Goal: Task Accomplishment & Management: Complete application form

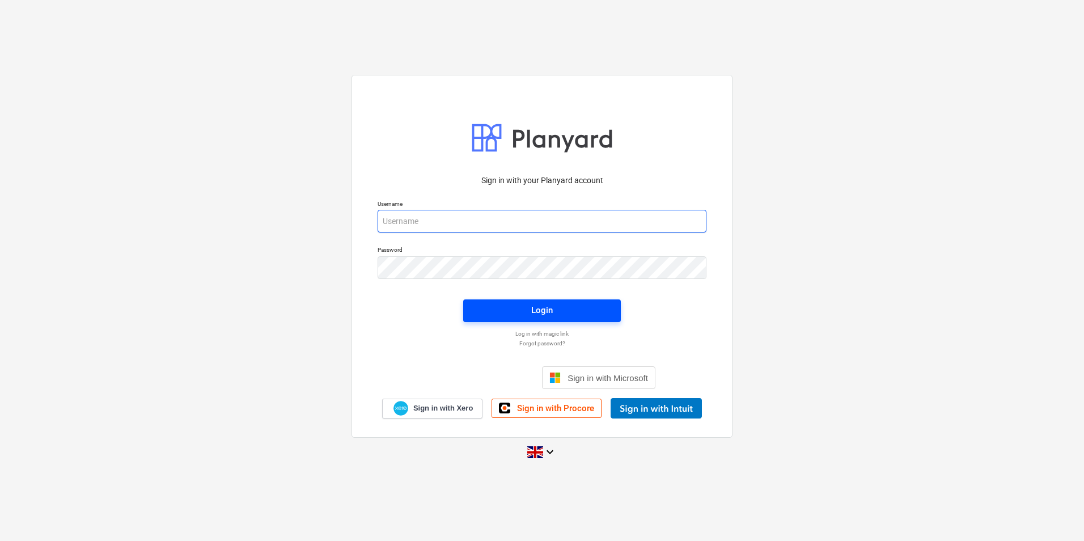
type input "[PERSON_NAME][EMAIL_ADDRESS][DOMAIN_NAME]"
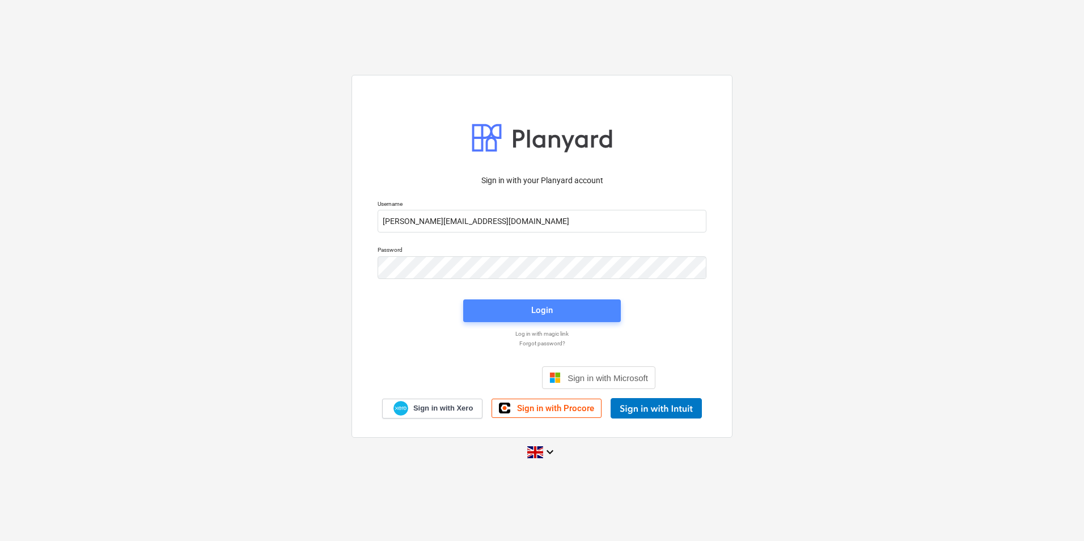
click at [524, 306] on span "Login" at bounding box center [542, 310] width 130 height 15
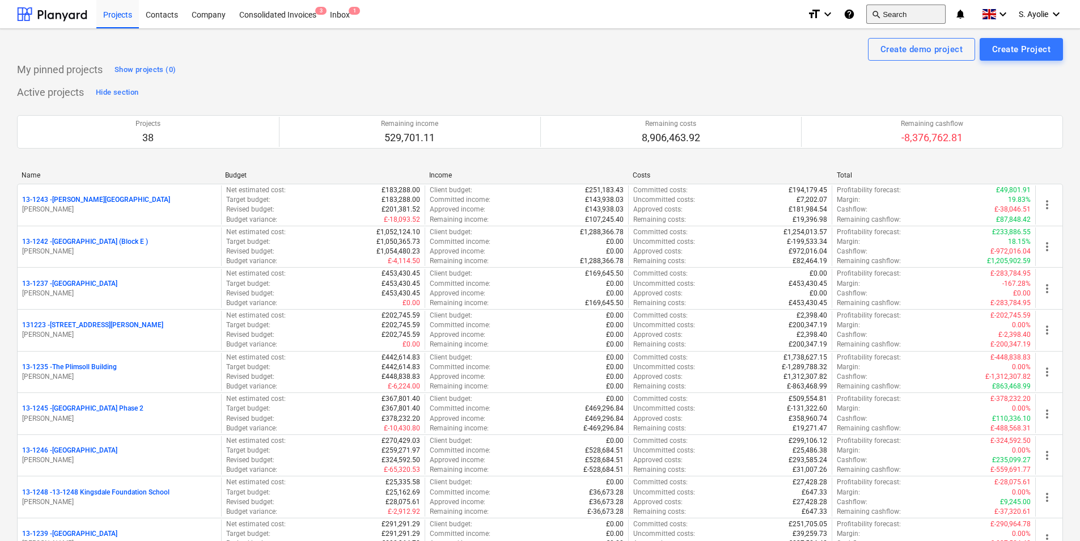
click at [923, 15] on button "search Search" at bounding box center [905, 14] width 79 height 19
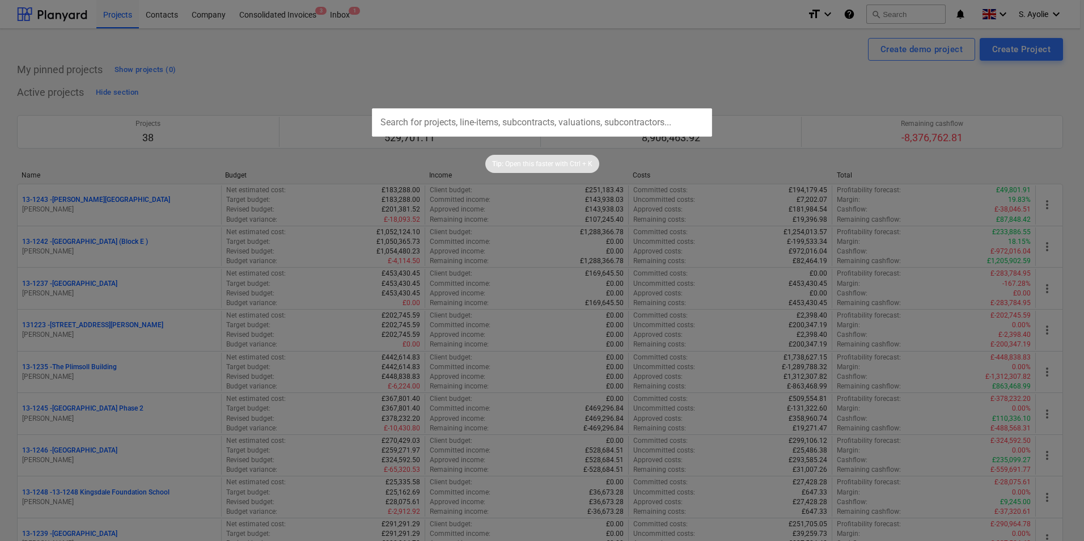
click at [668, 130] on input "text" at bounding box center [542, 122] width 340 height 28
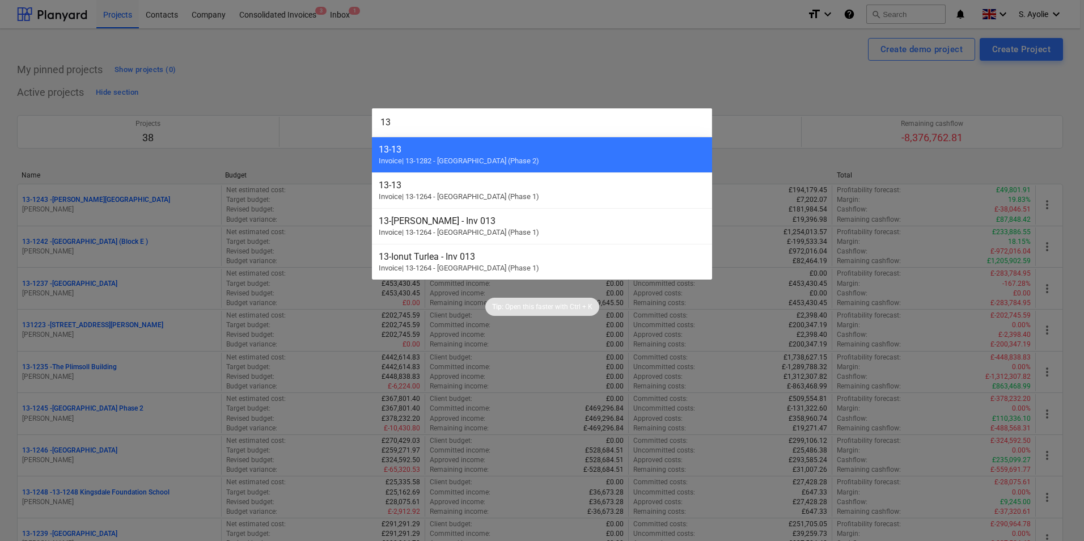
click at [449, 121] on input "13" at bounding box center [542, 122] width 340 height 28
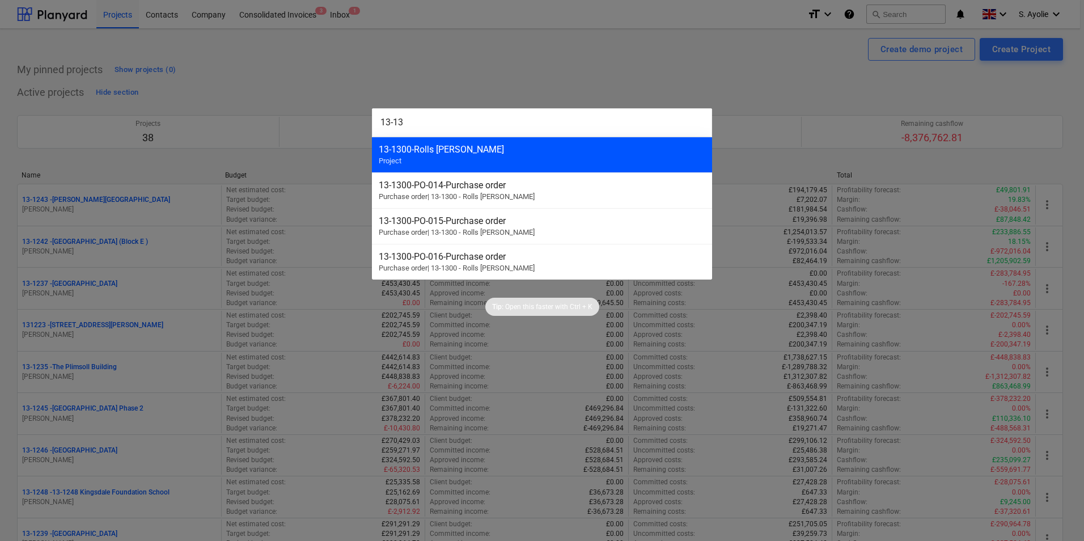
type input "13-13"
click at [434, 159] on div "13-1300 - Rolls [PERSON_NAME] Project" at bounding box center [542, 155] width 340 height 36
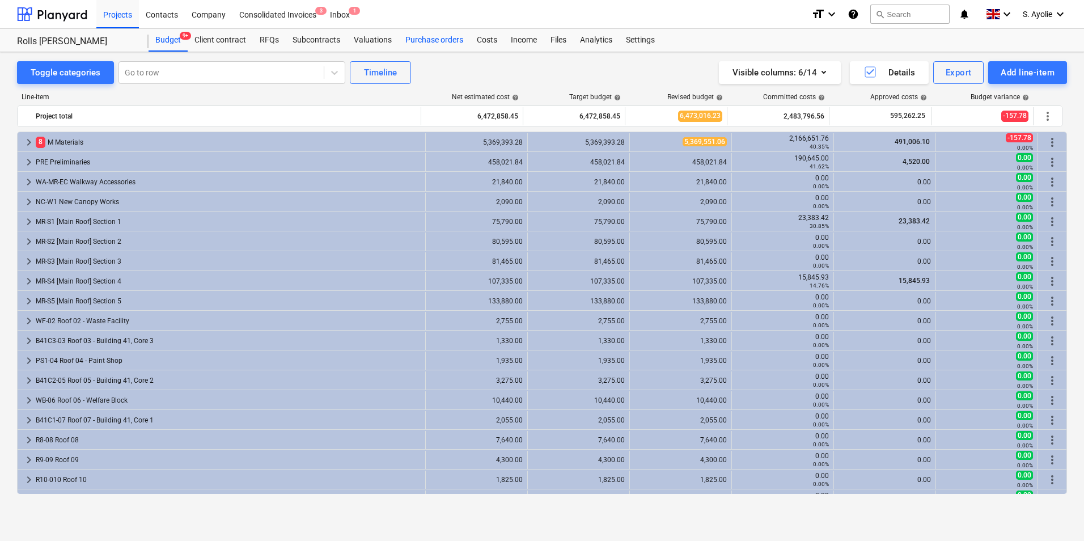
click at [439, 44] on div "Purchase orders" at bounding box center [433, 40] width 71 height 23
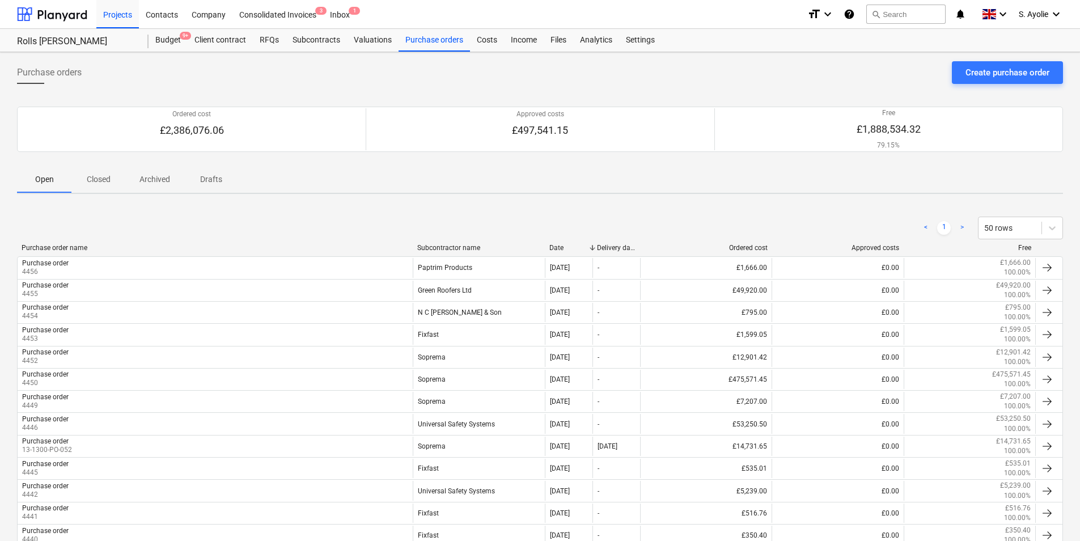
click at [1008, 75] on div "Create purchase order" at bounding box center [1007, 72] width 84 height 15
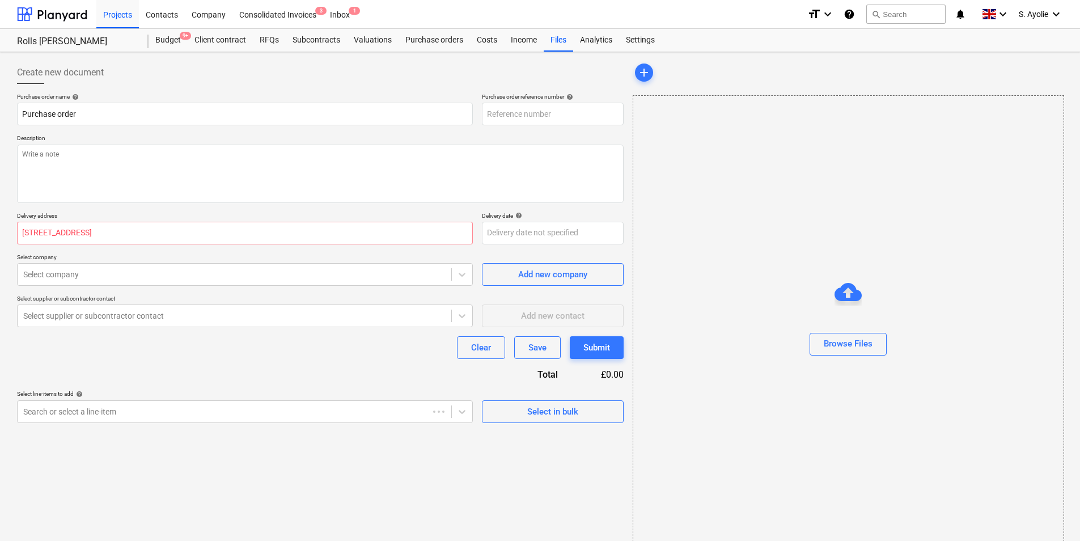
type textarea "x"
type input "13-1300-PO-061"
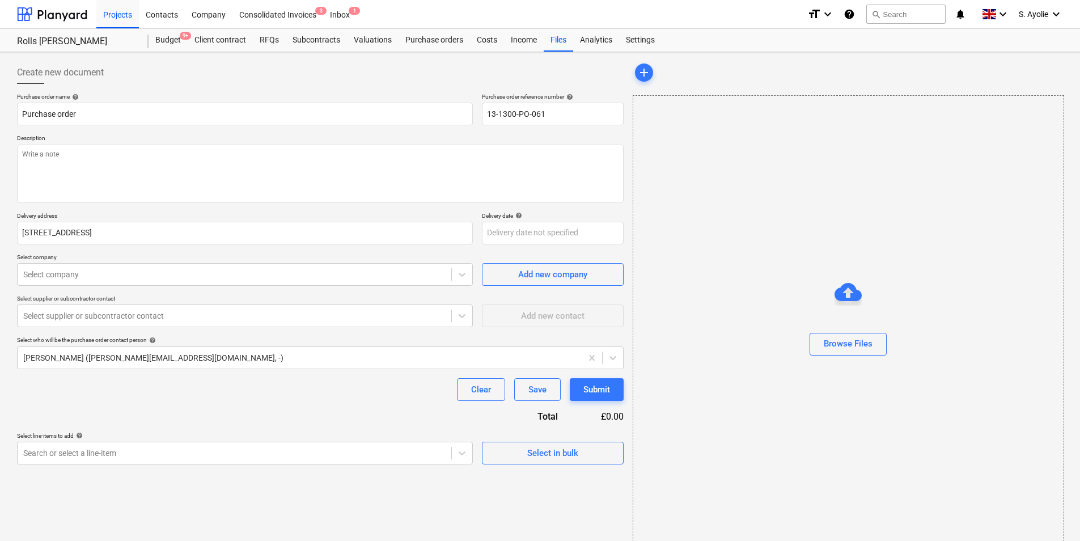
click at [766, 151] on div "Browse Files" at bounding box center [848, 321] width 431 height 452
drag, startPoint x: 560, startPoint y: 112, endPoint x: 409, endPoint y: 117, distance: 150.9
click at [409, 117] on div "Purchase order name help Purchase order Purchase order reference number help 13…" at bounding box center [320, 109] width 607 height 32
type textarea "x"
type input "4"
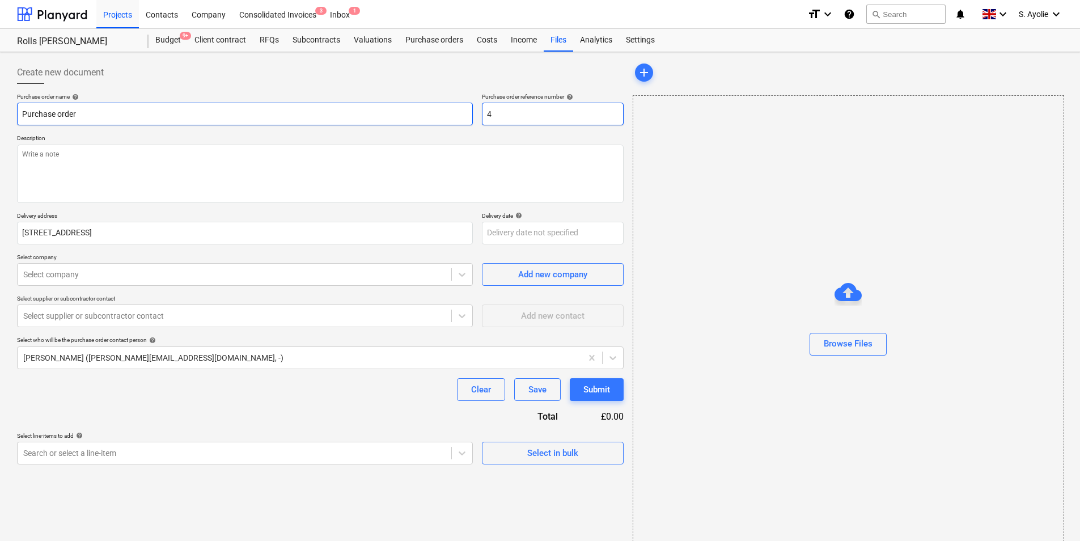
type textarea "x"
type input "44"
type textarea "x"
type input "445"
type textarea "x"
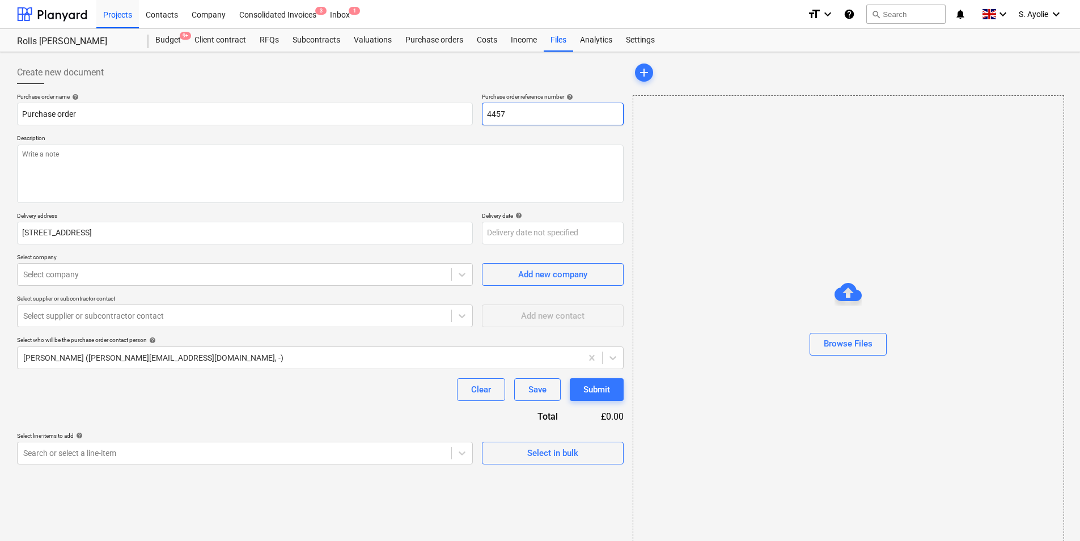
type input "4457"
click at [162, 177] on textarea at bounding box center [320, 174] width 607 height 58
paste textarea "Site Contact [PERSON_NAME] [PHONE_NUMBER] or Skyler Office 01634791810.Driver t…"
type textarea "x"
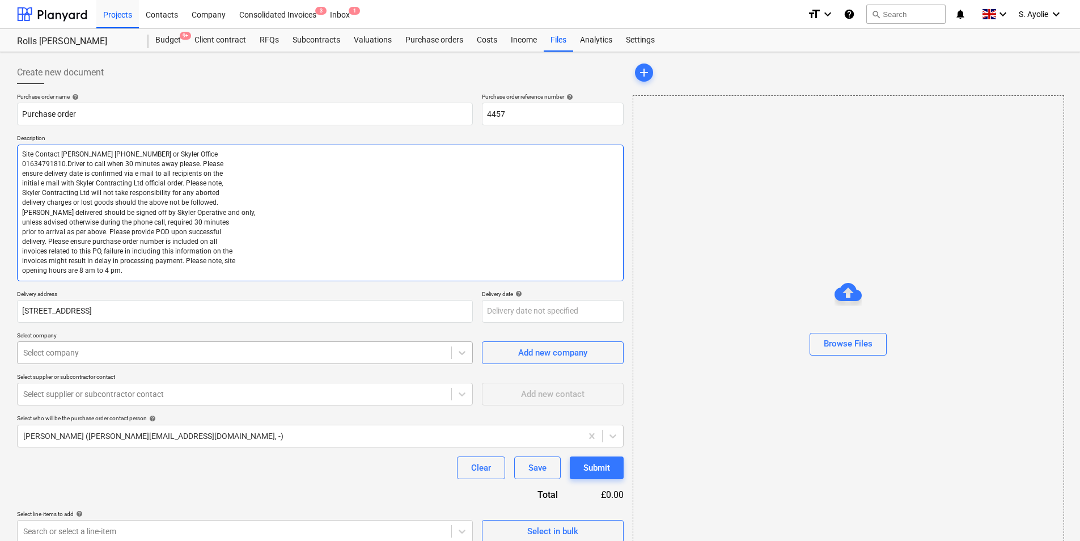
type textarea "Site Contact [PERSON_NAME] [PHONE_NUMBER] or Skyler Office 01634791810.Driver t…"
type textarea "x"
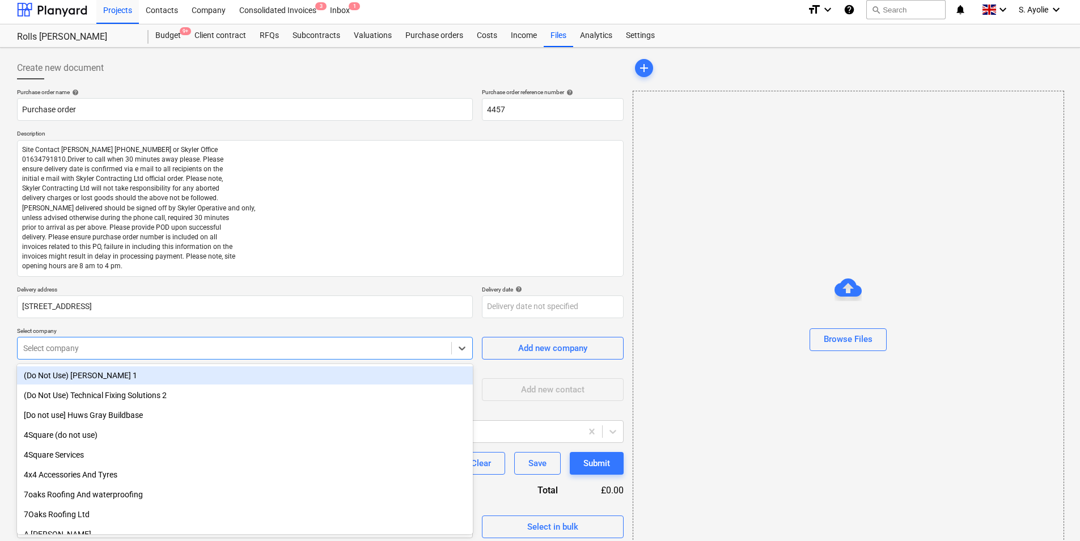
click at [131, 345] on div "Select company" at bounding box center [235, 348] width 434 height 16
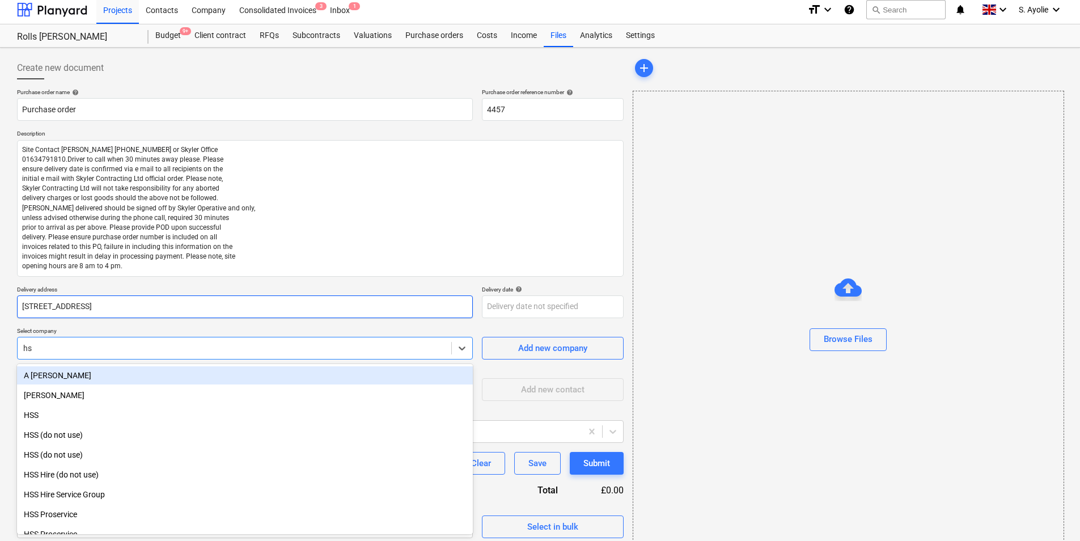
type input "hss"
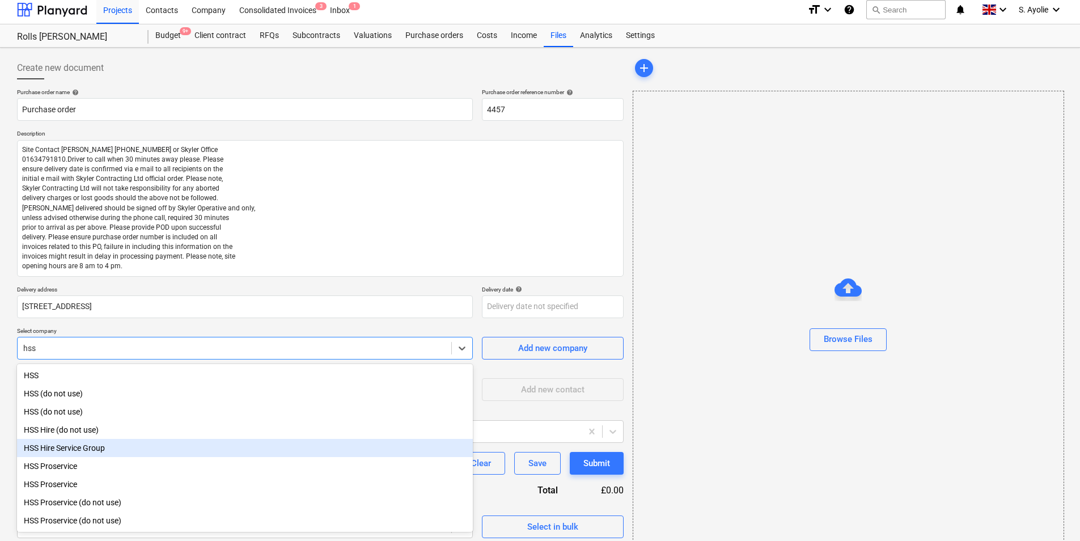
click at [91, 455] on div "HSS Hire Service Group" at bounding box center [245, 448] width 456 height 18
type textarea "x"
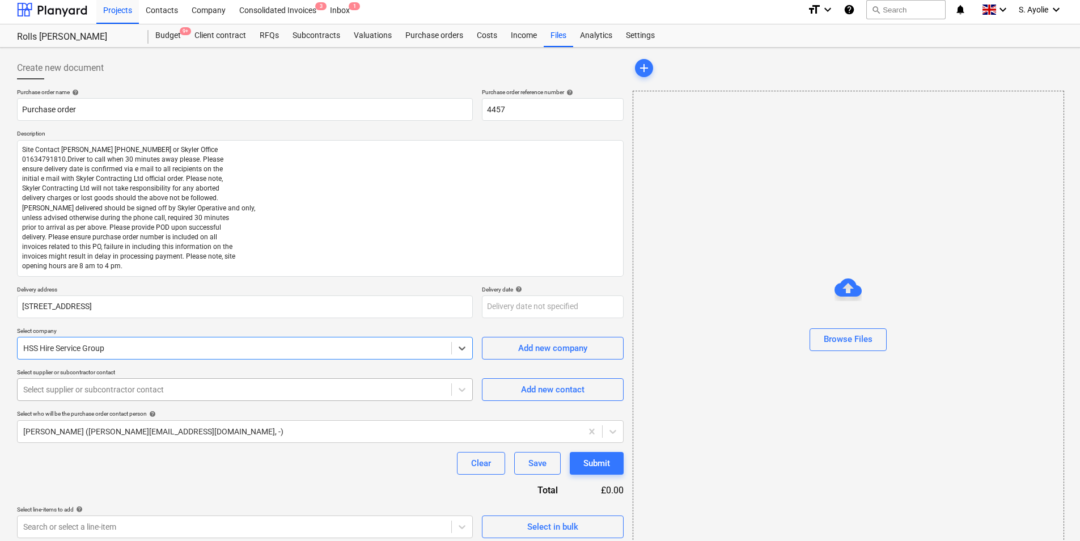
click at [124, 395] on div at bounding box center [234, 389] width 422 height 11
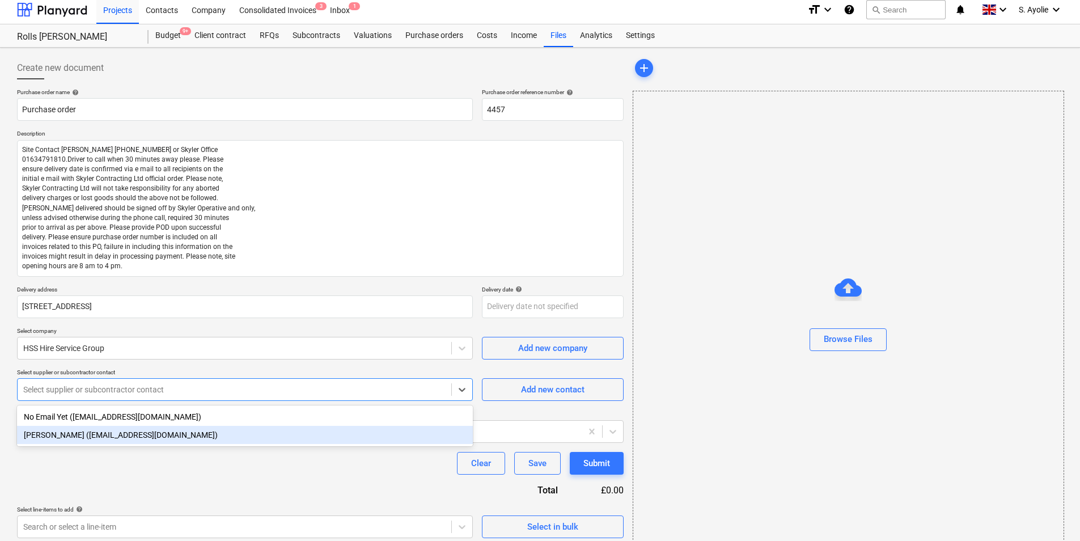
click at [117, 442] on div "[PERSON_NAME] ([EMAIL_ADDRESS][DOMAIN_NAME])" at bounding box center [245, 435] width 456 height 18
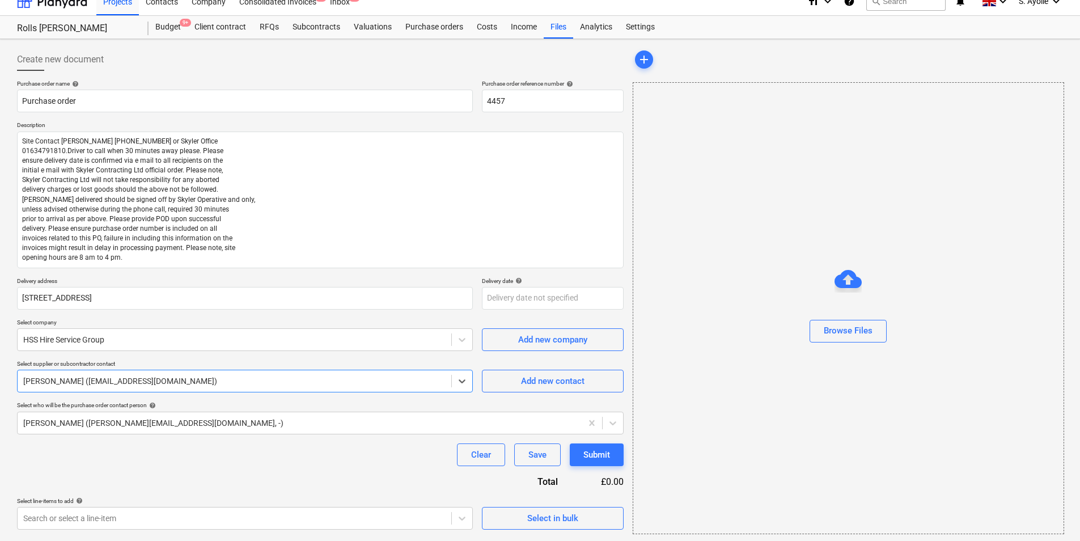
scroll to position [15, 0]
type textarea "x"
click at [242, 503] on p "Select line-items to add help" at bounding box center [245, 500] width 456 height 10
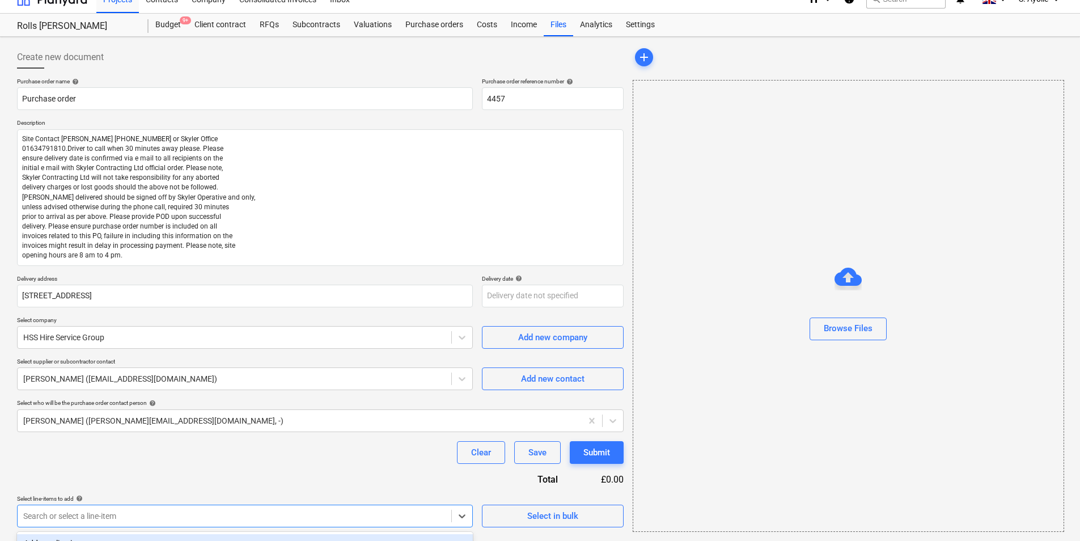
scroll to position [179, 0]
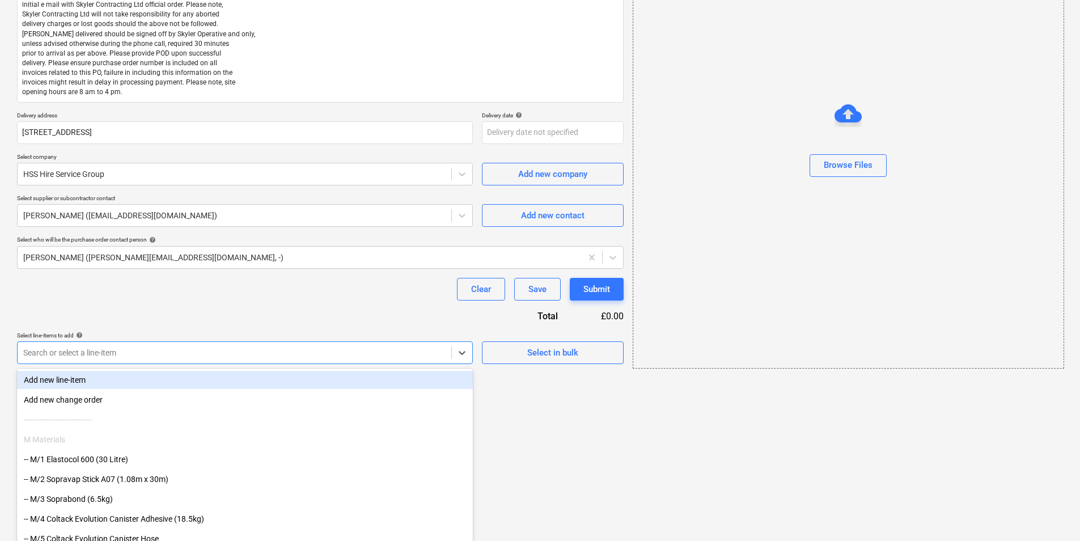
click at [237, 362] on body "Projects Contacts Company Consolidated Invoices 3 Inbox 1 format_size keyboard_…" at bounding box center [540, 91] width 1080 height 541
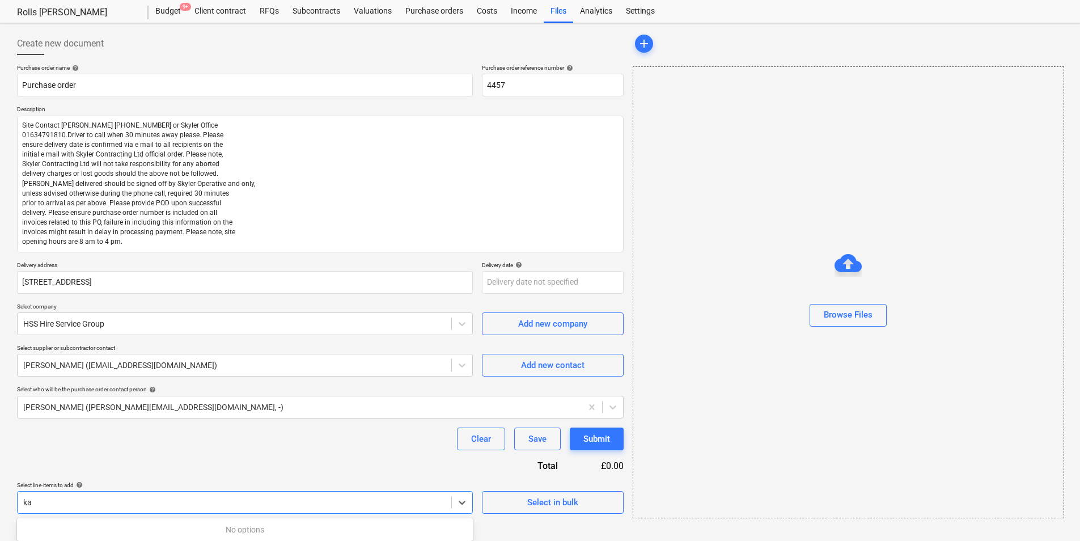
scroll to position [29, 0]
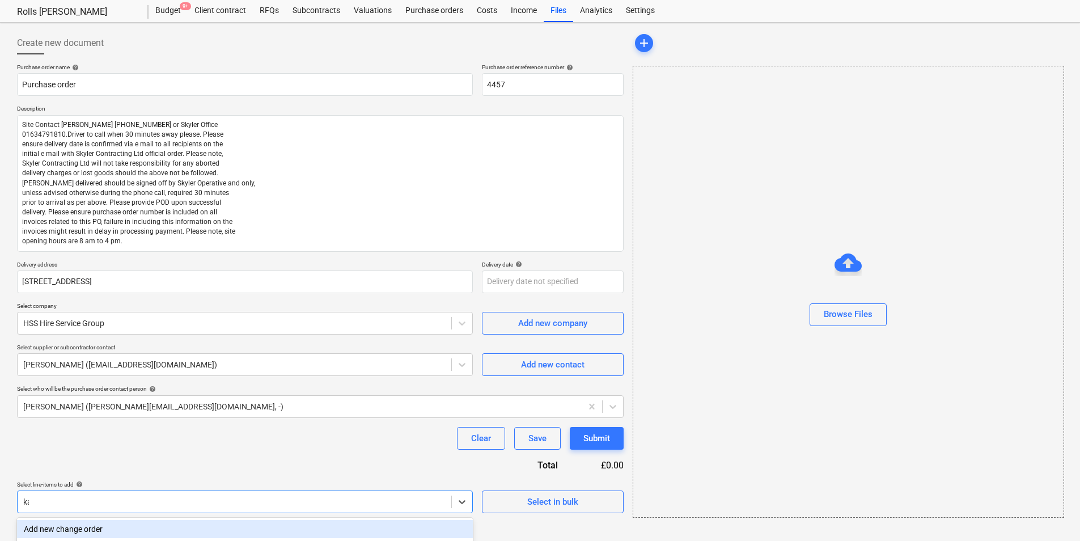
type input "k"
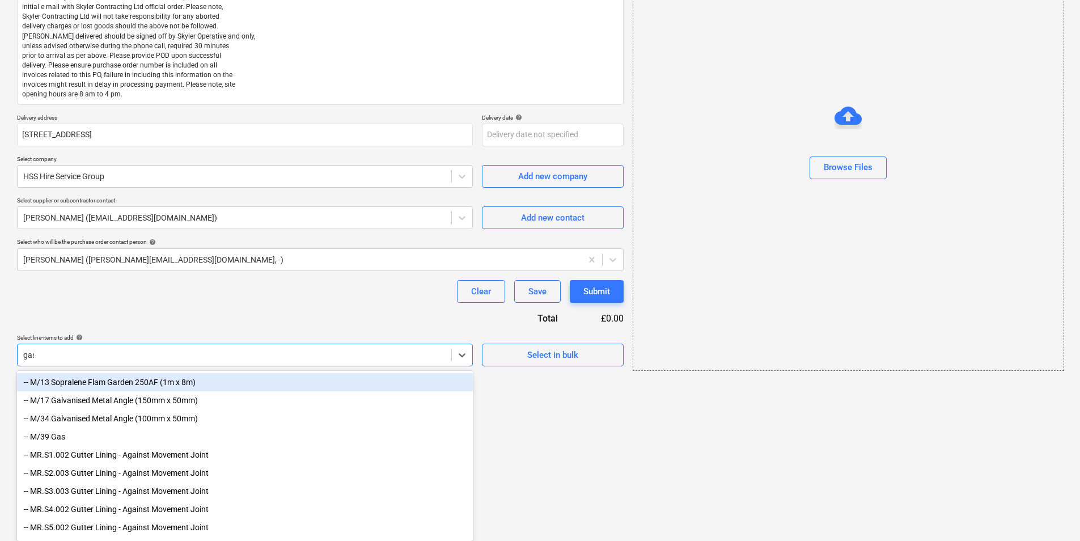
scroll to position [67, 0]
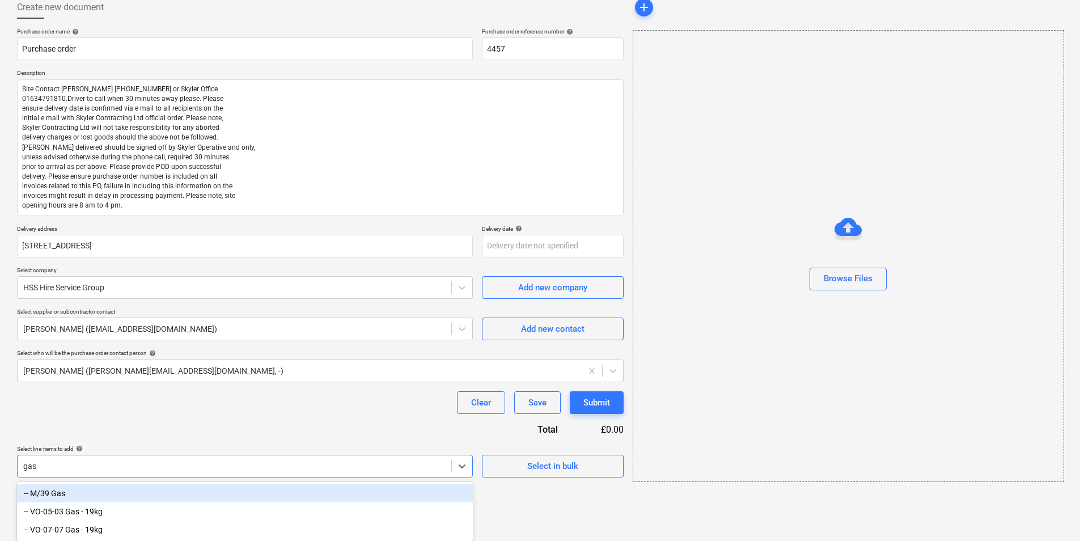
type input "gas"
type textarea "x"
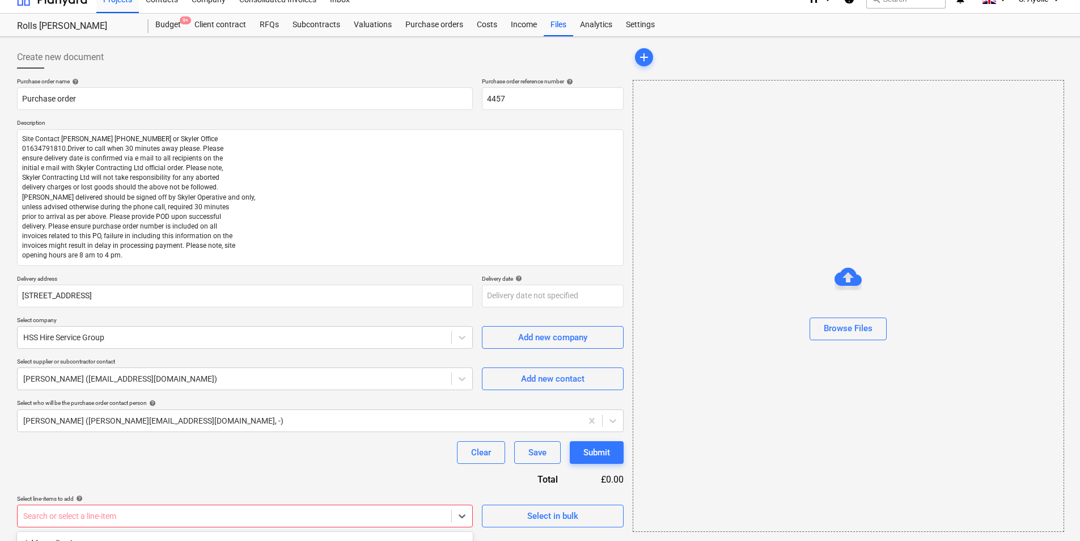
click at [311, 514] on body "Projects Contacts Company Consolidated Invoices 3 Inbox 1 format_size keyboard_…" at bounding box center [540, 255] width 1080 height 541
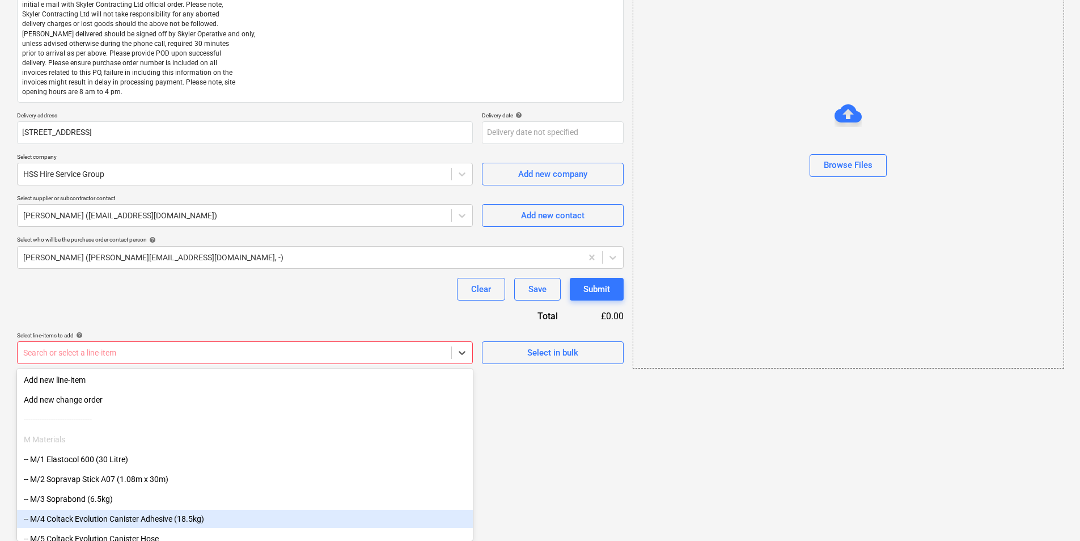
type textarea "x"
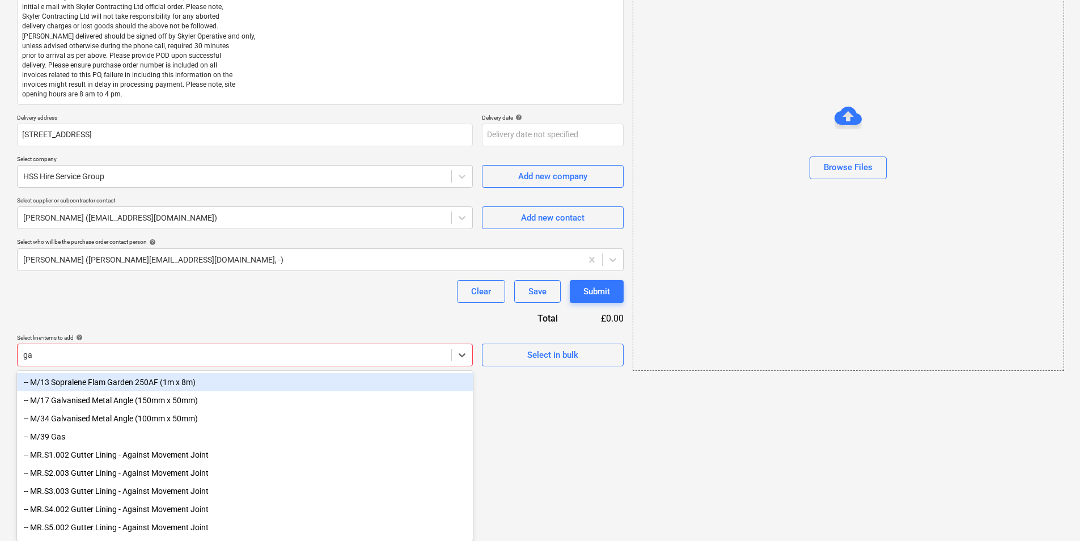
type input "gas"
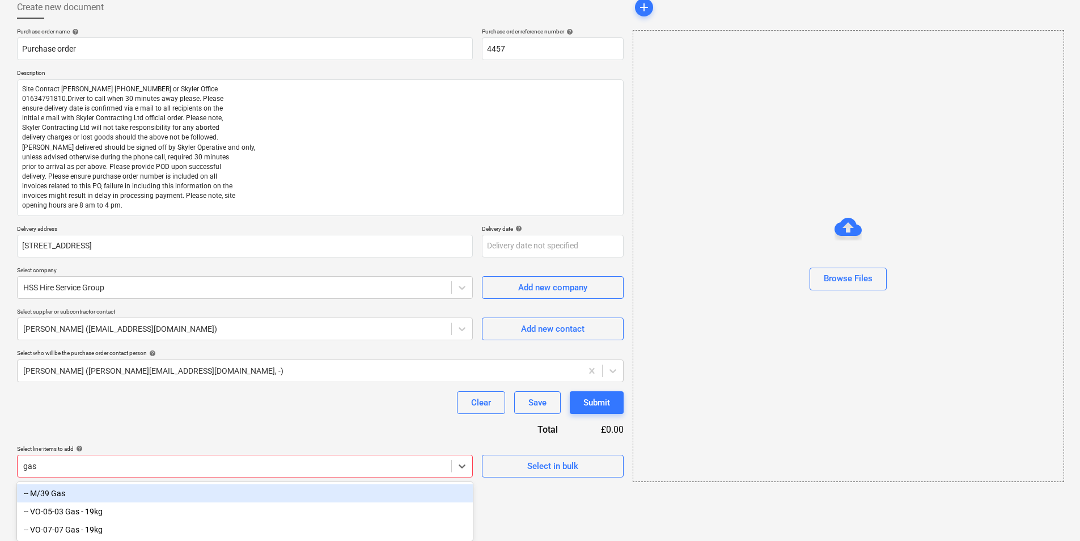
click at [82, 498] on div "-- M/39 Gas" at bounding box center [245, 493] width 456 height 18
type textarea "x"
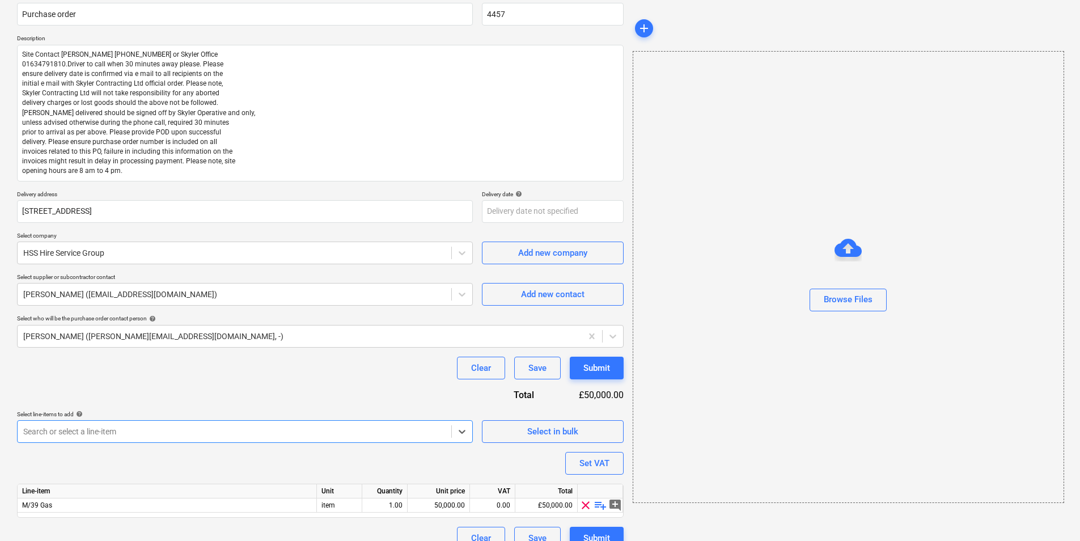
scroll to position [117, 0]
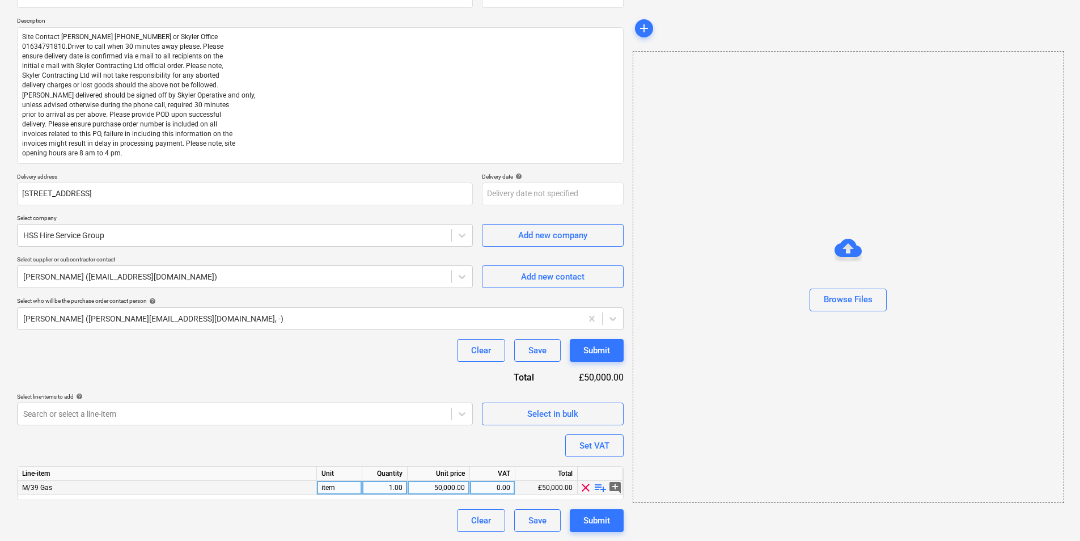
click at [597, 490] on span "playlist_add" at bounding box center [600, 488] width 14 height 14
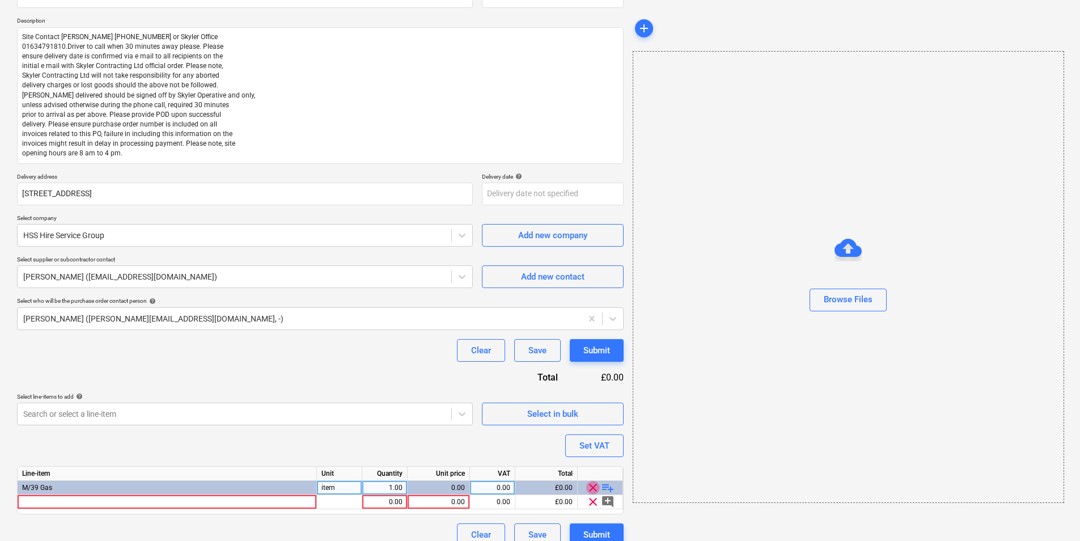
click at [597, 491] on span "clear" at bounding box center [593, 488] width 14 height 14
type textarea "x"
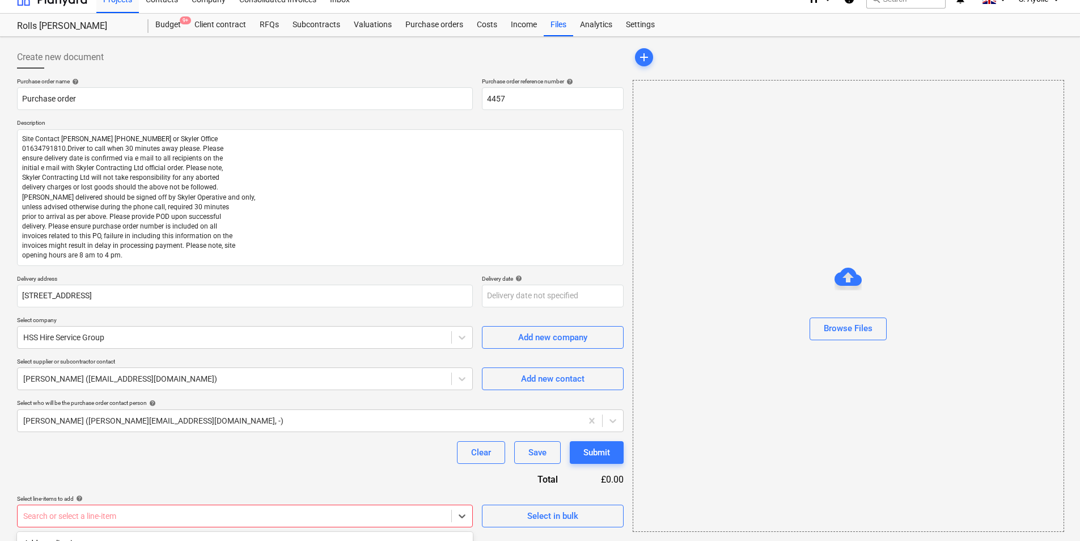
scroll to position [179, 0]
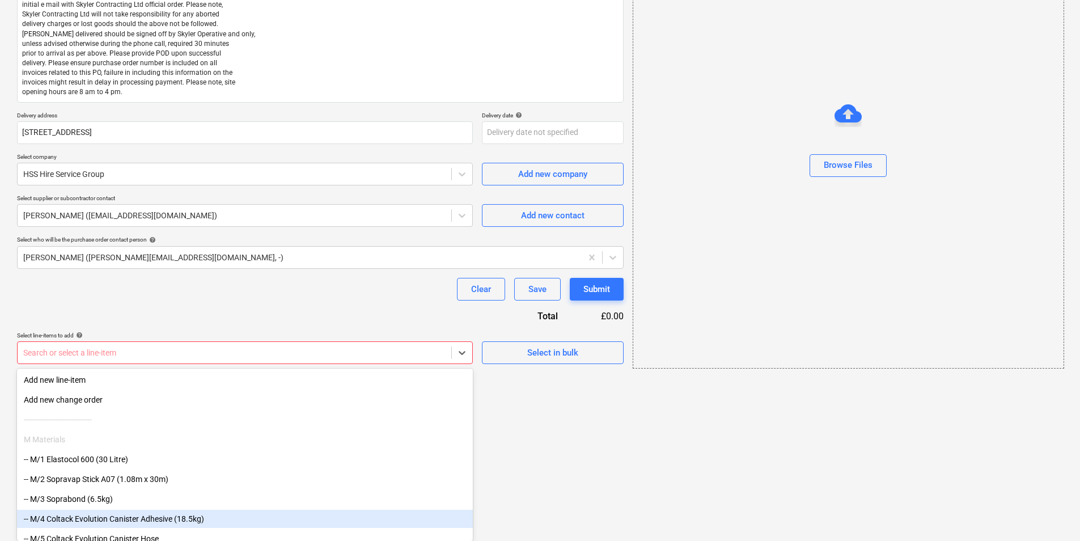
click at [406, 362] on body "Projects Contacts Company Consolidated Invoices 3 Inbox 1 format_size keyboard_…" at bounding box center [540, 91] width 1080 height 541
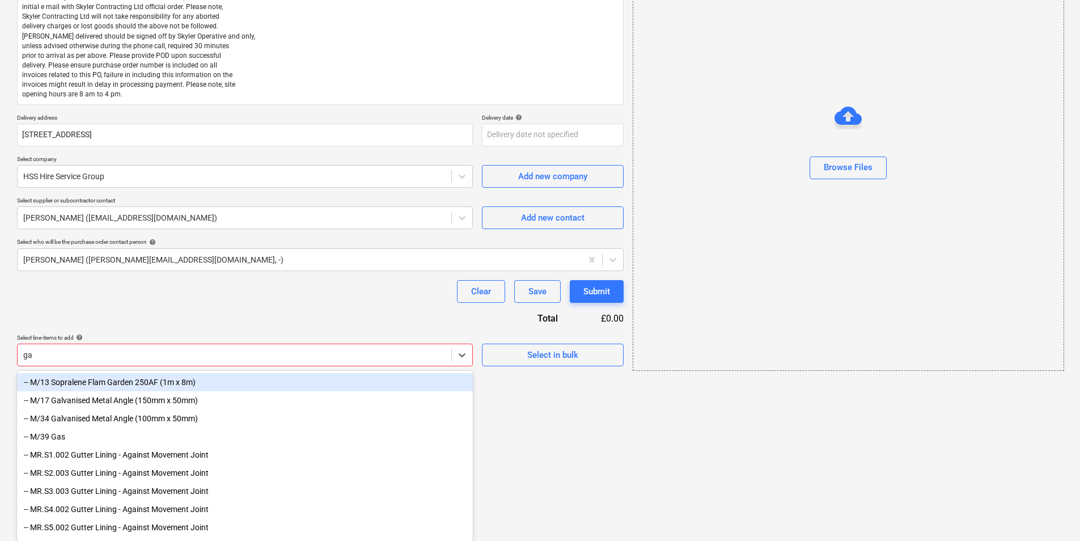
type input "gas"
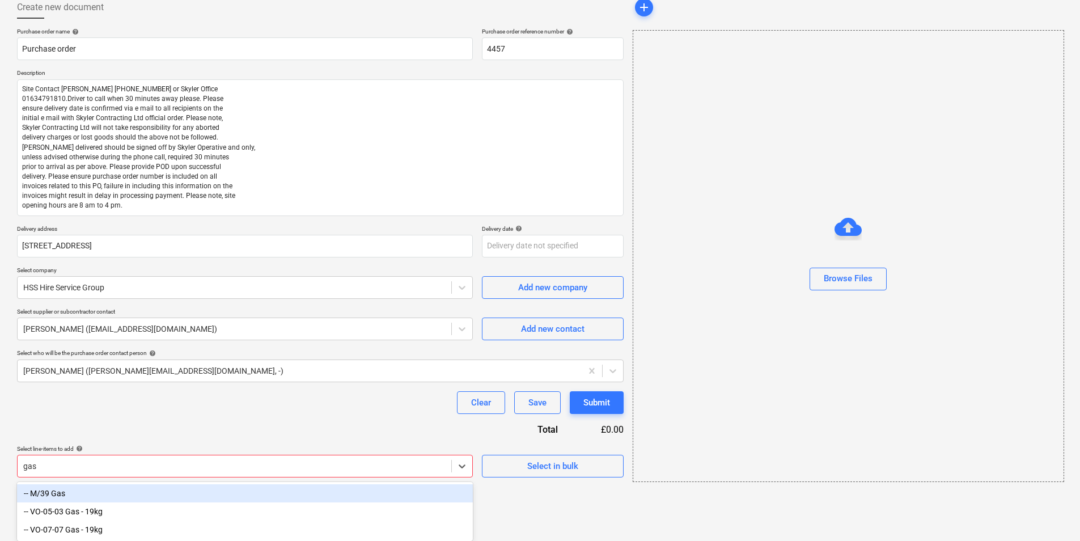
scroll to position [67, 0]
click at [68, 487] on div "-- M/39 Gas" at bounding box center [245, 493] width 456 height 18
type textarea "x"
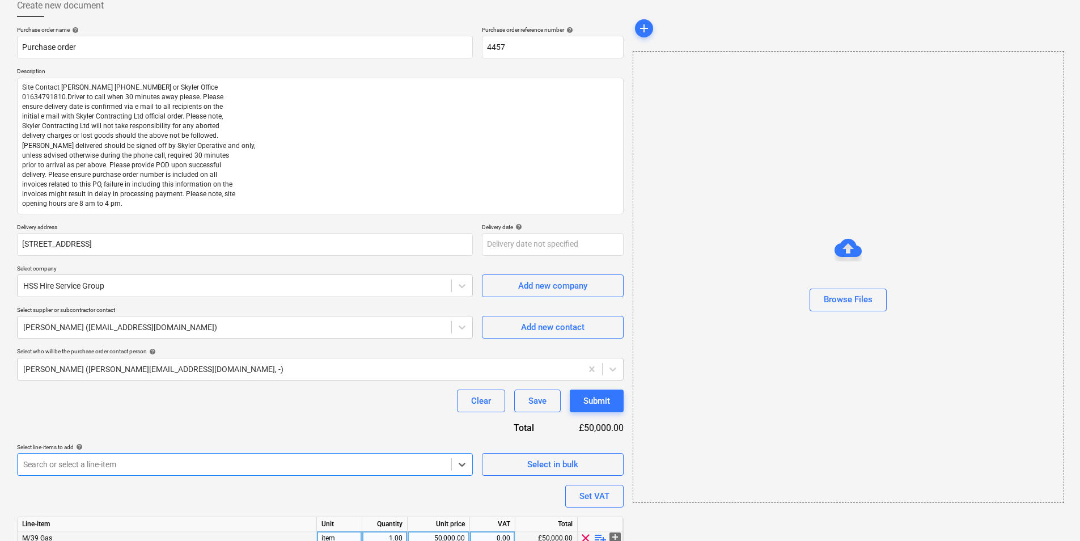
scroll to position [117, 0]
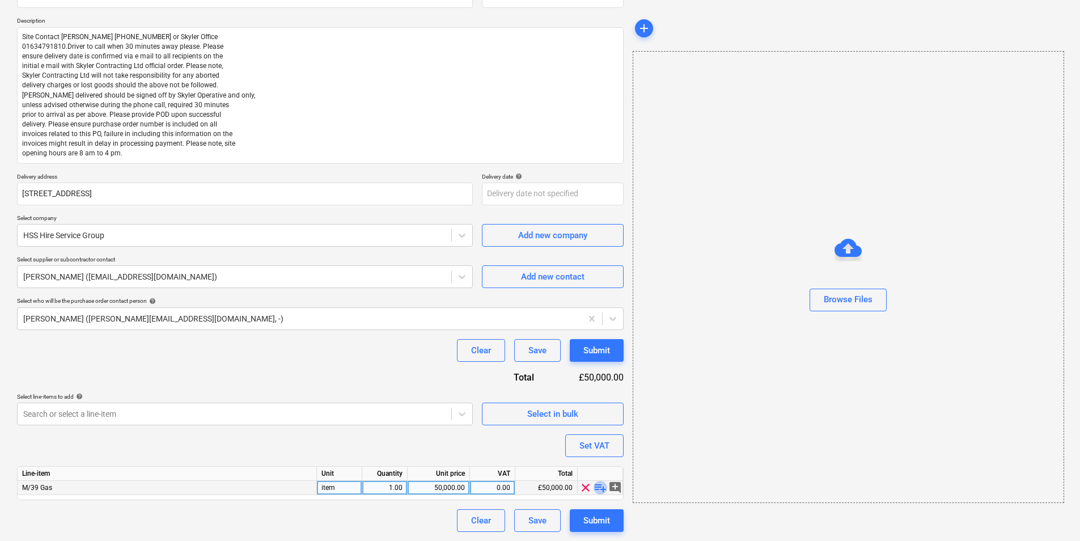
click at [599, 486] on span "playlist_add" at bounding box center [600, 488] width 14 height 14
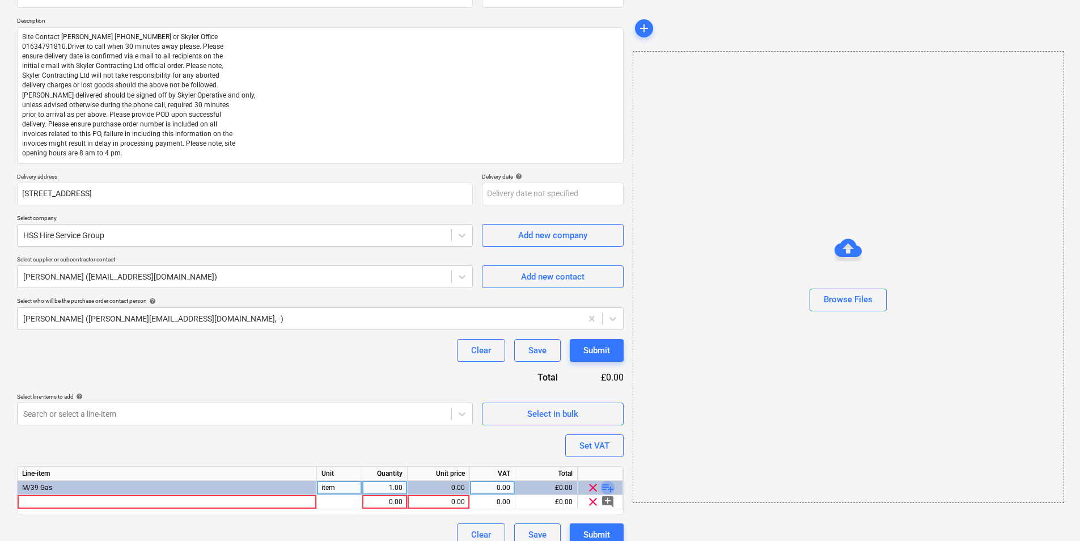
click at [608, 489] on span "playlist_add" at bounding box center [608, 488] width 14 height 14
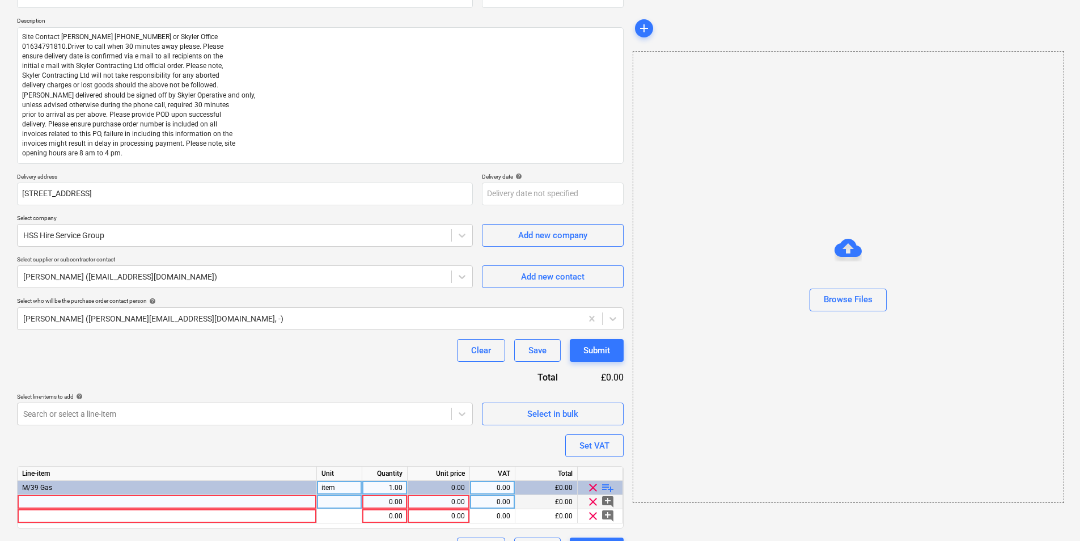
click at [303, 503] on div at bounding box center [167, 502] width 299 height 14
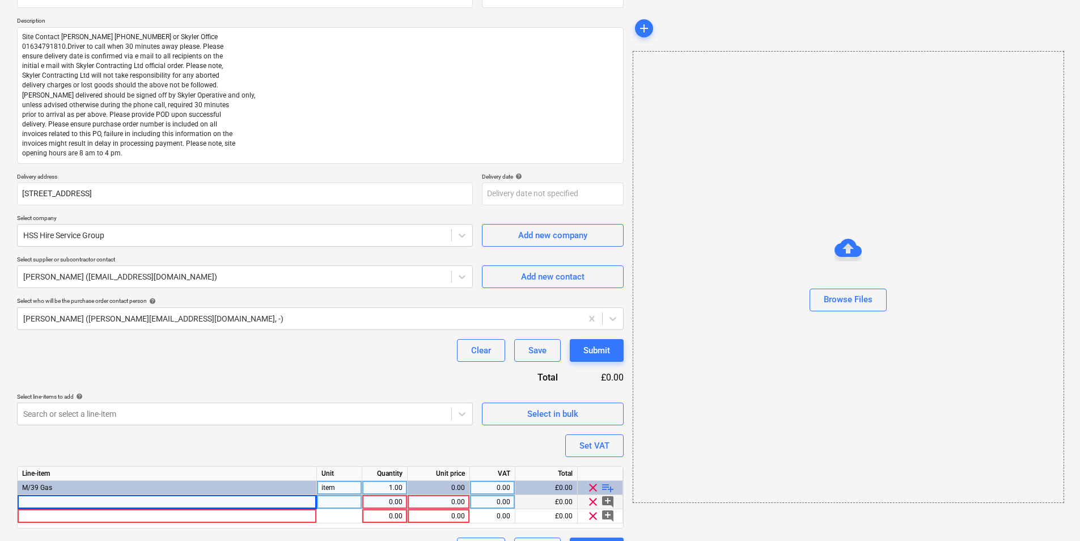
type textarea "x"
click at [39, 506] on div at bounding box center [167, 502] width 299 height 14
type input "47 KG CALOR EXCHANGE ONLY - NO NEW BOTTLES"
type textarea "x"
click at [346, 506] on div at bounding box center [339, 502] width 45 height 14
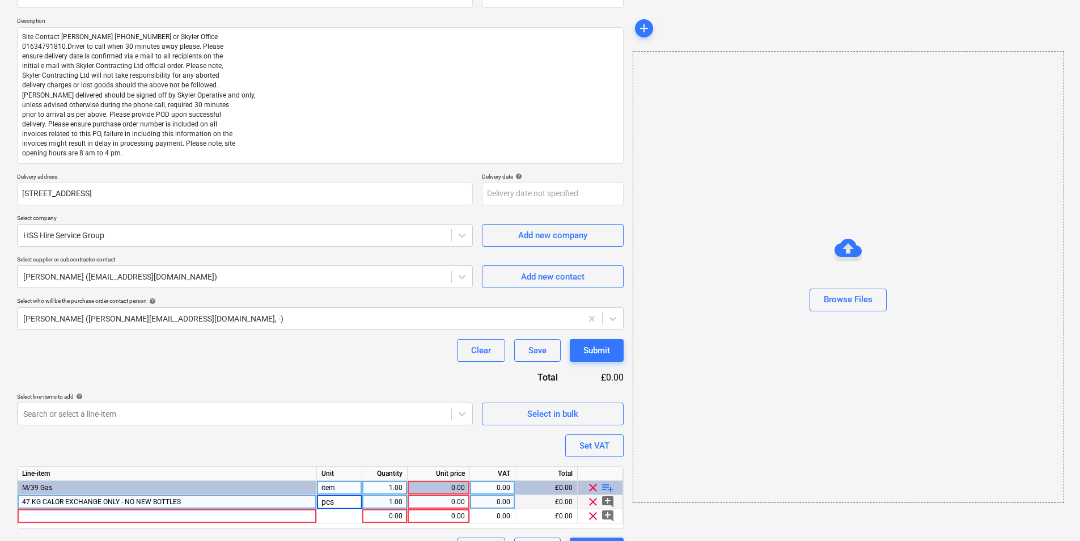
click at [346, 506] on input "pcs" at bounding box center [339, 502] width 45 height 14
type input "p"
type input "Bottle"
type textarea "x"
click at [397, 501] on div "1.00" at bounding box center [385, 502] width 36 height 14
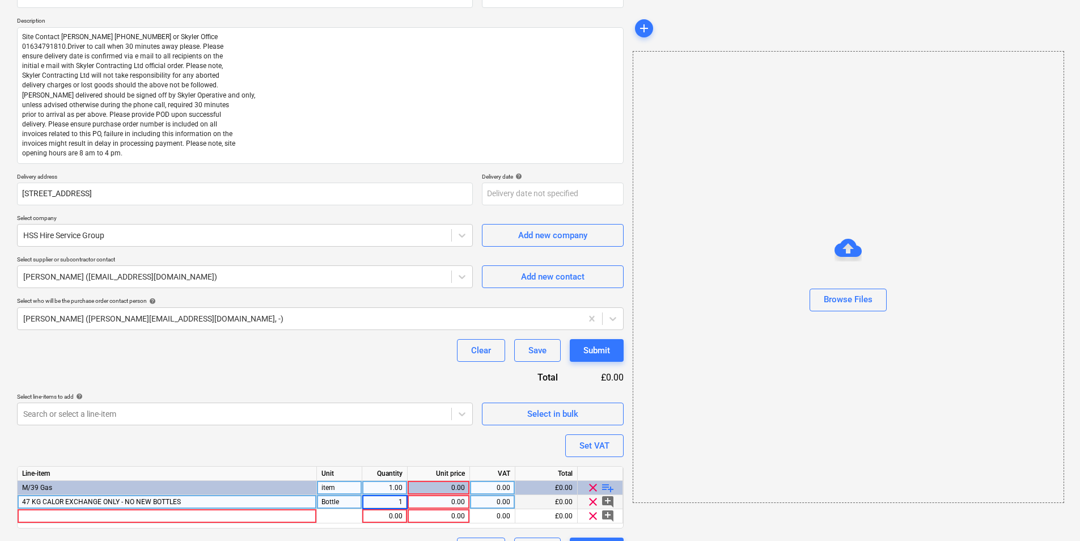
type input "5"
type textarea "x"
click at [431, 501] on div "0.00" at bounding box center [438, 502] width 53 height 14
type input "80"
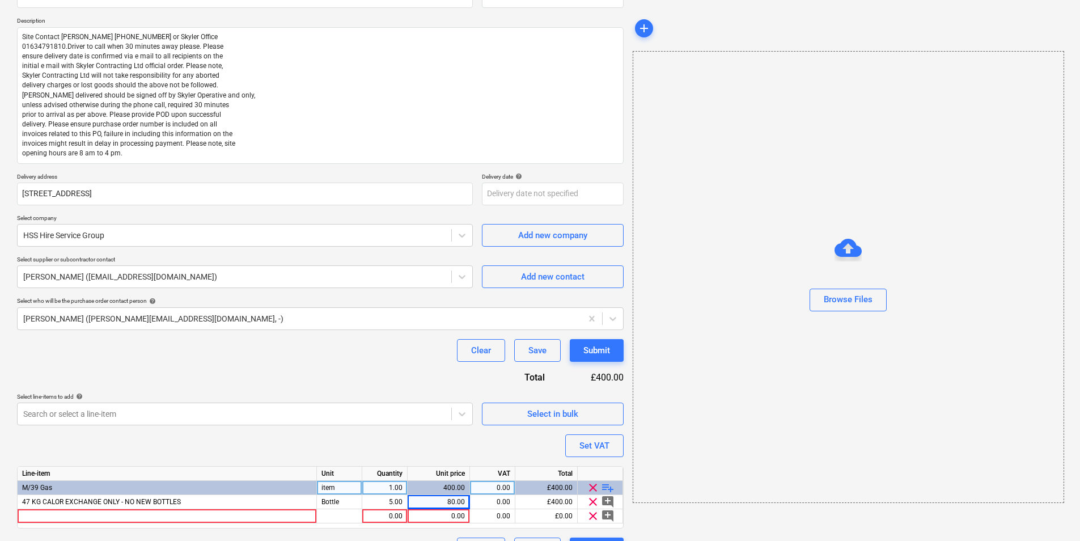
click at [428, 455] on div "Purchase order name help Purchase order Purchase order reference number help 44…" at bounding box center [320, 268] width 607 height 584
click at [253, 518] on div at bounding box center [167, 516] width 299 height 14
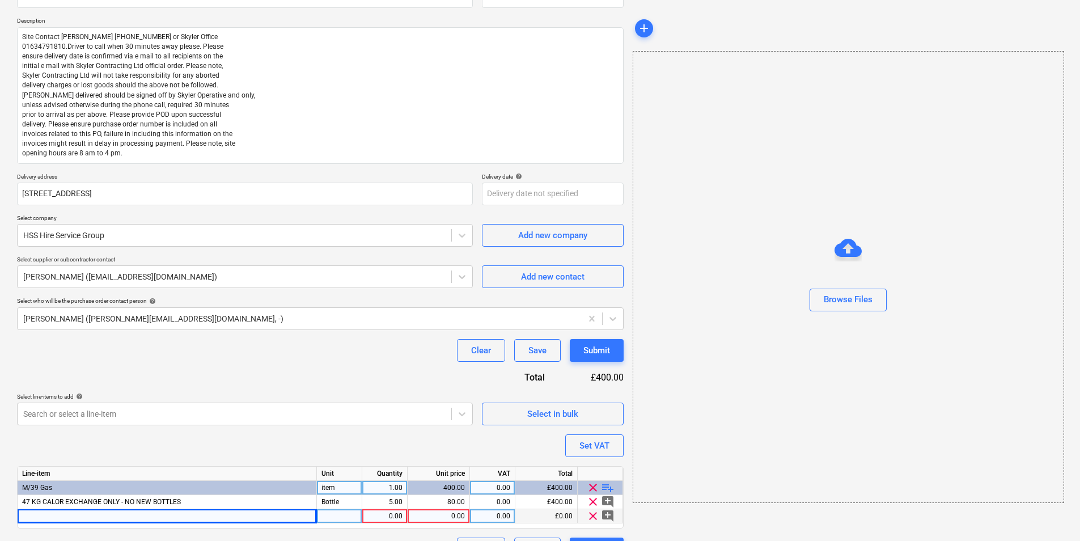
type textarea "x"
click at [63, 519] on div at bounding box center [167, 516] width 299 height 14
type input "19 KG CALOR EXCHANGE ONLY - NO NEW BOTTLES"
type textarea "x"
click at [350, 518] on div "pcs" at bounding box center [339, 516] width 45 height 14
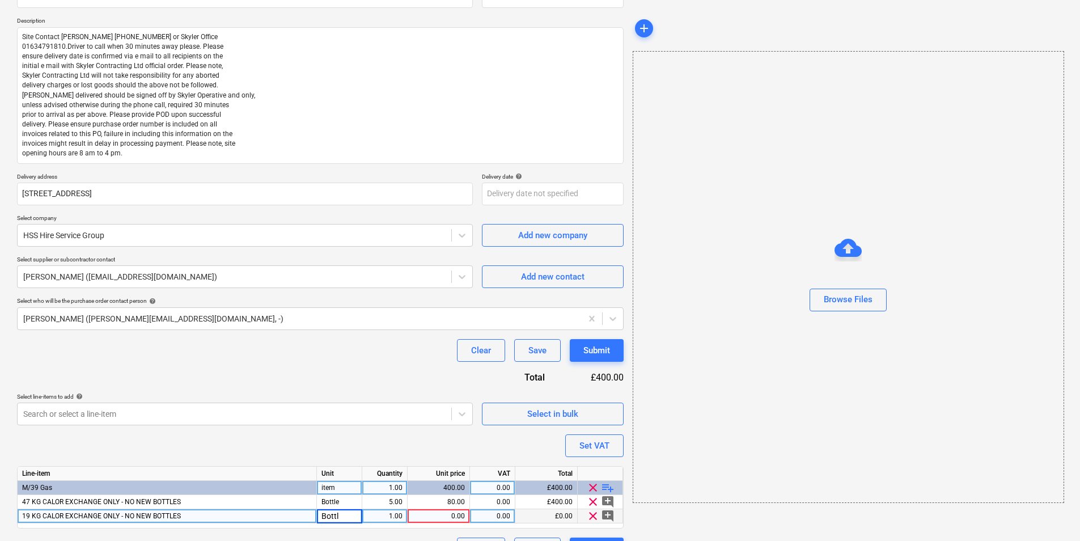
type input "Bottle"
type textarea "x"
click at [398, 518] on div "1.00" at bounding box center [385, 516] width 36 height 14
type input "4"
type textarea "x"
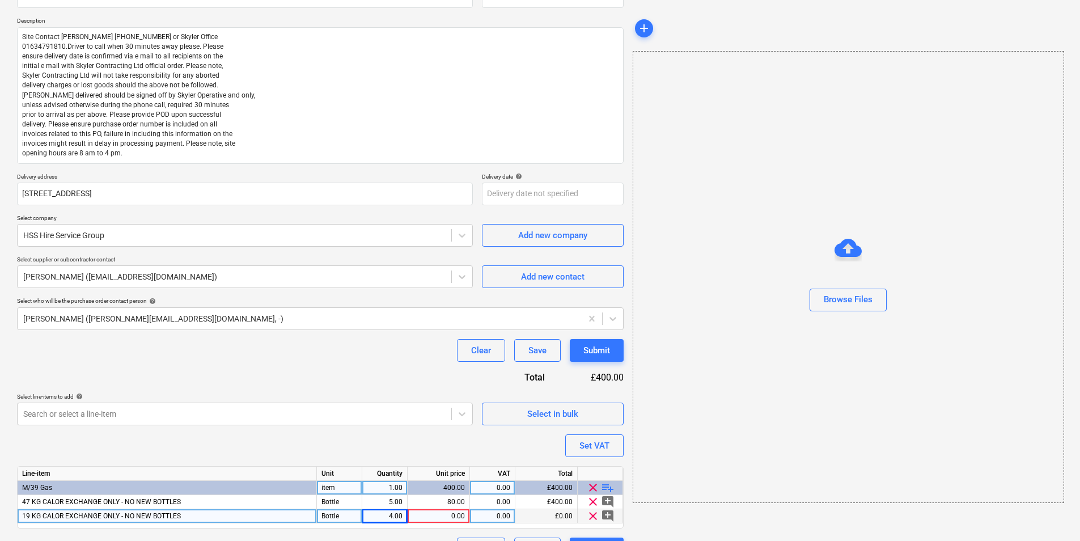
click at [426, 517] on div "0.00" at bounding box center [438, 516] width 53 height 14
type input "35.00"
type textarea "x"
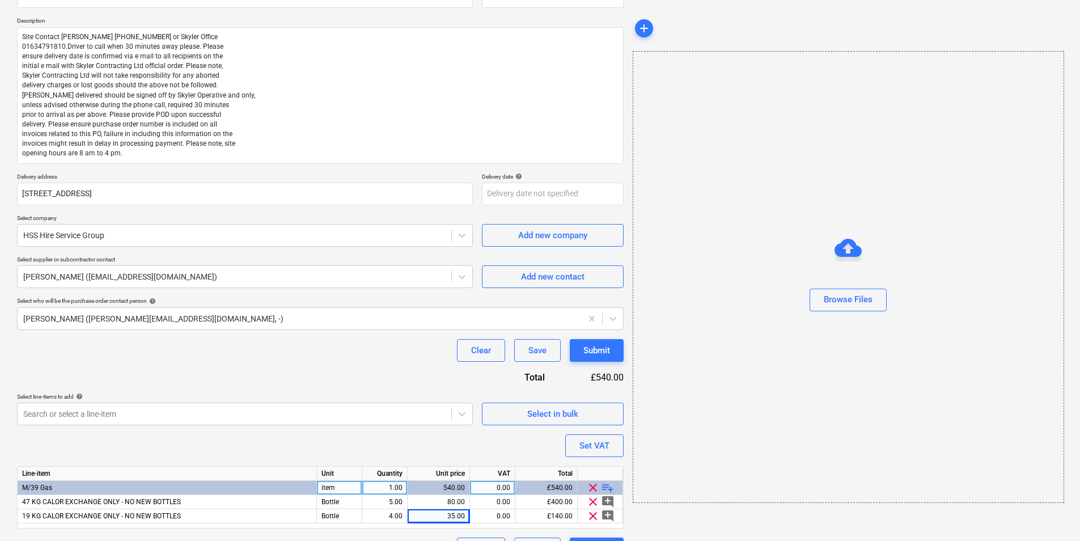
click at [520, 446] on div "Purchase order name help Purchase order Purchase order reference number help 44…" at bounding box center [320, 268] width 607 height 584
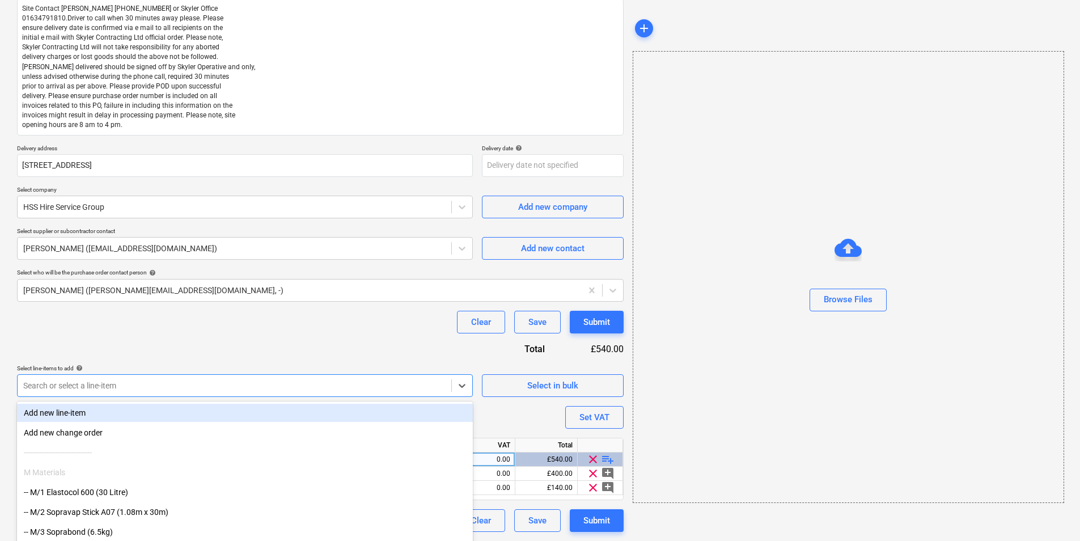
scroll to position [179, 0]
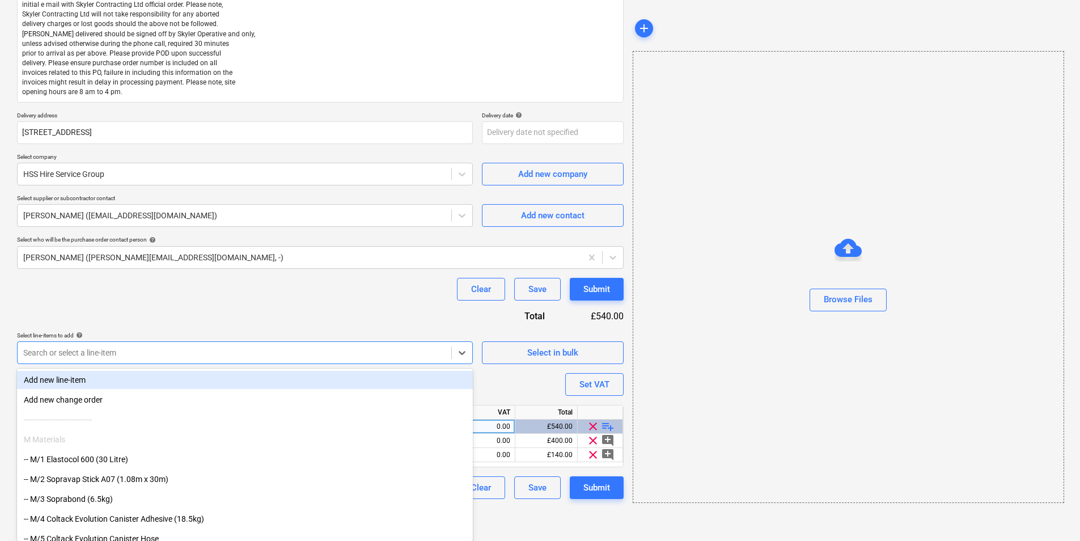
click at [397, 362] on body "Projects Contacts Company Consolidated Invoices 3 Inbox 1 format_size keyboard_…" at bounding box center [540, 91] width 1080 height 541
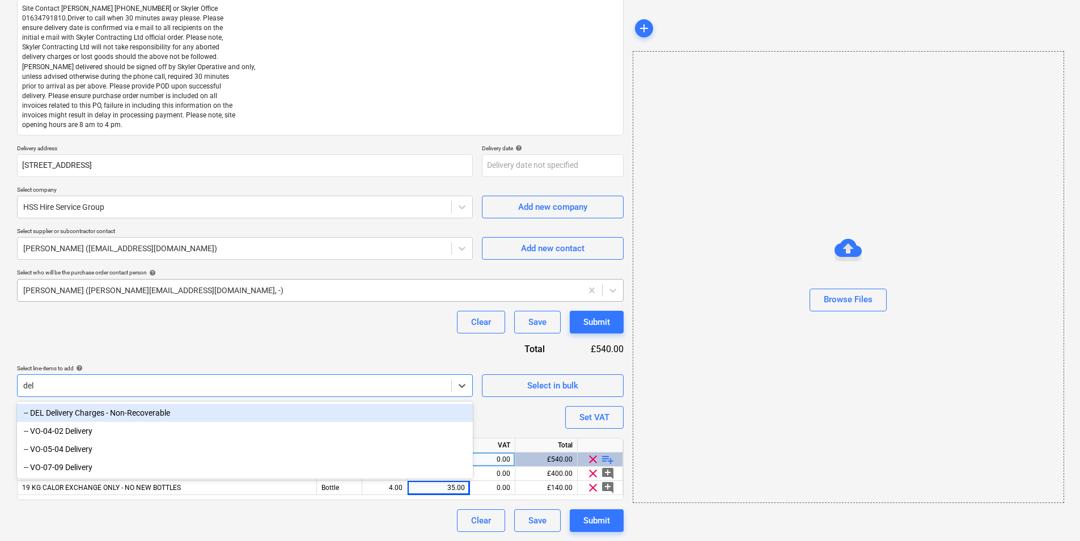
scroll to position [146, 0]
type input "deli"
click at [124, 414] on div "-- DEL Delivery Charges - Non-Recoverable" at bounding box center [245, 413] width 456 height 18
type textarea "x"
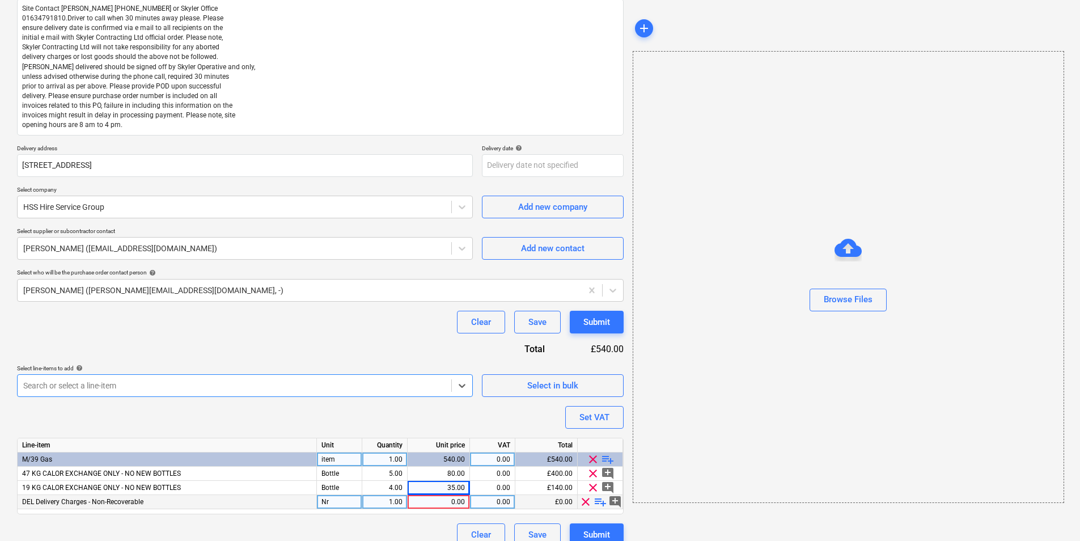
type textarea "x"
click at [396, 504] on div "1.00" at bounding box center [385, 502] width 36 height 14
type input "2"
type textarea "x"
click at [449, 502] on div "0.00" at bounding box center [438, 502] width 53 height 14
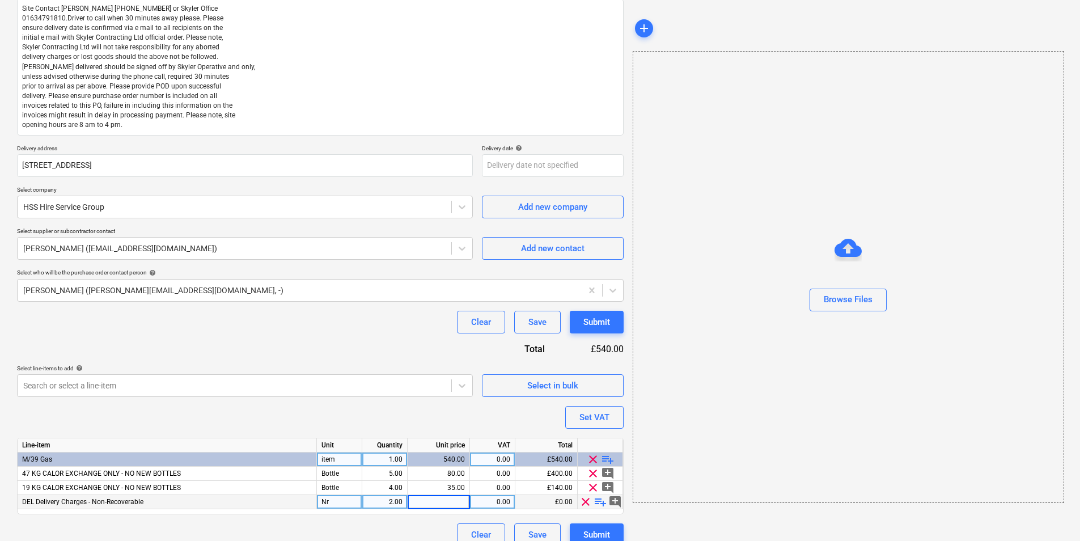
type input "6"
click at [340, 430] on div "Purchase order name help Purchase order Purchase order reference number help 44…" at bounding box center [320, 246] width 607 height 599
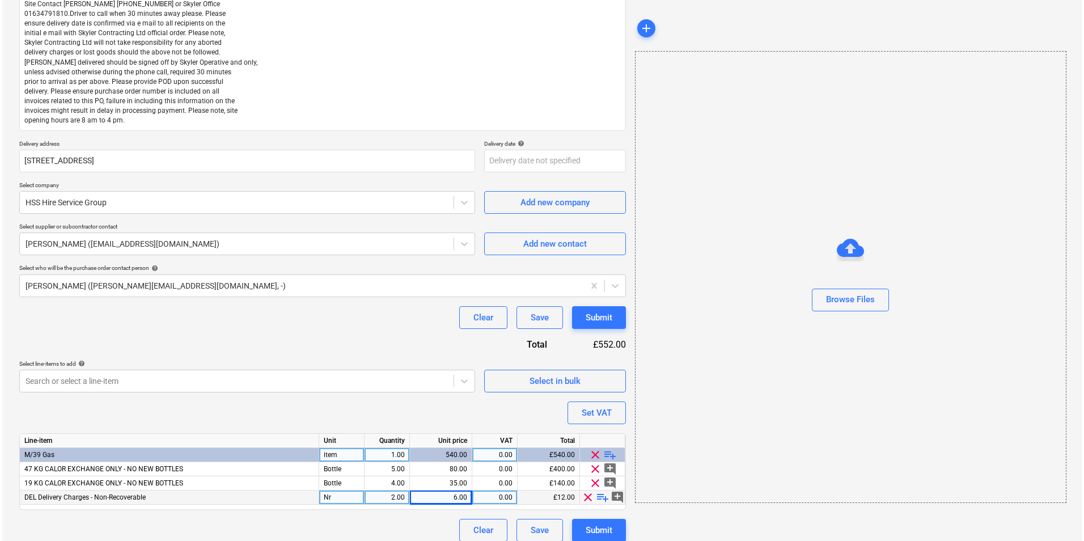
scroll to position [160, 0]
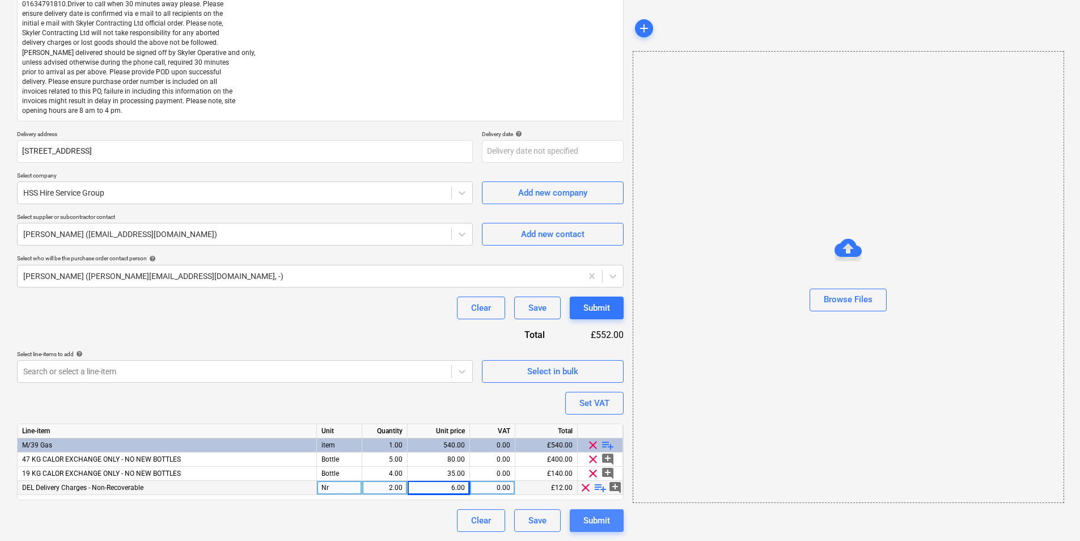
click at [591, 524] on div "Submit" at bounding box center [596, 520] width 27 height 15
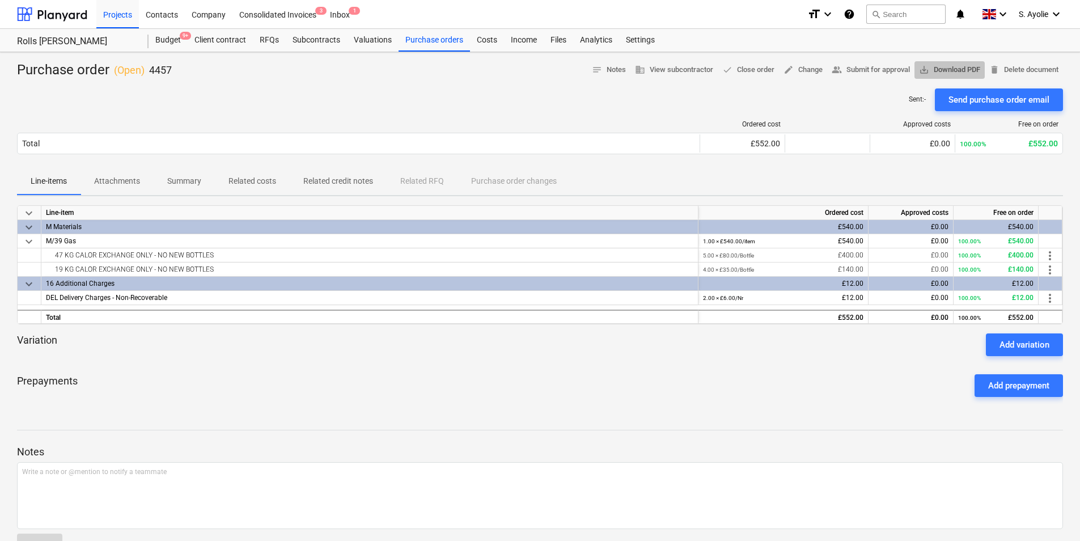
click at [940, 66] on span "save_alt Download PDF" at bounding box center [949, 69] width 61 height 13
click at [444, 41] on div "Purchase orders" at bounding box center [433, 40] width 71 height 23
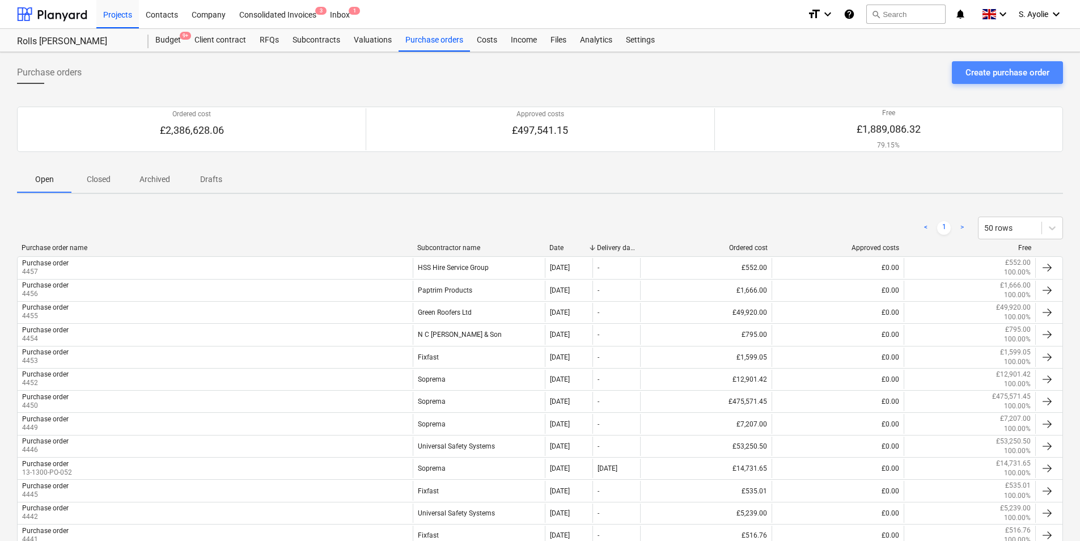
click at [1003, 75] on div "Create purchase order" at bounding box center [1007, 72] width 84 height 15
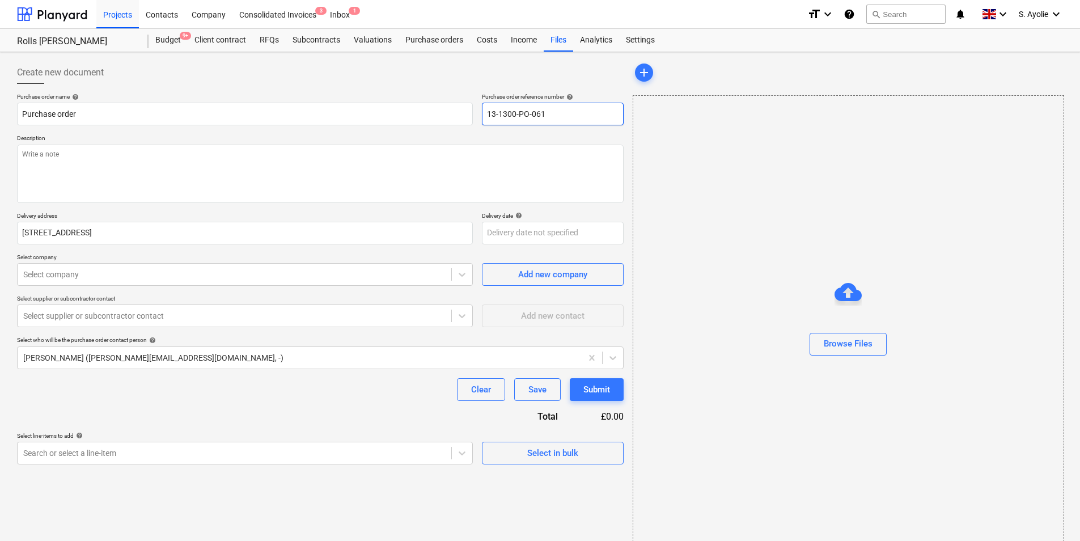
drag, startPoint x: 559, startPoint y: 118, endPoint x: 427, endPoint y: 90, distance: 134.5
click at [427, 90] on div "Create new document Purchase order name help Purchase order Purchase order refe…" at bounding box center [320, 262] width 607 height 403
type textarea "x"
type input "4"
type textarea "x"
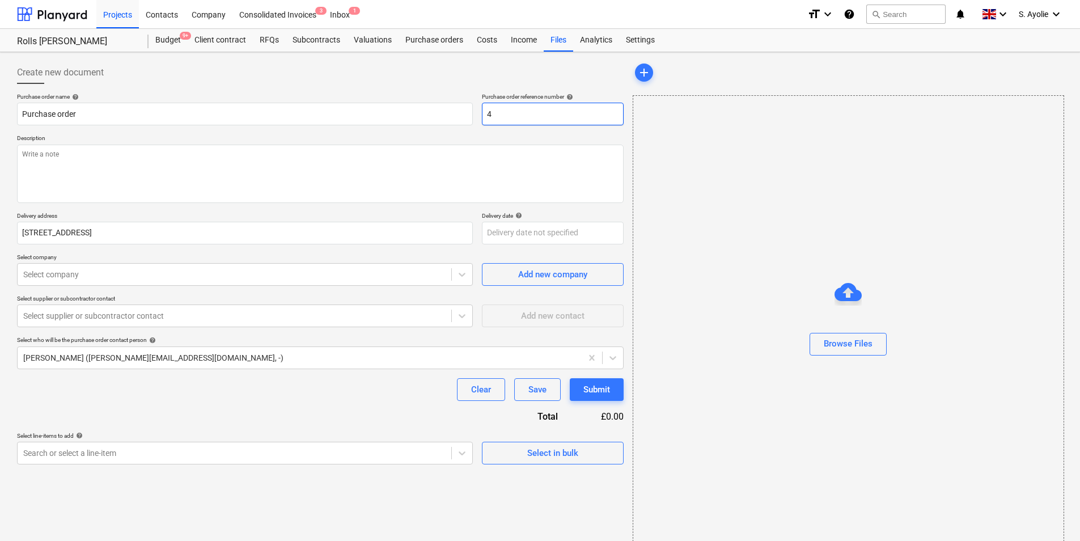
type input "44"
type textarea "x"
type input "445"
type textarea "x"
type input "4458"
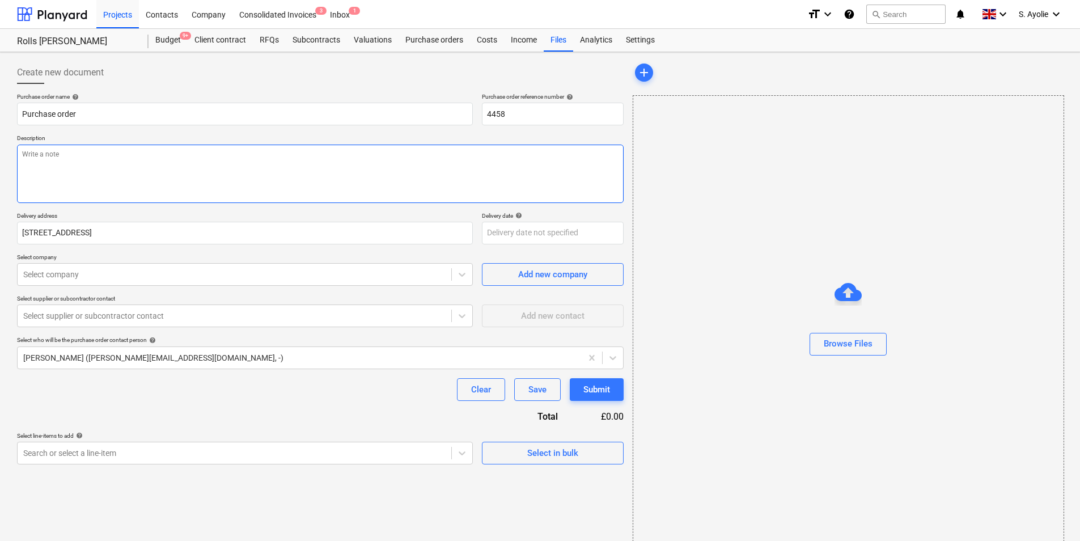
click at [271, 162] on textarea at bounding box center [320, 174] width 607 height 58
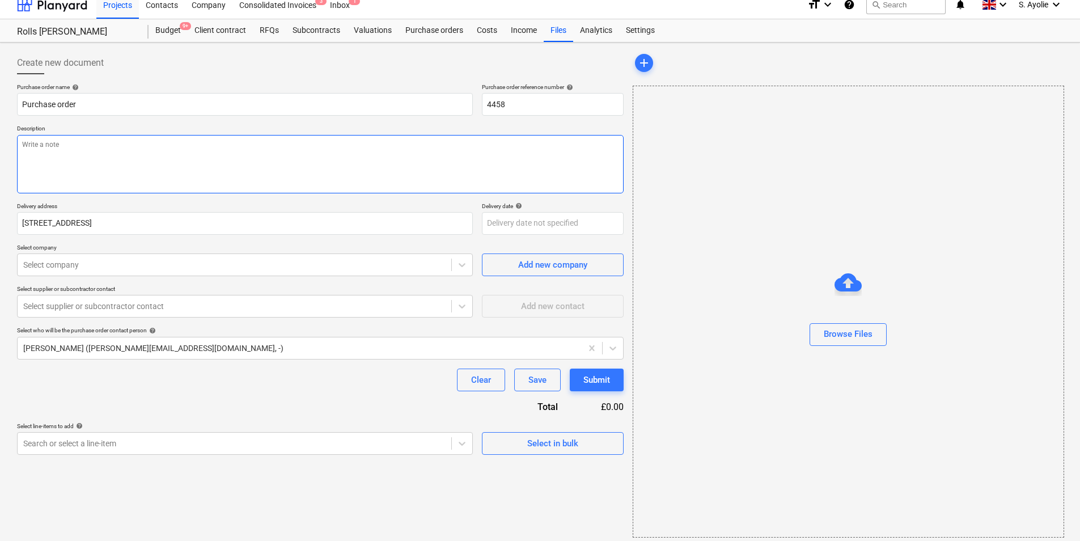
scroll to position [15, 0]
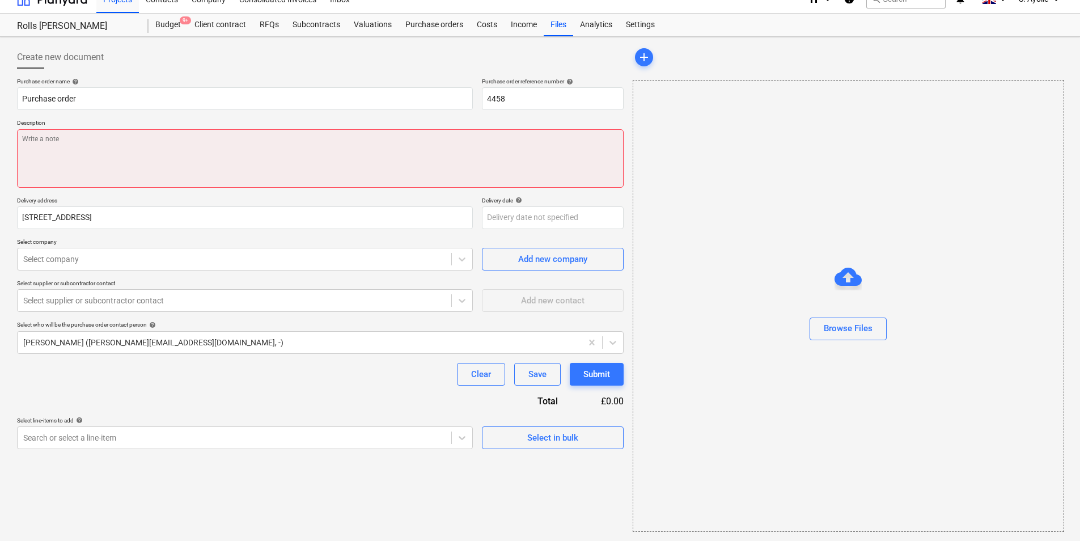
click at [163, 172] on textarea at bounding box center [320, 158] width 607 height 58
paste textarea "Site Contact [PERSON_NAME] [PHONE_NUMBER] or Skyler Office 01634791810.Driver t…"
type textarea "x"
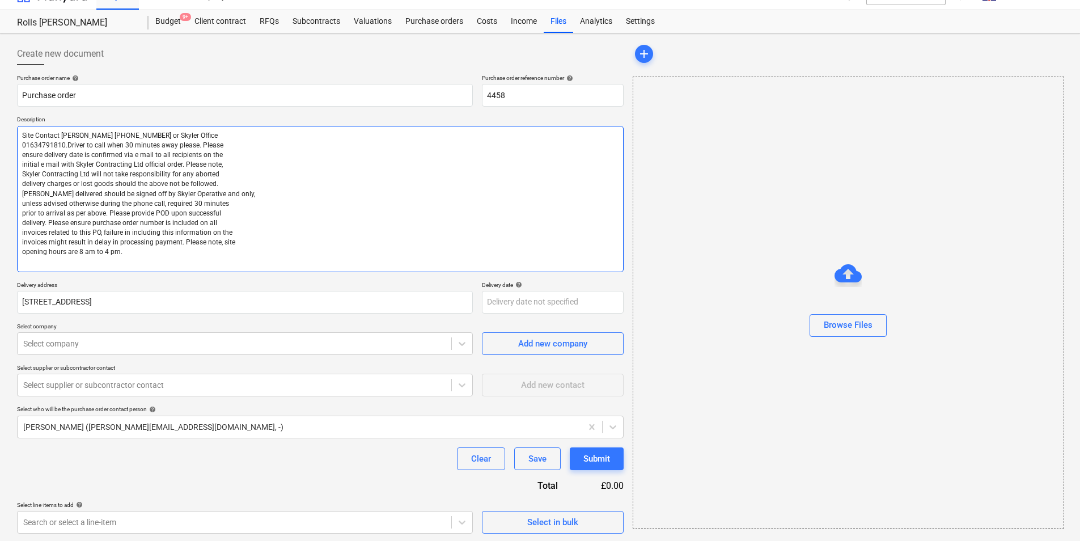
scroll to position [20, 0]
type textarea "Site Contact [PERSON_NAME] [PHONE_NUMBER] or Skyler Office 01634791810.Driver t…"
type textarea "x"
click at [106, 341] on div at bounding box center [234, 341] width 422 height 11
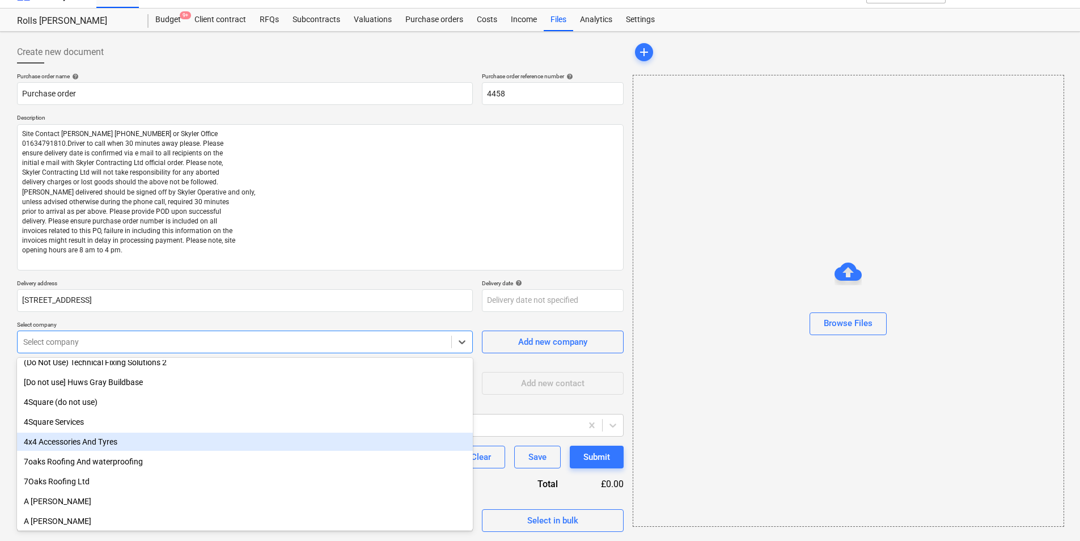
scroll to position [0, 0]
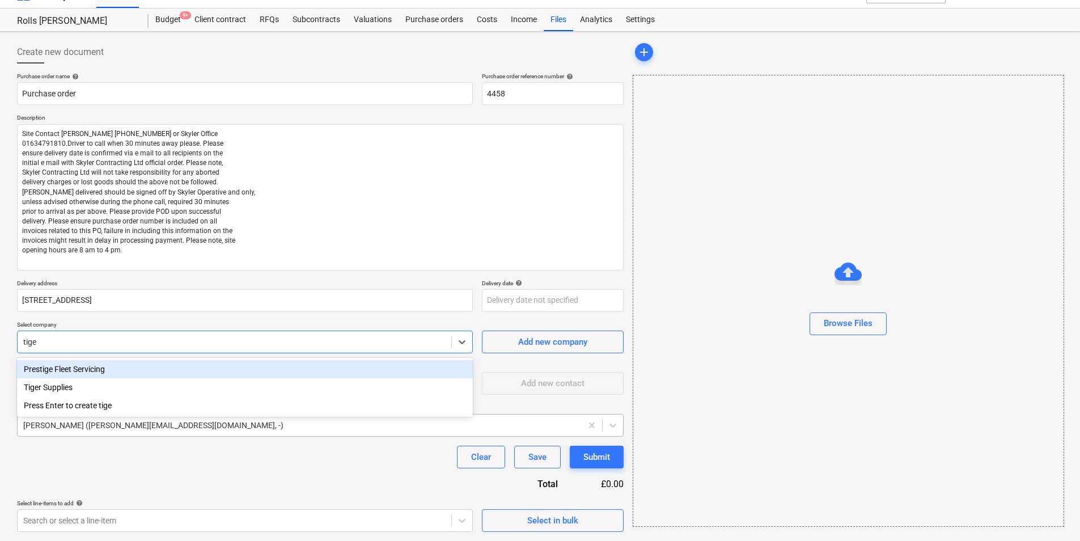
type input "tiger"
click at [75, 370] on div "Tiger Supplies" at bounding box center [245, 369] width 456 height 18
type textarea "x"
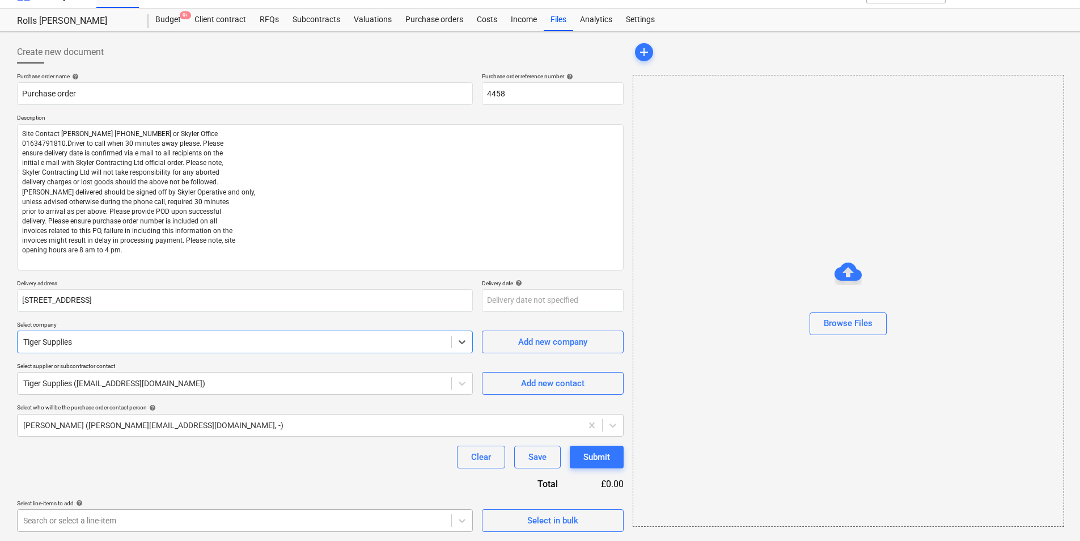
type textarea "x"
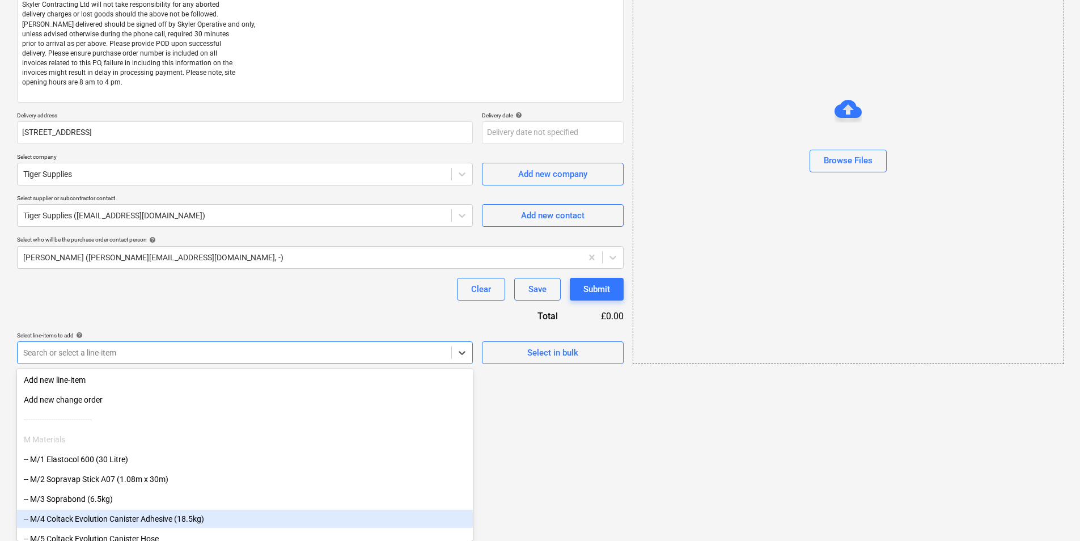
click at [138, 353] on body "Projects Contacts Company Consolidated Invoices 3 Inbox 1 format_size keyboard_…" at bounding box center [540, 82] width 1080 height 541
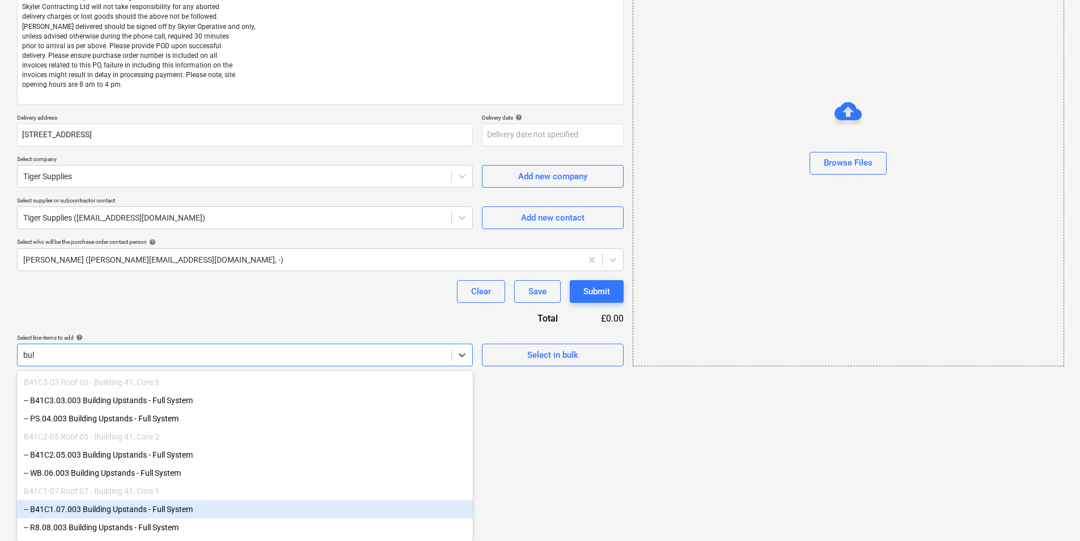
scroll to position [39, 0]
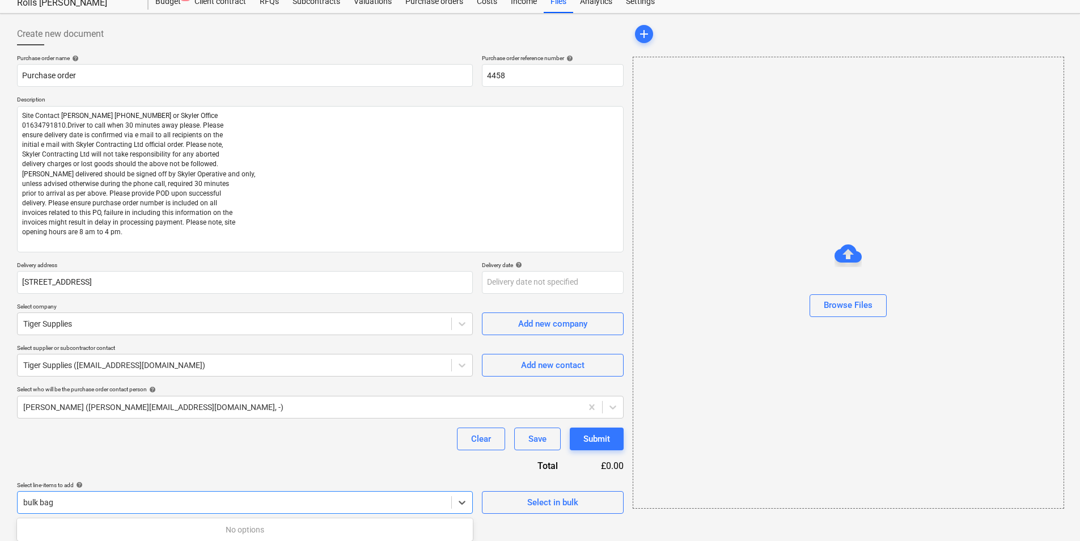
type input "bulk bags"
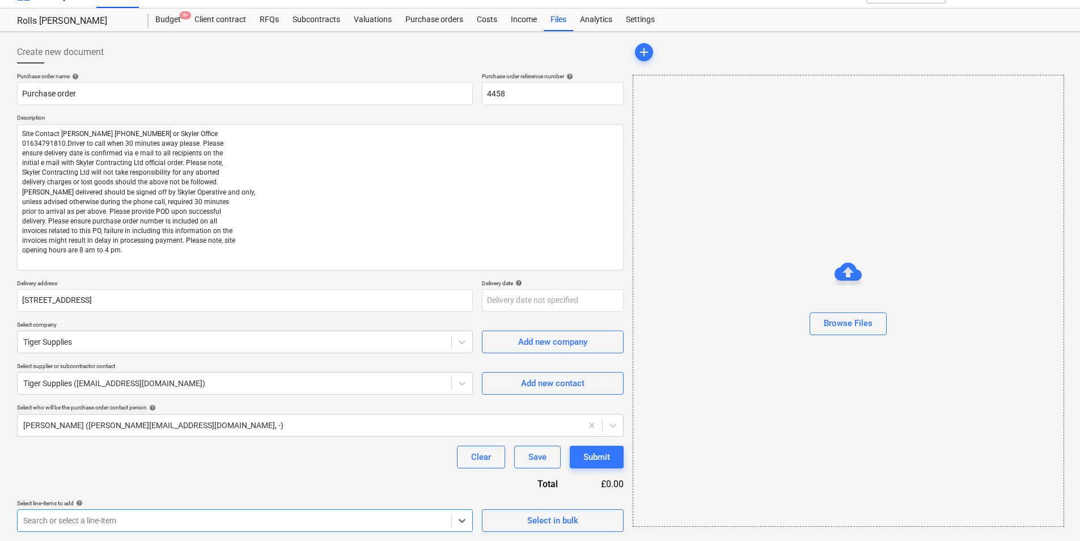
drag, startPoint x: 354, startPoint y: 503, endPoint x: 91, endPoint y: 469, distance: 265.8
click at [91, 469] on div "Purchase order name help Purchase order Purchase order reference number help 44…" at bounding box center [320, 302] width 607 height 459
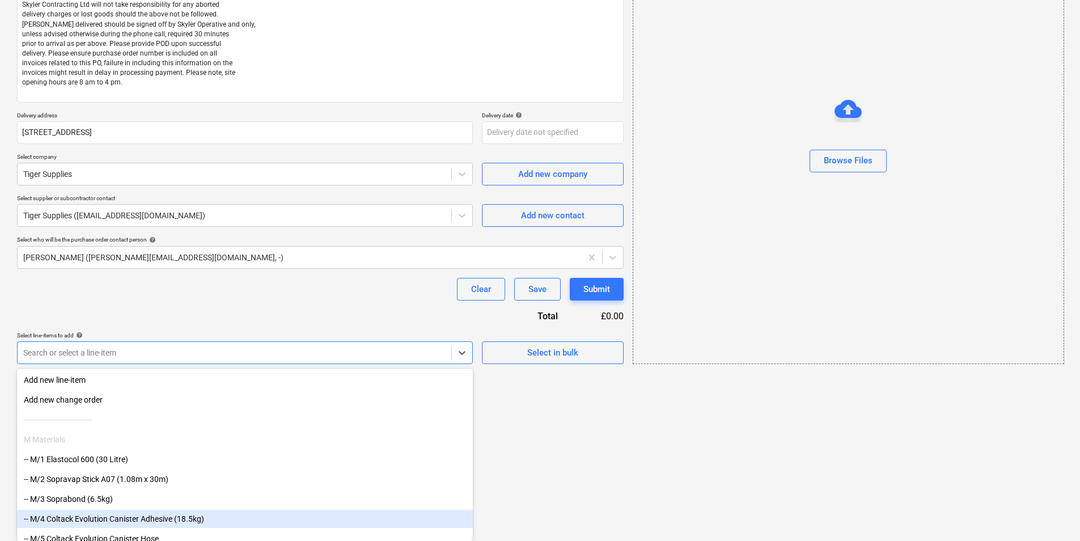
click at [286, 353] on body "Projects Contacts Company Consolidated Invoices 3 Inbox 1 format_size keyboard_…" at bounding box center [540, 82] width 1080 height 541
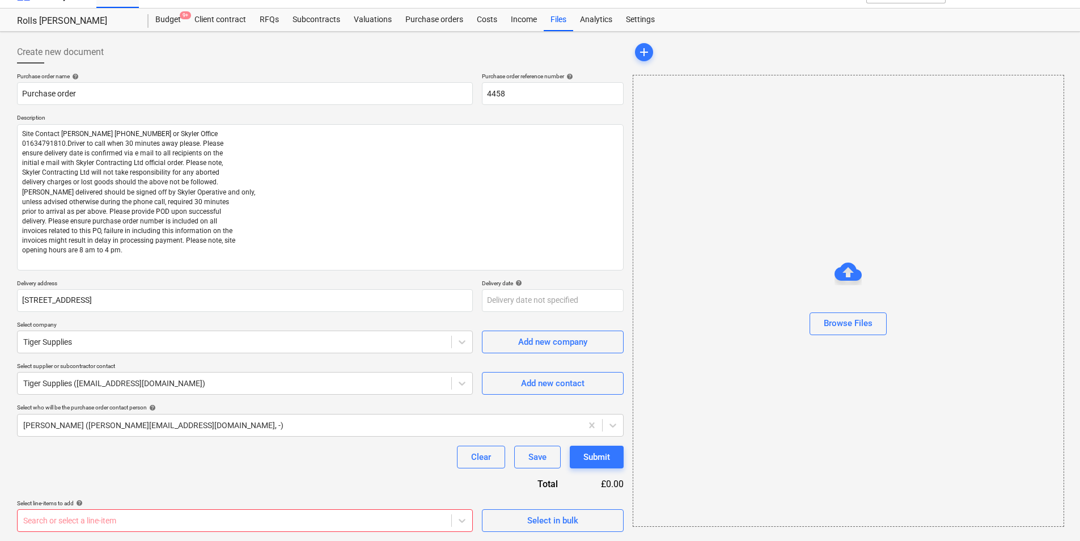
scroll to position [20, 0]
type textarea "x"
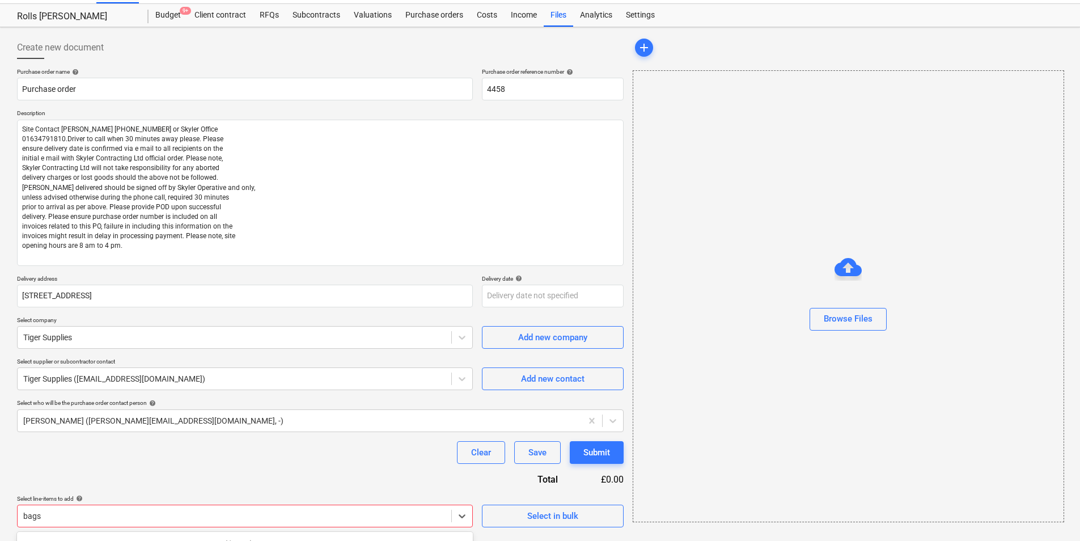
scroll to position [39, 0]
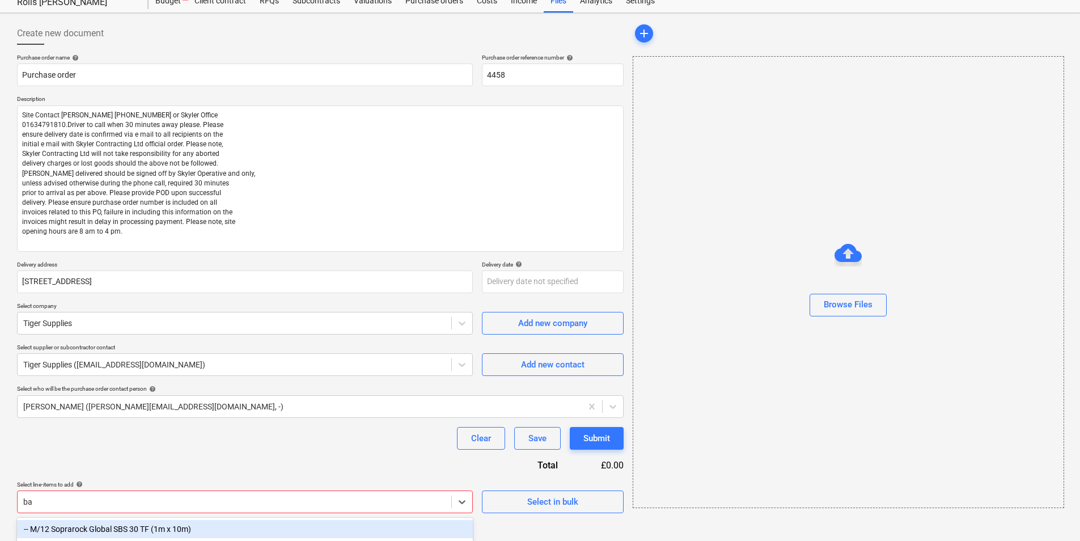
type input "b"
type input "s"
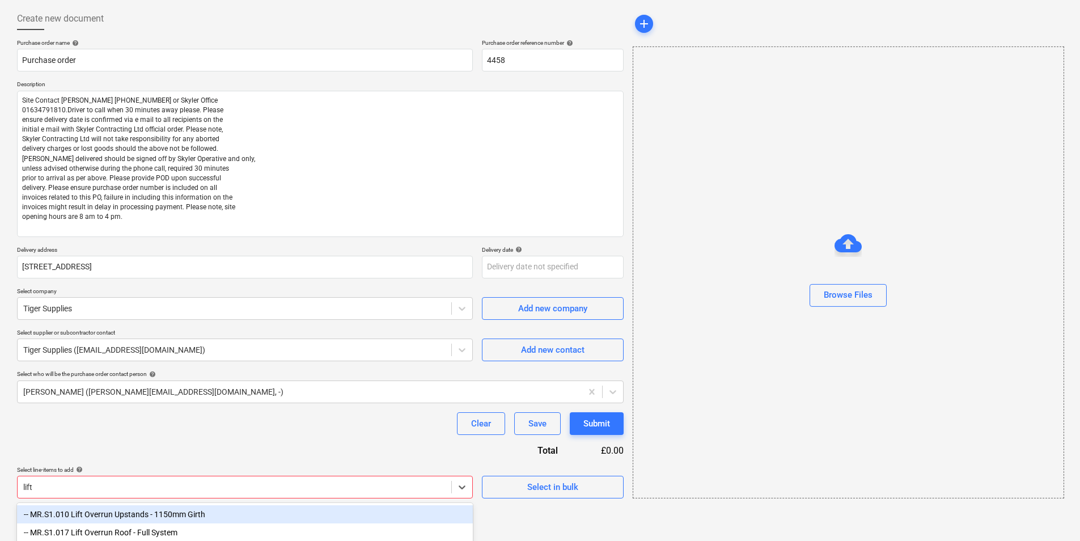
scroll to position [58, 0]
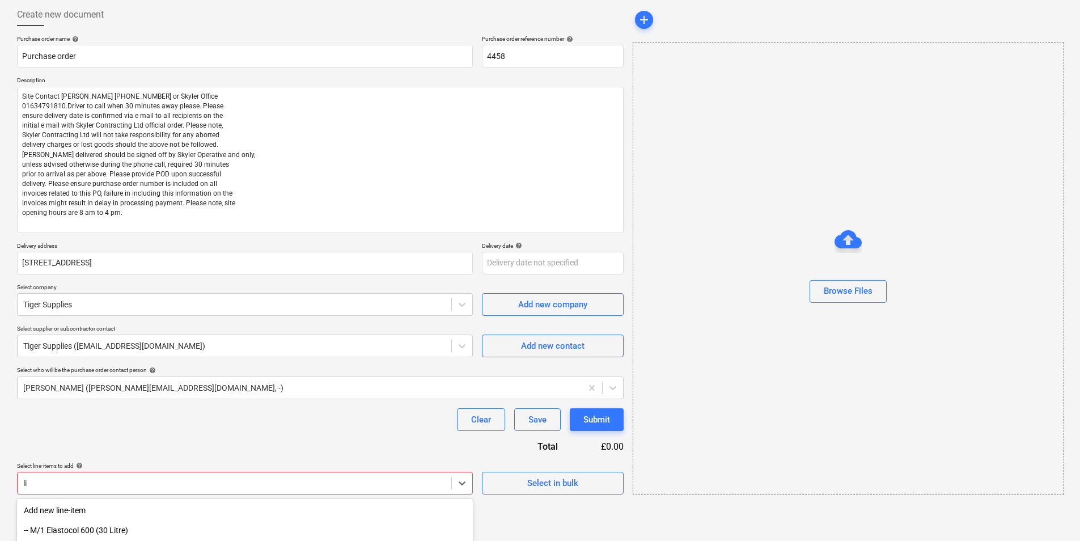
type input "l"
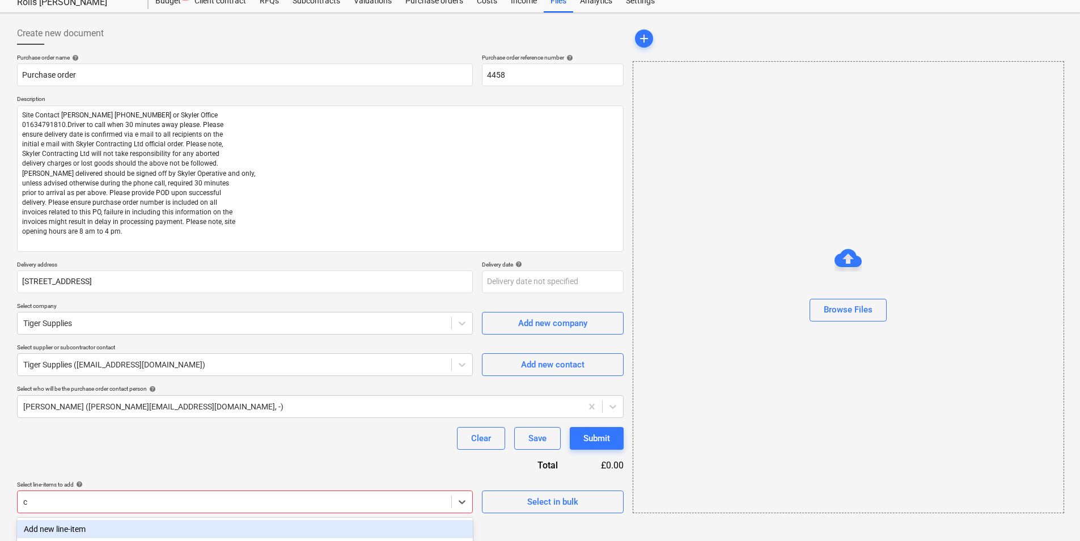
scroll to position [188, 0]
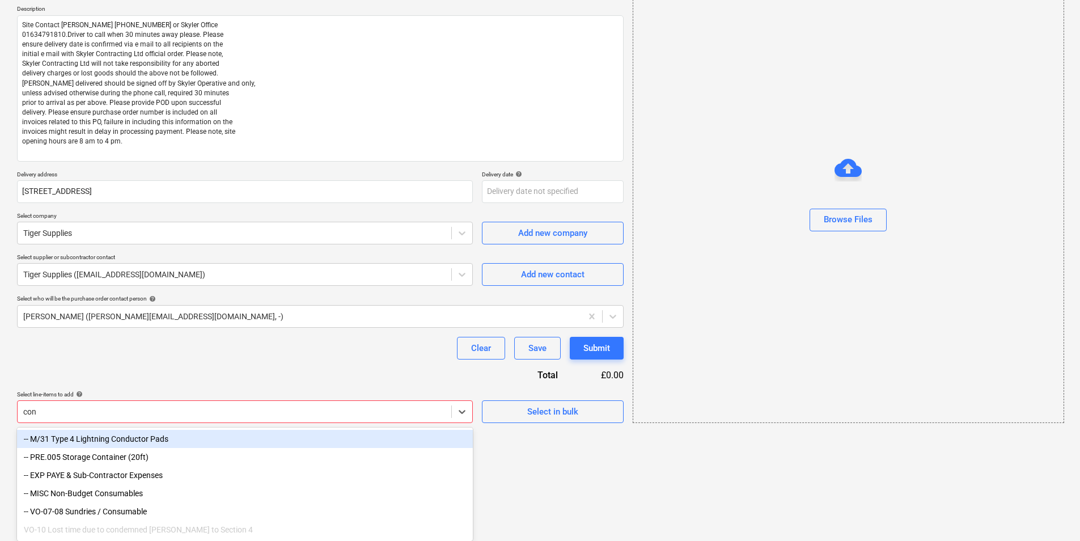
type input "cons"
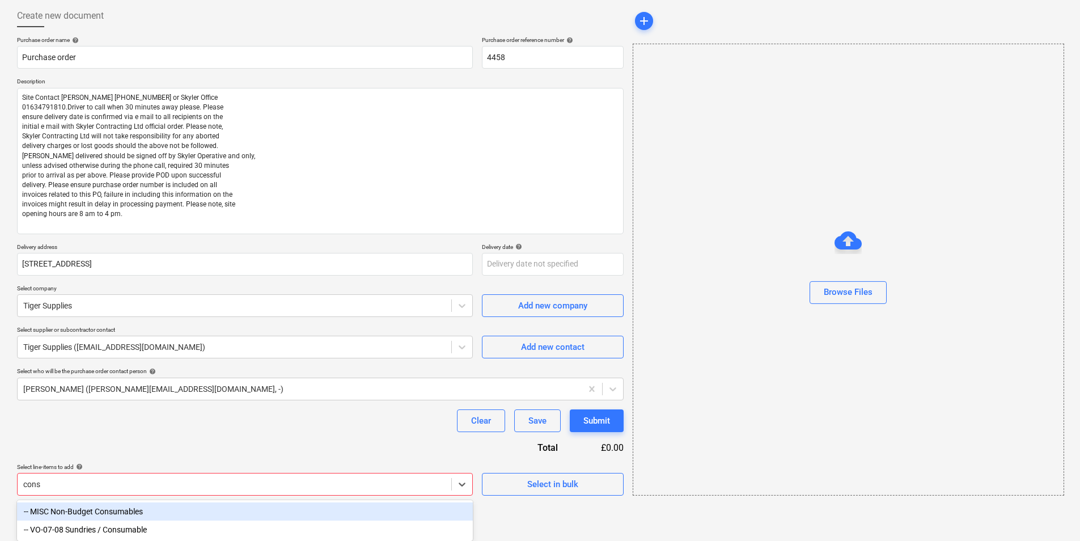
click at [133, 515] on div "-- MISC Non-Budget Consumables" at bounding box center [245, 511] width 456 height 18
type textarea "x"
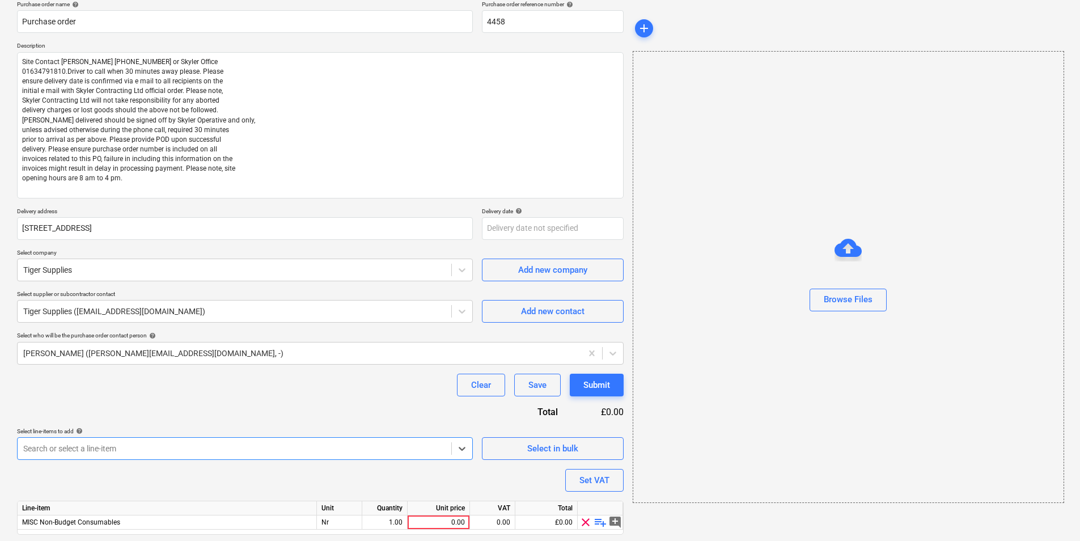
scroll to position [127, 0]
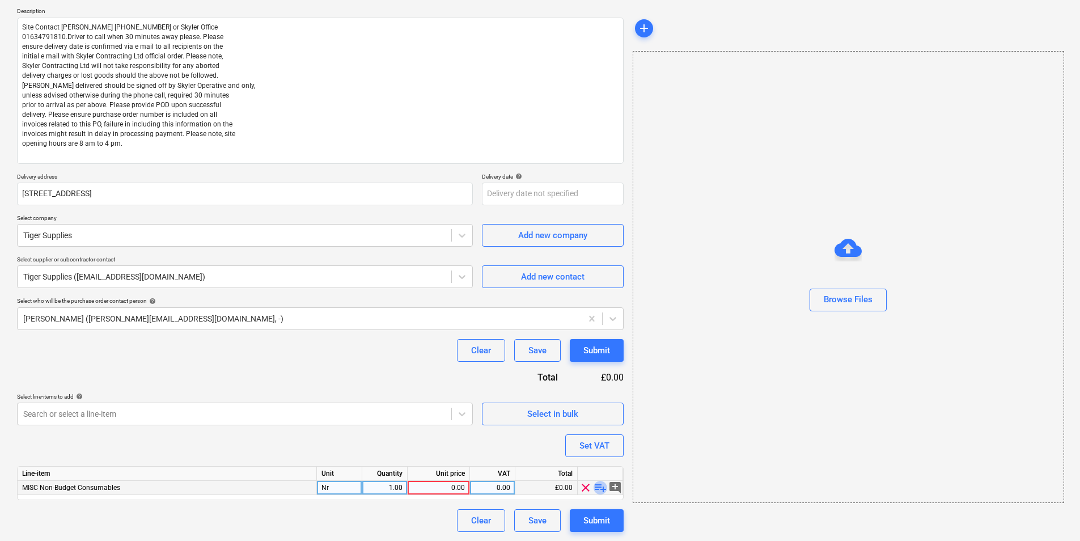
click at [600, 486] on span "playlist_add" at bounding box center [600, 488] width 14 height 14
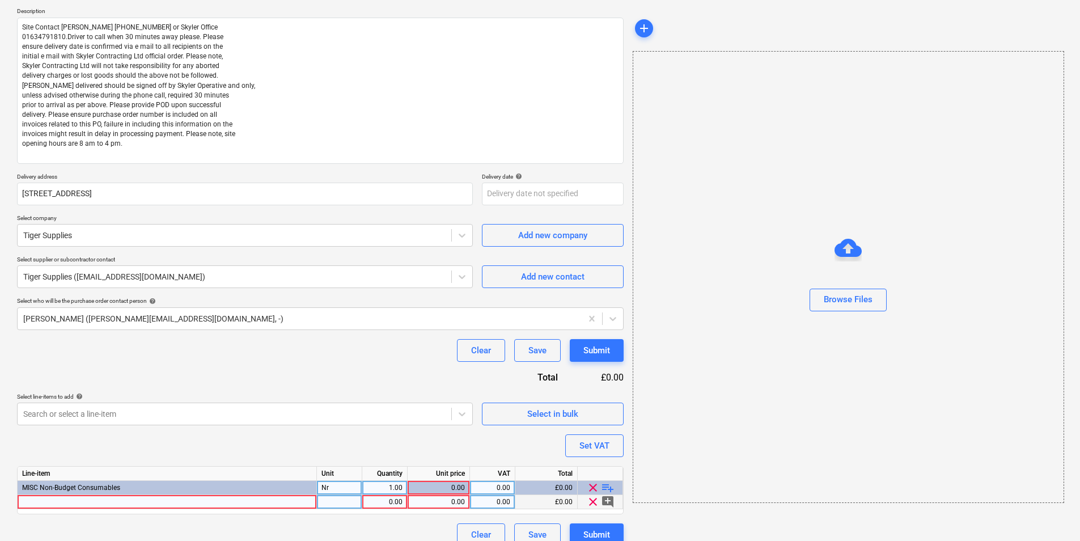
click at [110, 498] on div at bounding box center [167, 502] width 299 height 14
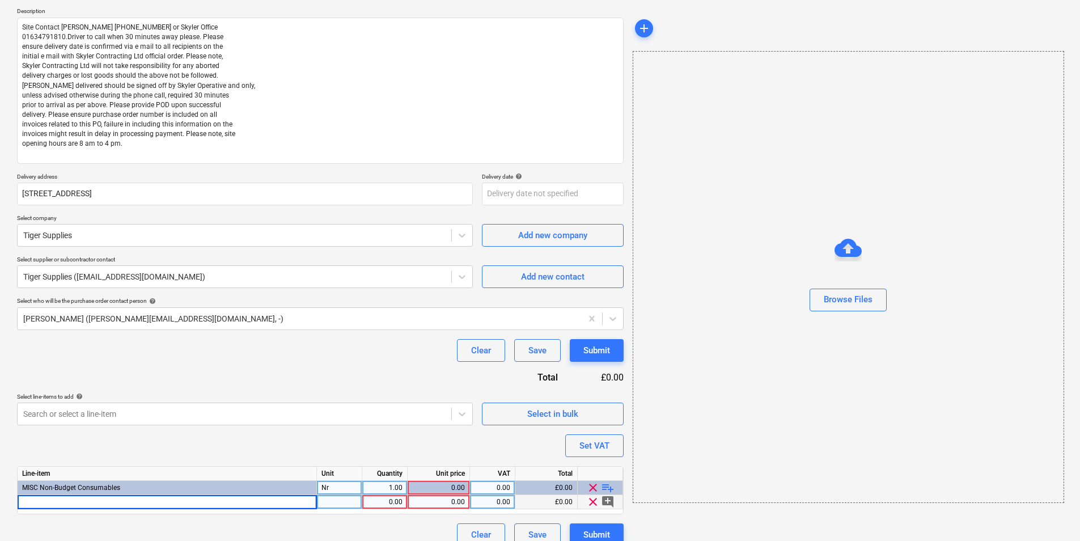
type textarea "x"
type input "Bulk bags-liftable 1 t"
type textarea "x"
click at [354, 501] on div at bounding box center [339, 502] width 45 height 14
type input "nr"
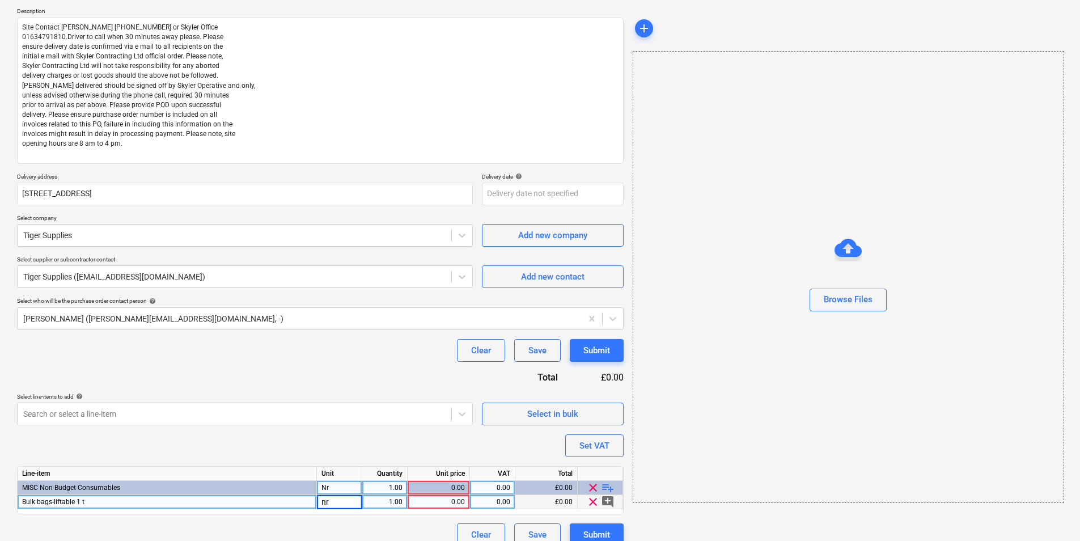
type textarea "x"
click at [398, 502] on div "1.00" at bounding box center [385, 502] width 36 height 14
type input "350"
type textarea "x"
click at [449, 504] on div "0.00" at bounding box center [438, 502] width 53 height 14
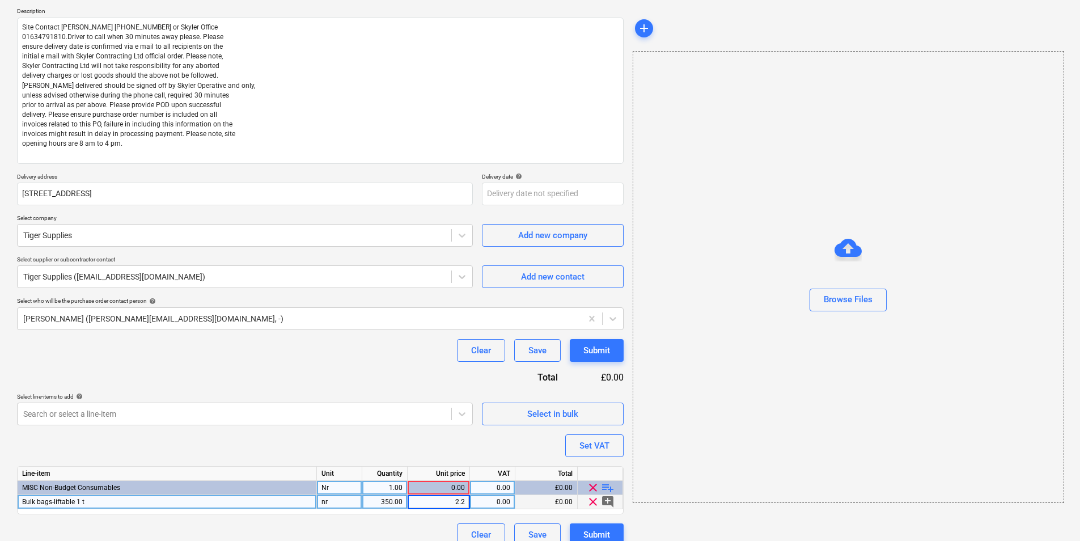
type input "2.20"
type textarea "x"
click at [394, 490] on div "1.00" at bounding box center [385, 488] width 36 height 14
type input "350"
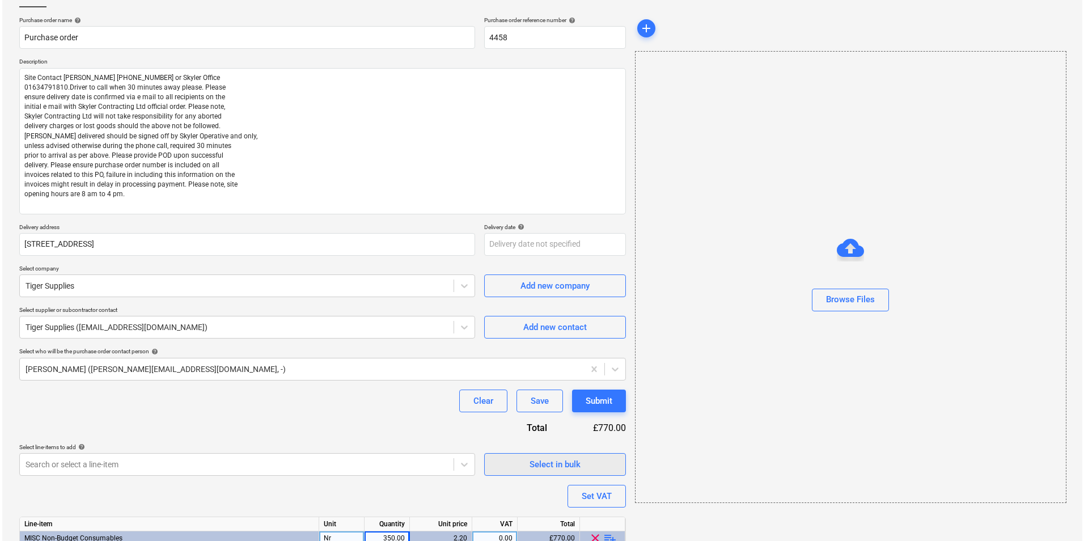
scroll to position [141, 0]
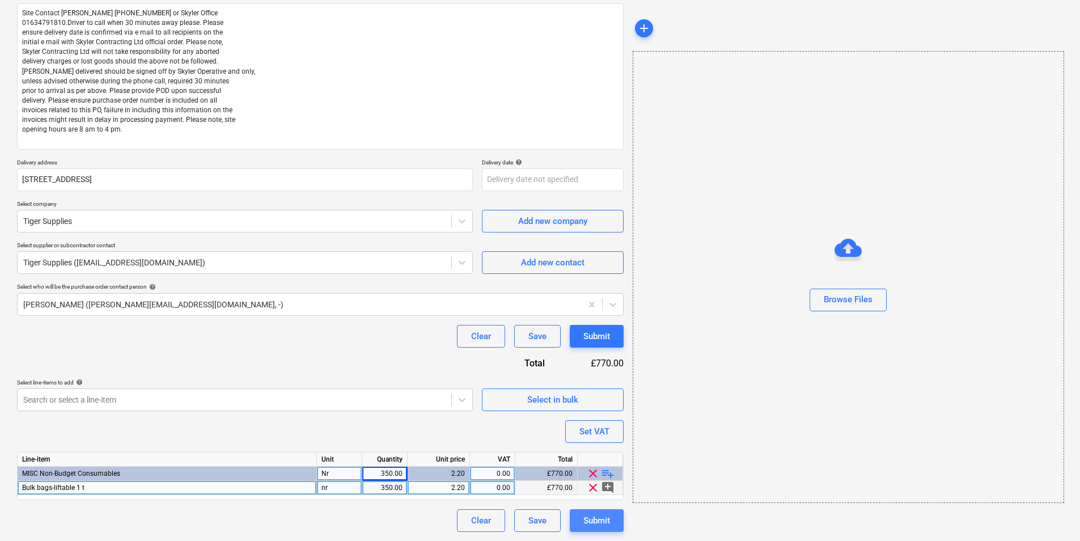
click at [583, 516] on div "Submit" at bounding box center [596, 520] width 27 height 15
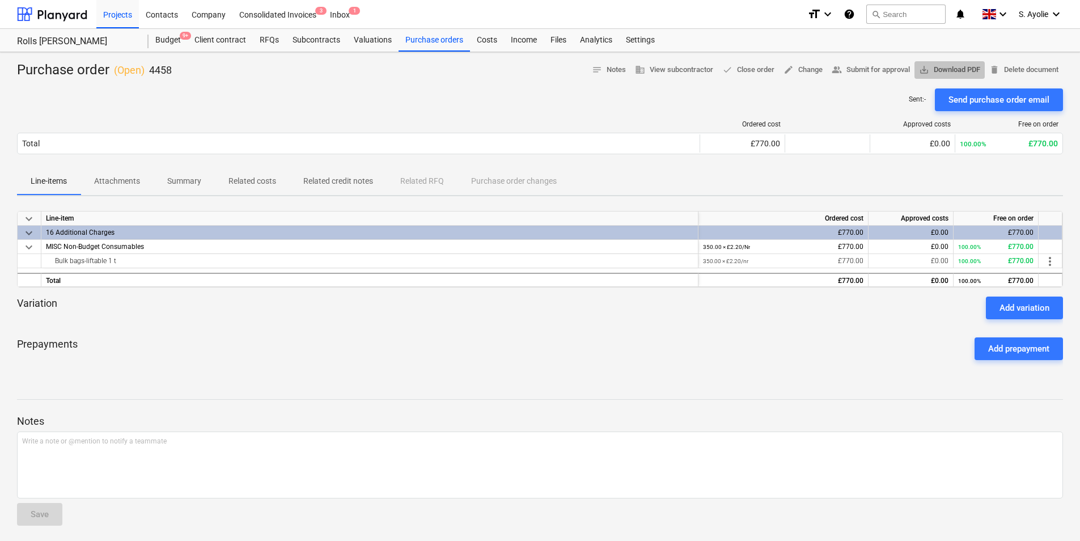
click at [948, 69] on span "save_alt Download PDF" at bounding box center [949, 69] width 61 height 13
click at [747, 101] on div "Sent : - Send purchase order email" at bounding box center [540, 99] width 1046 height 23
click at [447, 42] on div "Purchase orders" at bounding box center [433, 40] width 71 height 23
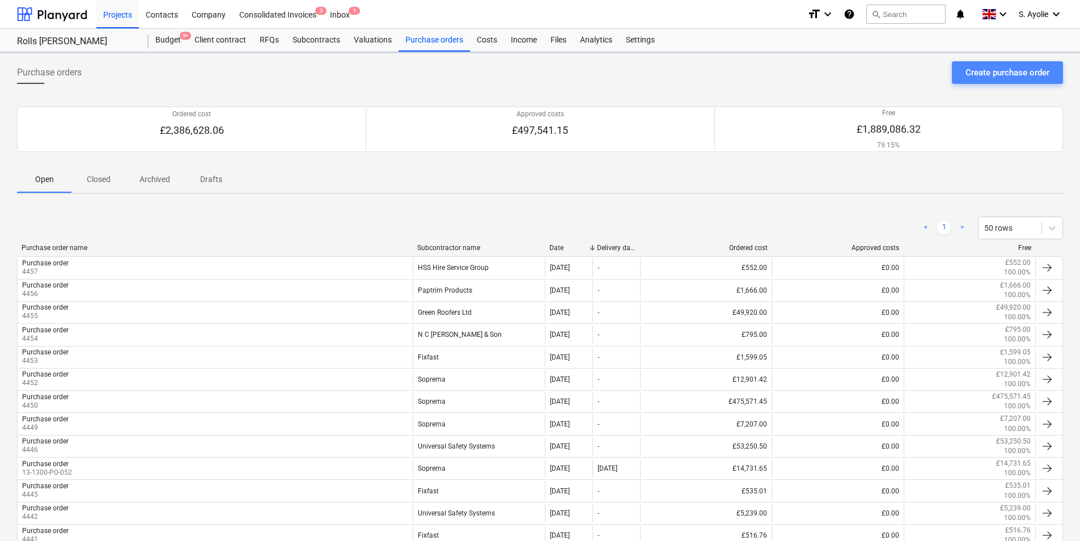
click at [983, 70] on div "Create purchase order" at bounding box center [1007, 72] width 84 height 15
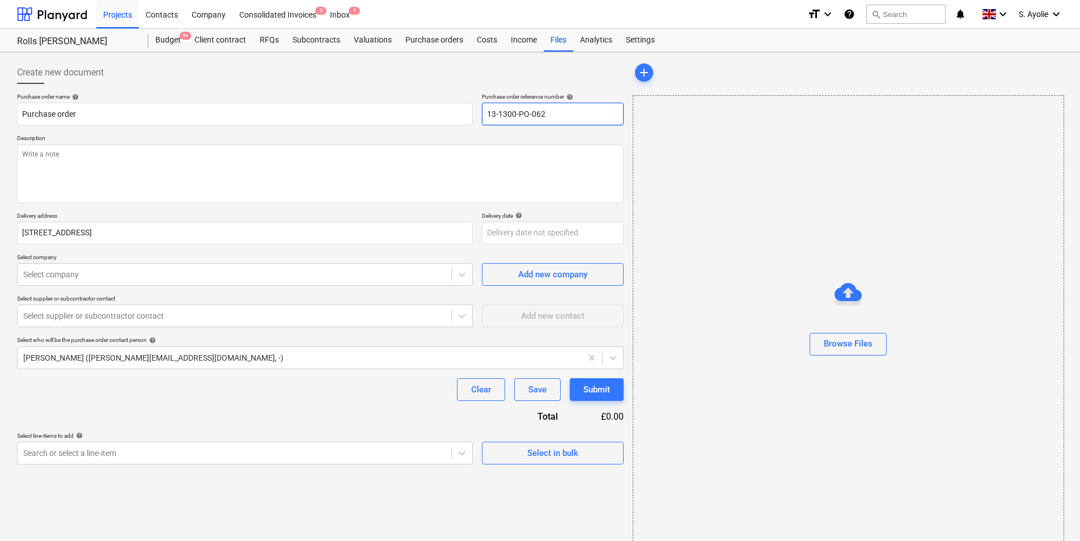
drag, startPoint x: 580, startPoint y: 120, endPoint x: 375, endPoint y: 80, distance: 208.5
click at [375, 80] on div "Create new document Purchase order name help Purchase order Purchase order refe…" at bounding box center [320, 262] width 607 height 403
type textarea "x"
type input "4"
type textarea "x"
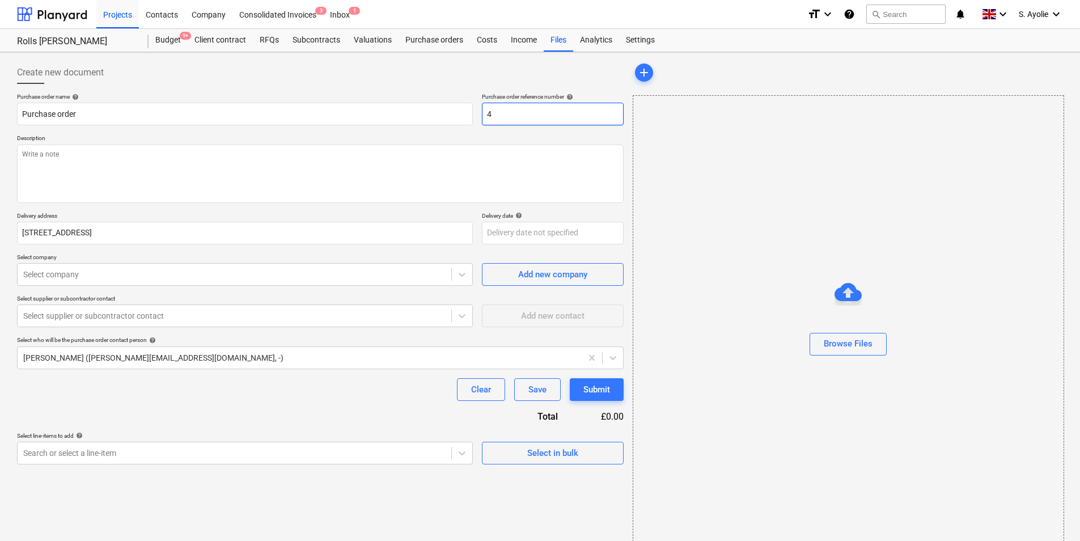
type input "44"
type textarea "x"
type input "445"
type textarea "x"
type input "4459"
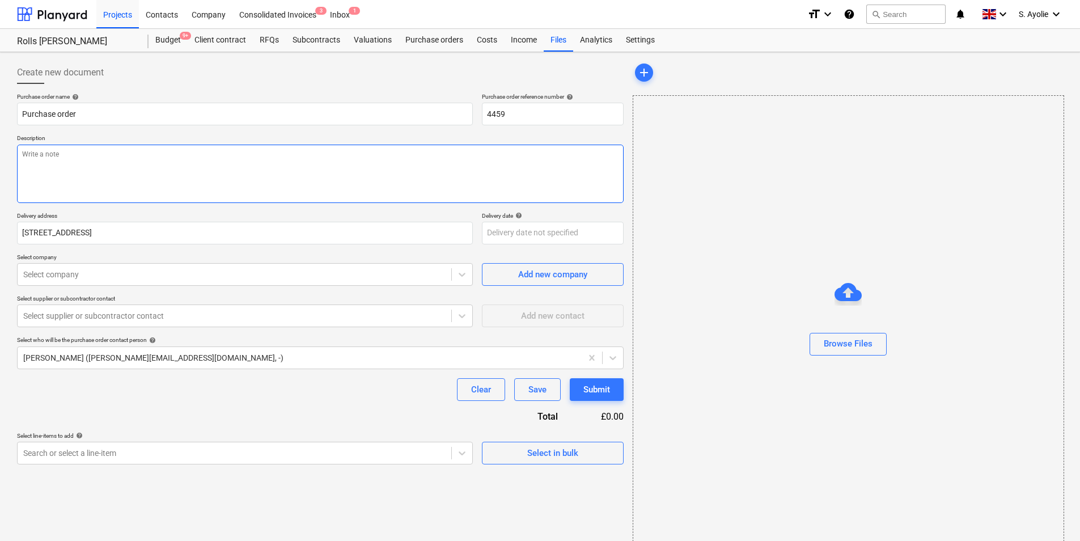
click at [424, 170] on textarea at bounding box center [320, 174] width 607 height 58
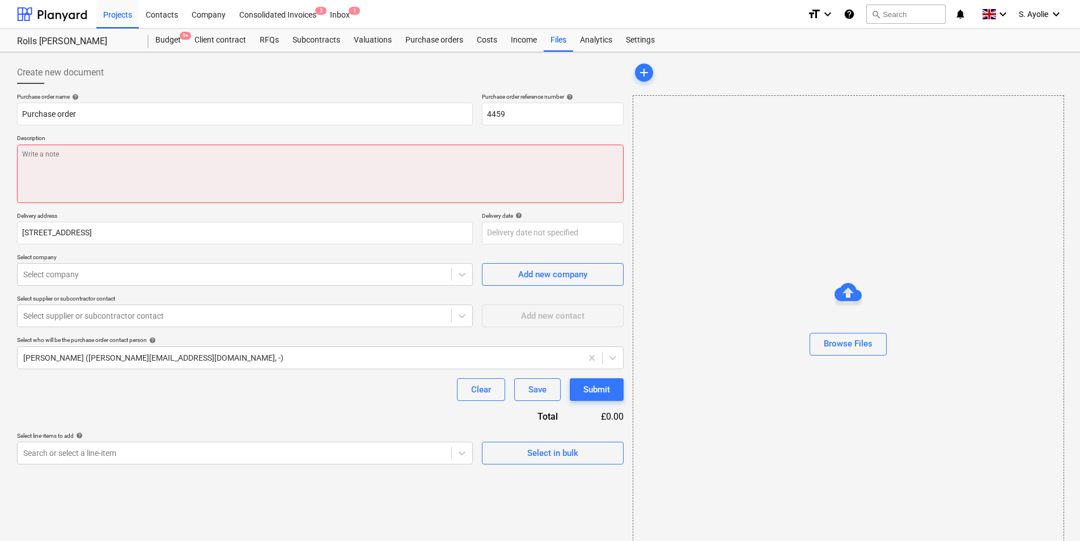
click at [251, 182] on textarea at bounding box center [320, 174] width 607 height 58
paste textarea "Site Contact [PERSON_NAME] [PHONE_NUMBER] or Skyler Office 01634791810.Driver t…"
type textarea "x"
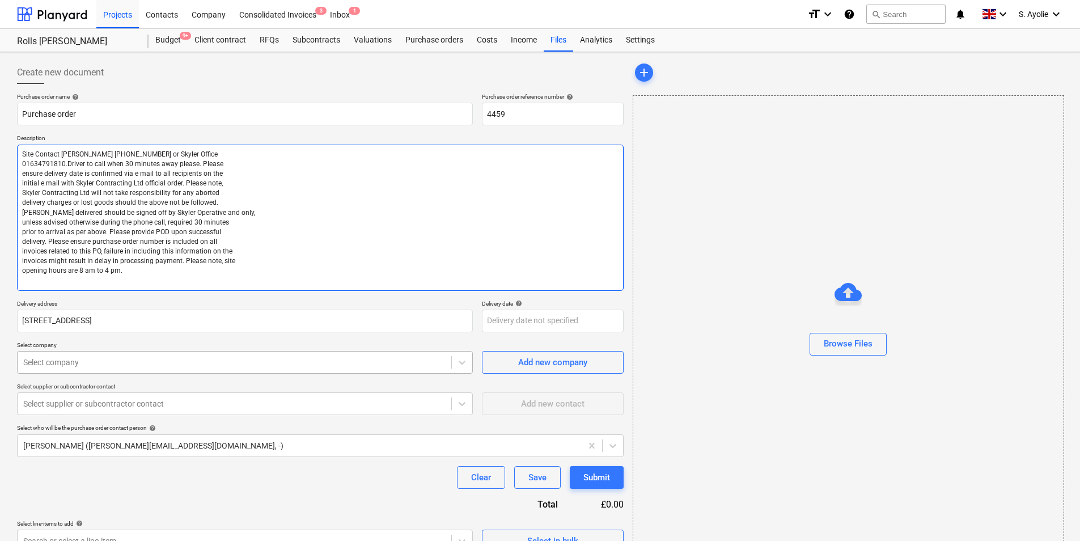
type textarea "Site Contact [PERSON_NAME] [PHONE_NUMBER] or Skyler Office 01634791810.Driver t…"
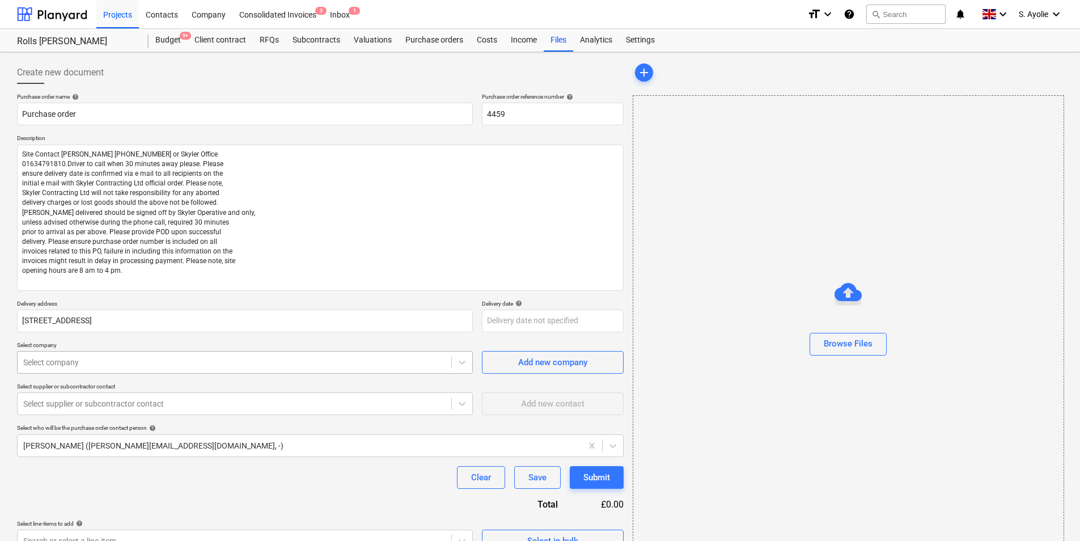
type textarea "x"
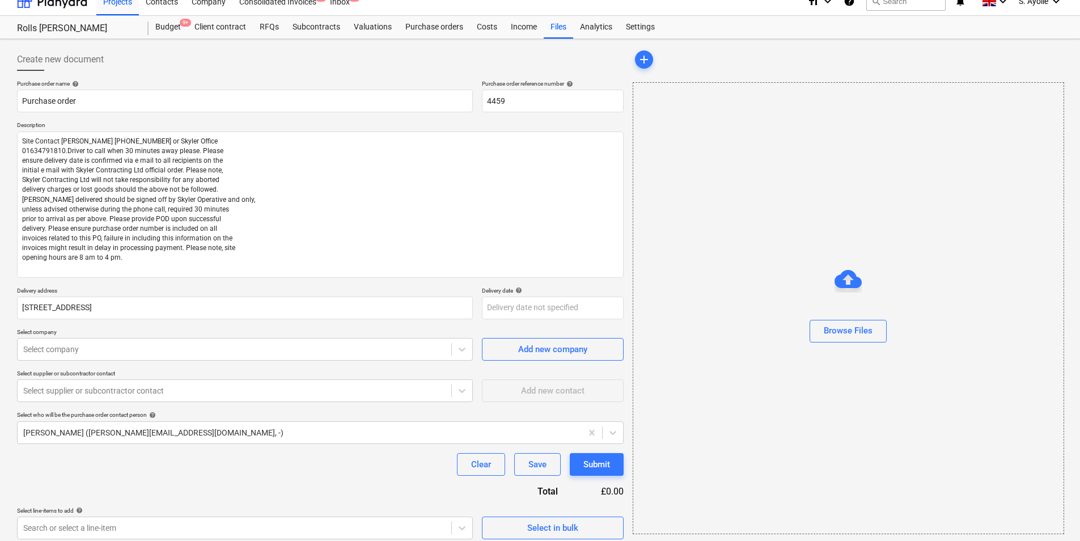
click at [145, 363] on div "Purchase order name help Purchase order Purchase order reference number help 44…" at bounding box center [320, 309] width 607 height 459
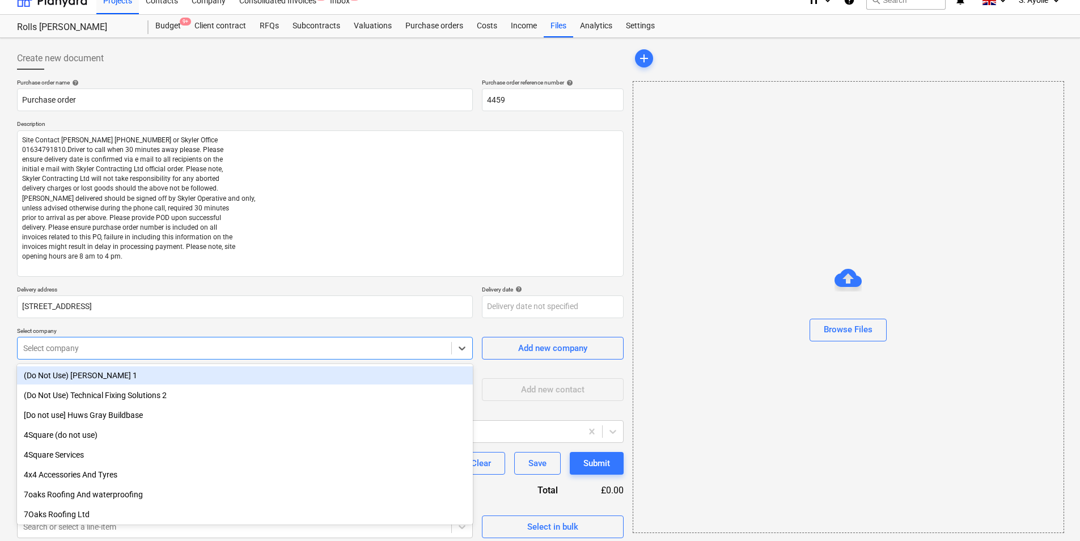
click at [161, 342] on div at bounding box center [234, 347] width 422 height 11
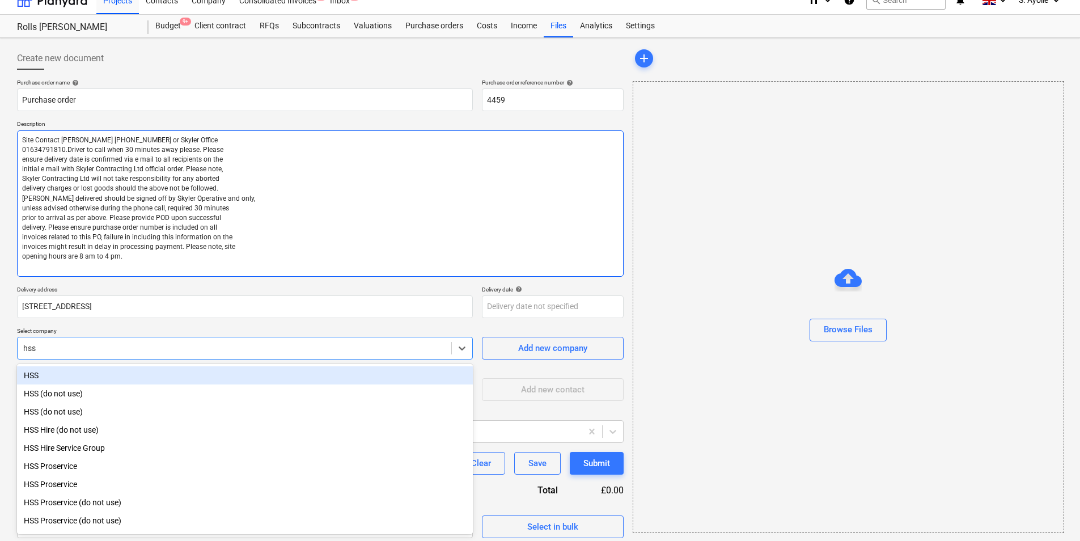
type input "hss h"
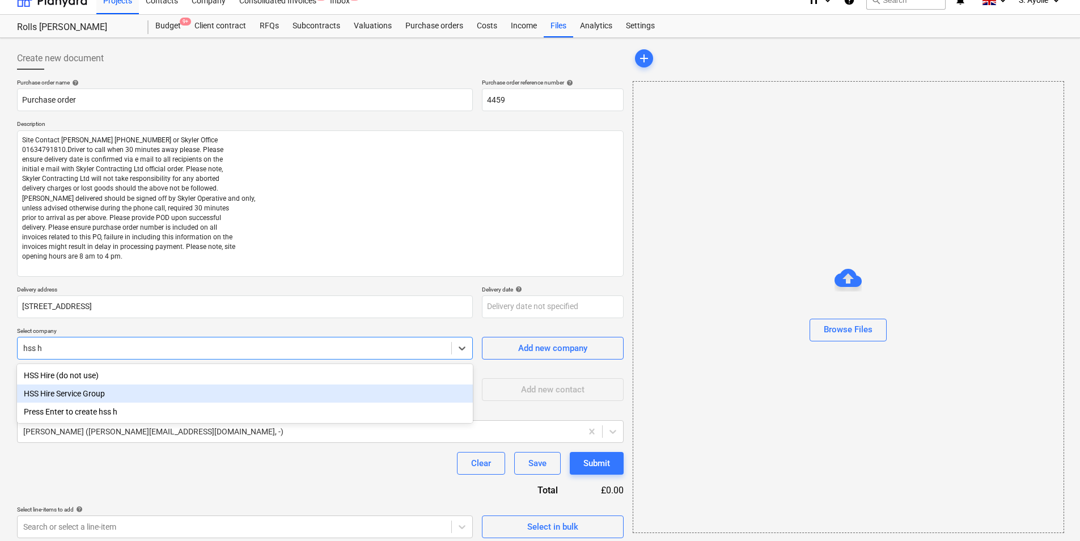
click at [94, 398] on div "HSS Hire Service Group" at bounding box center [245, 393] width 456 height 18
type textarea "x"
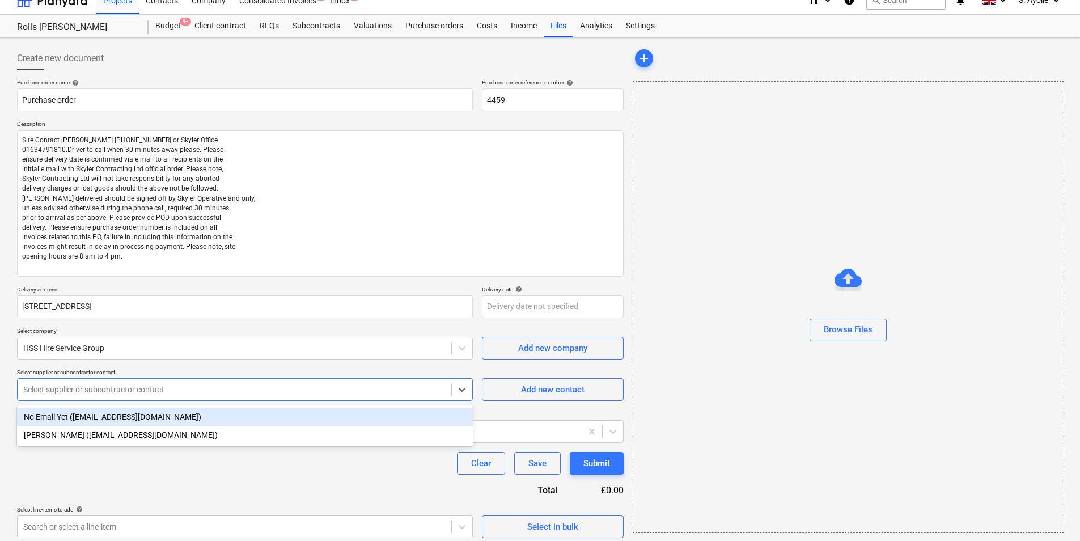
click at [103, 396] on div "Select supplier or subcontractor contact" at bounding box center [235, 389] width 434 height 16
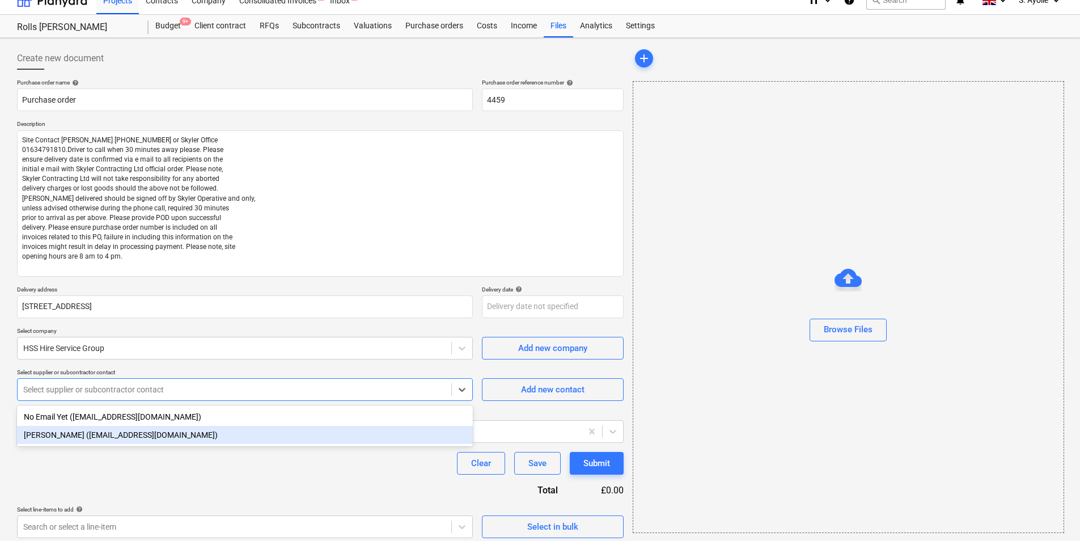
click at [103, 442] on div "[PERSON_NAME] ([EMAIL_ADDRESS][DOMAIN_NAME])" at bounding box center [245, 435] width 456 height 18
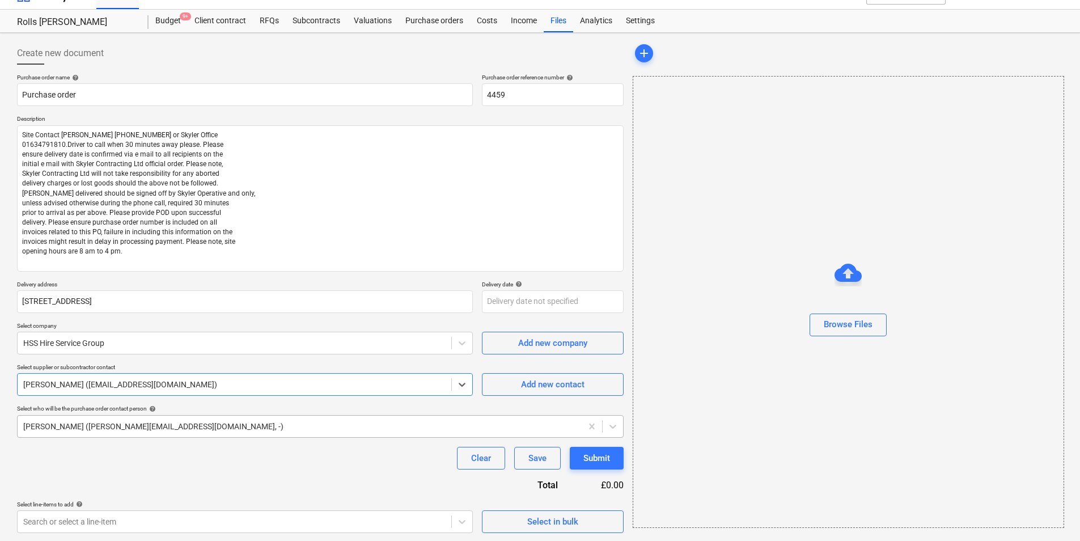
scroll to position [20, 0]
type textarea "x"
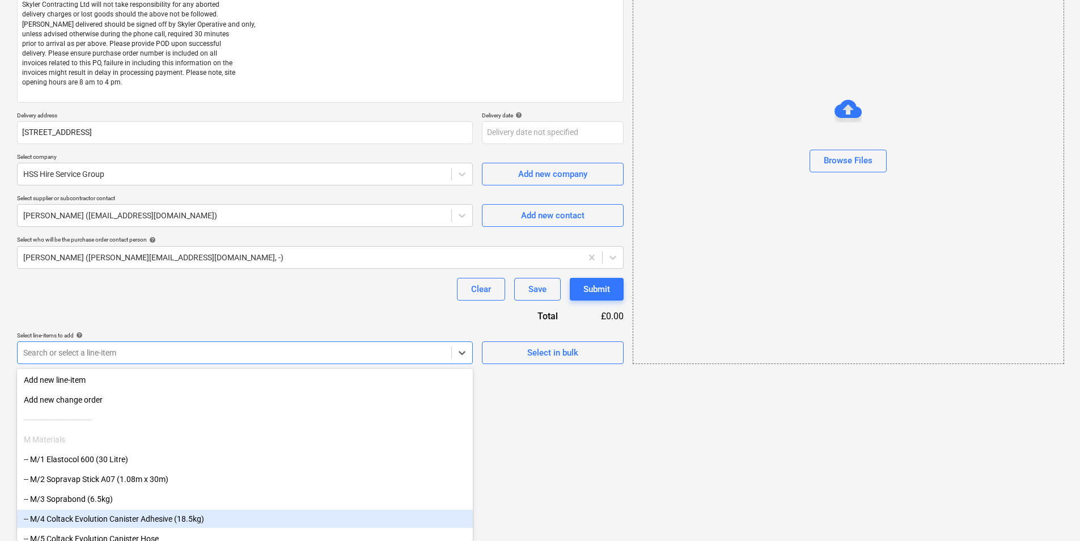
click at [197, 353] on body "Projects Contacts Company Consolidated Invoices 3 Inbox 1 format_size keyboard_…" at bounding box center [540, 82] width 1080 height 541
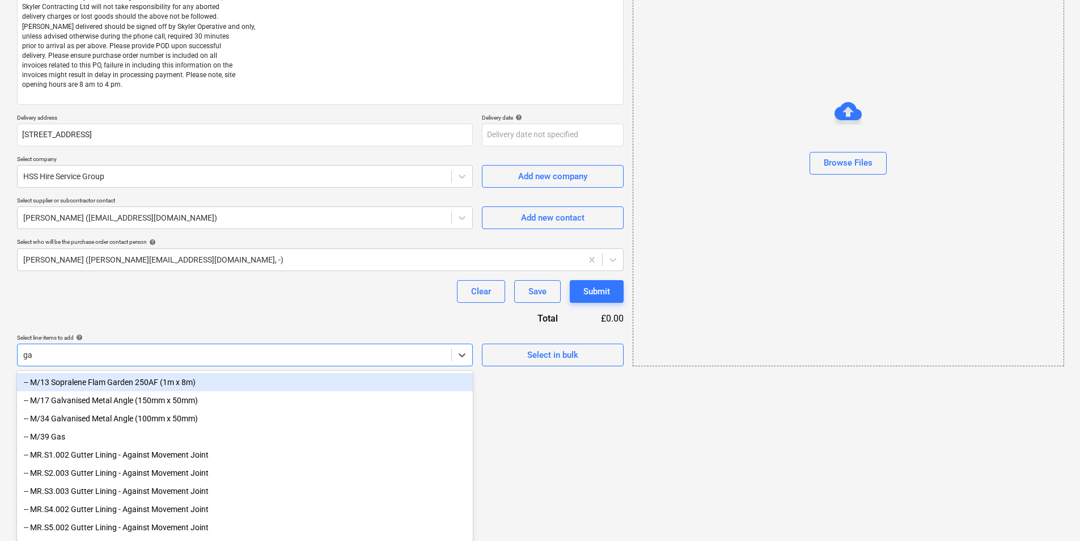
type input "gas"
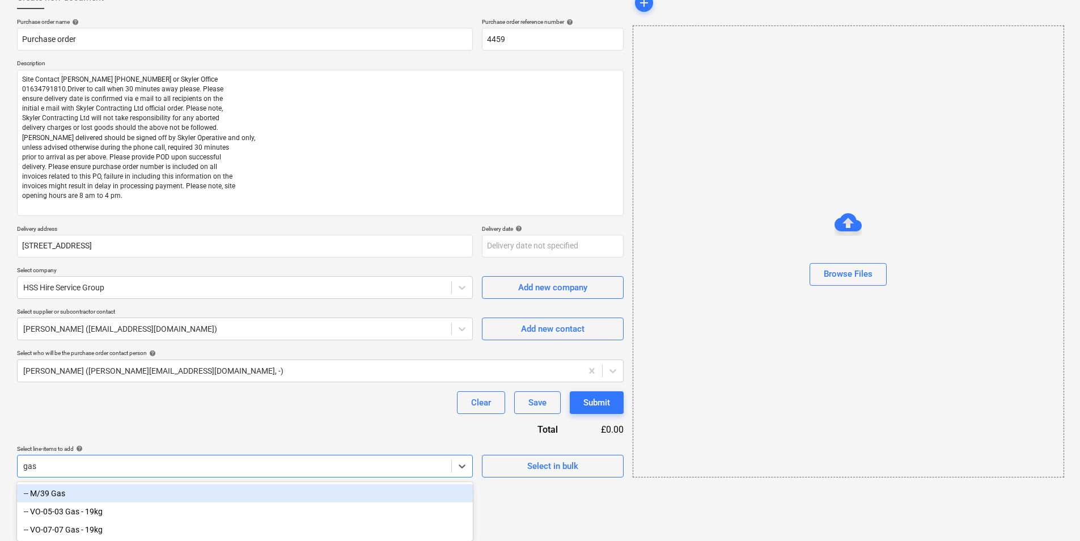
click at [99, 493] on div "-- M/39 Gas" at bounding box center [245, 493] width 456 height 18
type textarea "x"
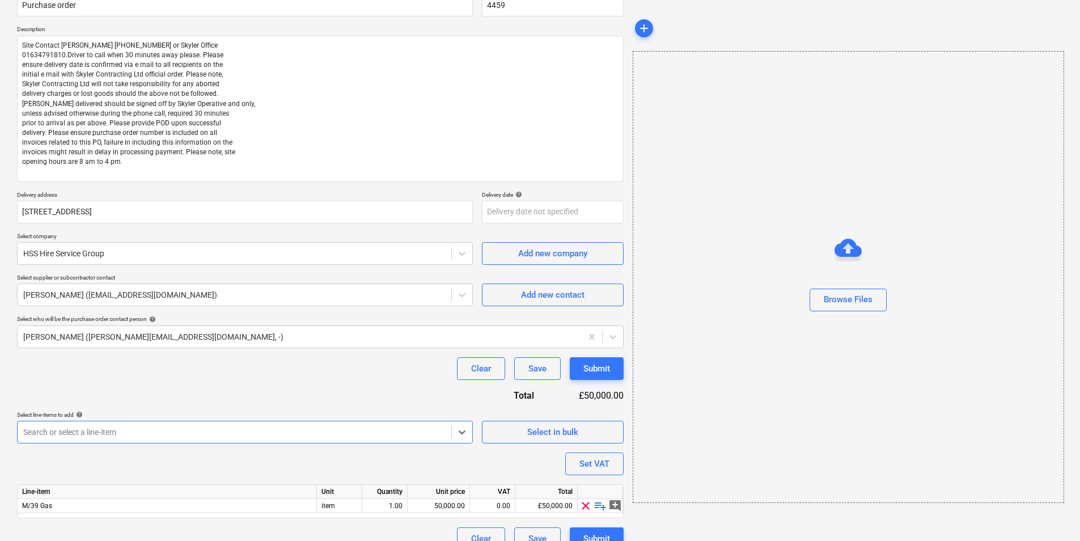
scroll to position [127, 0]
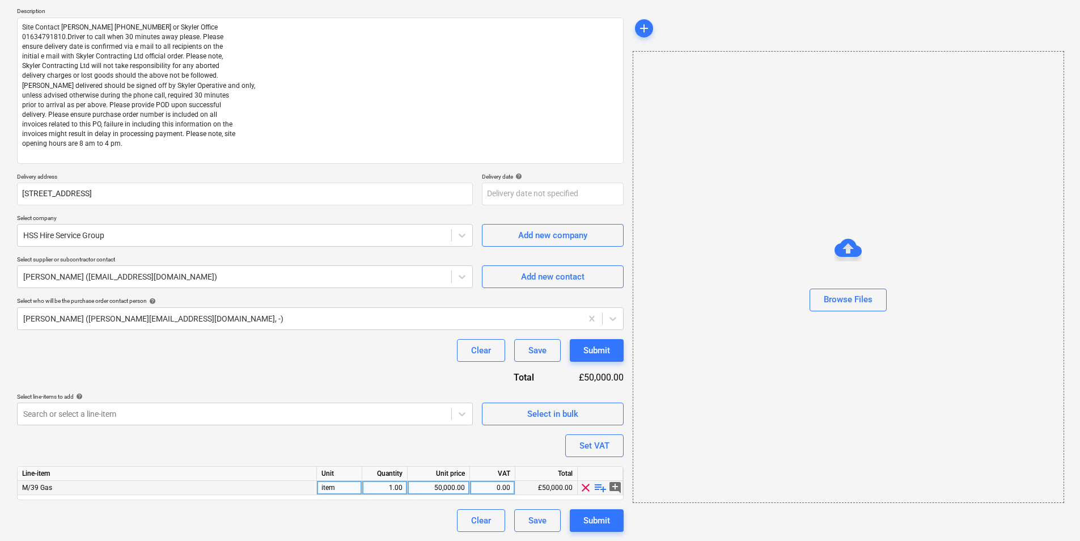
click at [600, 486] on span "playlist_add" at bounding box center [600, 488] width 14 height 14
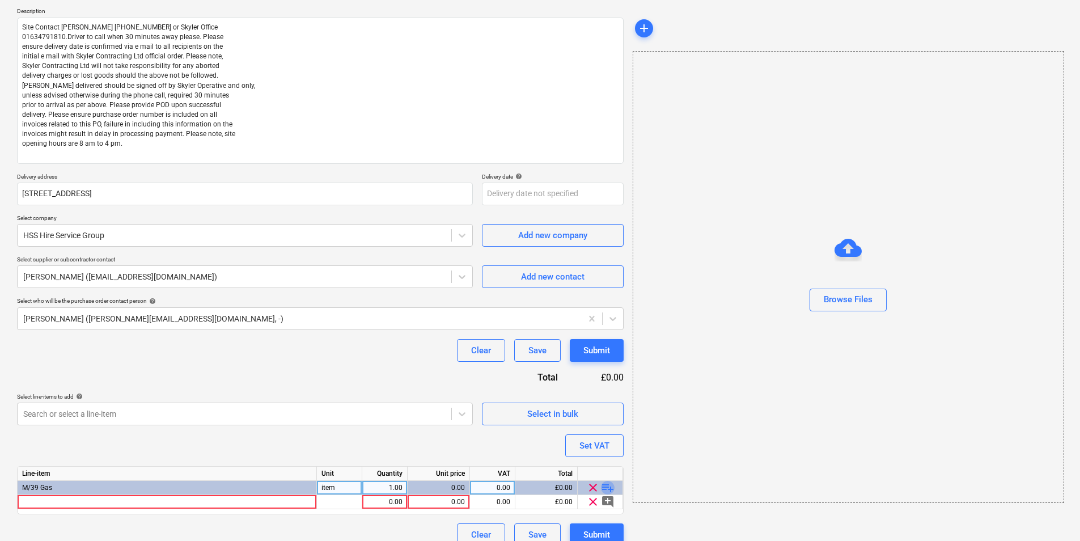
click at [603, 490] on span "playlist_add" at bounding box center [608, 488] width 14 height 14
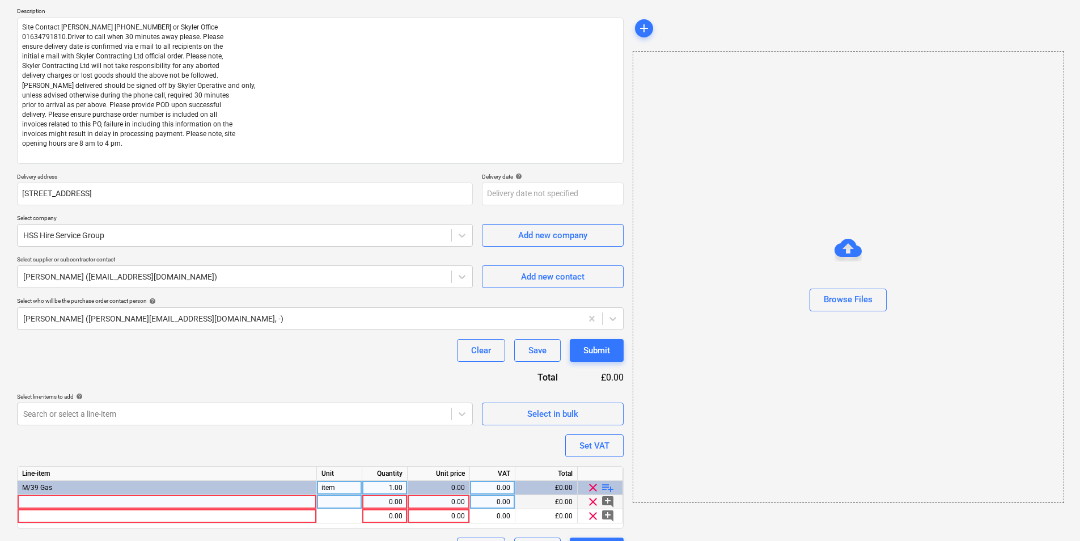
click at [154, 502] on div at bounding box center [167, 502] width 299 height 14
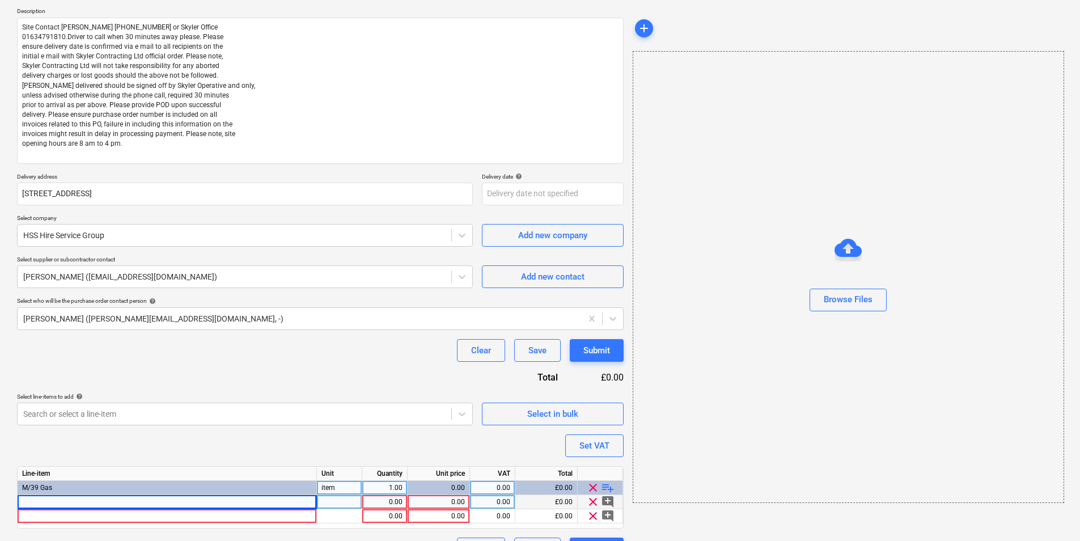
click at [49, 500] on div at bounding box center [167, 502] width 299 height 14
type textarea "x"
type input "Site Contact [PERSON_NAME] [PHONE_NUMBER] or Skyler Office 01634791810.Driver t…"
click at [185, 496] on input "Site Contact [PERSON_NAME] [PHONE_NUMBER] or Skyler Office 01634791810.Driver t…" at bounding box center [167, 502] width 299 height 14
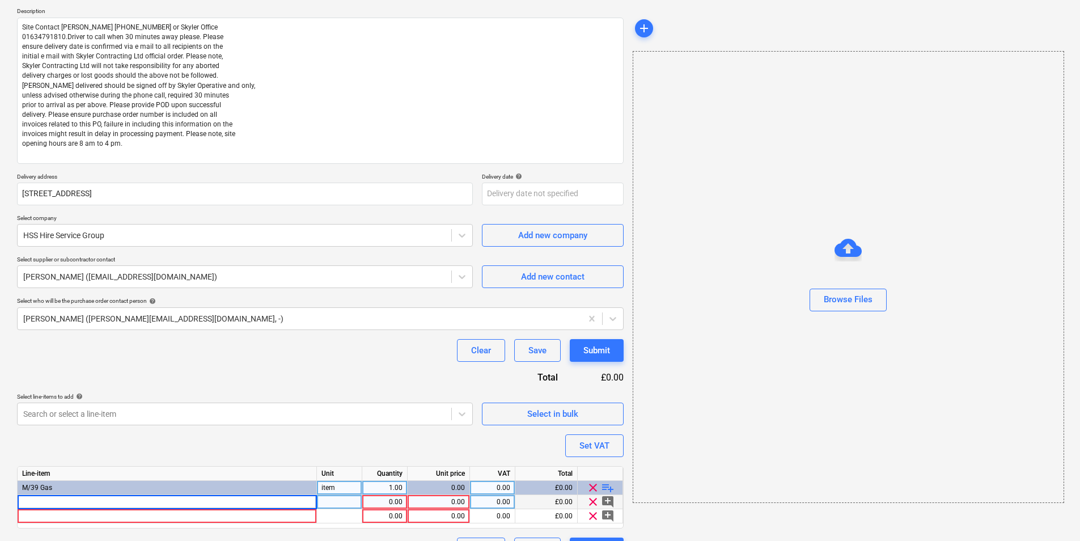
scroll to position [0, 0]
click at [142, 502] on div at bounding box center [167, 502] width 299 height 14
type textarea "x"
type input "47 kg calor exchange - no new bottles"
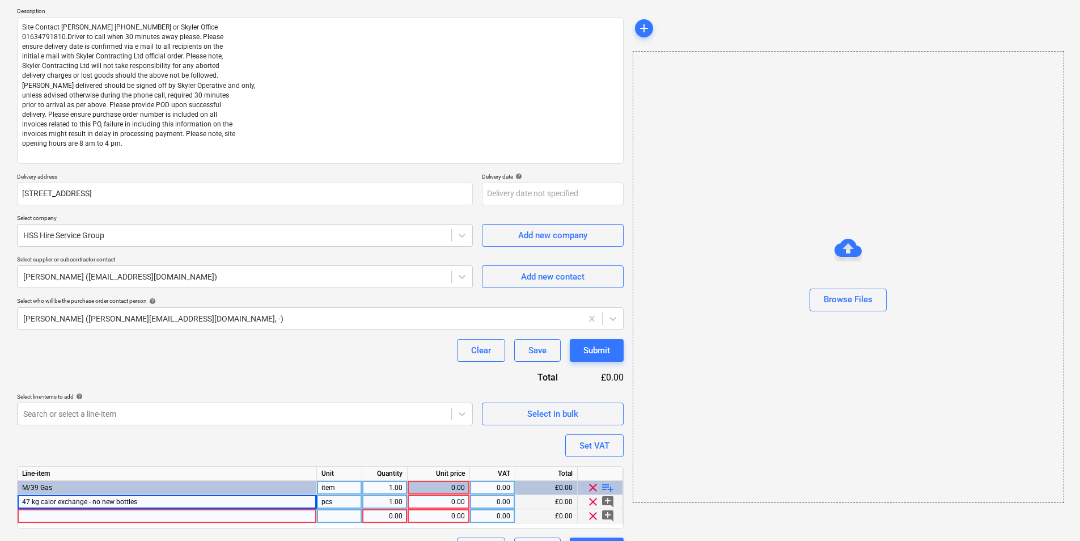
click at [112, 514] on div at bounding box center [167, 516] width 299 height 14
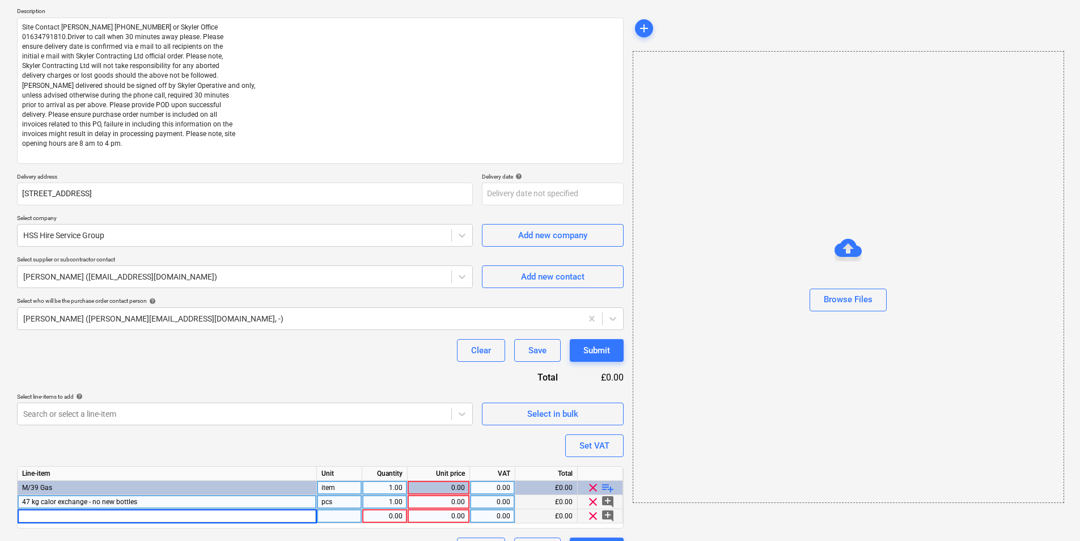
type textarea "x"
type input "19 kg calor exchange - no new bottles"
type textarea "x"
click at [341, 499] on div "pcs" at bounding box center [339, 502] width 45 height 14
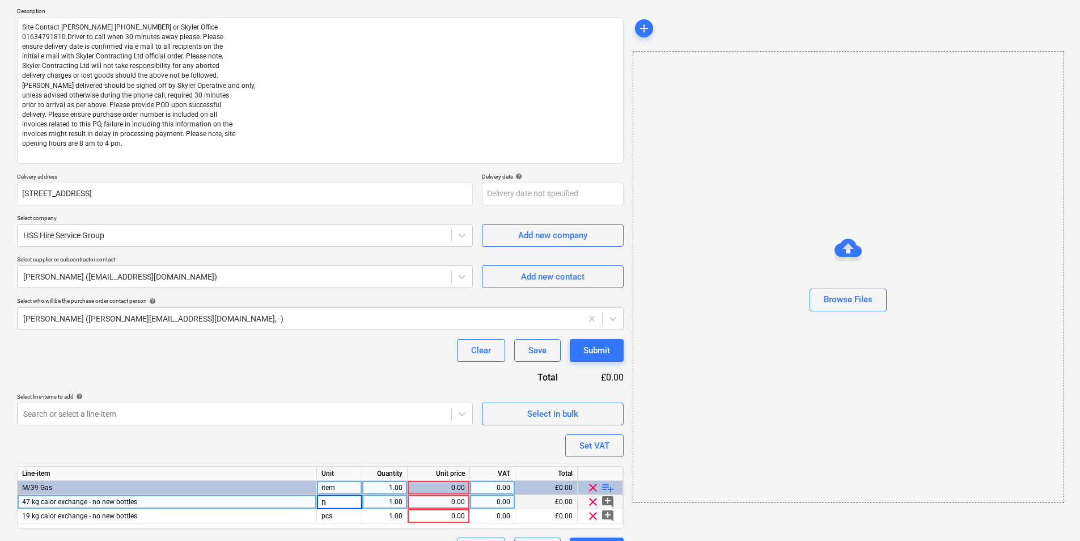
type input "nr"
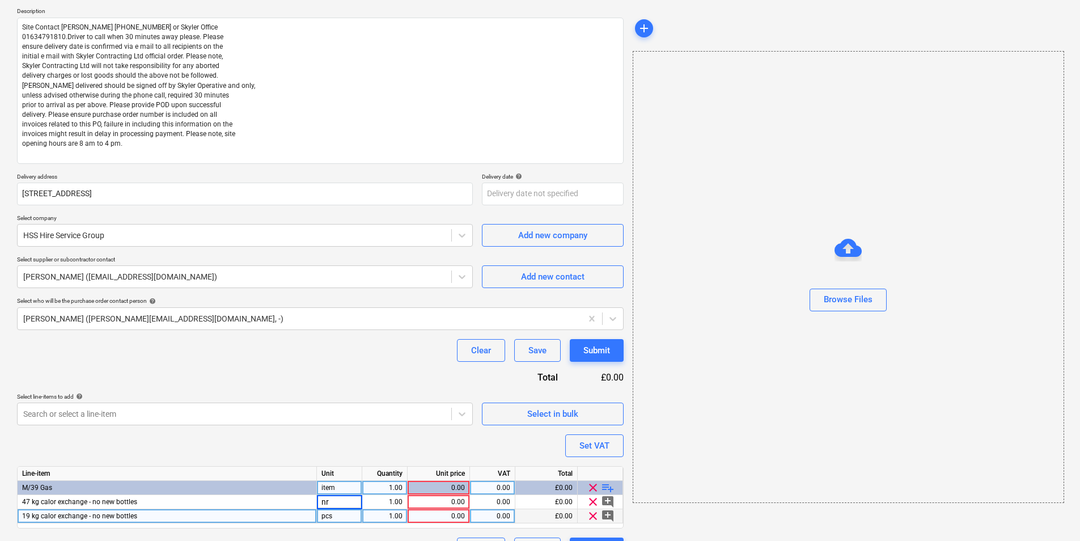
type textarea "x"
click at [352, 520] on div "pcs" at bounding box center [339, 516] width 45 height 14
click at [352, 520] on input "pcs" at bounding box center [339, 516] width 45 height 14
type input "nr"
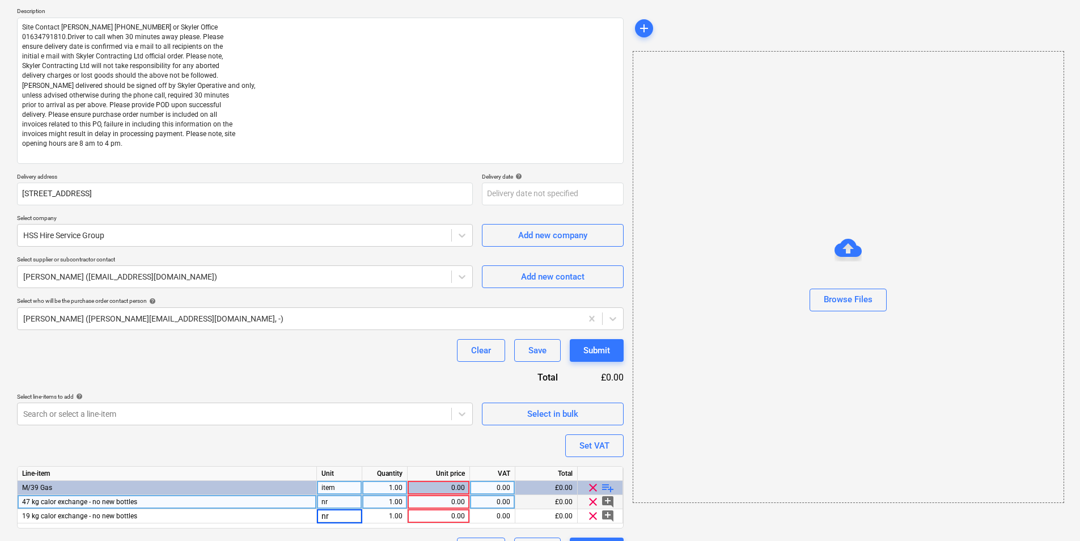
type textarea "x"
click at [386, 503] on div "1.00" at bounding box center [385, 502] width 36 height 14
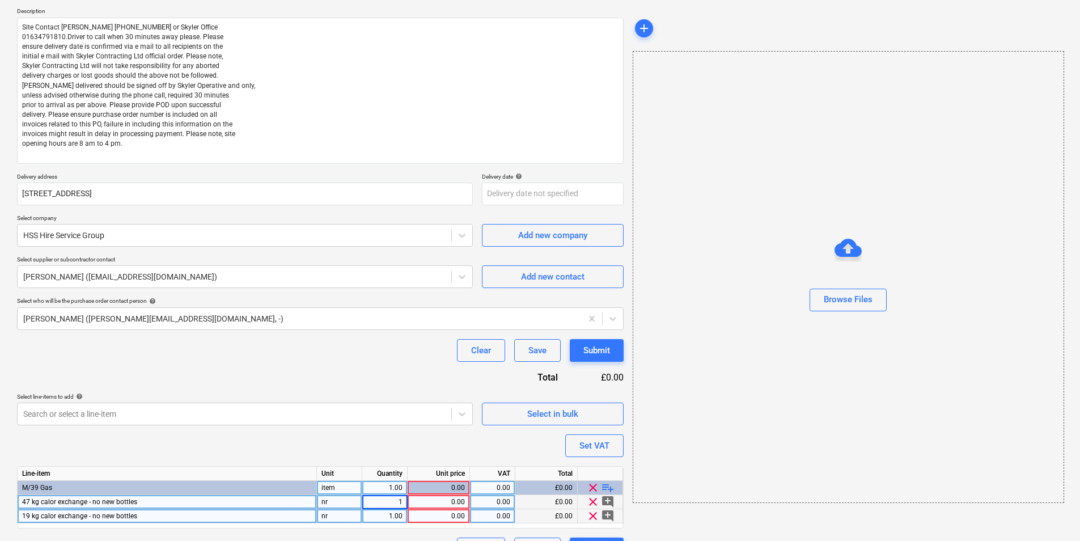
type input "3"
type textarea "x"
click at [393, 515] on div "1.00" at bounding box center [385, 516] width 36 height 14
type input "8"
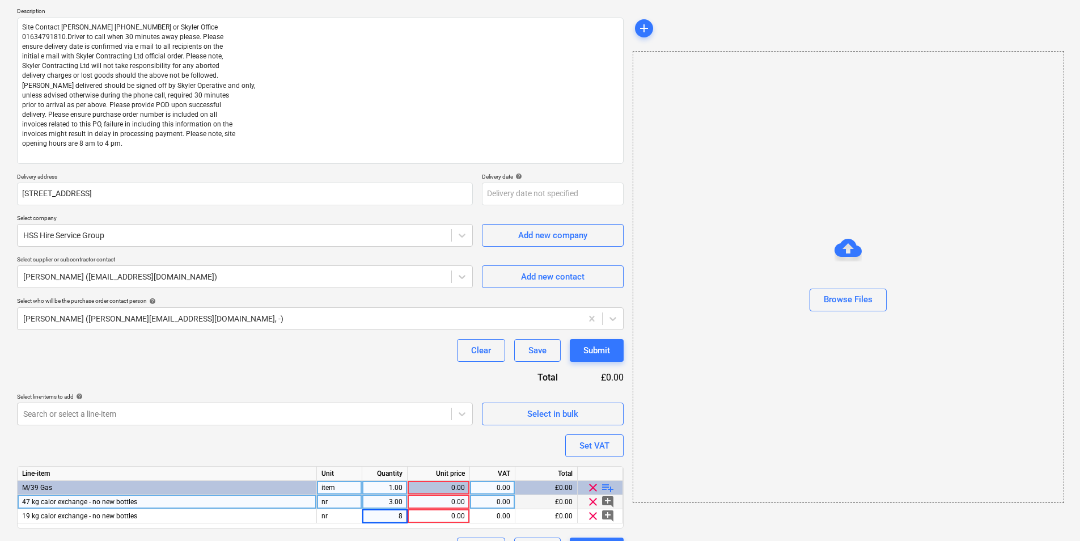
type textarea "x"
click at [425, 502] on div "0.00" at bounding box center [438, 502] width 53 height 14
type input "80"
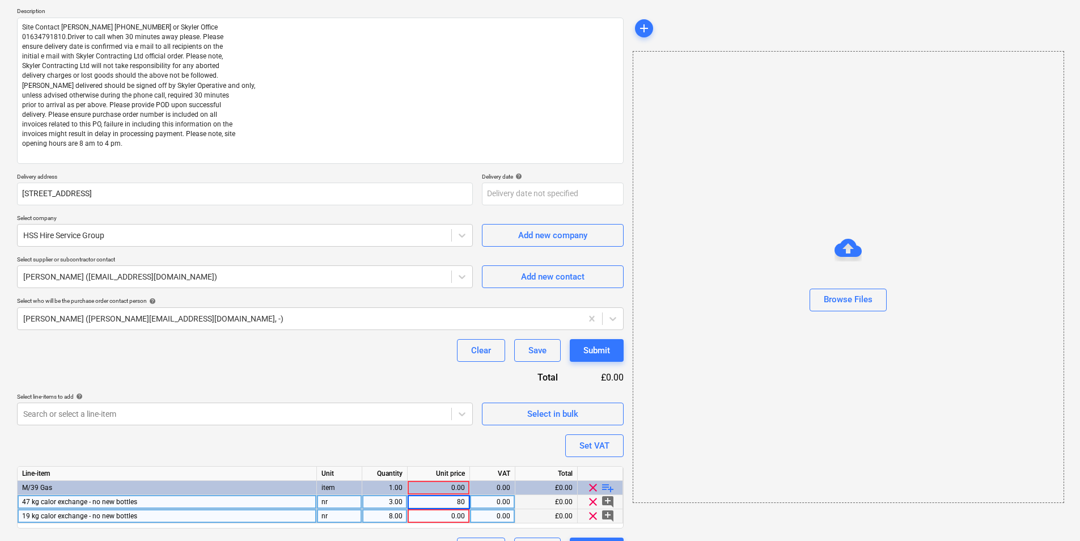
type textarea "x"
click at [433, 517] on div "0.00" at bounding box center [438, 516] width 53 height 14
type input "35"
click at [425, 437] on div "Purchase order name help Purchase order Purchase order reference number help 44…" at bounding box center [320, 263] width 607 height 594
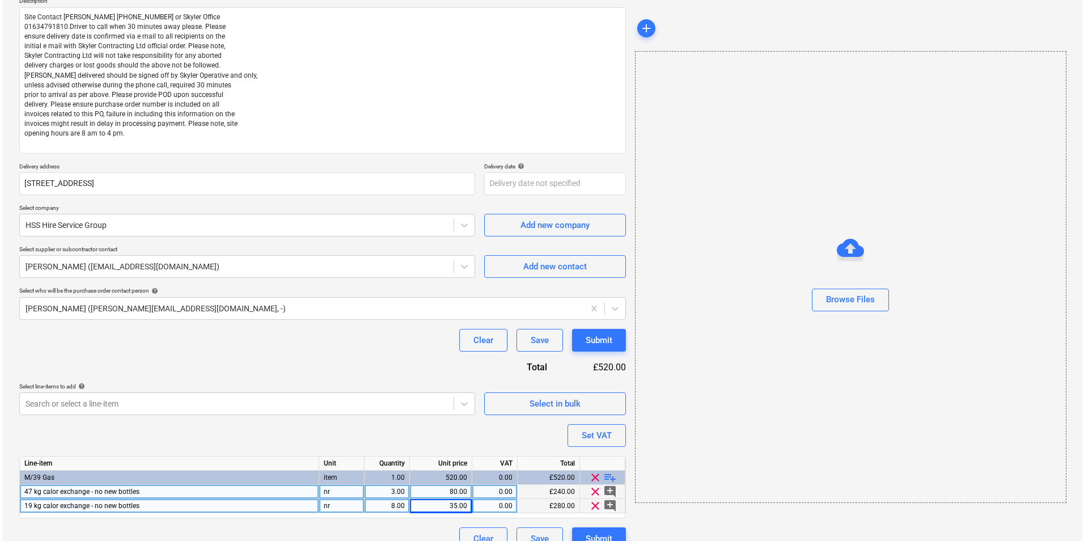
scroll to position [155, 0]
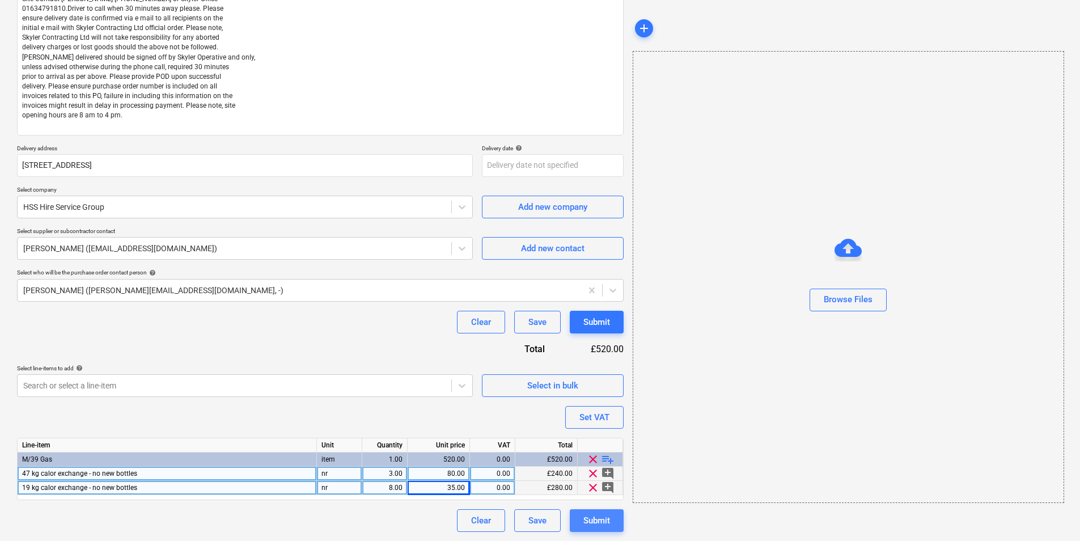
click at [600, 529] on button "Submit" at bounding box center [597, 520] width 54 height 23
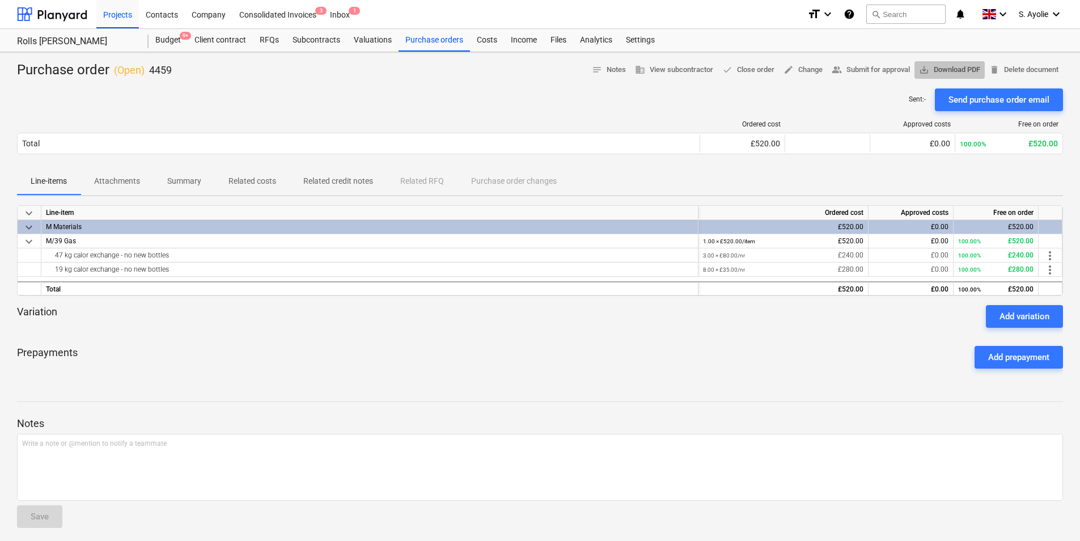
click at [961, 62] on button "save_alt Download PDF" at bounding box center [949, 70] width 70 height 18
click at [508, 338] on div "Prepayments Add prepayment" at bounding box center [540, 357] width 1046 height 41
click at [802, 71] on span "edit Change" at bounding box center [802, 69] width 39 height 13
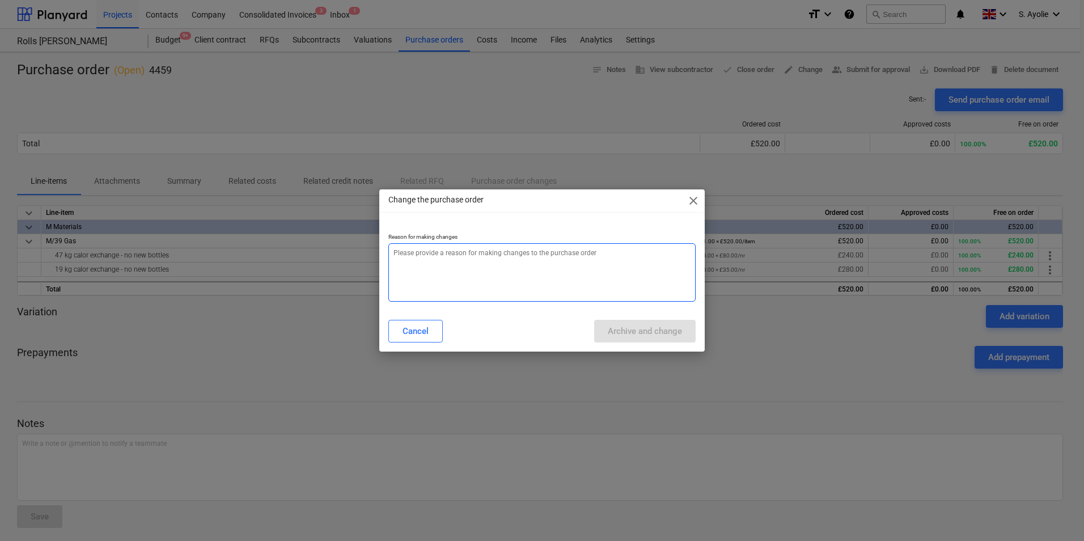
click at [523, 260] on textarea at bounding box center [541, 272] width 307 height 58
type textarea "x"
type textarea "i"
type textarea "x"
type textarea "in"
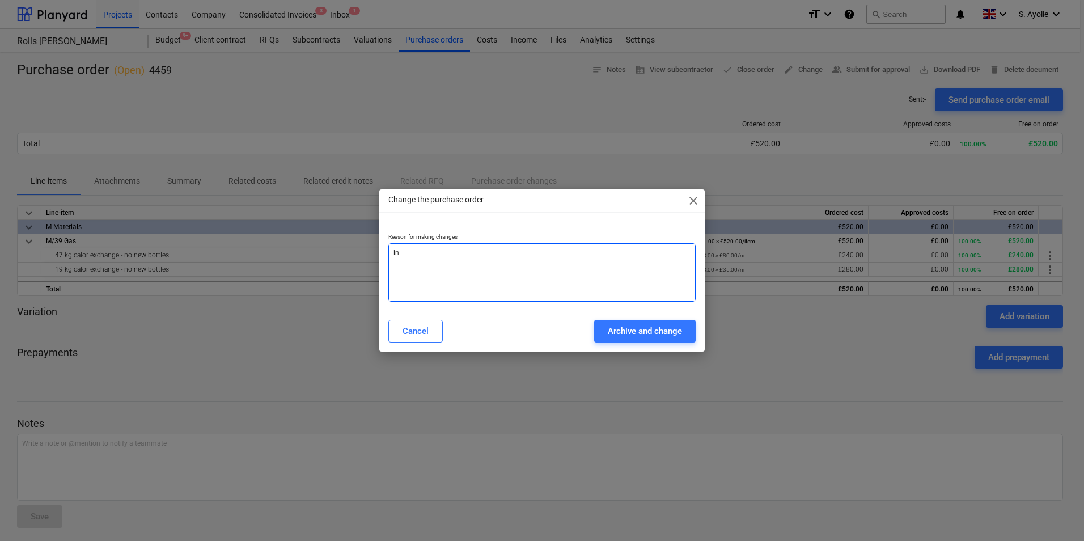
type textarea "x"
type textarea "inc"
type textarea "x"
type textarea "inco"
type textarea "x"
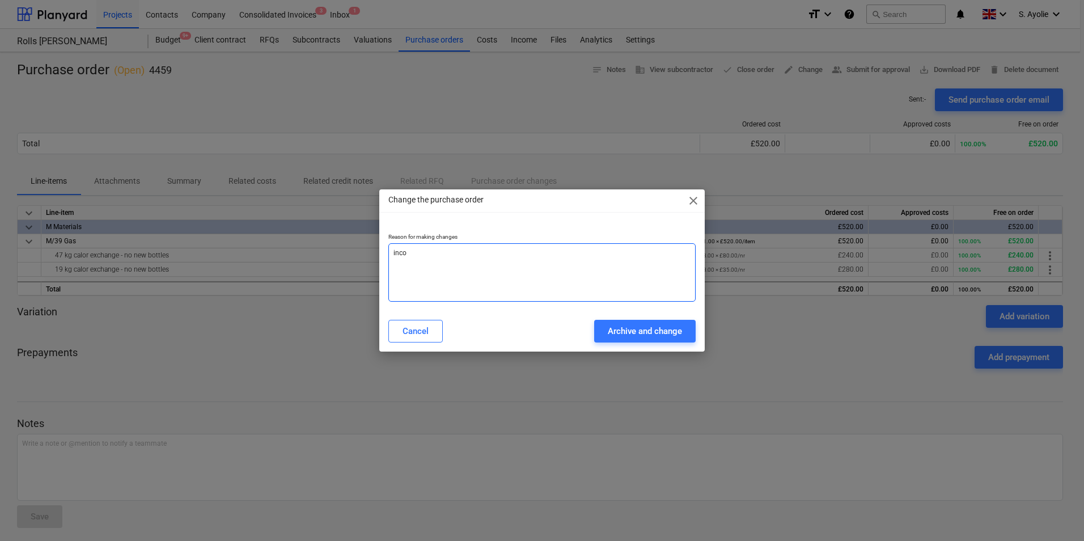
type textarea "incor"
type textarea "x"
type textarea "incore"
type textarea "x"
type textarea "incor"
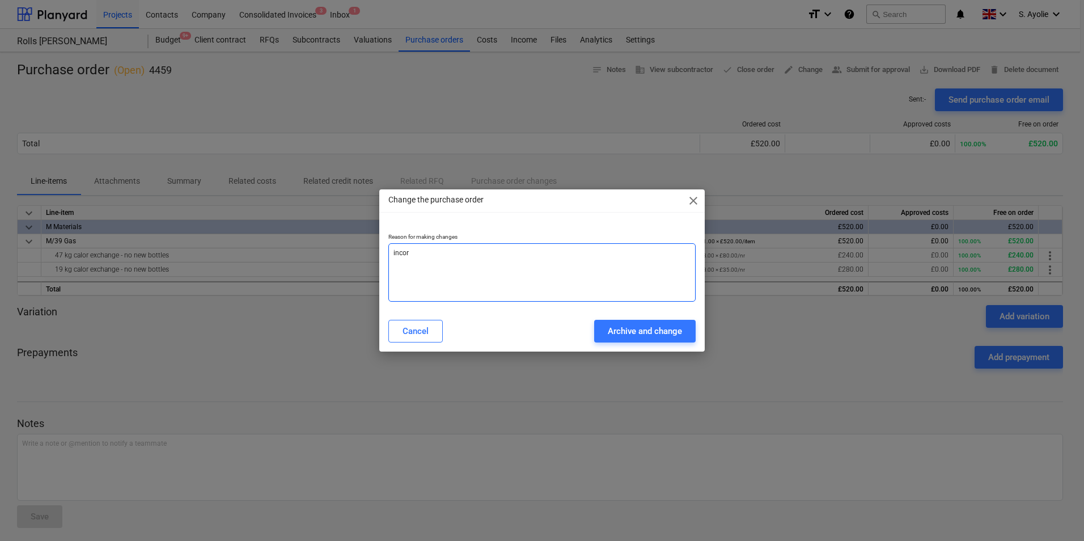
type textarea "x"
type textarea "incorr"
type textarea "x"
type textarea "incorre"
type textarea "x"
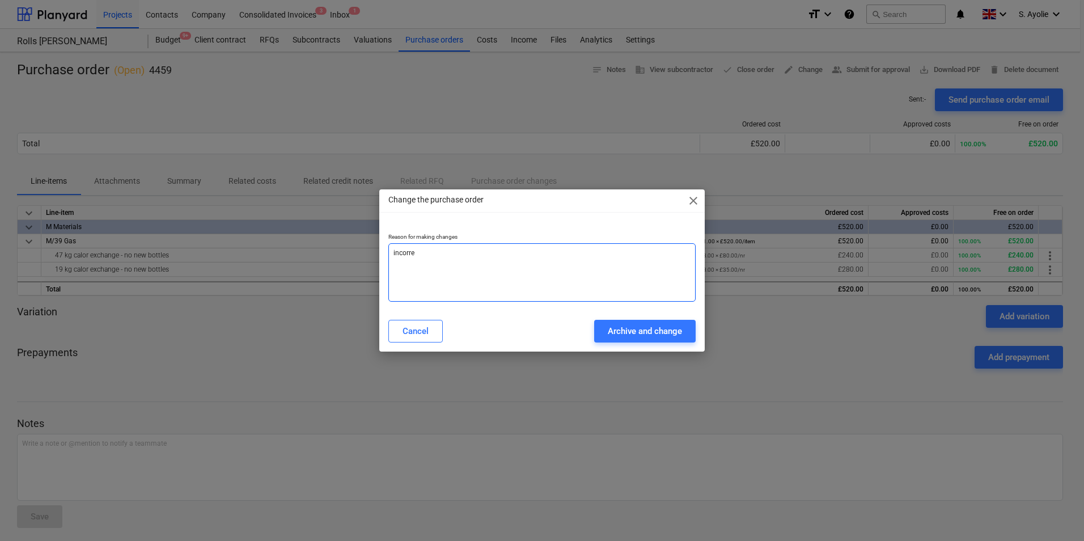
type textarea "incorrec"
type textarea "x"
type textarea "incorrect"
type textarea "x"
type textarea "incorrect"
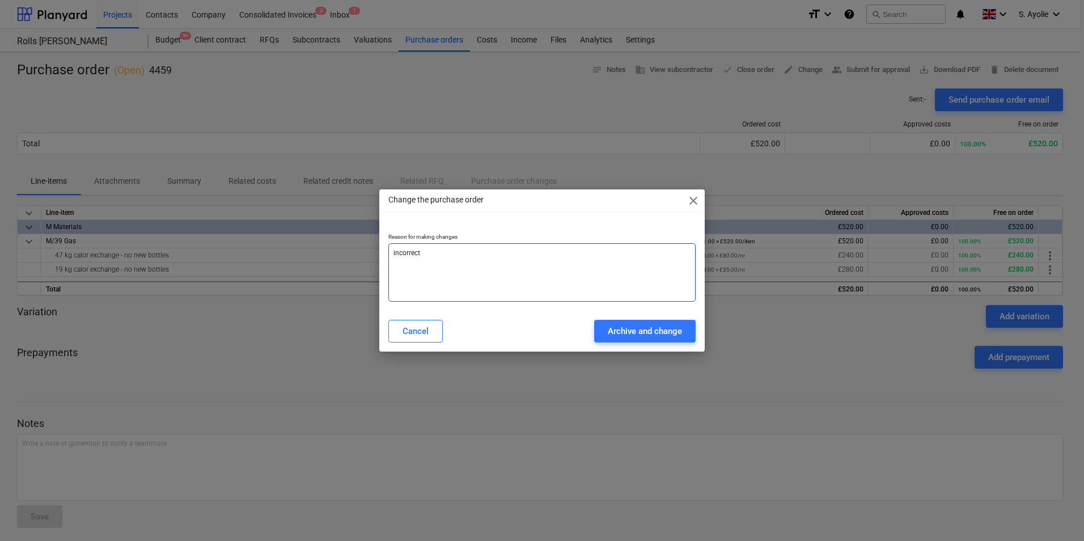
type textarea "x"
type textarea "incorrect q"
type textarea "x"
type textarea "incorrect qu"
type textarea "x"
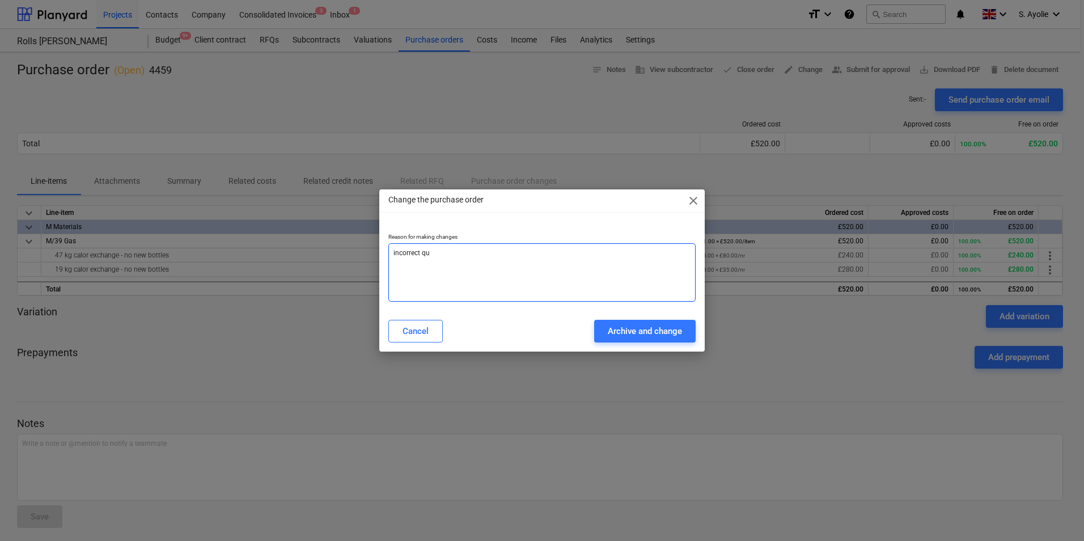
type textarea "incorrect qua"
type textarea "x"
type textarea "incorrect quan"
type textarea "x"
type textarea "incorrect quant"
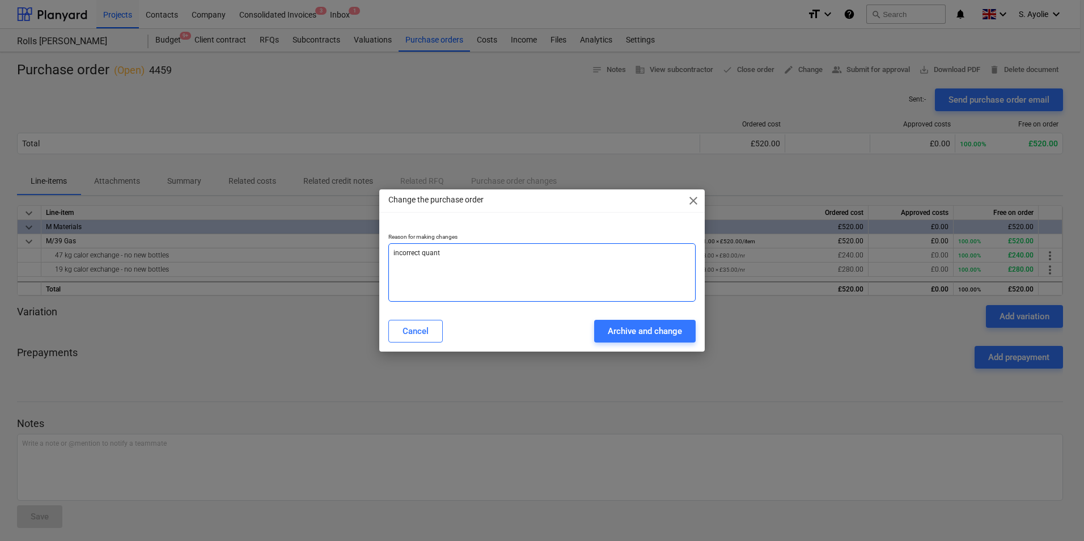
type textarea "x"
type textarea "incorrect quanti"
type textarea "x"
type textarea "incorrect quantit"
type textarea "x"
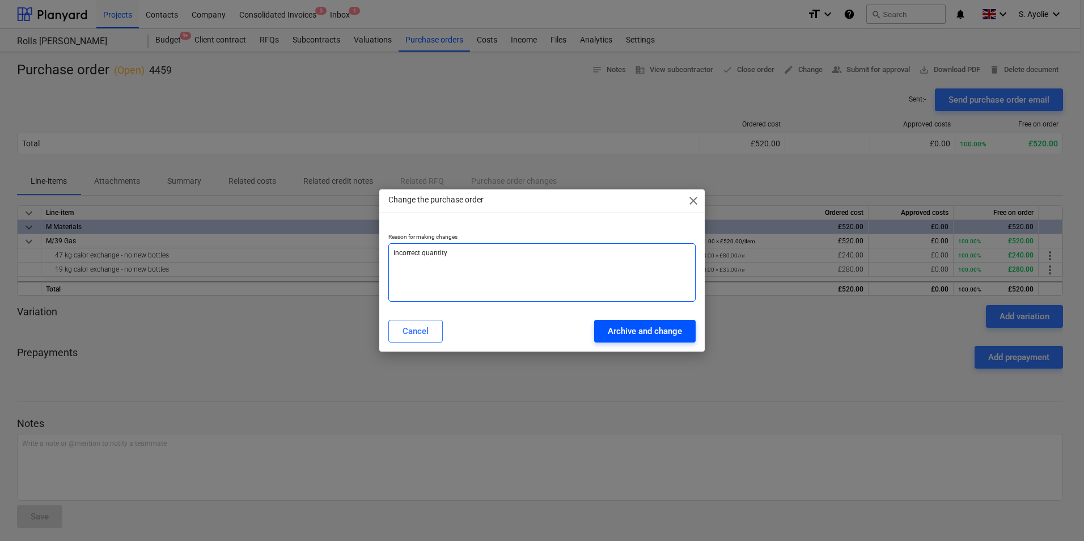
type textarea "incorrect quantity"
click at [643, 333] on div "Archive and change" at bounding box center [645, 331] width 74 height 15
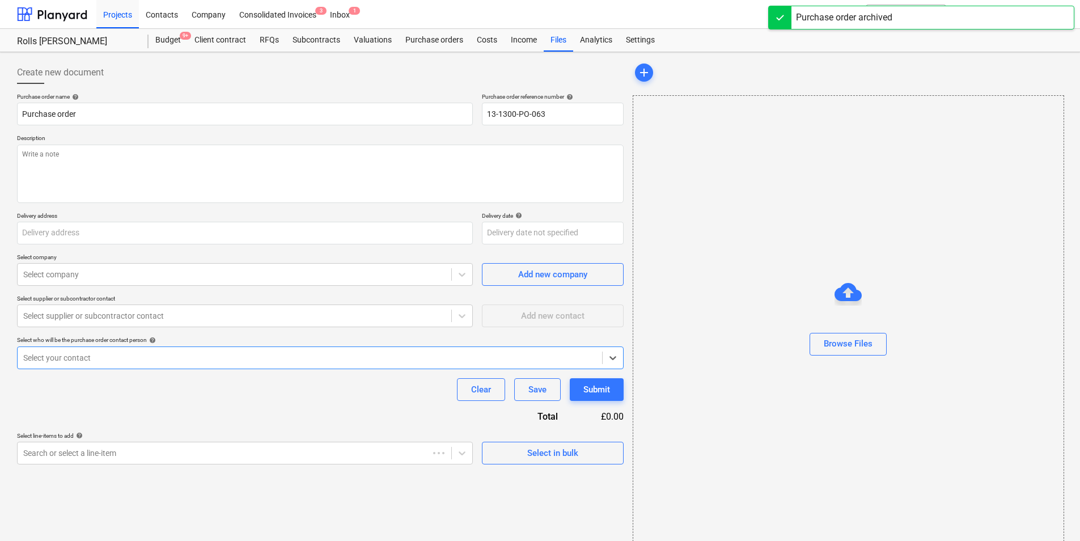
type textarea "x"
type input "4459"
type textarea "Site Contact [PERSON_NAME] [PHONE_NUMBER] or Skyler Office 01634791810.Driver t…"
type input "[STREET_ADDRESS]"
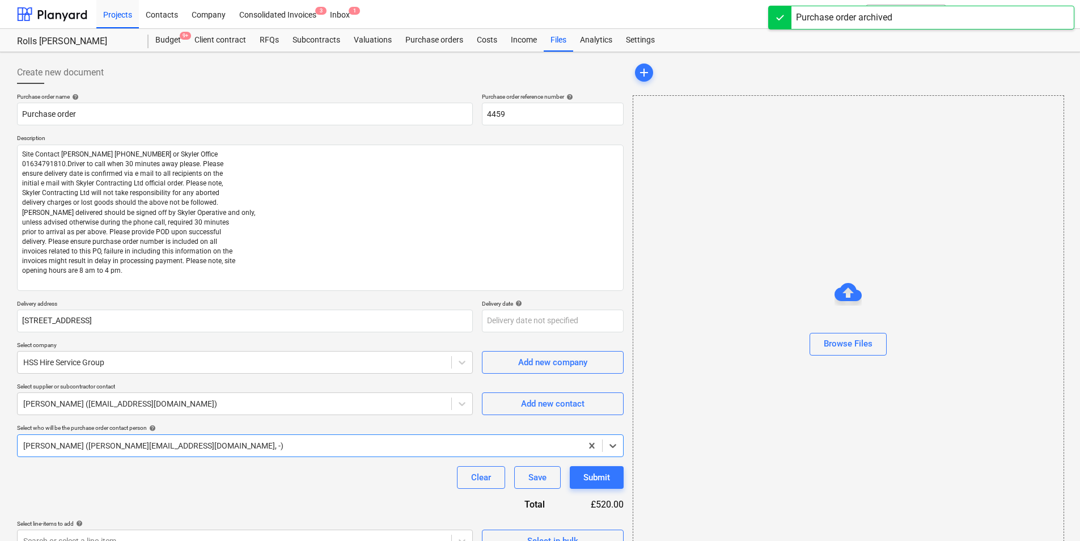
type textarea "x"
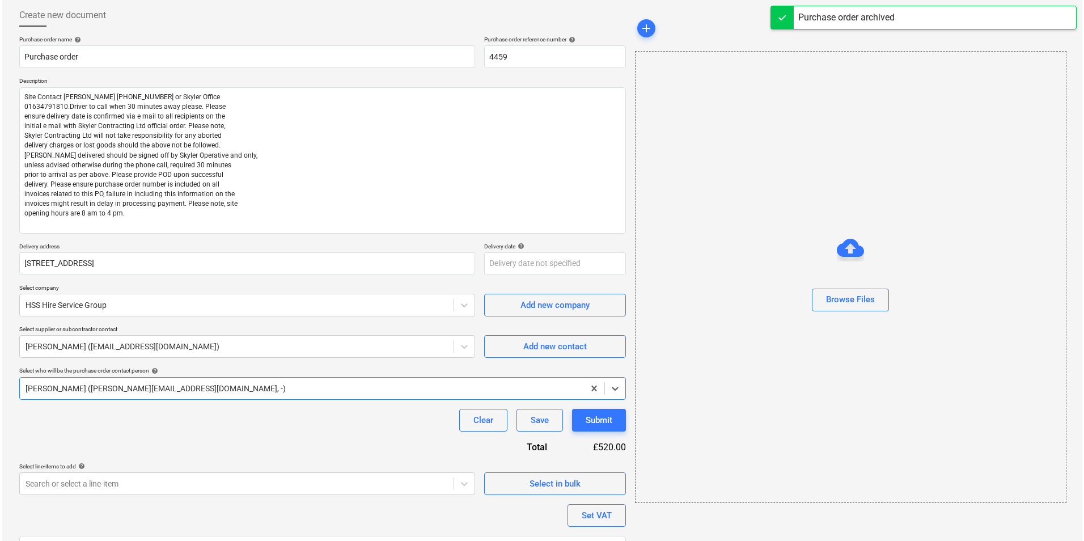
scroll to position [155, 0]
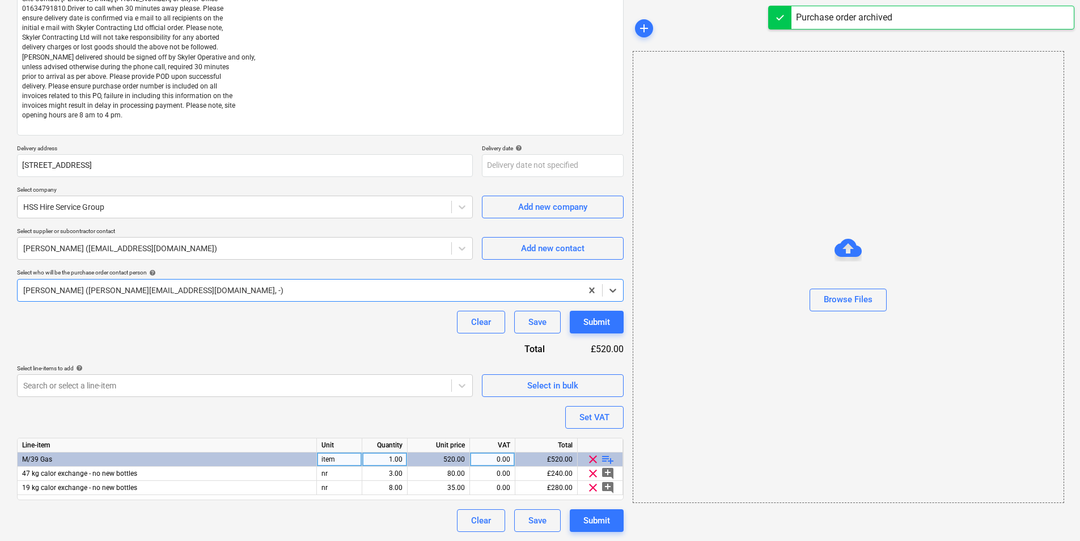
click at [384, 461] on div "1.00" at bounding box center [385, 459] width 36 height 14
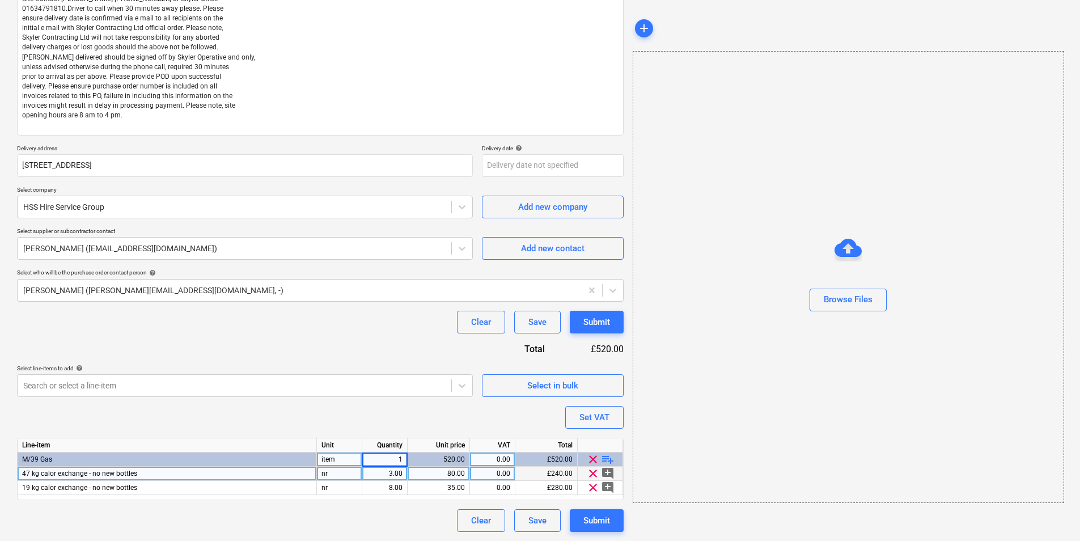
type input "11"
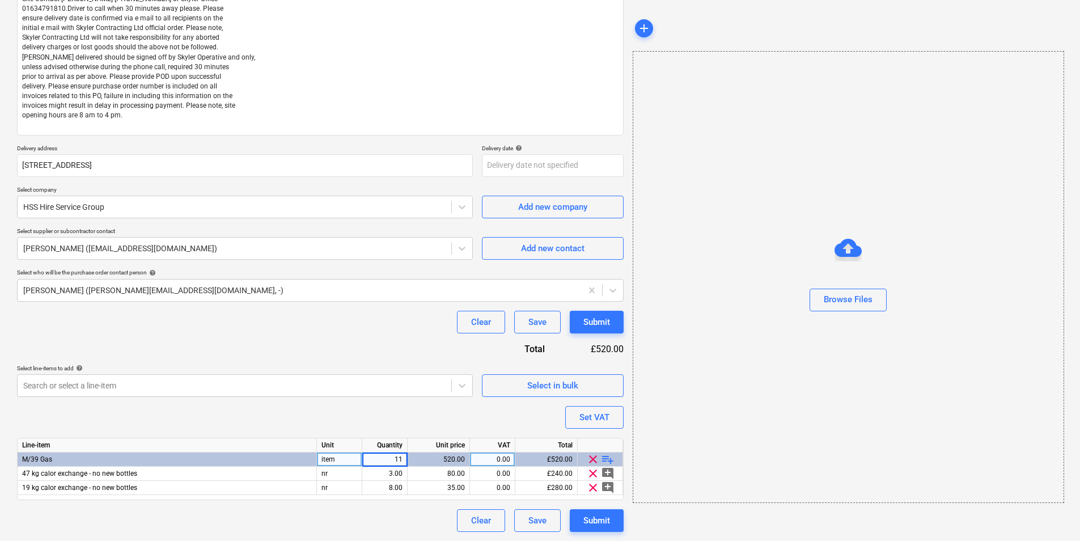
click at [431, 416] on div "Purchase order name help Purchase order Purchase order reference number help 44…" at bounding box center [320, 235] width 607 height 594
click at [601, 519] on div "Submit" at bounding box center [596, 520] width 27 height 15
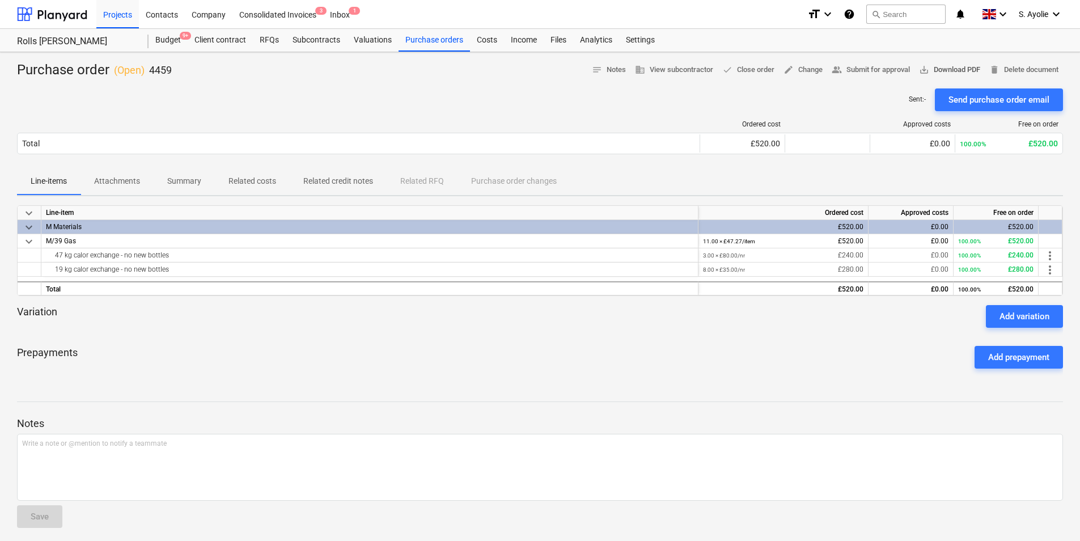
click at [960, 73] on span "save_alt Download PDF" at bounding box center [949, 69] width 61 height 13
click at [452, 41] on div "Purchase orders" at bounding box center [433, 40] width 71 height 23
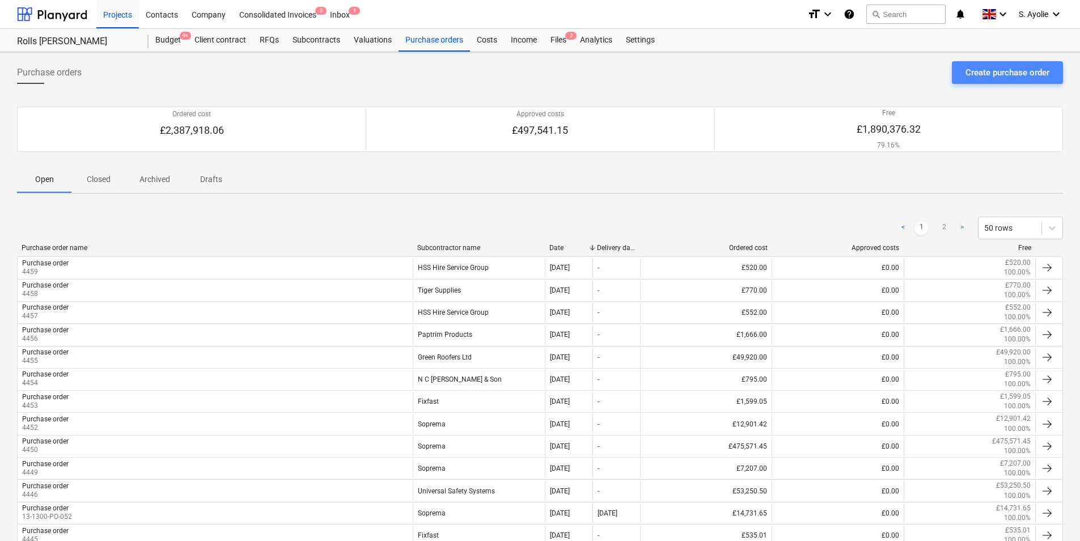
click at [1004, 77] on div "Create purchase order" at bounding box center [1007, 72] width 84 height 15
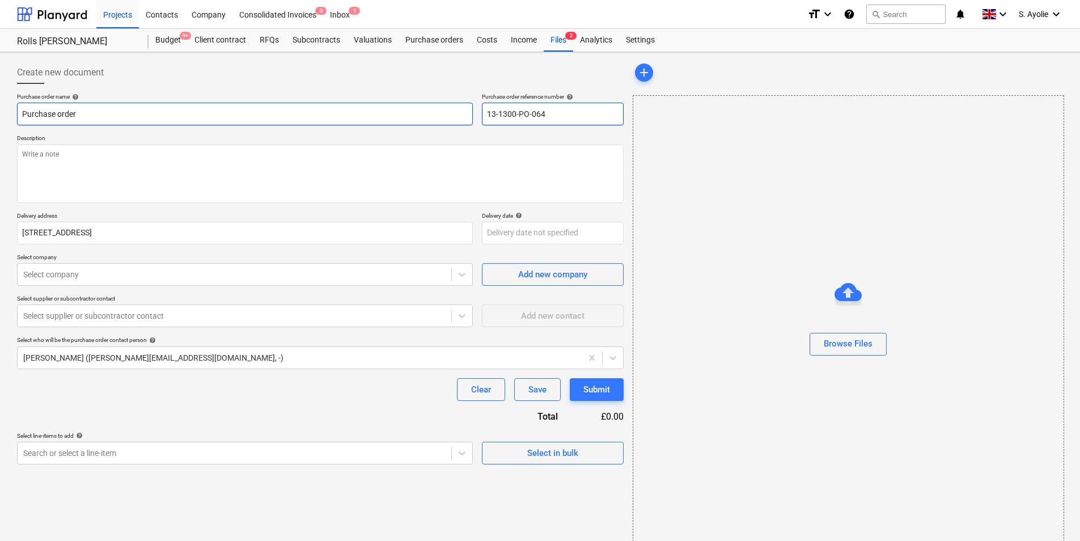
drag, startPoint x: 562, startPoint y: 116, endPoint x: 461, endPoint y: 108, distance: 100.7
click at [461, 108] on div "Purchase order name help Purchase order Purchase order reference number help 13…" at bounding box center [320, 109] width 607 height 32
type textarea "x"
type input "4"
type textarea "x"
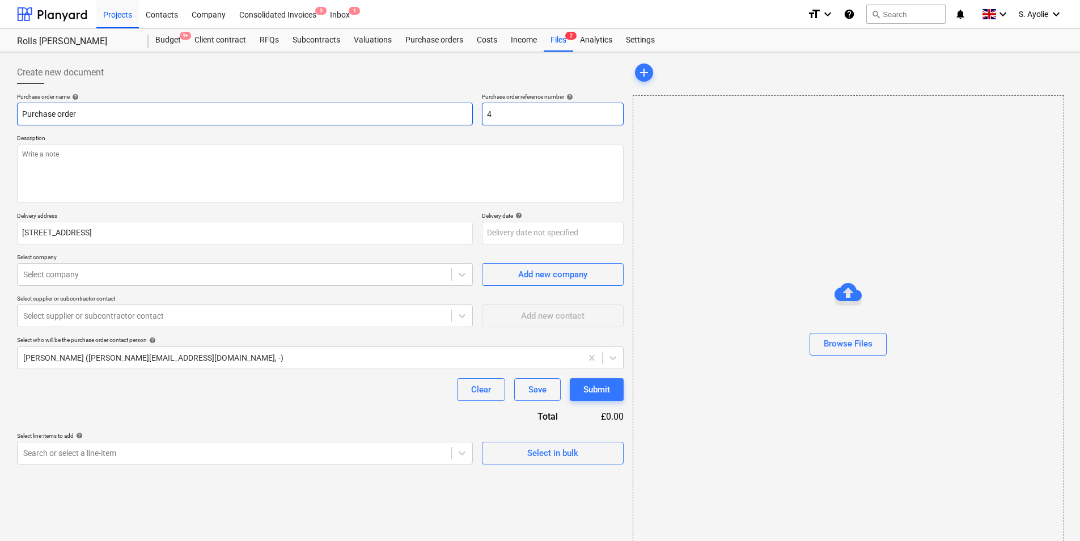
type input "44"
type textarea "x"
type input "446"
type textarea "x"
type input "4460"
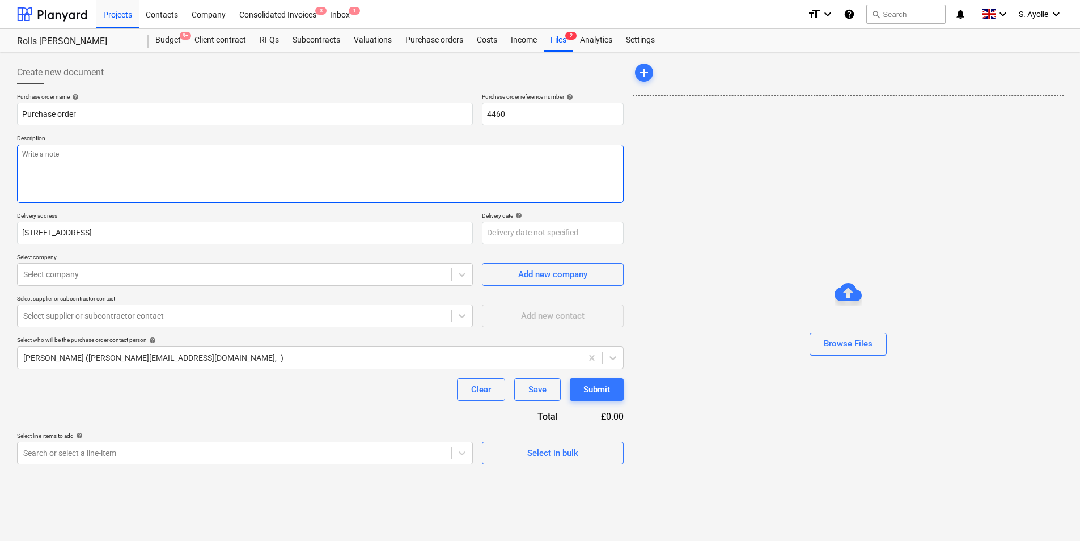
click at [291, 189] on textarea at bounding box center [320, 174] width 607 height 58
paste textarea "Site Contact [PERSON_NAME] [PHONE_NUMBER] or Skyler Office 01634791810.Driver t…"
type textarea "x"
type textarea "Site Contact [PERSON_NAME] [PHONE_NUMBER] or Skyler Office 01634791810.Driver t…"
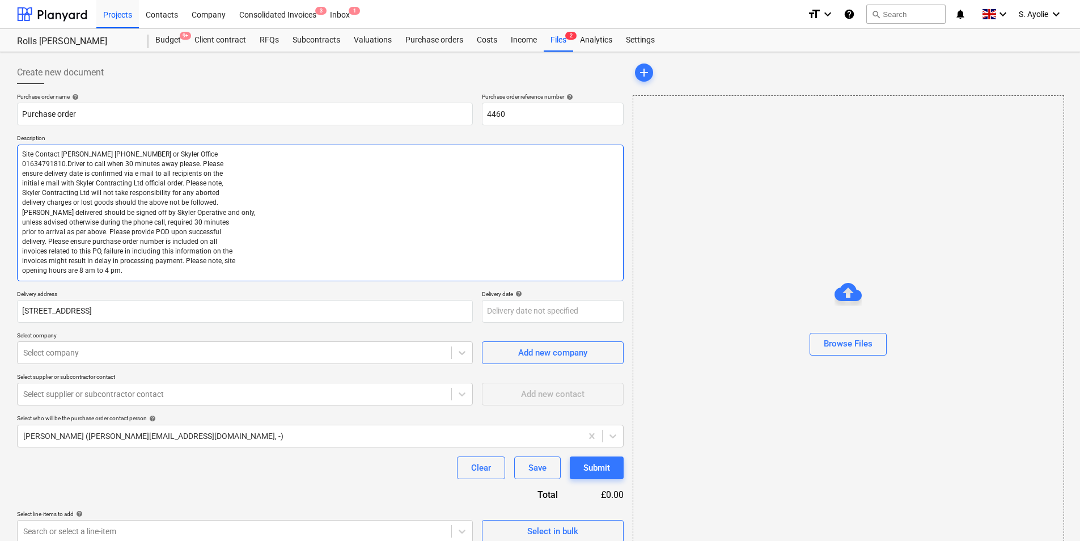
type textarea "x"
type textarea "Site Contact [PERSON_NAME] [PHONE_NUMBER] or Skyler Office 01634791810.Driver t…"
type textarea "x"
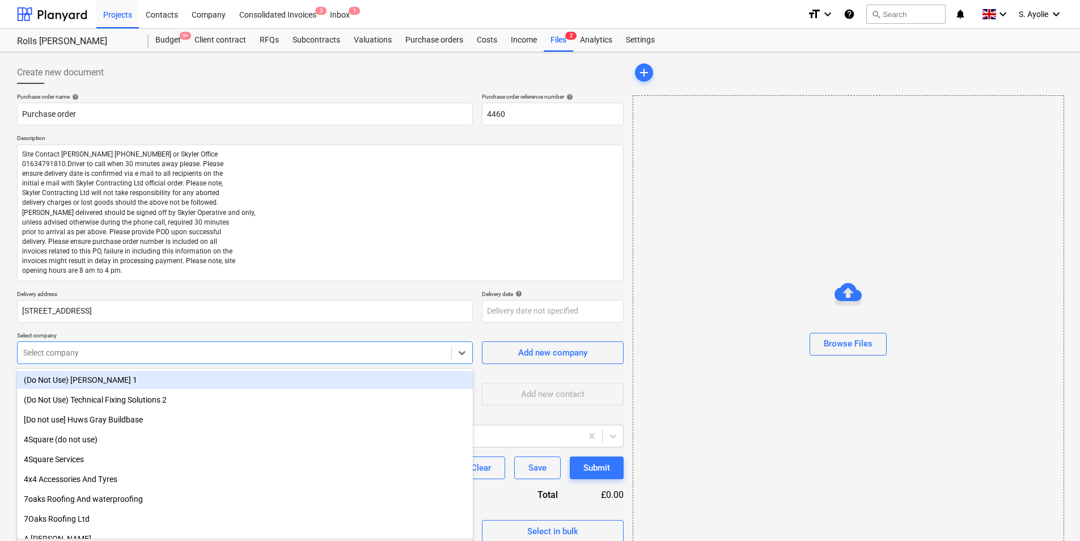
scroll to position [5, 0]
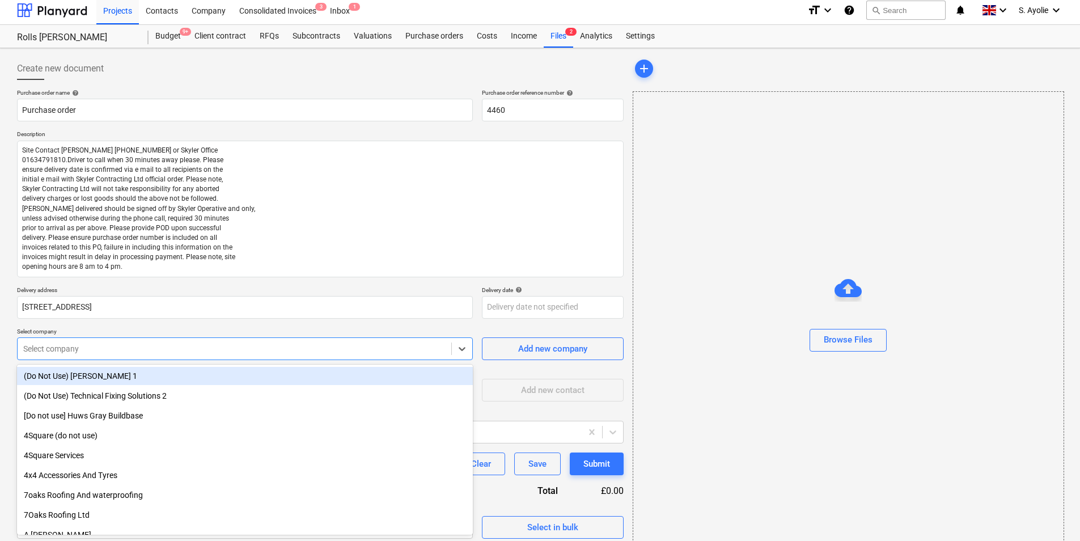
click at [100, 360] on div "Purchase order name help Purchase order Purchase order reference number help 44…" at bounding box center [320, 314] width 607 height 450
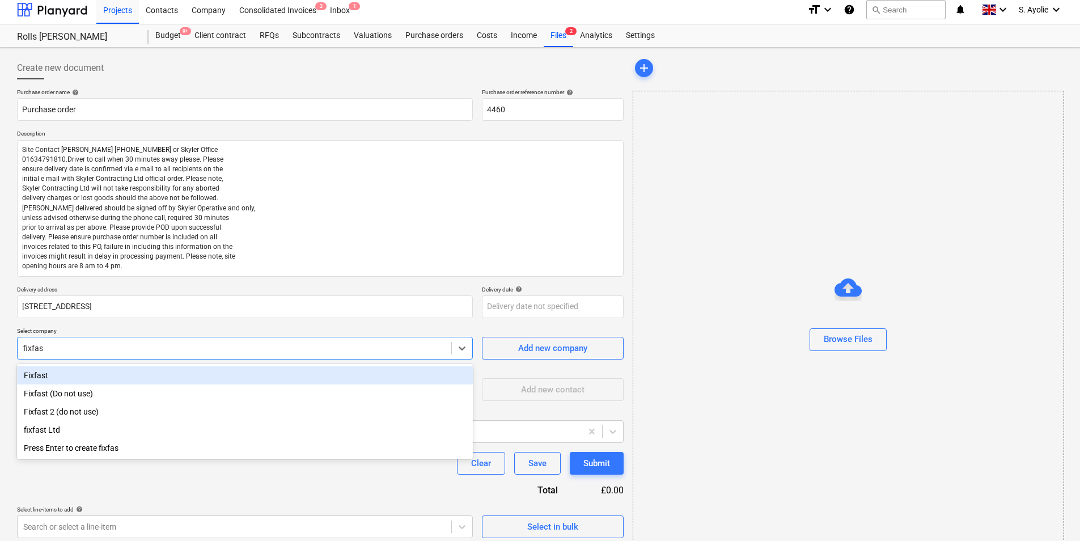
type input "fixfast"
click at [59, 375] on div "Fixfast" at bounding box center [245, 375] width 456 height 18
type textarea "x"
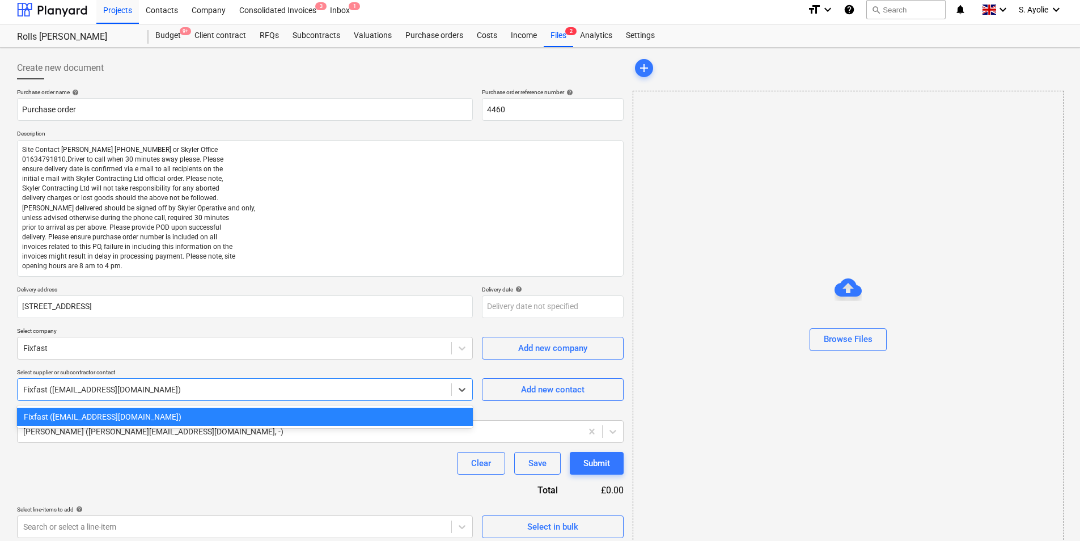
click at [139, 388] on div at bounding box center [234, 389] width 422 height 11
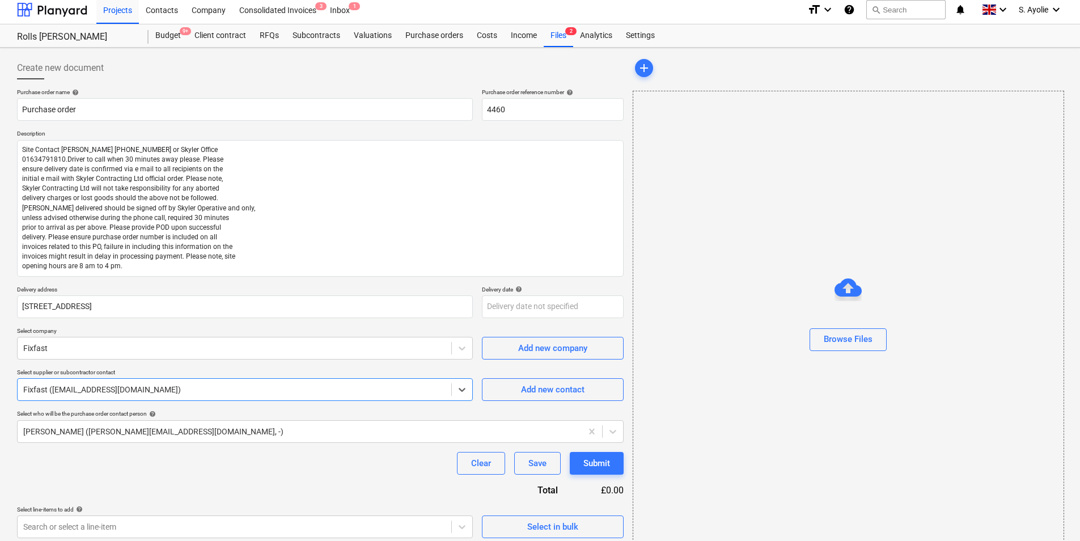
click at [139, 388] on div at bounding box center [234, 389] width 422 height 11
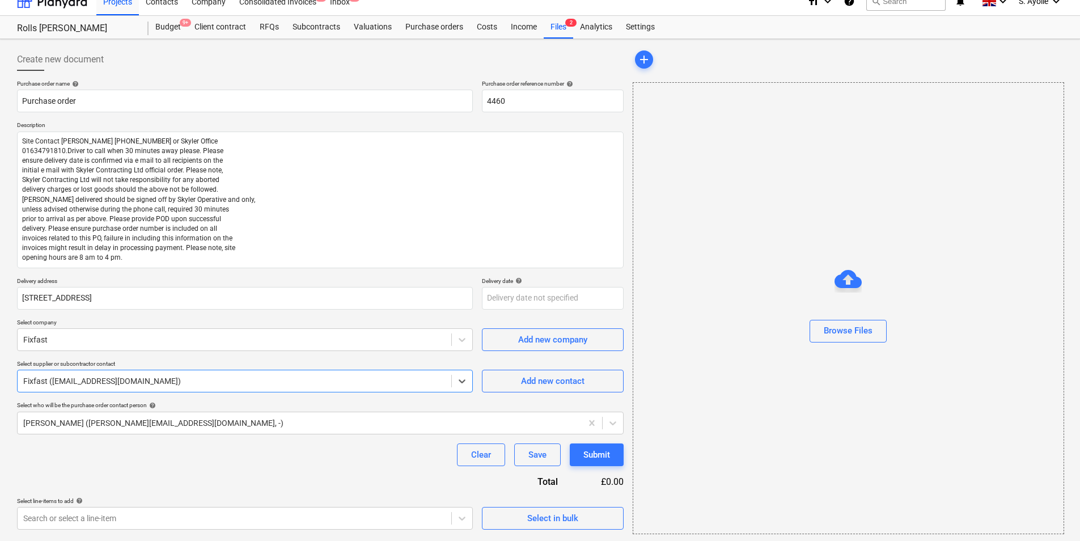
scroll to position [15, 0]
type textarea "x"
click at [164, 515] on body "Projects Contacts Company Consolidated Invoices 3 Inbox 1 format_size keyboard_…" at bounding box center [540, 255] width 1080 height 541
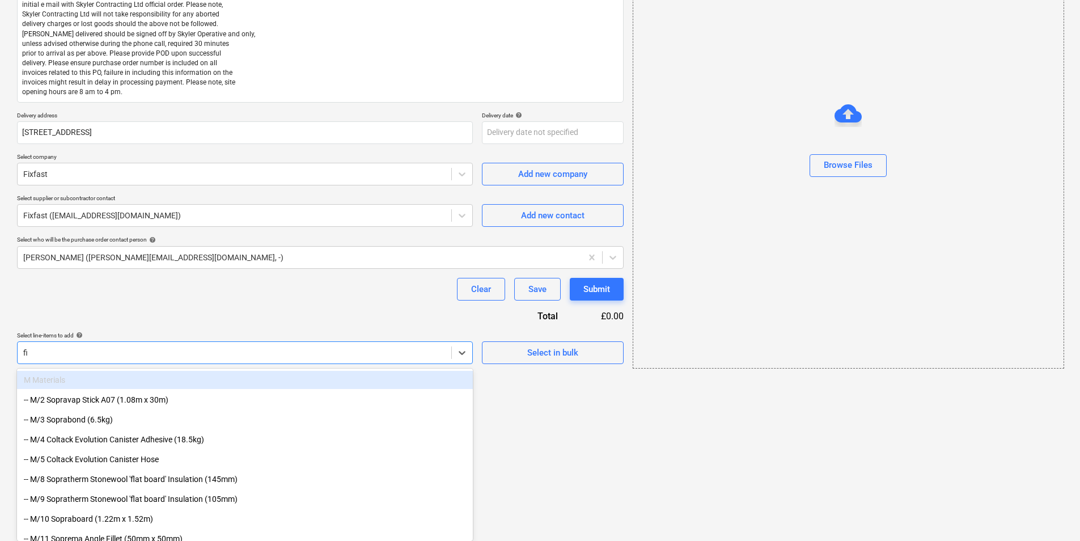
scroll to position [176, 0]
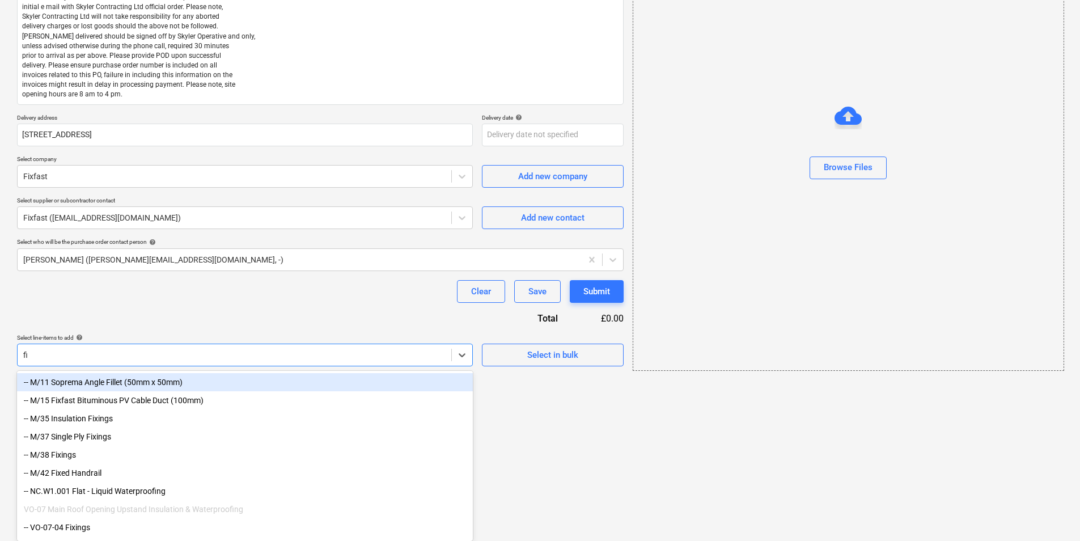
type input "fix"
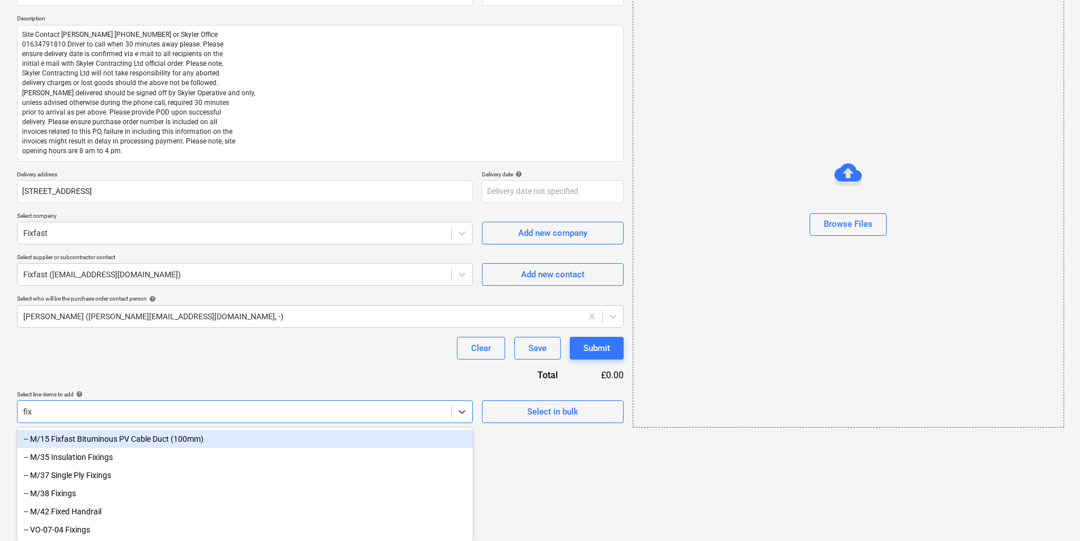
scroll to position [123, 0]
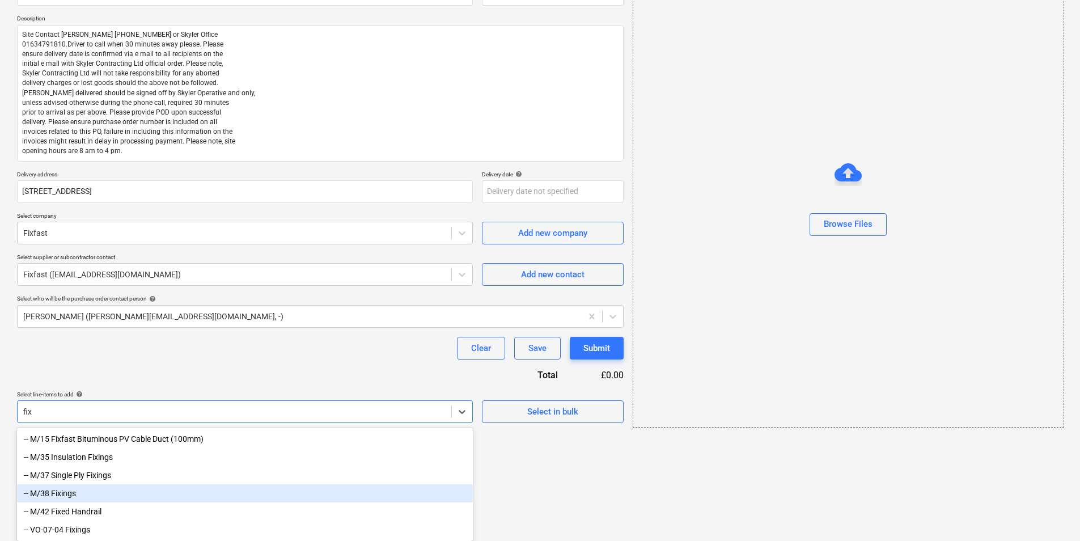
click at [86, 494] on div "-- M/38 Fixings" at bounding box center [245, 493] width 456 height 18
type textarea "x"
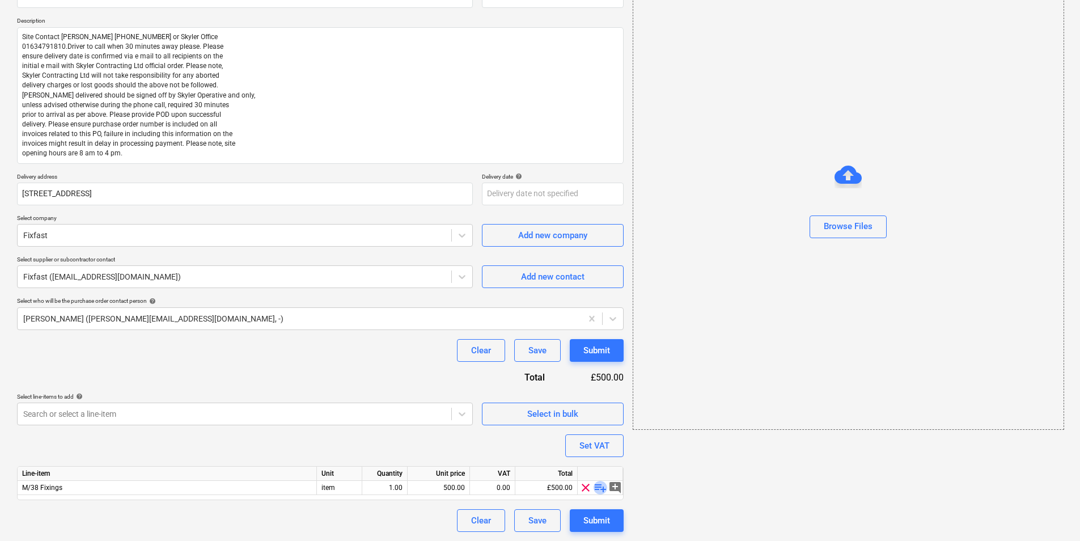
click at [601, 489] on span "playlist_add" at bounding box center [600, 488] width 14 height 14
type textarea "x"
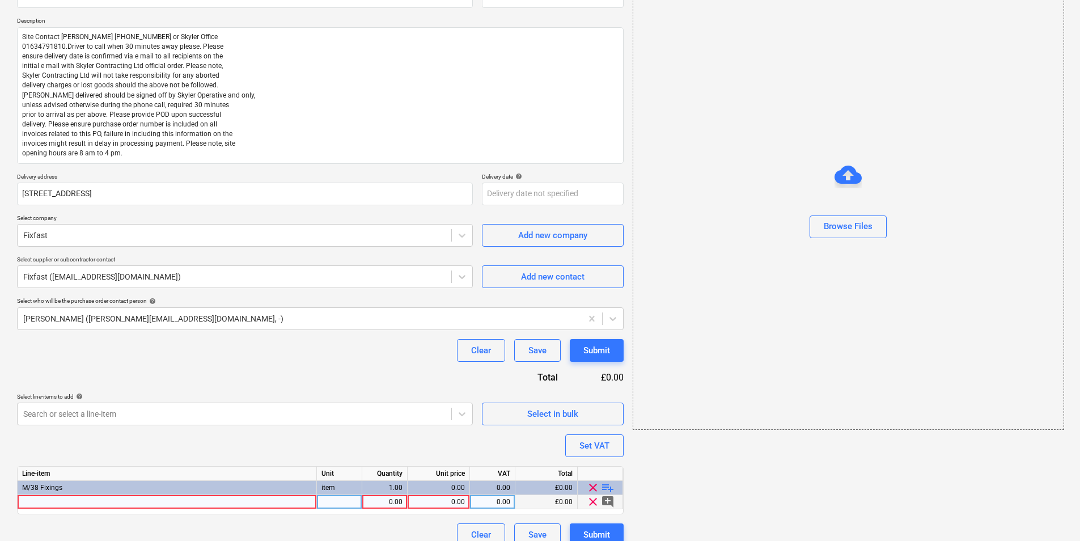
click at [235, 502] on div at bounding box center [167, 502] width 299 height 14
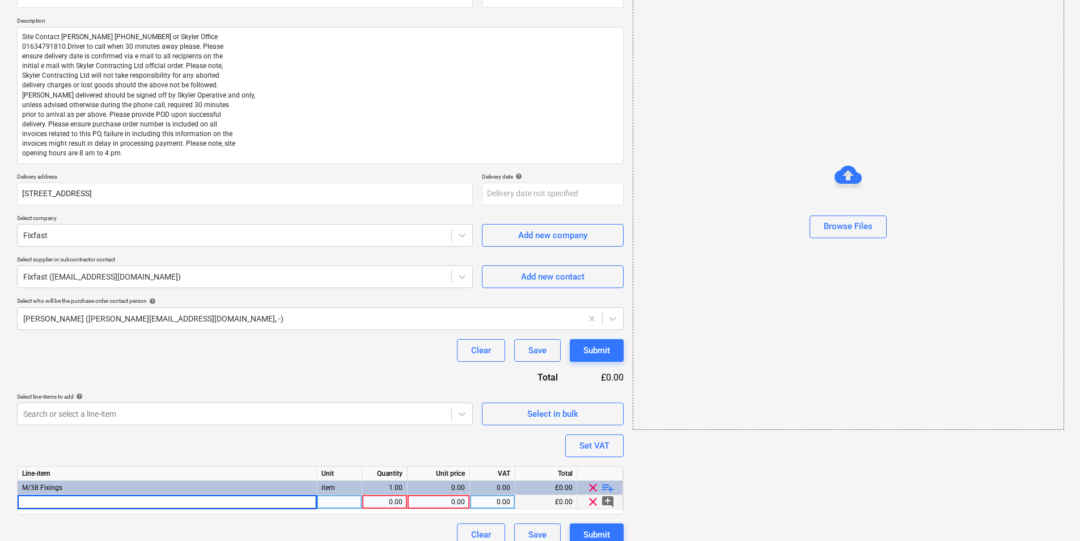
type input "SF-RS-5.8 x 300"
type textarea "x"
click at [350, 504] on div "pcs" at bounding box center [339, 502] width 45 height 14
type input "box"
type textarea "x"
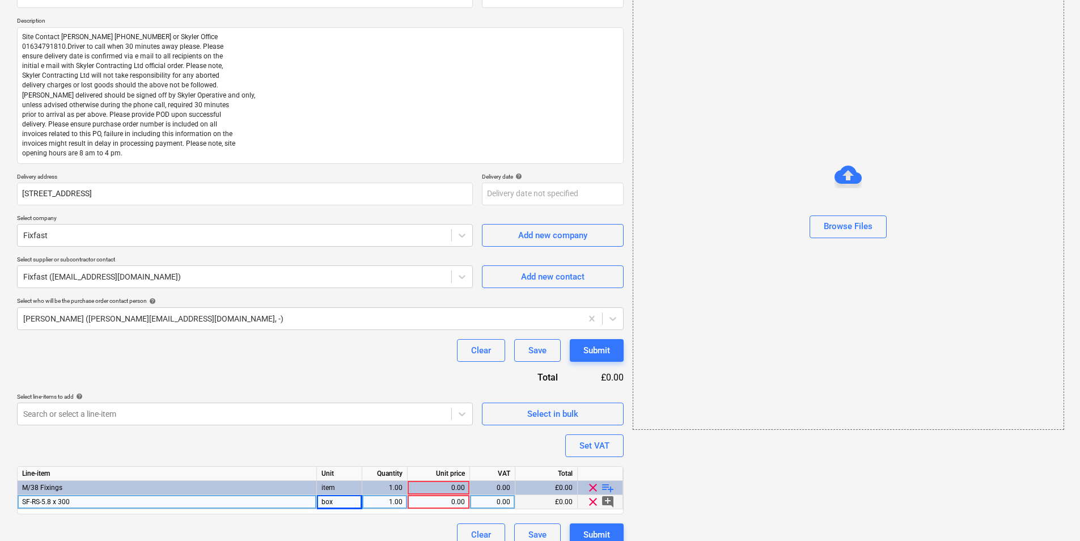
click at [385, 502] on div "1.00" at bounding box center [385, 502] width 36 height 14
type input "3"
type textarea "x"
click at [427, 505] on div "0.00" at bounding box center [438, 502] width 53 height 14
click at [455, 443] on div "Purchase order name help Purchase order Purchase order reference number help 44…" at bounding box center [320, 261] width 607 height 570
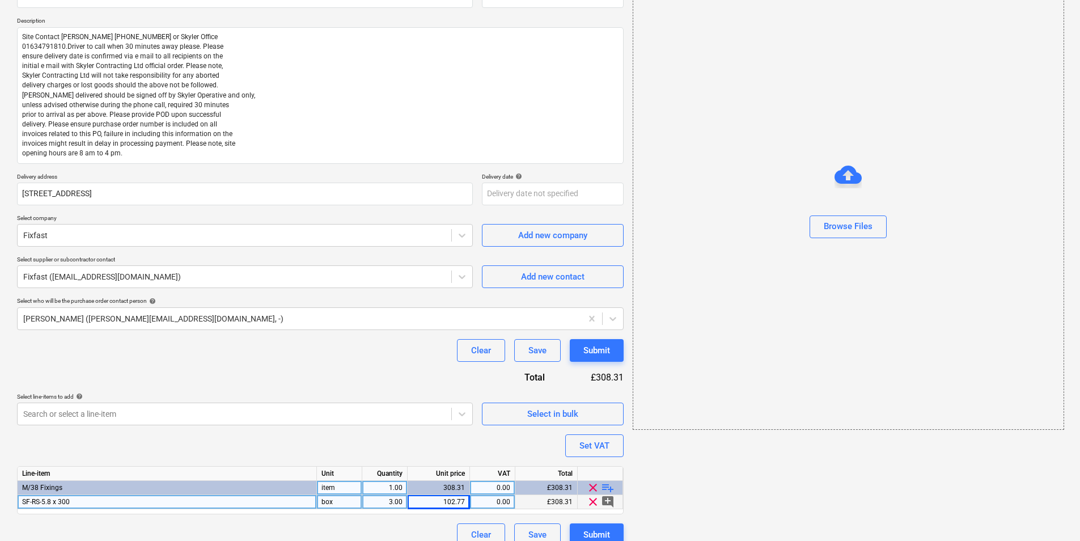
click at [398, 488] on div "1.00" at bounding box center [385, 488] width 36 height 14
click at [426, 452] on div "Purchase order name help Purchase order Purchase order reference number help 44…" at bounding box center [320, 261] width 607 height 570
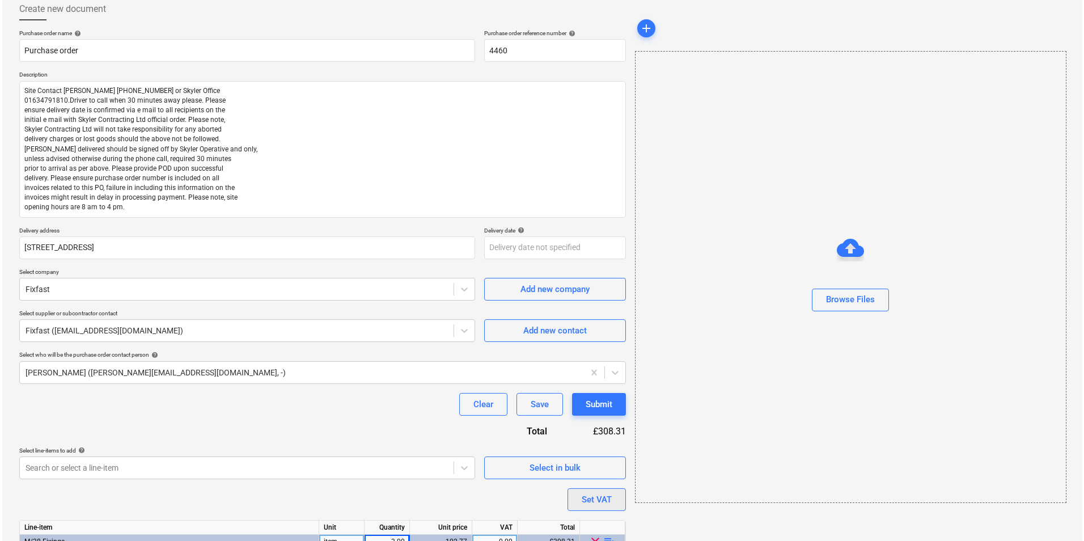
scroll to position [132, 0]
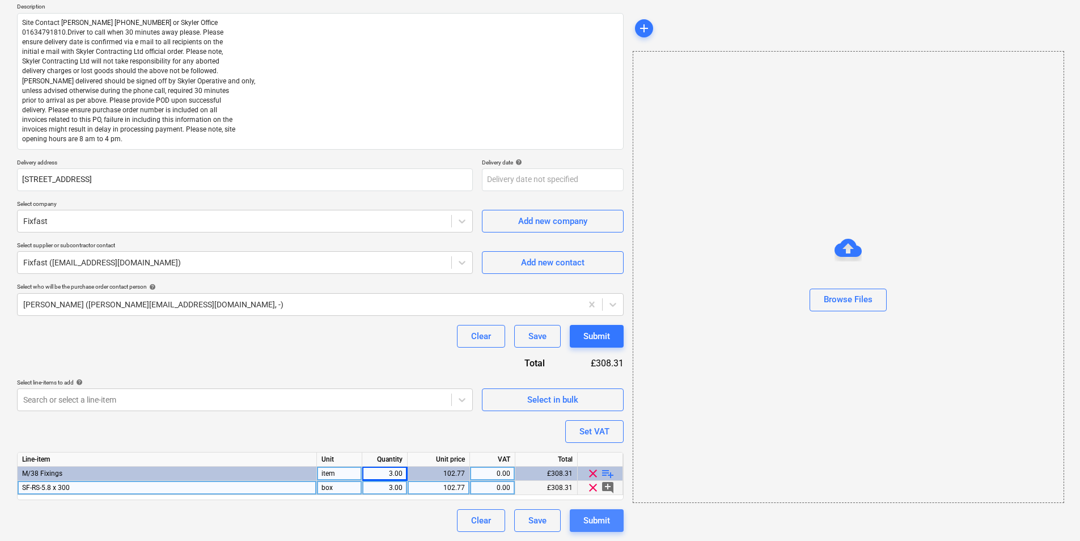
click at [590, 519] on div "Submit" at bounding box center [596, 520] width 27 height 15
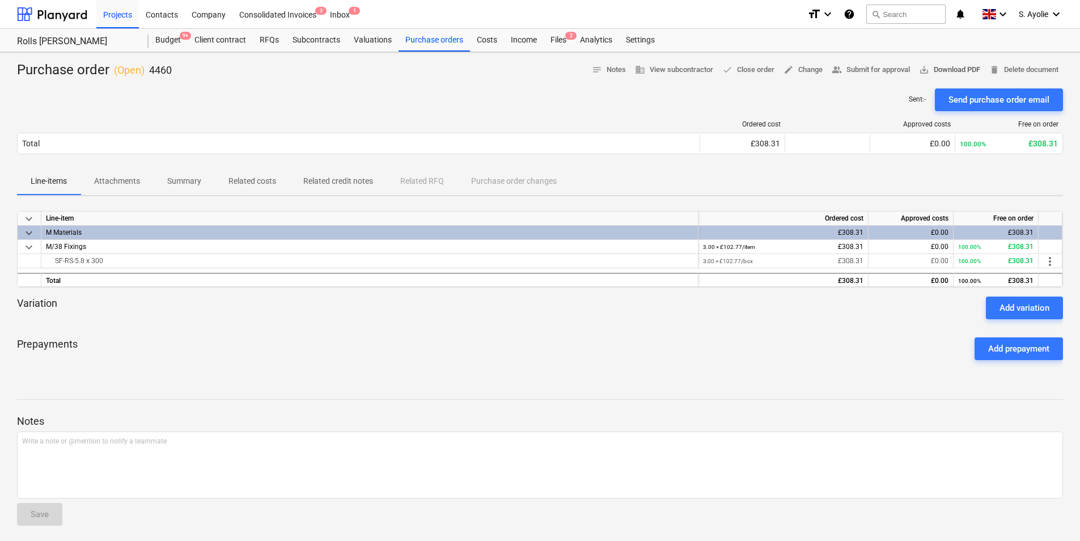
click at [934, 73] on span "save_alt Download PDF" at bounding box center [949, 69] width 61 height 13
click at [649, 107] on div "Sent : - Send purchase order email" at bounding box center [540, 99] width 1046 height 23
click at [440, 39] on div "Purchase orders" at bounding box center [433, 40] width 71 height 23
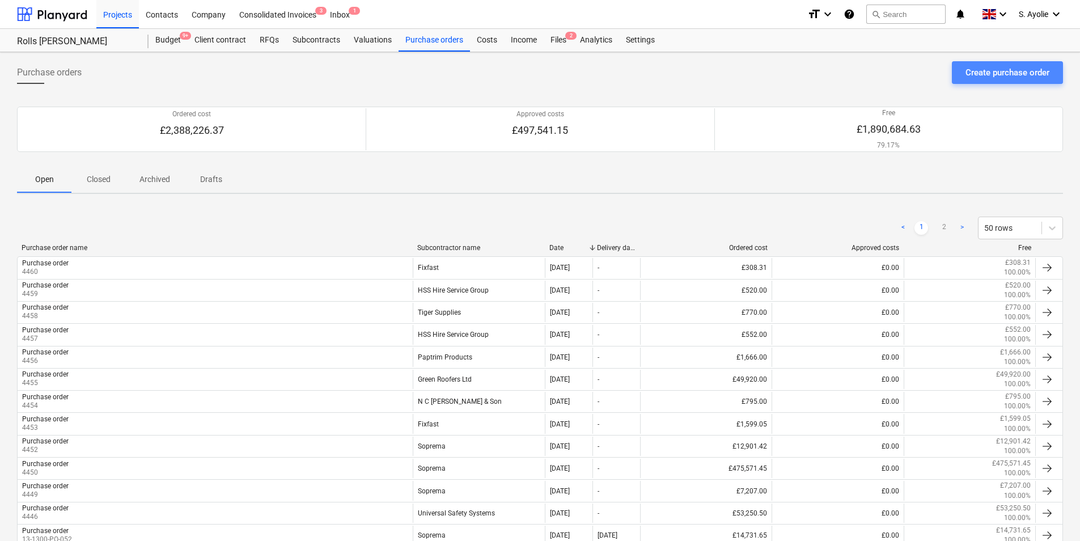
click at [1012, 77] on div "Create purchase order" at bounding box center [1007, 72] width 84 height 15
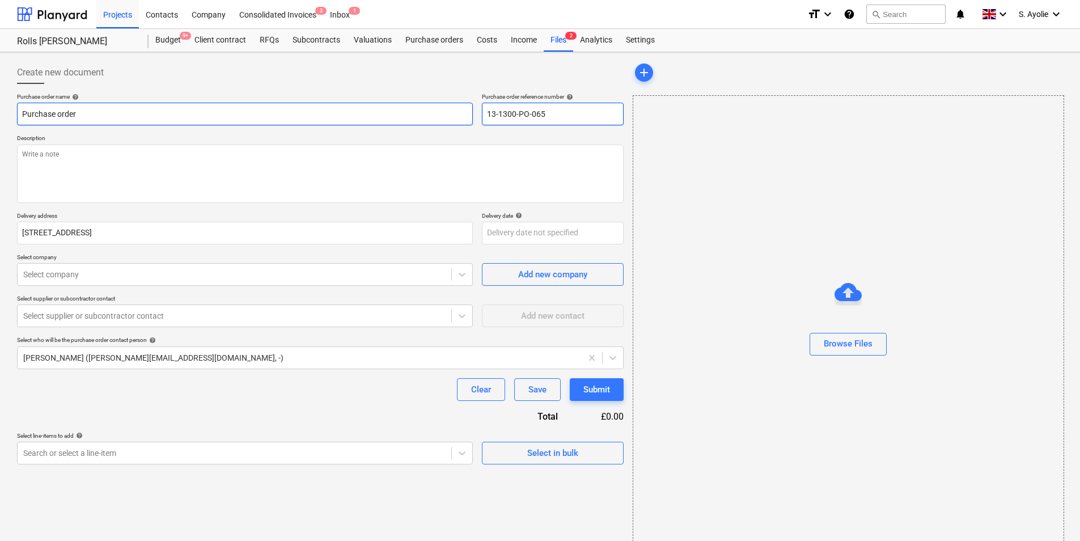
drag, startPoint x: 569, startPoint y: 120, endPoint x: 410, endPoint y: 111, distance: 158.4
click at [410, 111] on div "Purchase order name help Purchase order Purchase order reference number help 13…" at bounding box center [320, 109] width 607 height 32
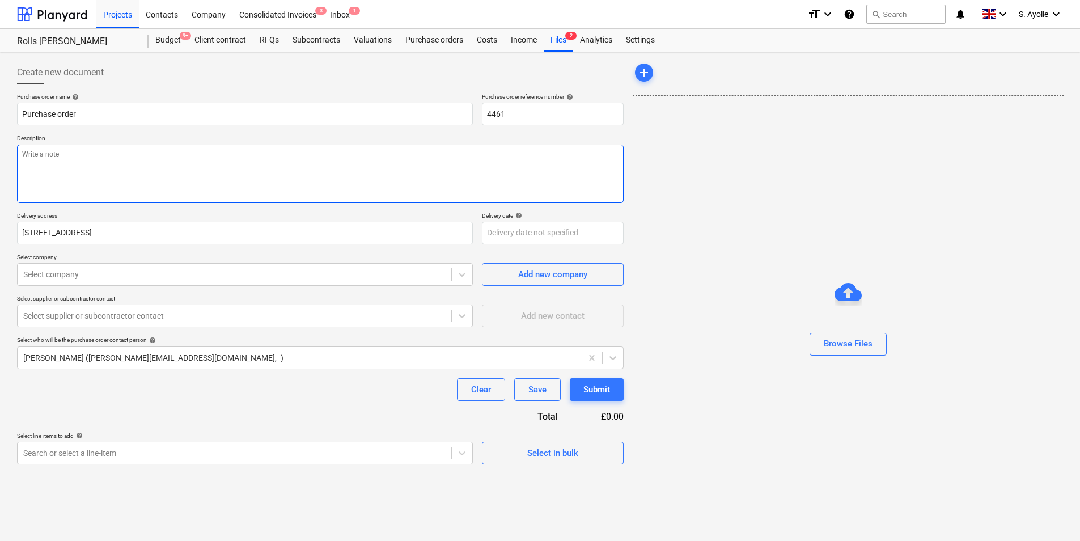
click at [206, 180] on textarea at bounding box center [320, 174] width 607 height 58
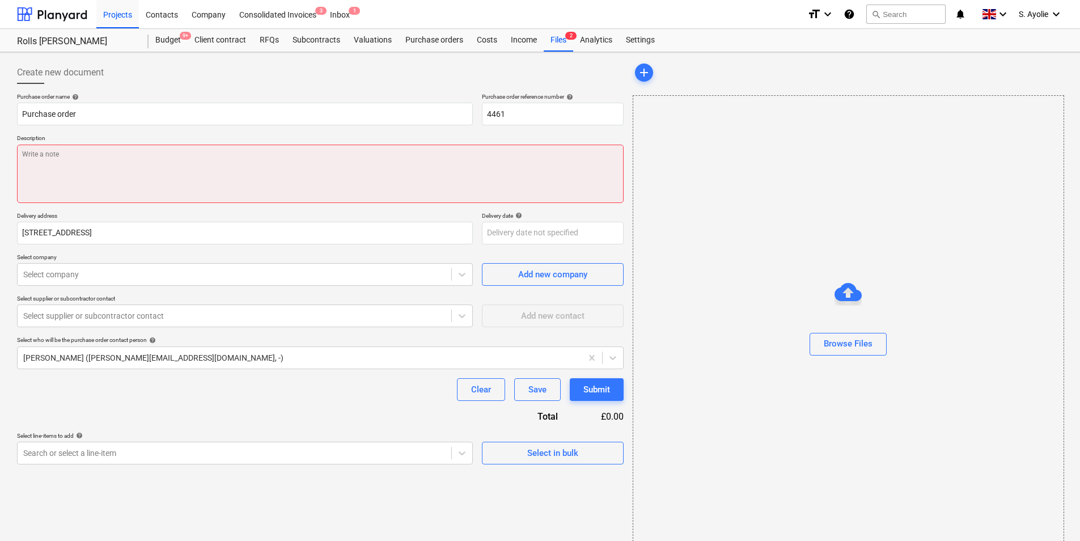
click at [95, 167] on textarea at bounding box center [320, 174] width 607 height 58
paste textarea "Site Contact [PERSON_NAME] [PHONE_NUMBER] or Skyler Office 01634791810.Driver t…"
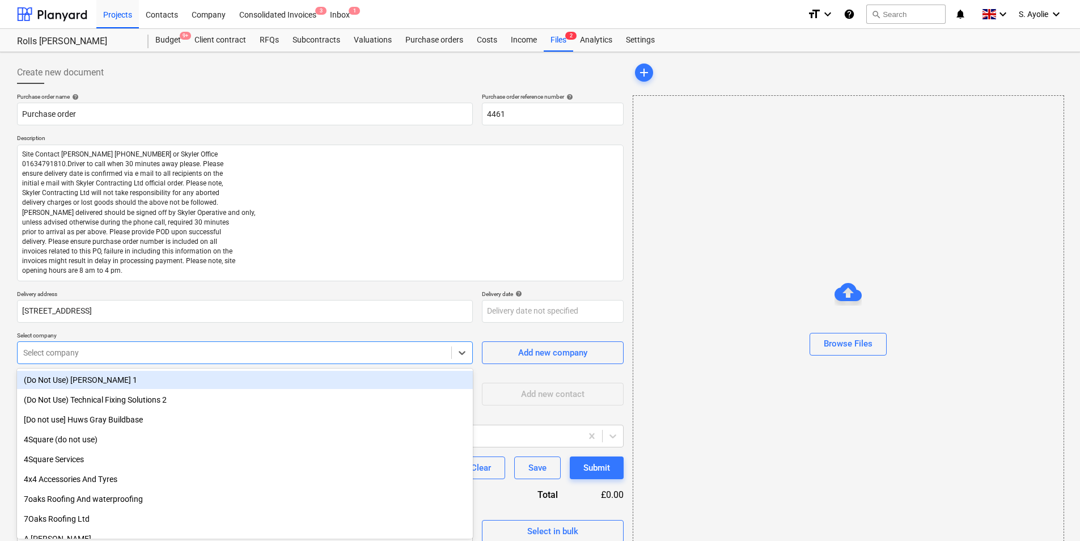
scroll to position [5, 0]
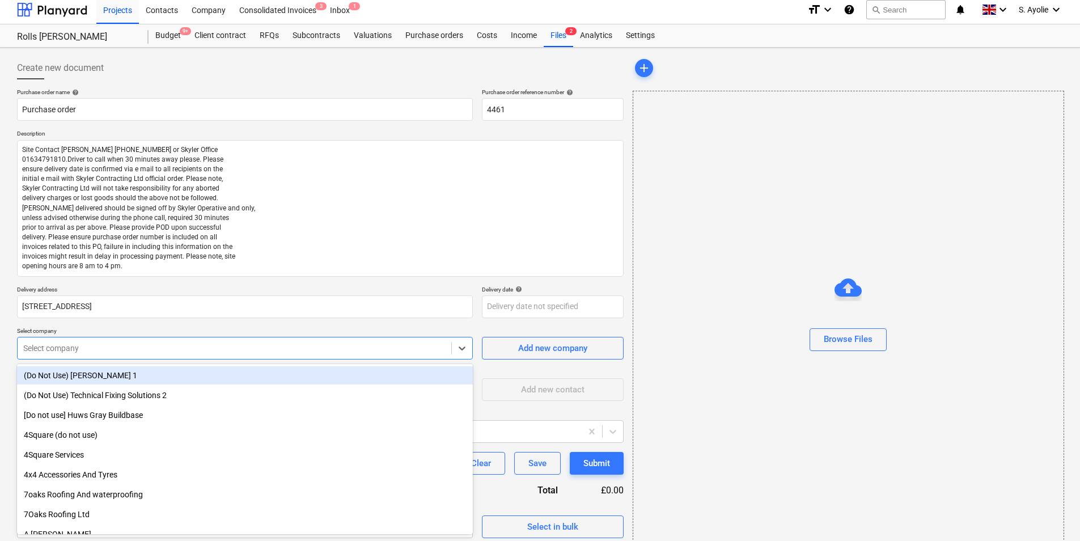
click at [117, 347] on div at bounding box center [234, 347] width 422 height 11
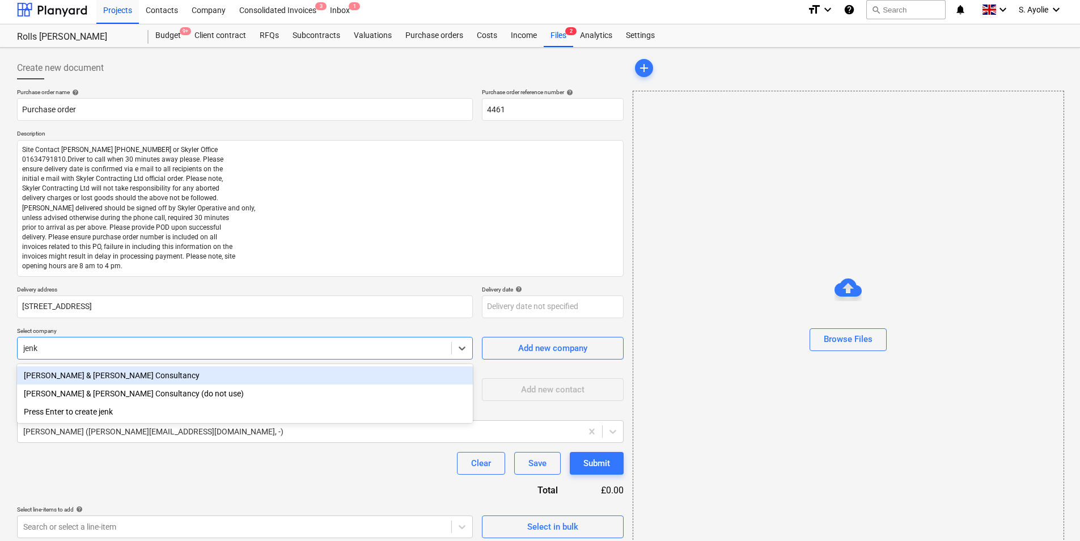
click at [134, 378] on div "[PERSON_NAME] & [PERSON_NAME] Consultancy" at bounding box center [245, 375] width 456 height 18
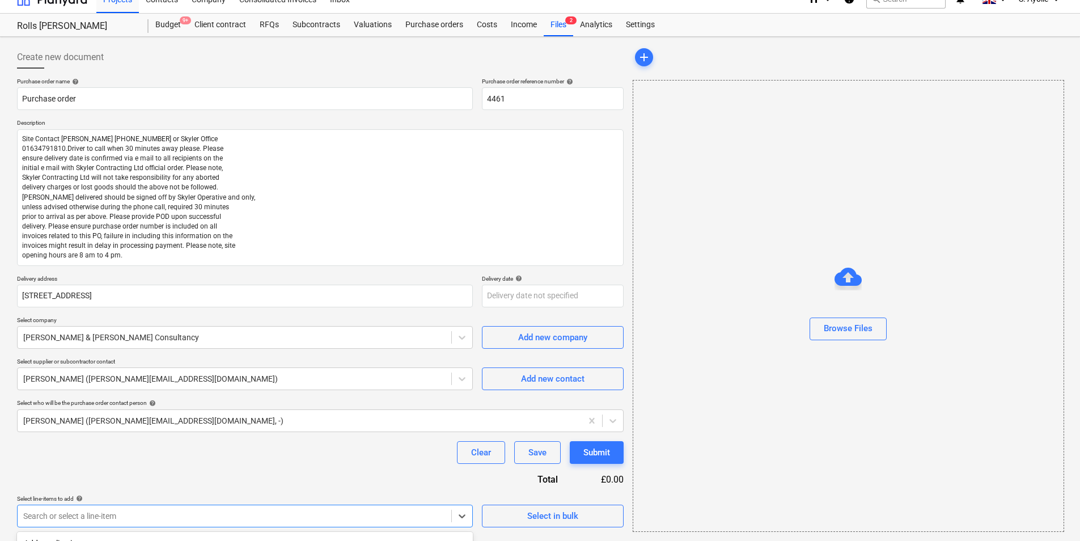
scroll to position [179, 0]
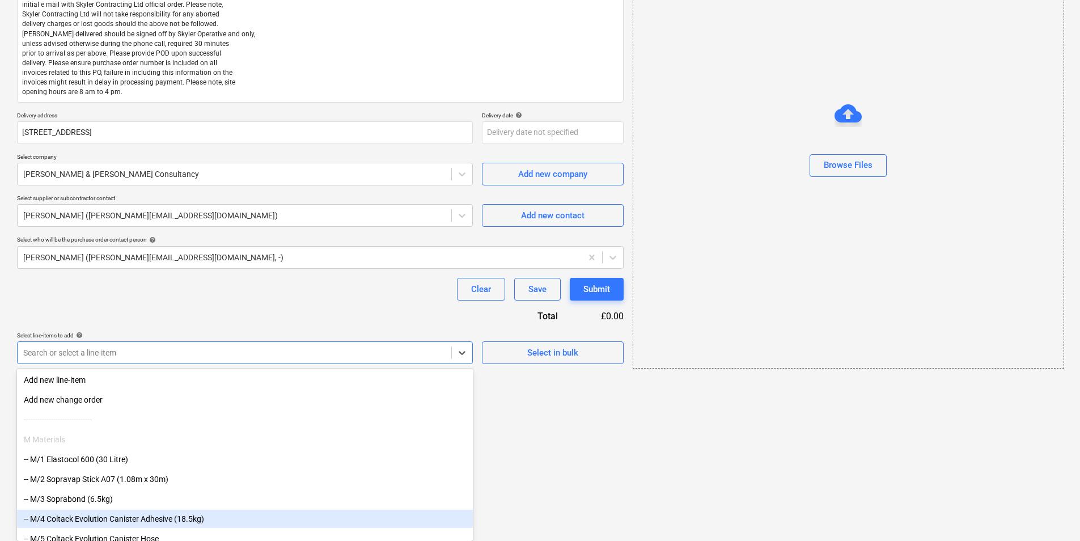
click at [99, 362] on body "Projects Contacts Company Consolidated Invoices 3 Inbox 1 format_size keyboard_…" at bounding box center [540, 91] width 1080 height 541
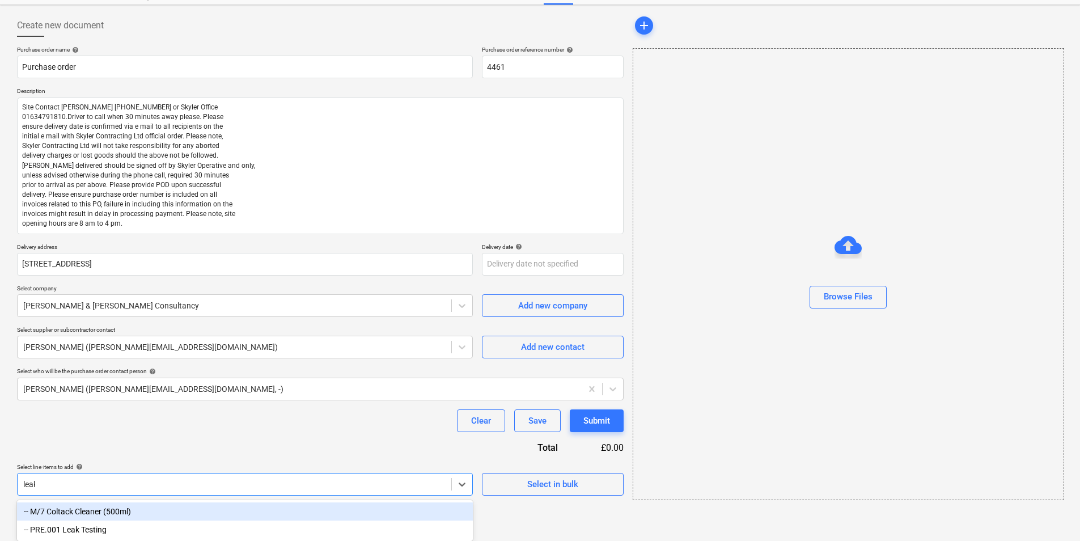
scroll to position [29, 0]
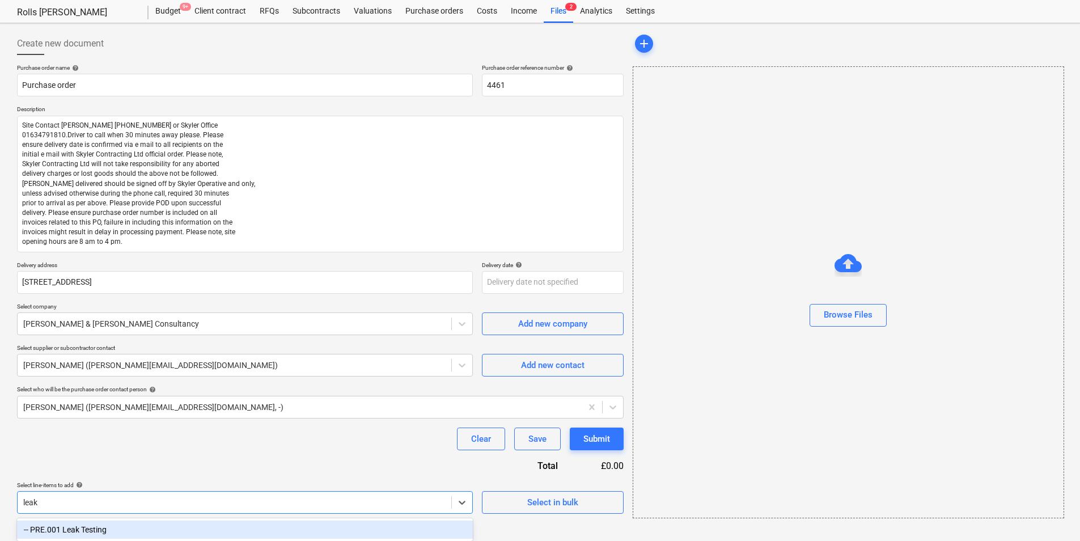
click at [107, 533] on div "-- PRE.001 Leak Testing" at bounding box center [245, 529] width 456 height 18
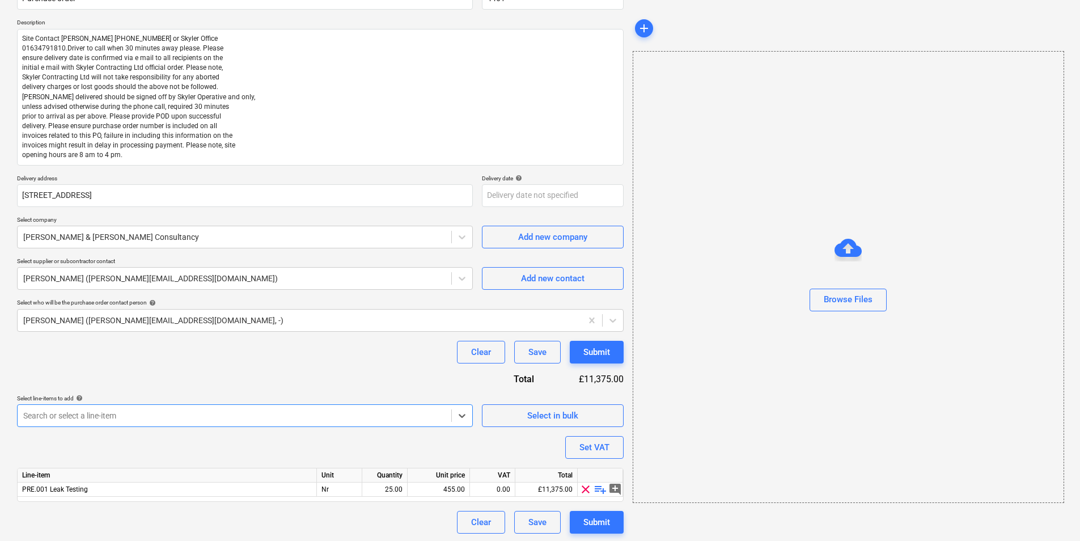
scroll to position [117, 0]
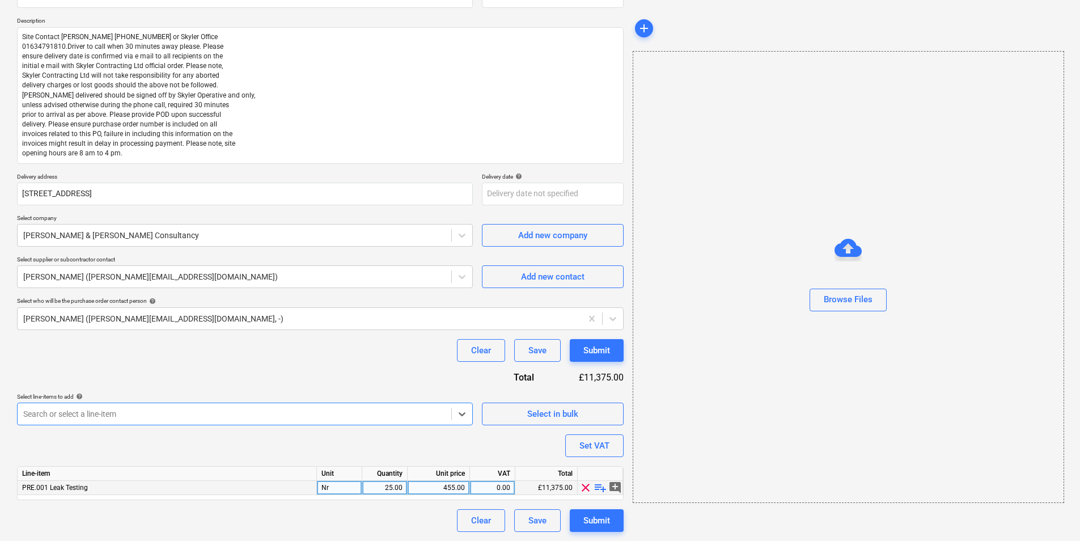
click at [333, 487] on div "Nr" at bounding box center [339, 488] width 45 height 14
click at [387, 489] on div "25.00" at bounding box center [385, 488] width 36 height 14
click at [426, 521] on div "Clear Save Submit" at bounding box center [320, 520] width 607 height 23
drag, startPoint x: 591, startPoint y: 512, endPoint x: 600, endPoint y: 519, distance: 11.0
click at [600, 519] on div "Submit" at bounding box center [596, 520] width 27 height 15
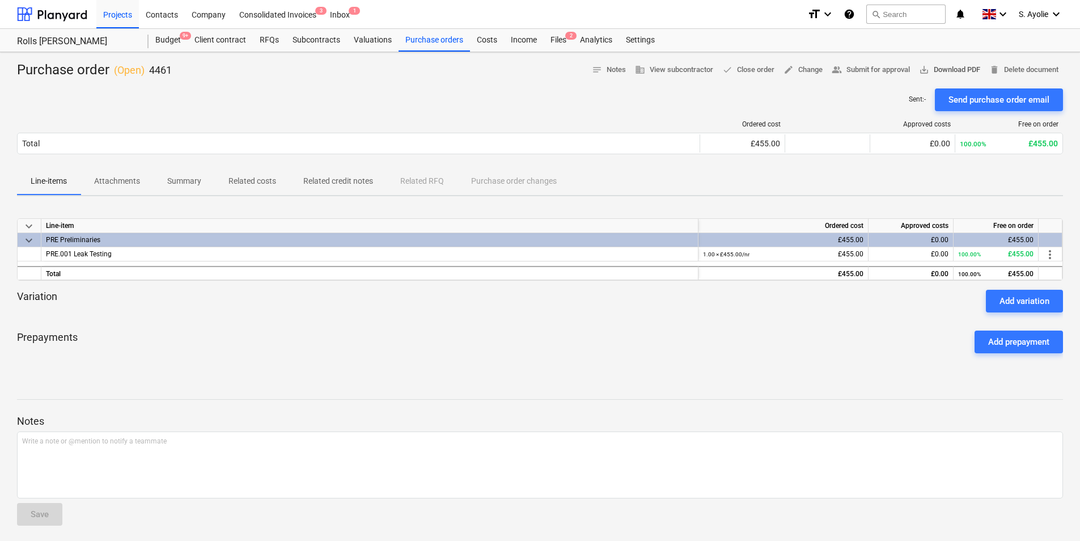
click at [932, 70] on span "save_alt Download PDF" at bounding box center [949, 69] width 61 height 13
click at [658, 108] on div "Sent : - Send purchase order email" at bounding box center [540, 99] width 1046 height 23
click at [436, 45] on div "Purchase orders" at bounding box center [433, 40] width 71 height 23
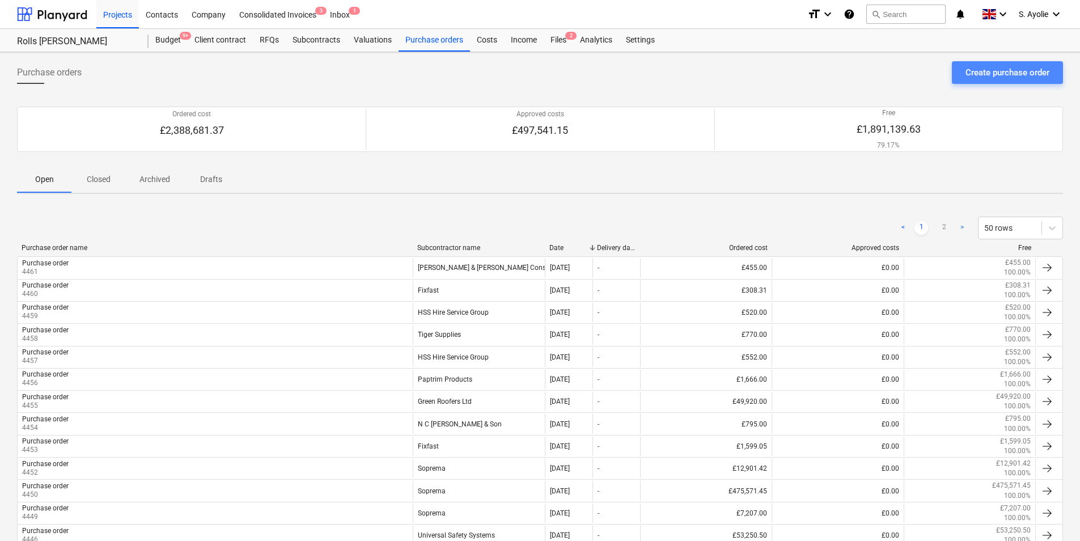
click at [999, 64] on button "Create purchase order" at bounding box center [1007, 72] width 111 height 23
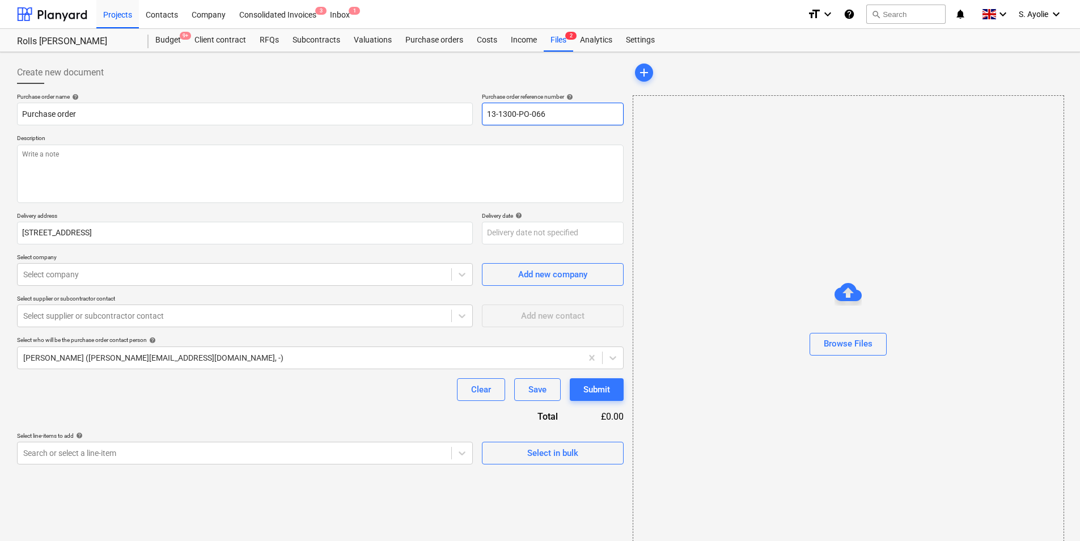
drag, startPoint x: 545, startPoint y: 121, endPoint x: 350, endPoint y: 92, distance: 196.6
click at [350, 92] on div "Create new document Purchase order name help Purchase order Purchase order refe…" at bounding box center [320, 262] width 607 height 403
click at [261, 189] on textarea at bounding box center [320, 174] width 607 height 58
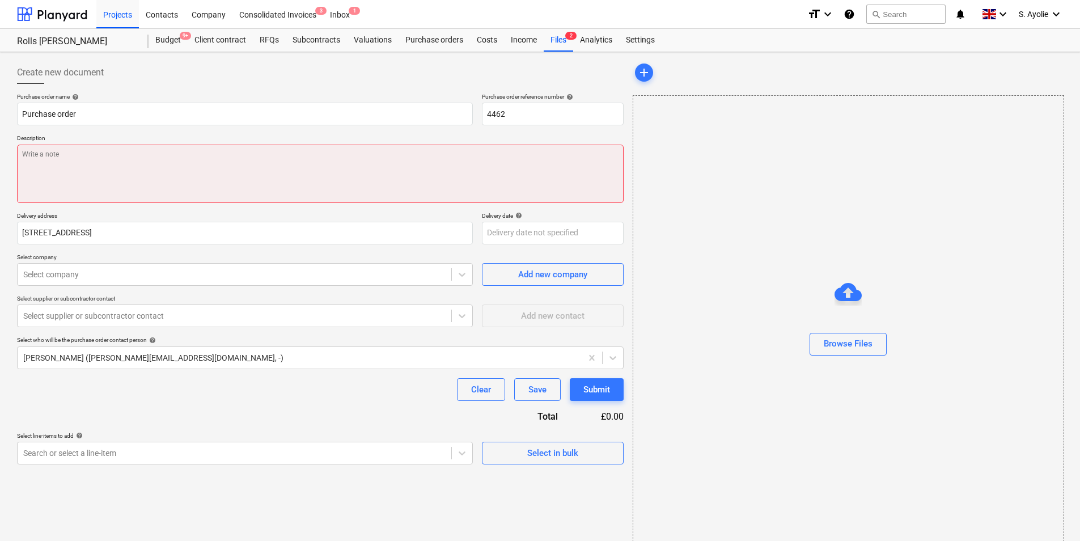
click at [142, 181] on textarea at bounding box center [320, 174] width 607 height 58
paste textarea "Site Contact [PERSON_NAME] [PHONE_NUMBER] or Skyler Office 01634791810.Driver t…"
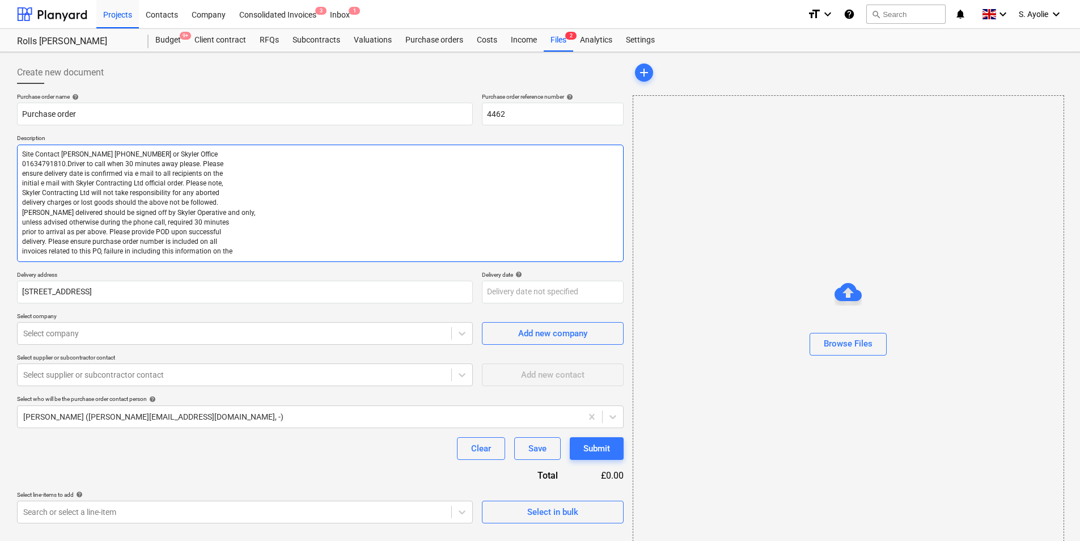
click at [235, 250] on textarea "Site Contact [PERSON_NAME] [PHONE_NUMBER] or Skyler Office 01634791810.Driver t…" at bounding box center [320, 203] width 607 height 117
paste textarea "invoices might result in delay in processing payment. Please note, site opening…"
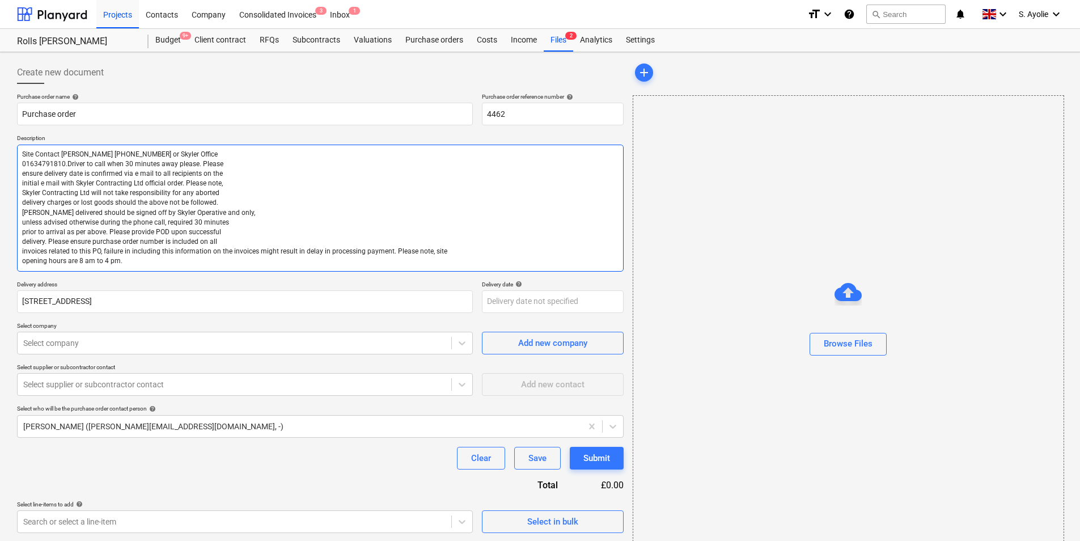
click at [228, 252] on textarea "Site Contact [PERSON_NAME] [PHONE_NUMBER] or Skyler Office 01634791810.Driver t…" at bounding box center [320, 208] width 607 height 127
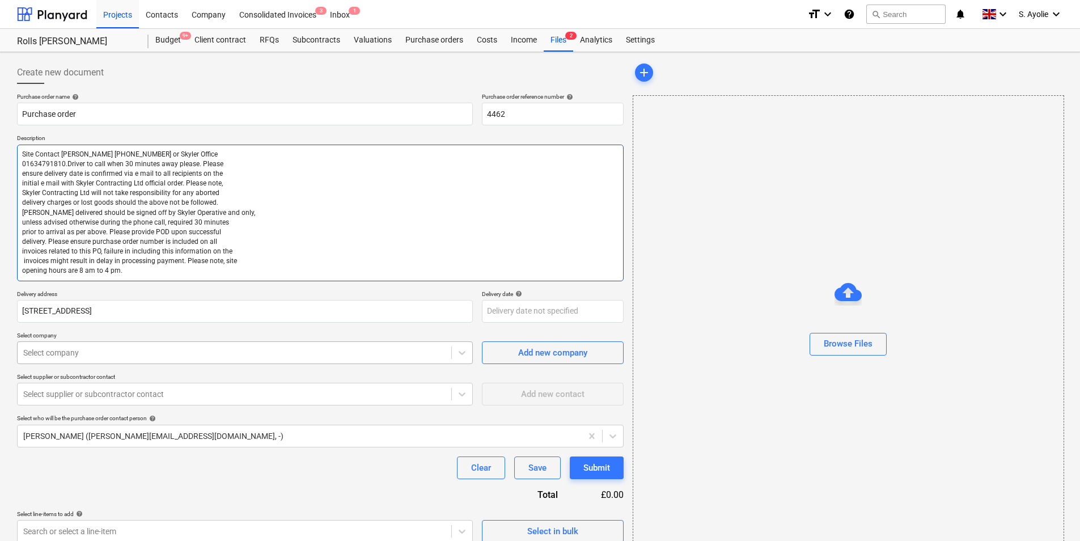
scroll to position [15, 0]
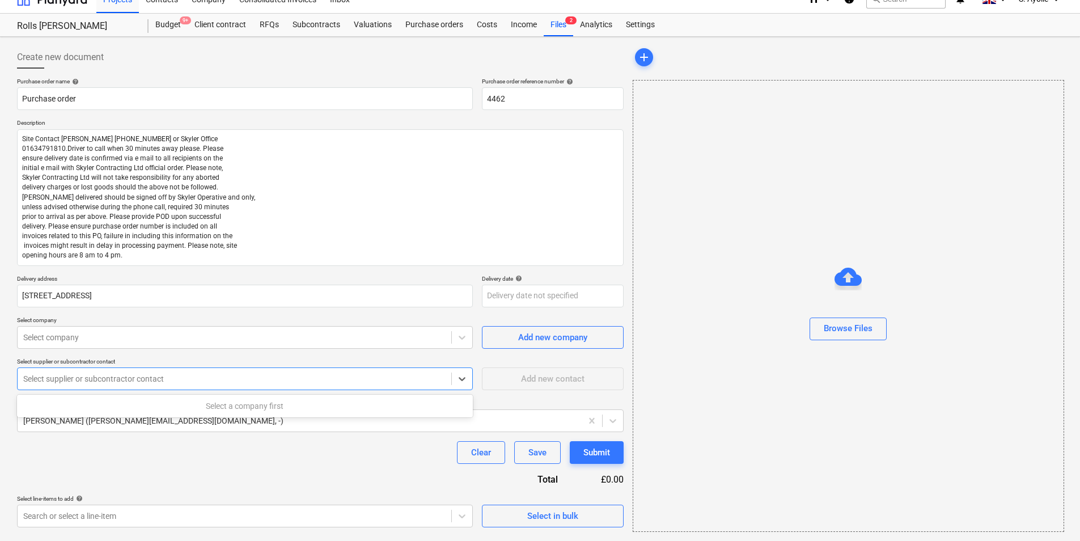
drag, startPoint x: 289, startPoint y: 389, endPoint x: 296, endPoint y: 386, distance: 7.4
click at [296, 386] on div "Select supplier or subcontractor contact" at bounding box center [245, 378] width 456 height 23
click at [210, 468] on div "Purchase order name help Purchase order Purchase order reference number help 44…" at bounding box center [320, 303] width 607 height 450
click at [192, 382] on div at bounding box center [234, 378] width 422 height 11
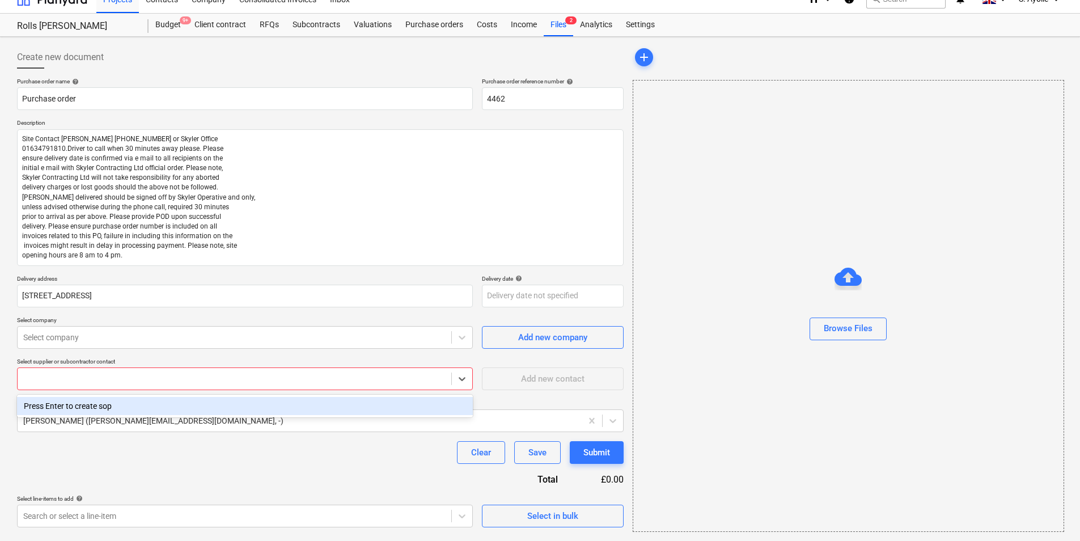
click at [114, 384] on div at bounding box center [234, 378] width 422 height 11
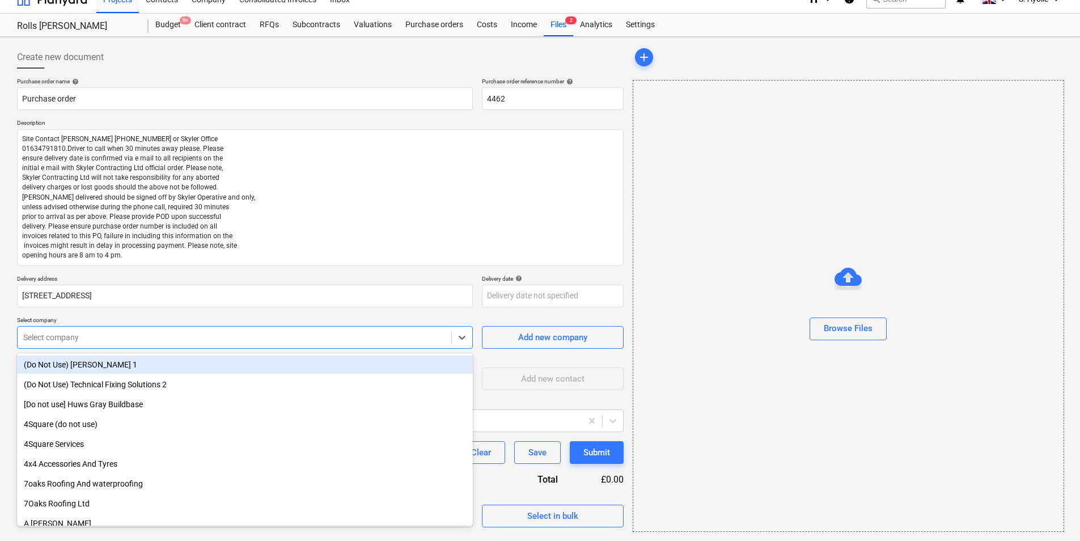
click at [124, 345] on div "Select company" at bounding box center [235, 337] width 434 height 16
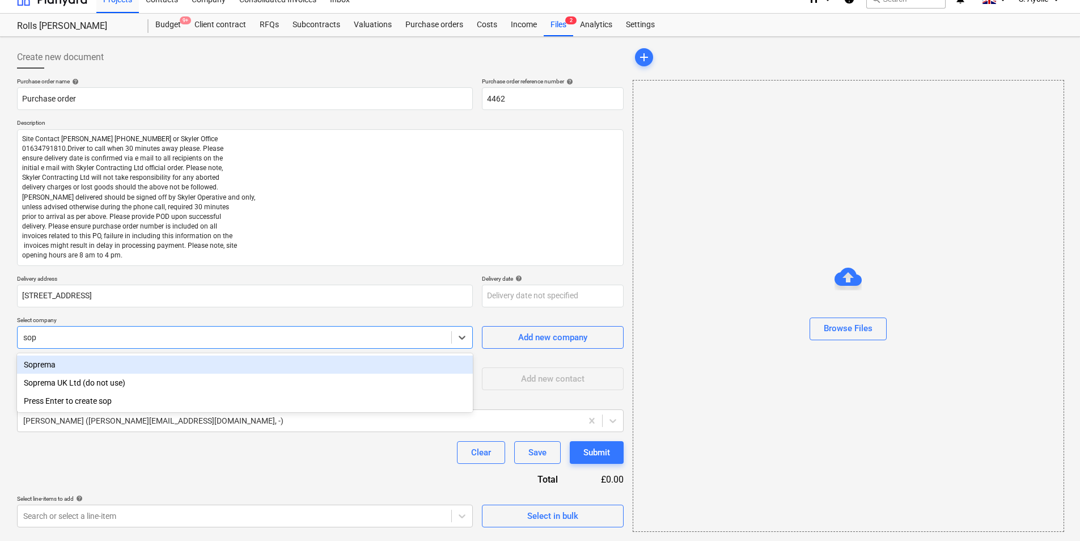
click at [124, 369] on div "Soprema" at bounding box center [245, 364] width 456 height 18
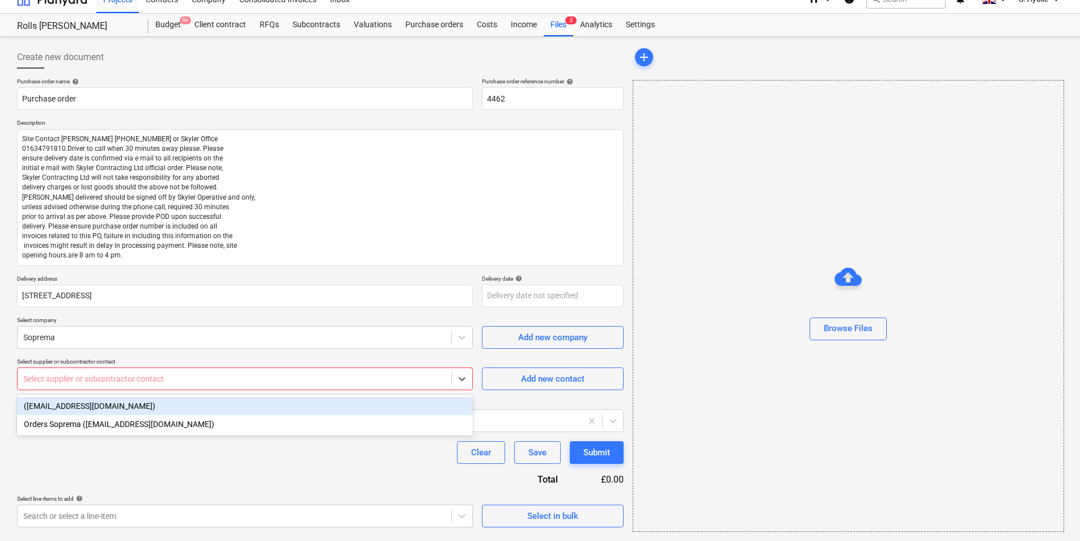
click at [150, 376] on div at bounding box center [234, 378] width 422 height 11
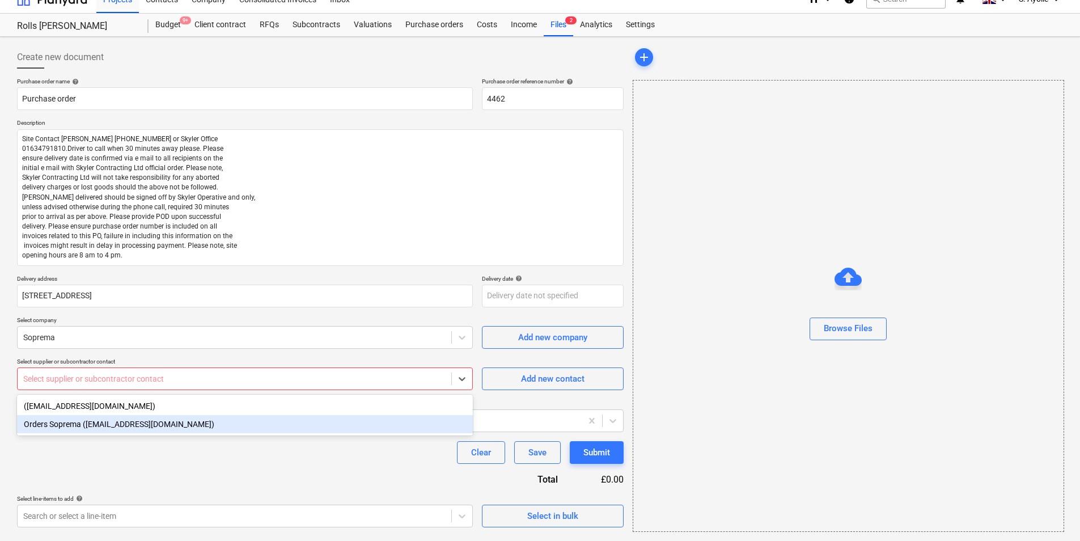
click at [123, 421] on div "Orders Soprema ([EMAIL_ADDRESS][DOMAIN_NAME])" at bounding box center [245, 424] width 456 height 18
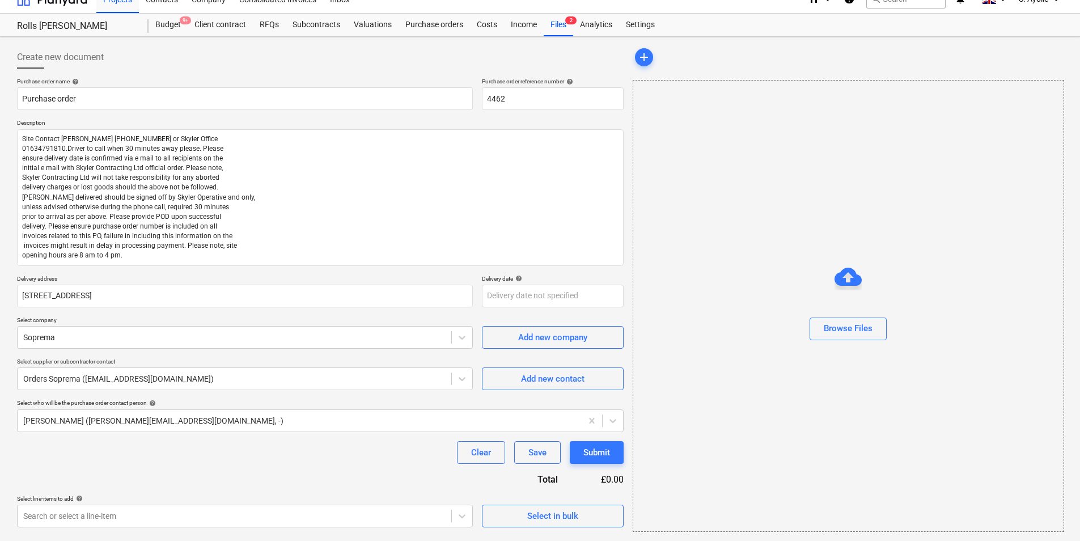
click at [10, 398] on div "Create new document Purchase order name help Purchase order Purchase order refe…" at bounding box center [540, 289] width 1080 height 504
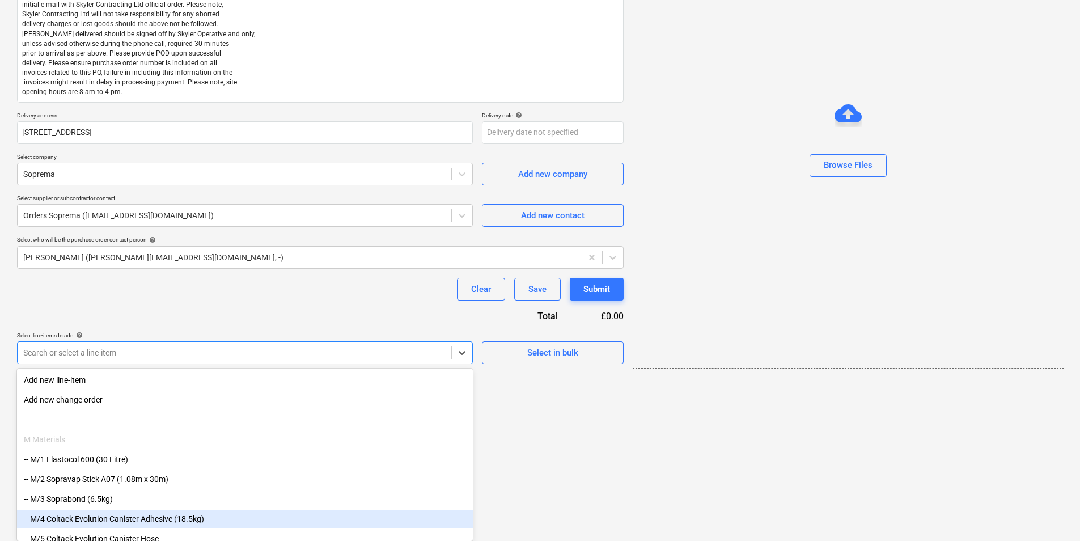
click at [168, 362] on body "Projects Contacts Company Consolidated Invoices 3 Inbox 1 format_size keyboard_…" at bounding box center [540, 91] width 1080 height 541
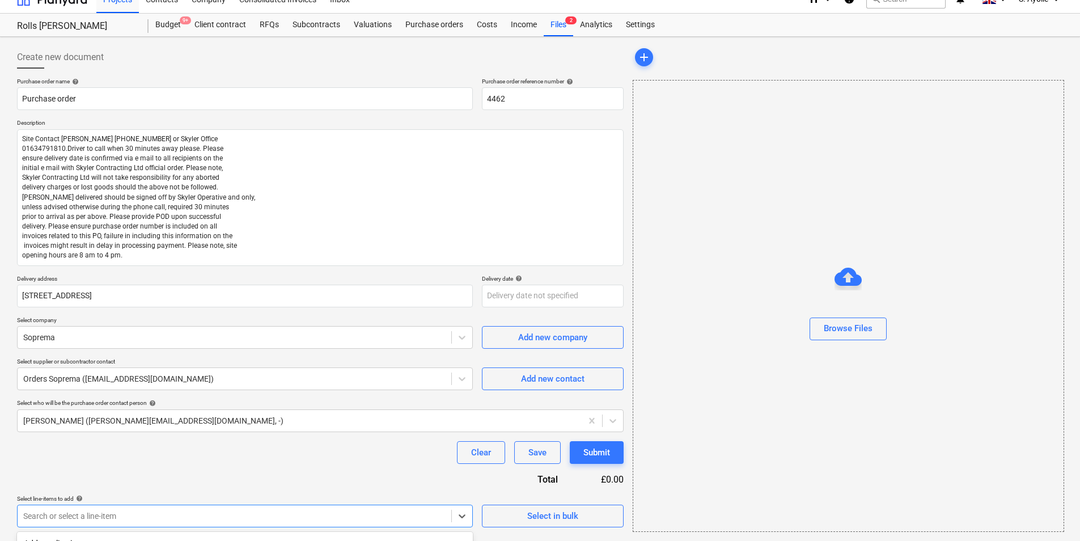
click at [590, 353] on div "Purchase order name help Purchase order Purchase order reference number help 44…" at bounding box center [320, 303] width 607 height 450
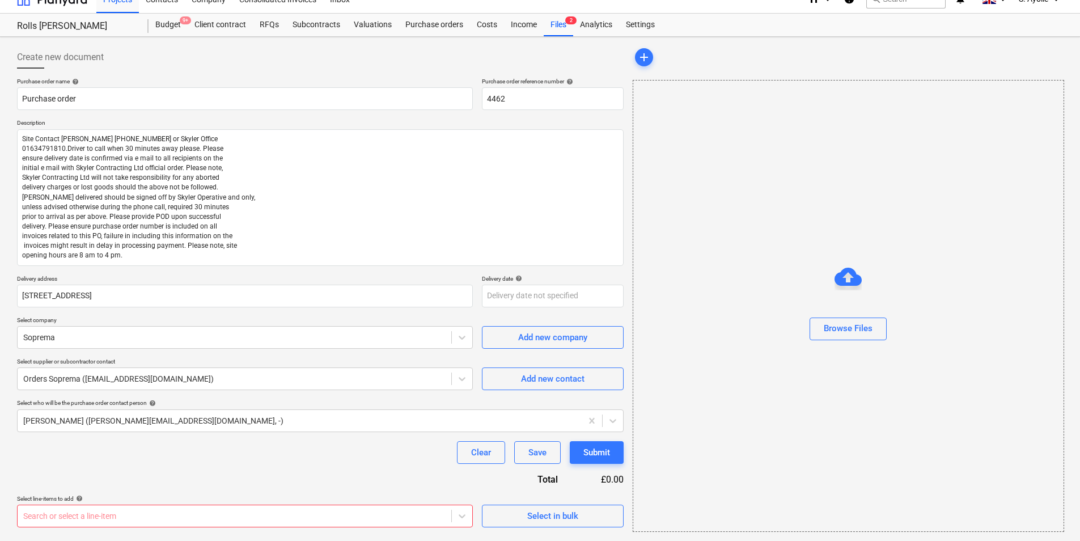
click at [536, 529] on div "Create new document Purchase order name help Purchase order Purchase order refe…" at bounding box center [320, 288] width 616 height 495
click at [536, 528] on div "Create new document Purchase order name help Purchase order Purchase order refe…" at bounding box center [320, 288] width 616 height 495
click at [536, 525] on button "Select in bulk" at bounding box center [553, 515] width 142 height 23
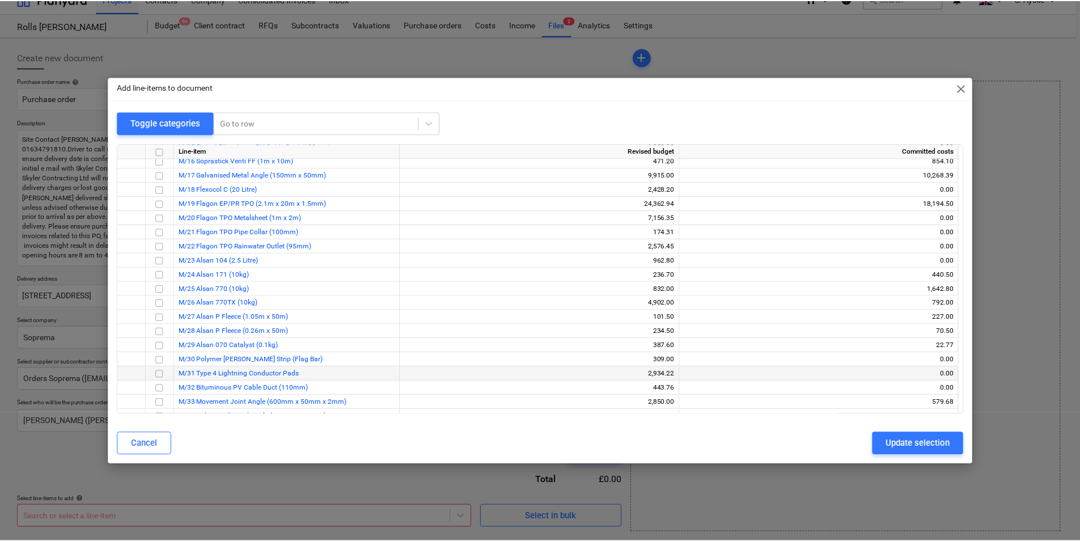
scroll to position [227, 0]
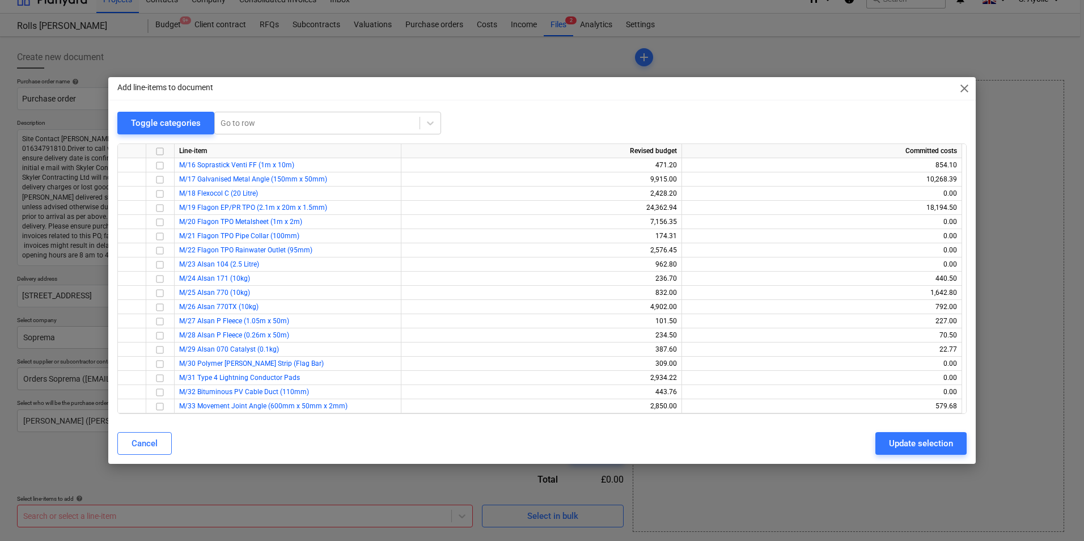
click at [968, 86] on span "close" at bounding box center [964, 89] width 14 height 14
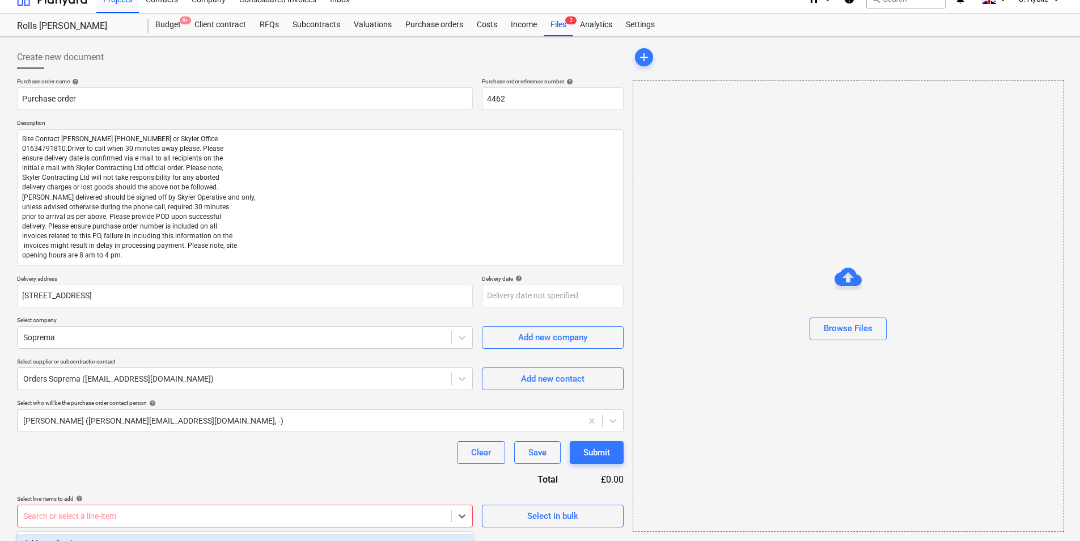
scroll to position [179, 0]
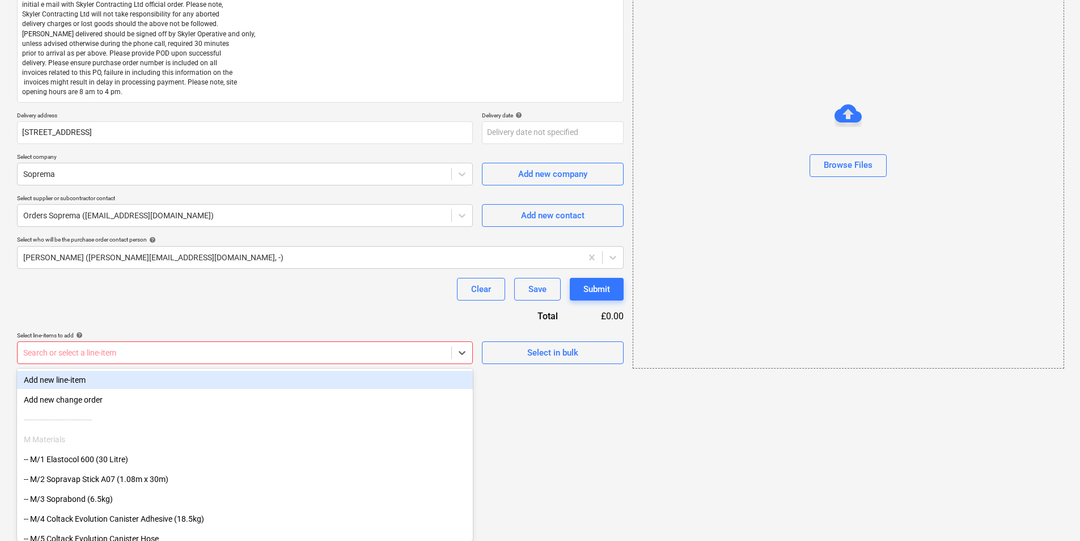
click at [258, 362] on body "Projects Contacts Company Consolidated Invoices 3 Inbox 1 format_size keyboard_…" at bounding box center [540, 91] width 1080 height 541
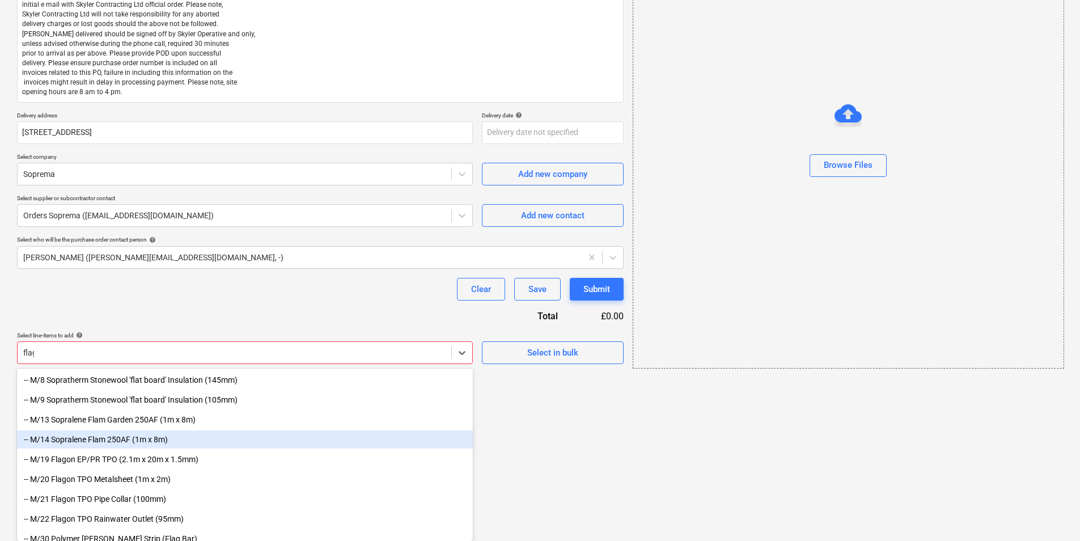
scroll to position [104, 0]
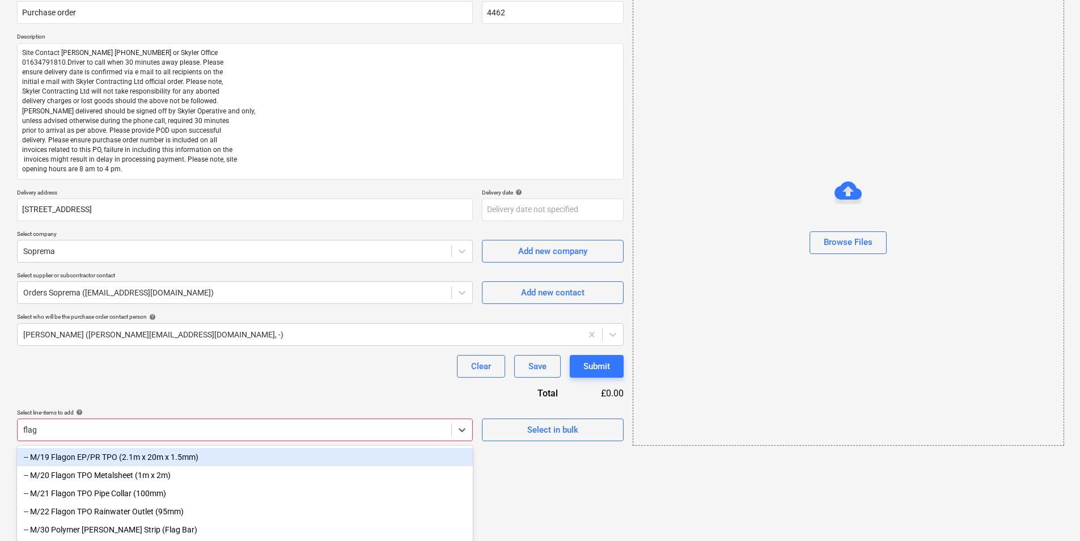
click at [147, 463] on div "-- M/19 Flagon EP/PR TPO (2.1m x 20m x 1.5mm)" at bounding box center [245, 457] width 456 height 18
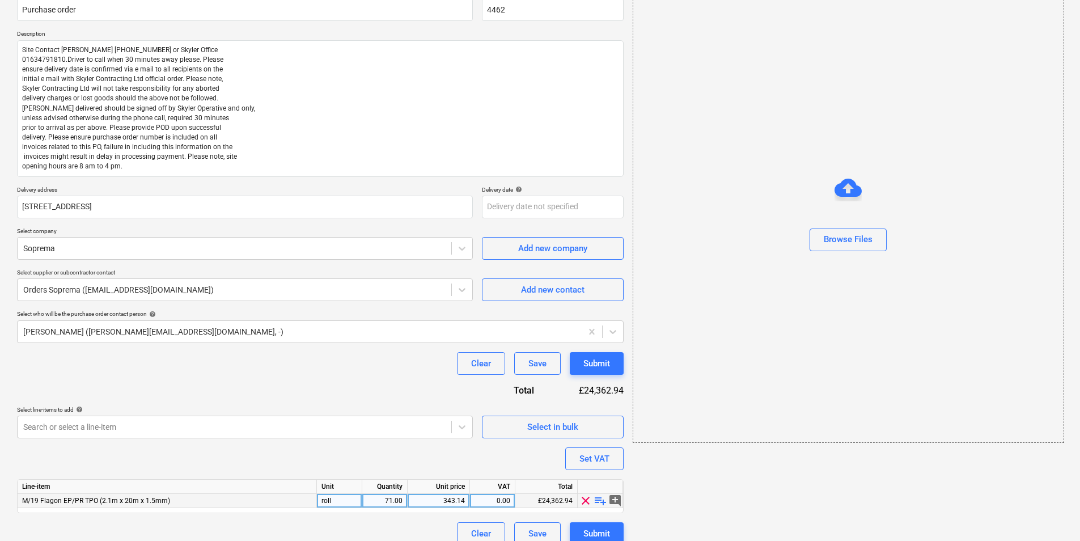
click at [600, 502] on span "playlist_add" at bounding box center [600, 501] width 14 height 14
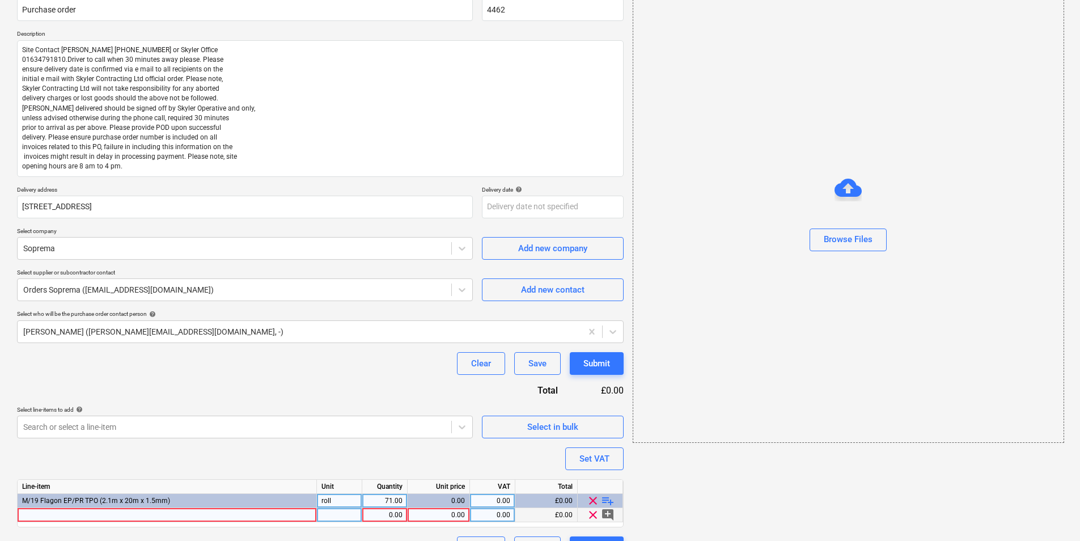
click at [172, 514] on div at bounding box center [167, 515] width 299 height 14
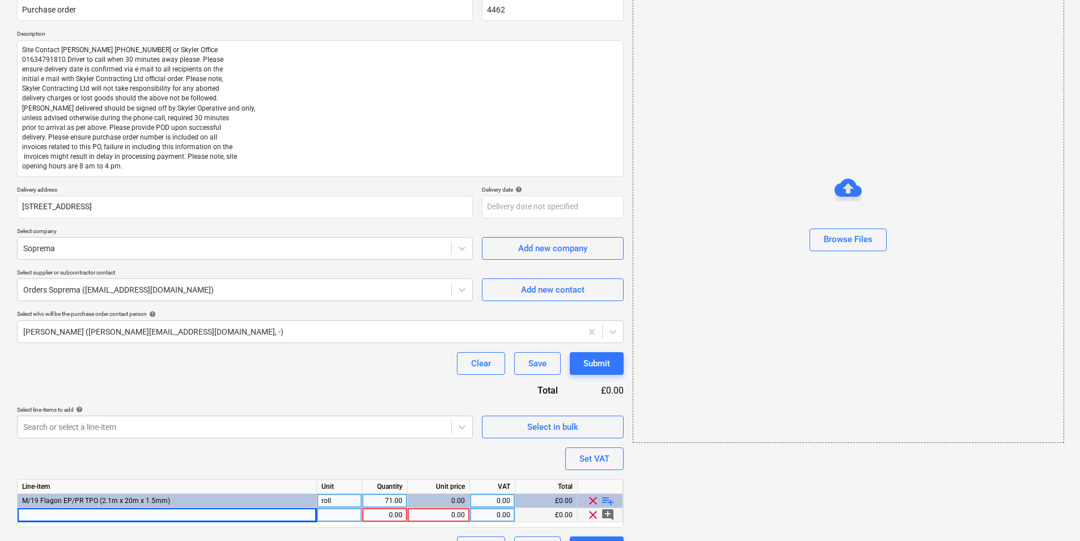
click at [42, 512] on div at bounding box center [167, 515] width 299 height 14
click at [46, 515] on input "Flagon EP/PR TPO SC (1.05m x 20m x 1.5mm) (Colour: RAL 7012)" at bounding box center [167, 515] width 299 height 14
click at [342, 511] on div at bounding box center [339, 515] width 45 height 14
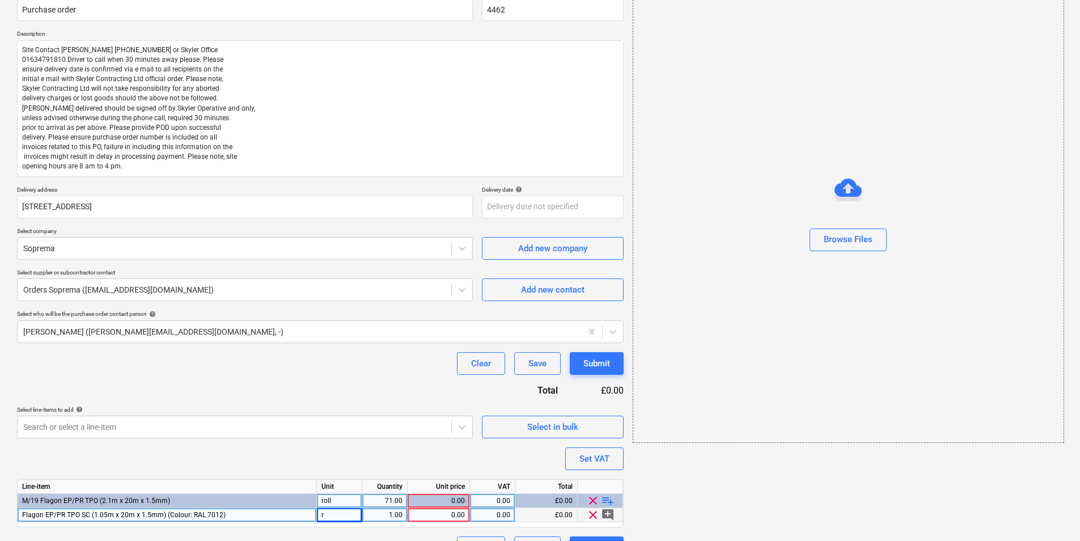
click at [349, 515] on div "r" at bounding box center [339, 515] width 45 height 14
click at [349, 514] on input "r" at bounding box center [339, 515] width 45 height 14
click at [388, 518] on div "1.00" at bounding box center [385, 515] width 36 height 14
click at [455, 514] on div "0.00" at bounding box center [438, 515] width 53 height 14
click at [393, 501] on div "71.00" at bounding box center [385, 501] width 36 height 14
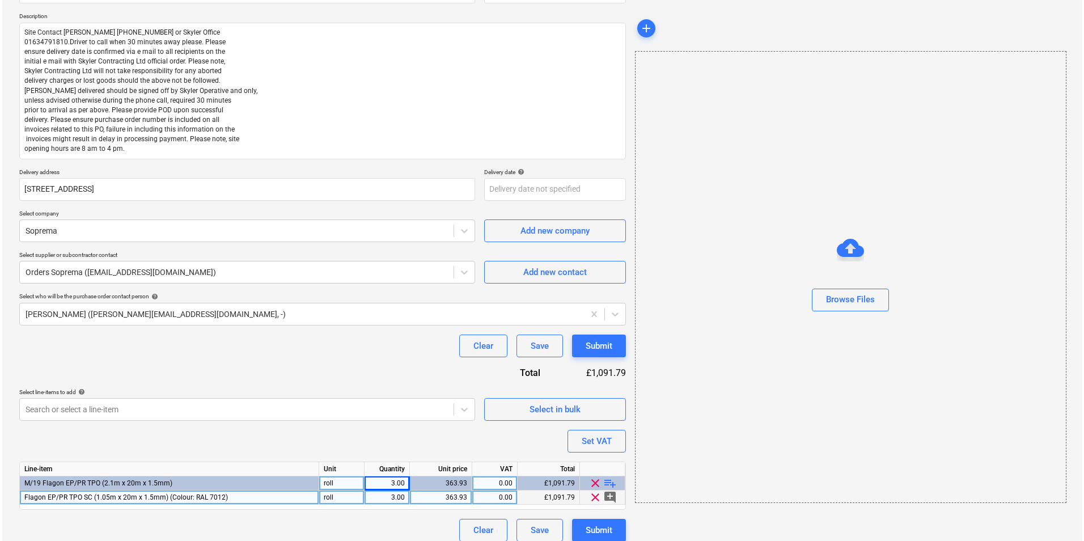
scroll to position [132, 0]
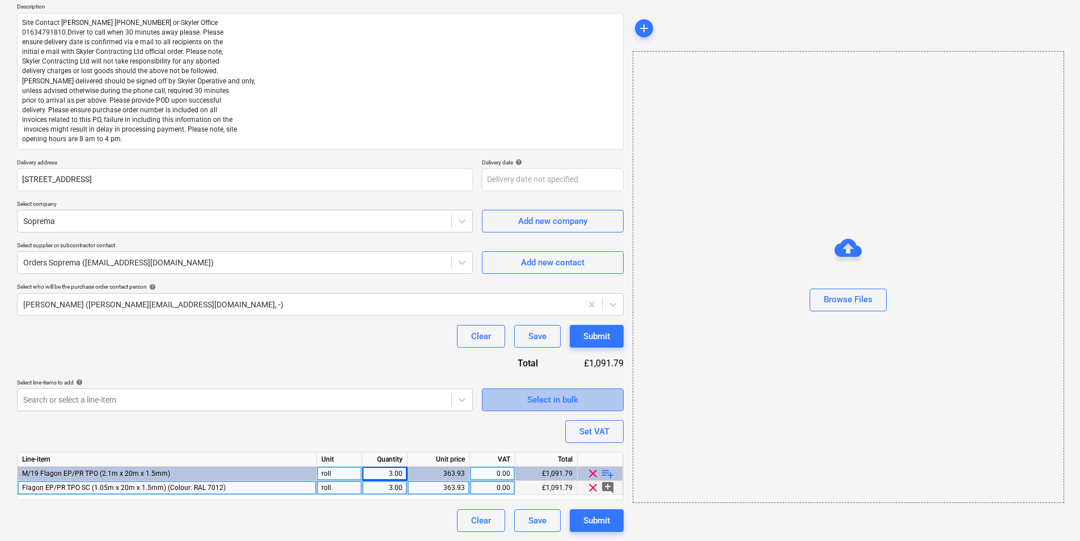
click at [546, 397] on div "Select in bulk" at bounding box center [552, 399] width 51 height 15
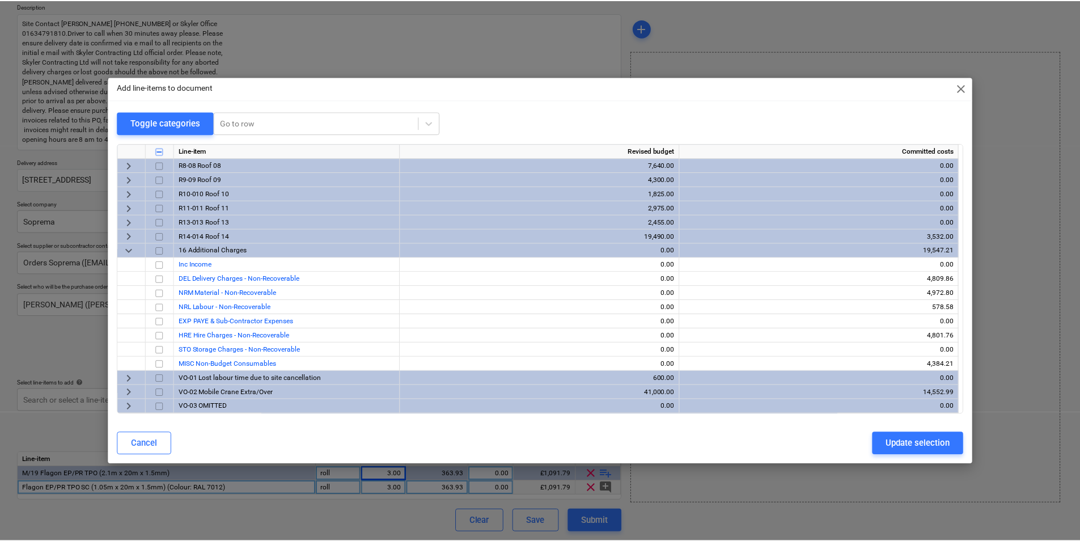
scroll to position [567, 0]
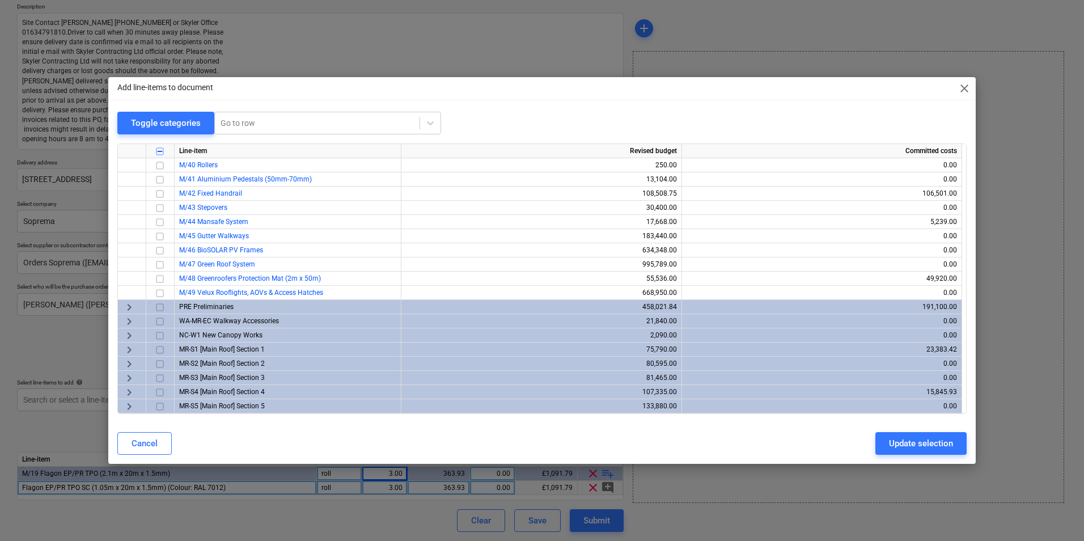
click at [967, 84] on span "close" at bounding box center [964, 89] width 14 height 14
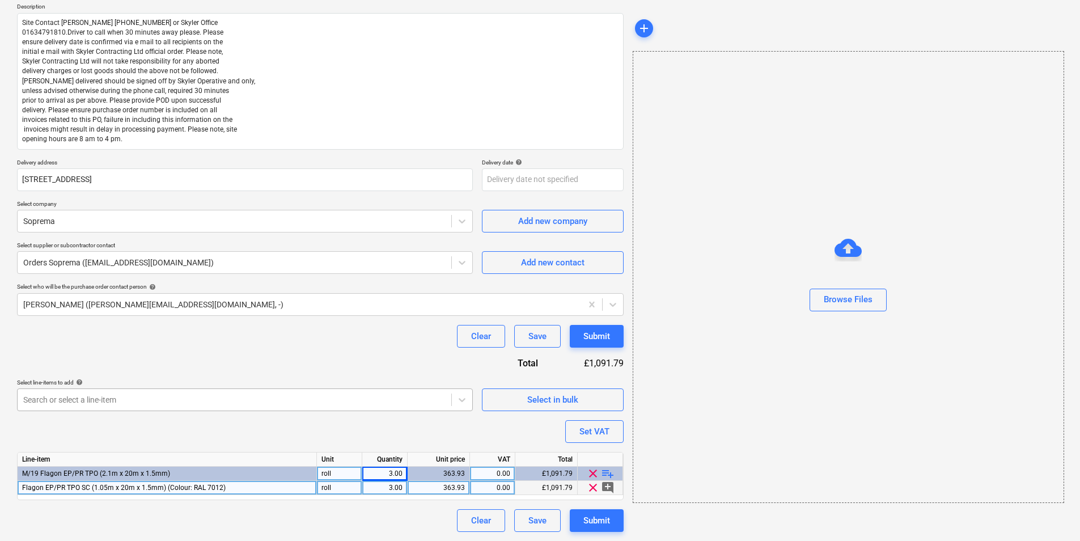
scroll to position [179, 0]
click at [116, 395] on body "Projects Contacts Company Consolidated Invoices 3 Inbox 1 format_size keyboard_…" at bounding box center [540, 138] width 1080 height 541
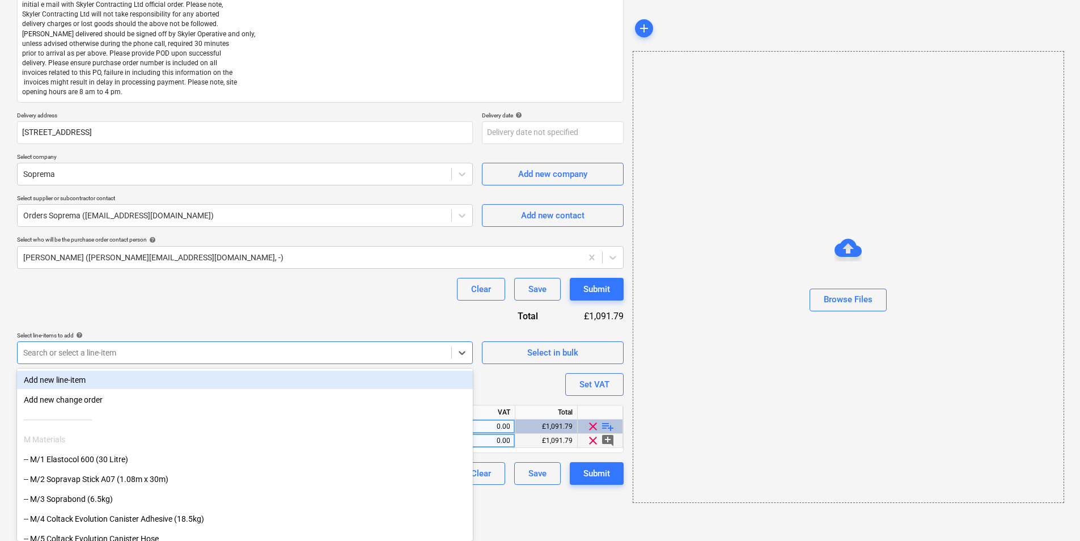
click at [390, 362] on body "Projects Contacts Company Consolidated Invoices 3 Inbox 1 format_size keyboard_…" at bounding box center [540, 91] width 1080 height 541
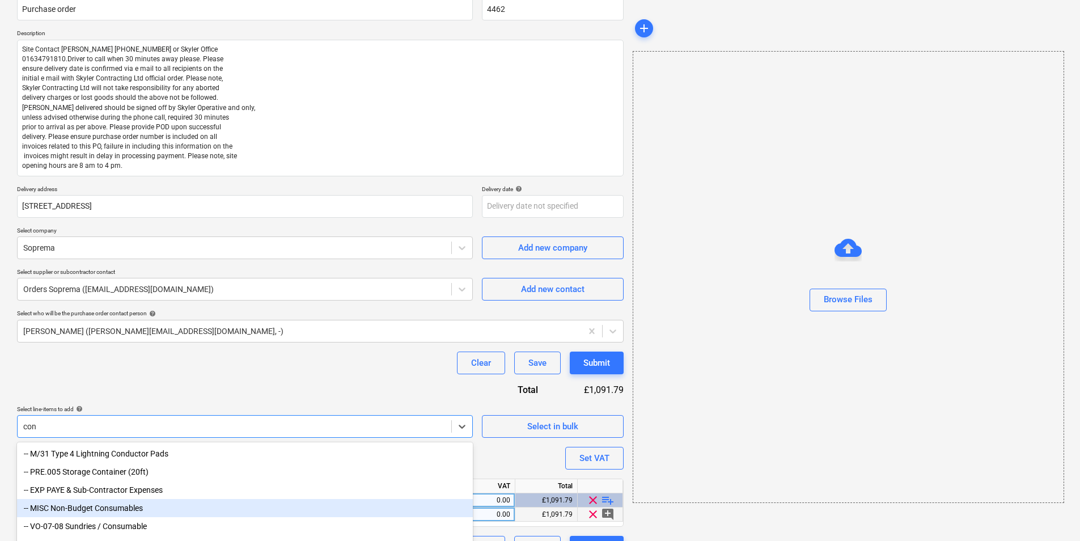
scroll to position [132, 0]
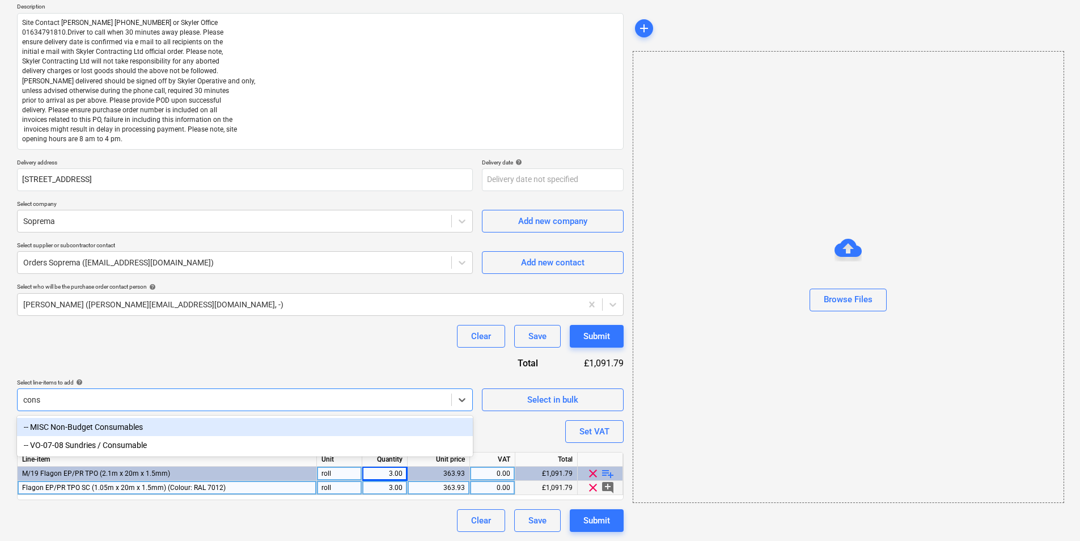
click at [150, 430] on div "-- MISC Non-Budget Consumables" at bounding box center [245, 427] width 456 height 18
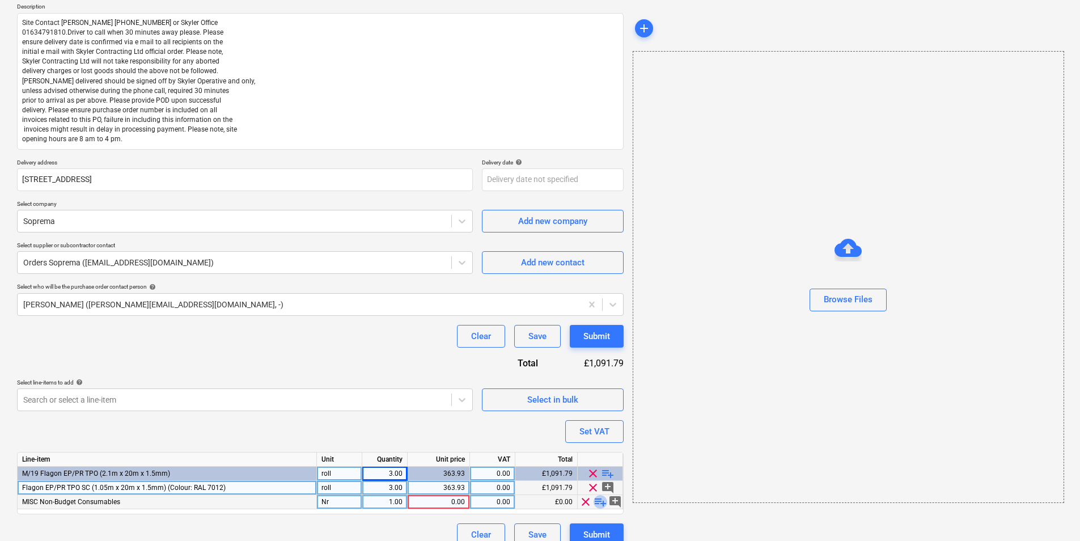
click at [601, 500] on span "playlist_add" at bounding box center [600, 502] width 14 height 14
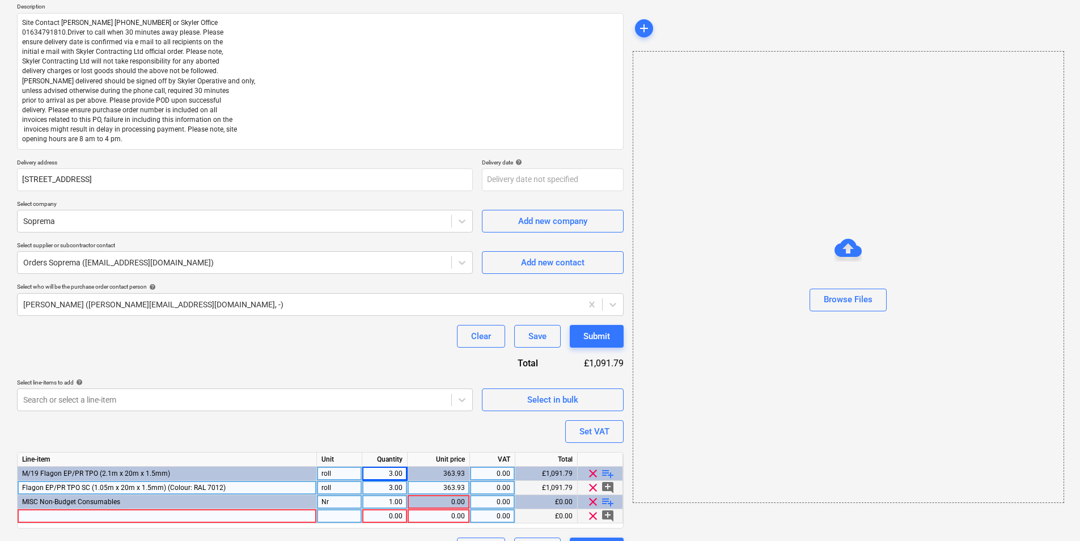
click at [357, 515] on div at bounding box center [339, 516] width 45 height 14
click at [239, 512] on div at bounding box center [167, 516] width 299 height 14
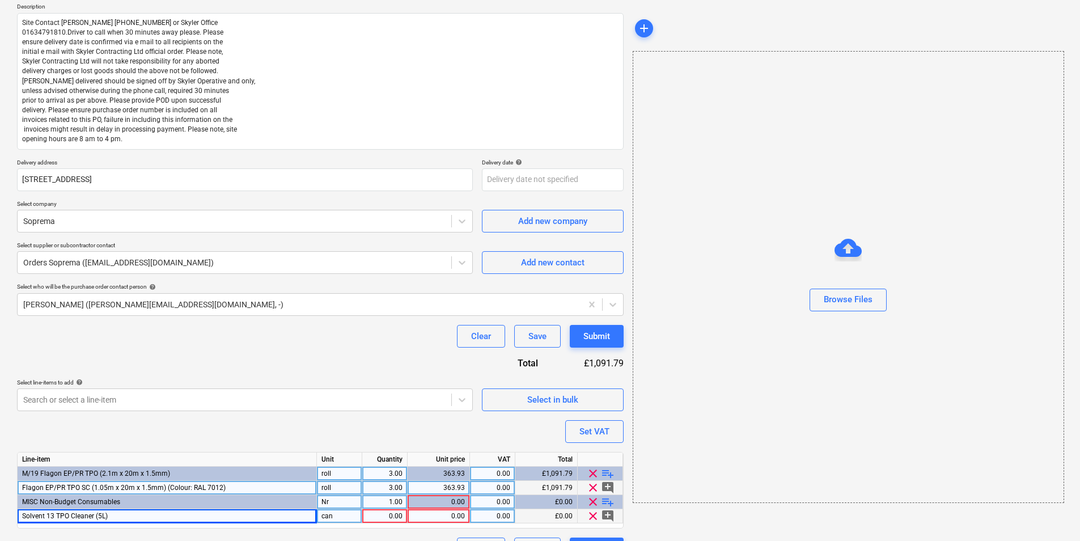
click at [389, 519] on div "0.00" at bounding box center [385, 516] width 36 height 14
click at [388, 519] on input at bounding box center [384, 516] width 45 height 14
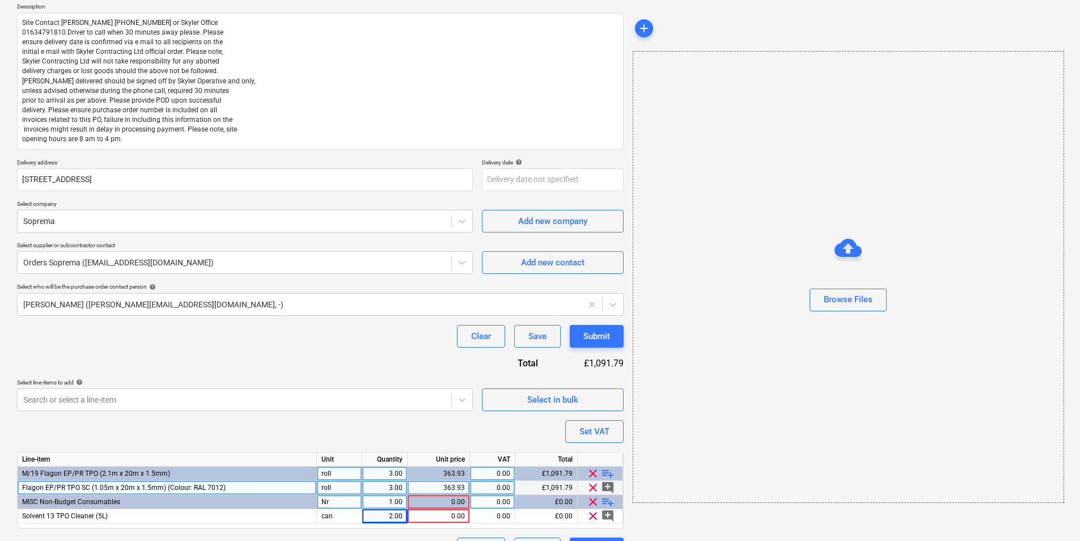
click at [385, 505] on div "1.00" at bounding box center [385, 502] width 36 height 14
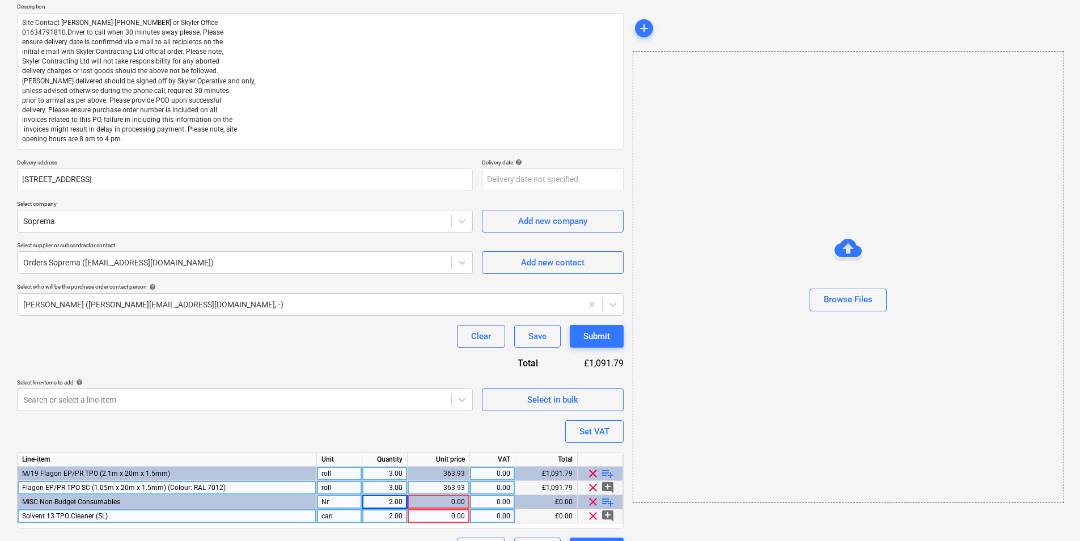
click at [435, 514] on div "0.00" at bounding box center [438, 516] width 53 height 14
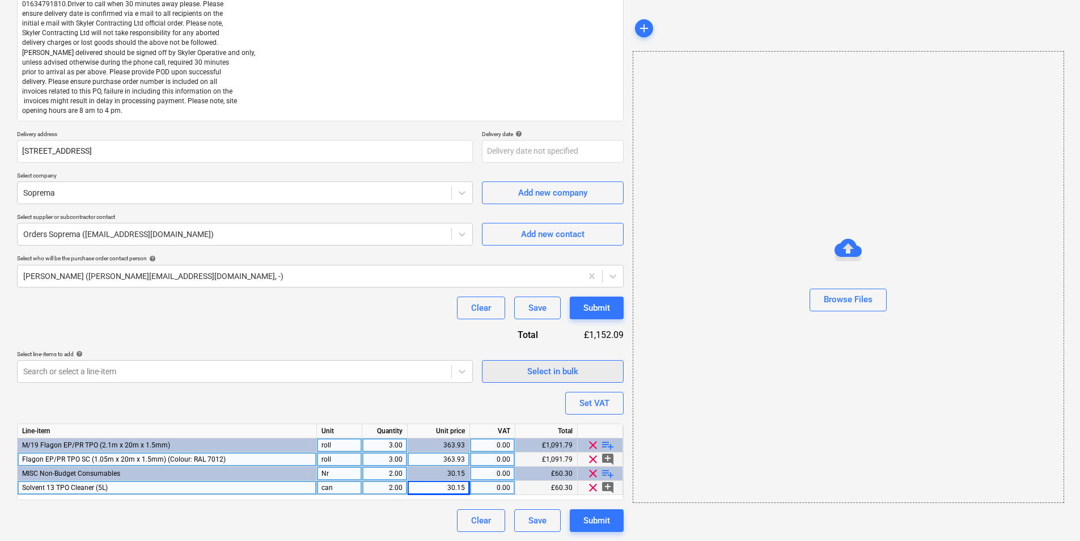
click at [558, 378] on div "Select in bulk" at bounding box center [552, 371] width 51 height 15
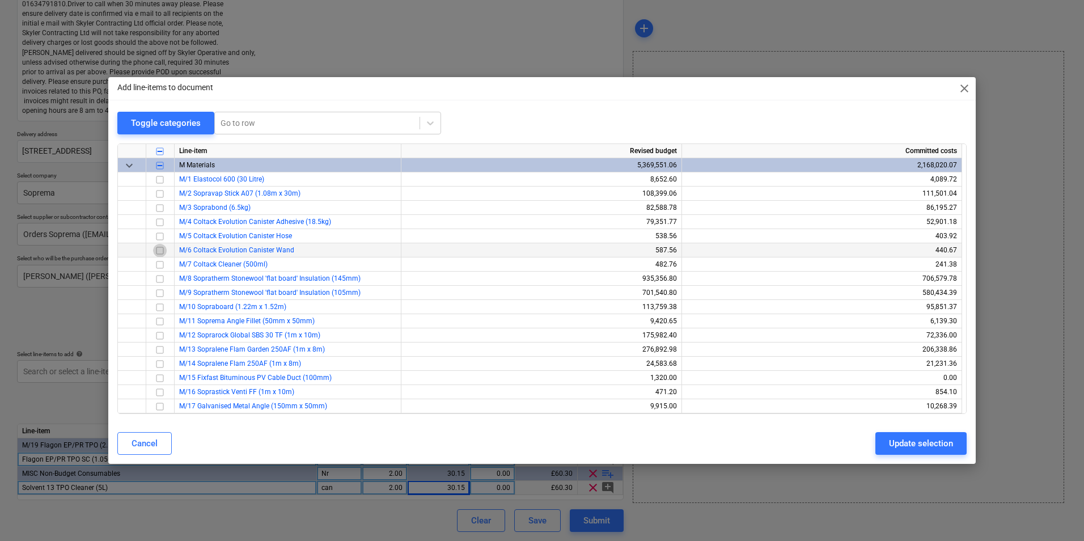
click at [156, 252] on input "checkbox" at bounding box center [160, 251] width 14 height 14
click at [162, 236] on input "checkbox" at bounding box center [160, 237] width 14 height 14
click at [162, 262] on input "checkbox" at bounding box center [160, 265] width 14 height 14
click at [948, 451] on button "Update selection" at bounding box center [920, 443] width 91 height 23
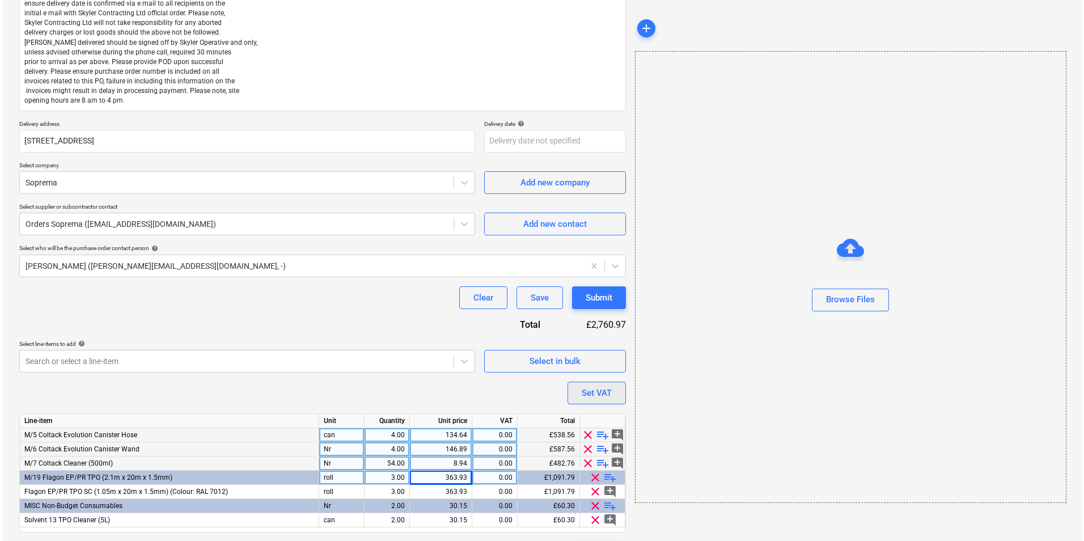
scroll to position [202, 0]
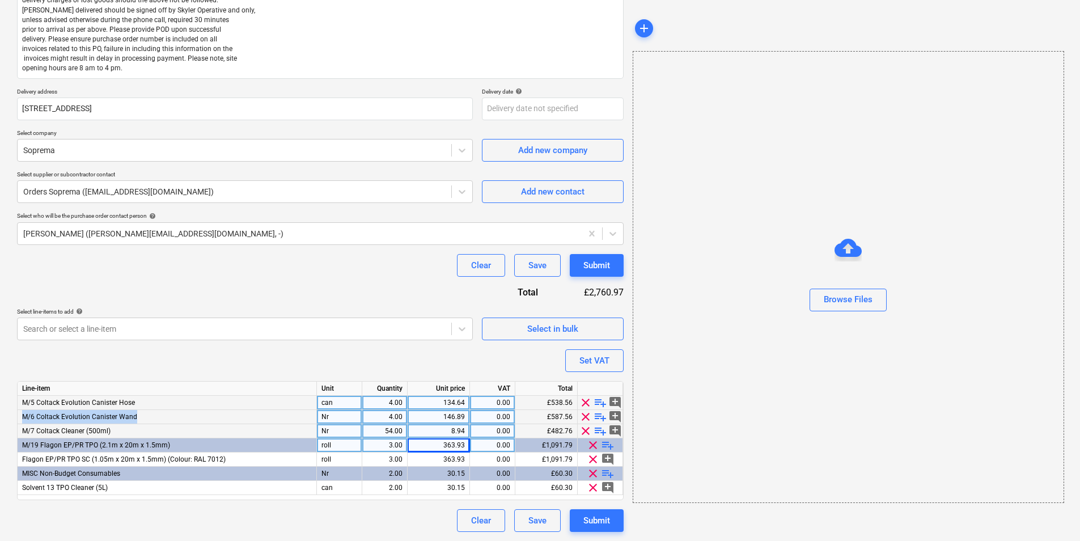
drag, startPoint x: 137, startPoint y: 418, endPoint x: 18, endPoint y: 419, distance: 119.6
click at [18, 419] on div "M/6 Coltack Evolution Canister Wand" at bounding box center [167, 417] width 299 height 14
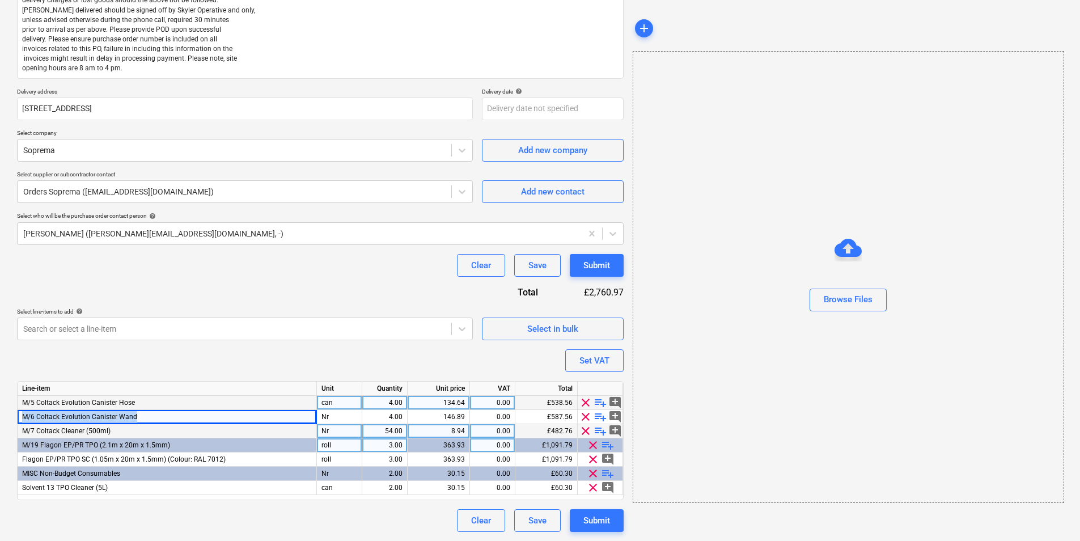
copy span "M/6 Coltack Evolution Canister Wand"
click at [330, 418] on div "Nr" at bounding box center [339, 417] width 45 height 14
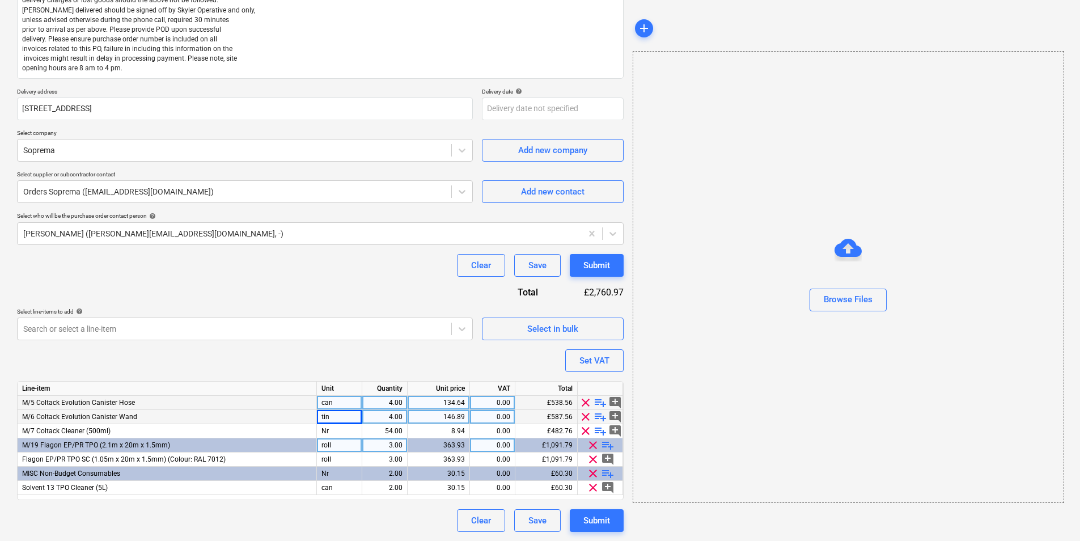
drag, startPoint x: 116, startPoint y: 429, endPoint x: 94, endPoint y: 436, distance: 24.0
click at [58, 423] on div "Line-item Unit Quantity Unit price VAT Total M/5 Coltack Evolution Canister Hos…" at bounding box center [320, 440] width 607 height 119
drag, startPoint x: 111, startPoint y: 430, endPoint x: 22, endPoint y: 433, distance: 89.6
click at [22, 433] on div "M/7 Coltack Cleaner (500ml)" at bounding box center [167, 431] width 299 height 14
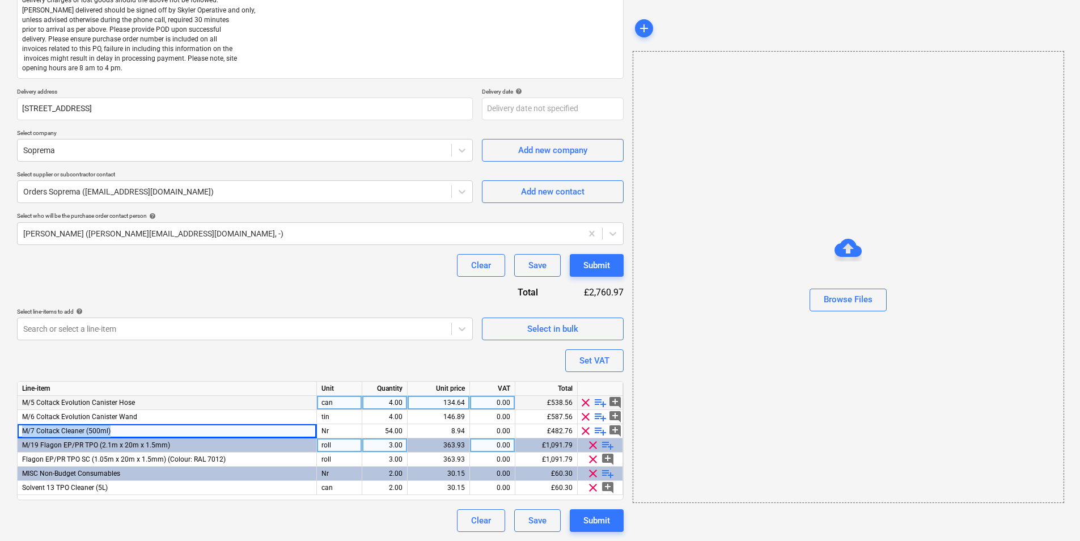
copy span "M/7 Coltack Cleaner (500ml)"
drag, startPoint x: 136, startPoint y: 402, endPoint x: 23, endPoint y: 402, distance: 113.4
click at [23, 402] on div "M/5 Coltack Evolution Canister Hose" at bounding box center [167, 403] width 299 height 14
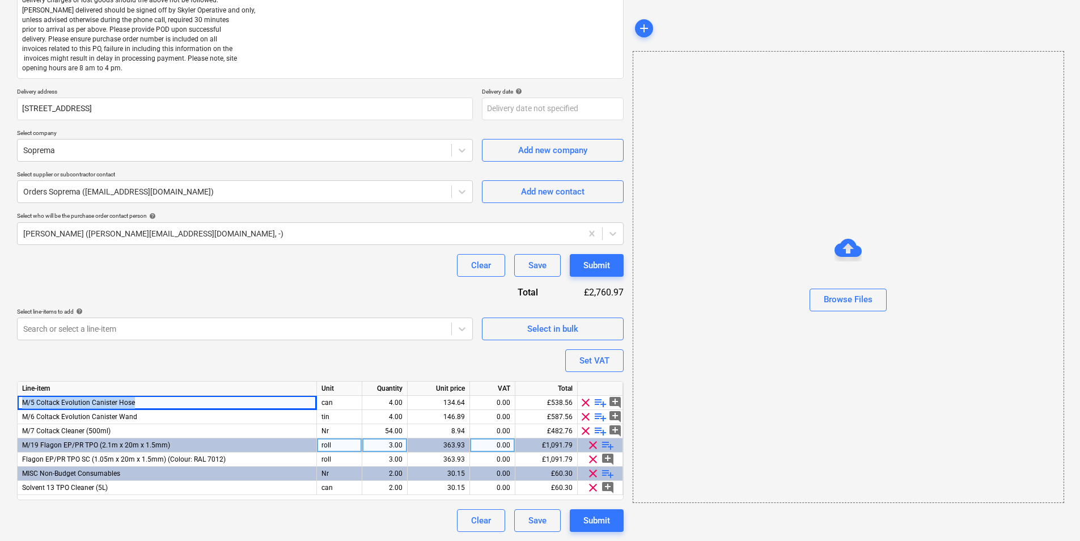
copy span "M/5 Coltack Evolution Canister Hose"
click at [332, 429] on div "Nr" at bounding box center [339, 431] width 45 height 14
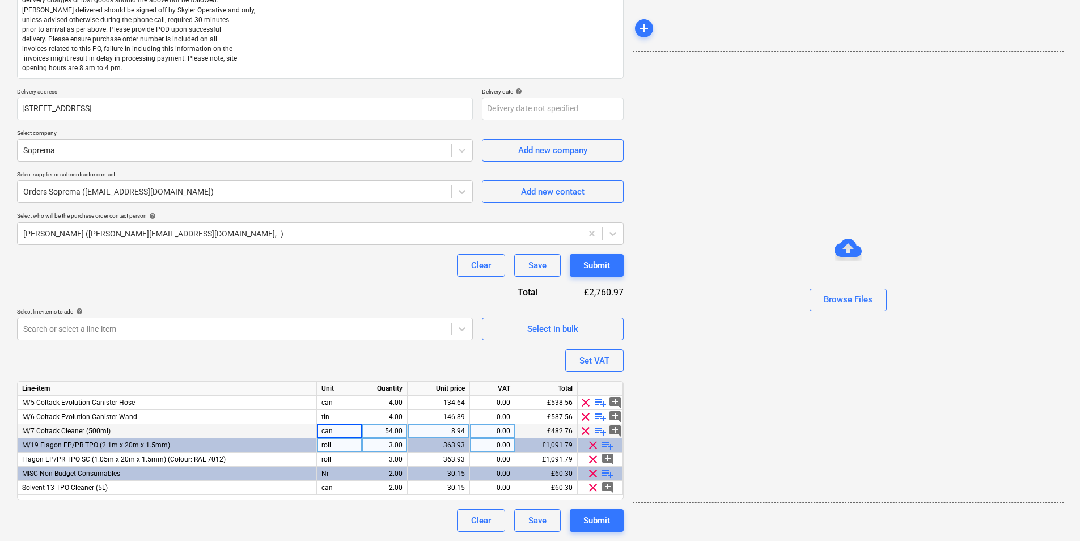
click at [382, 430] on div "54.00" at bounding box center [385, 431] width 36 height 14
click at [395, 405] on div "4.00" at bounding box center [385, 403] width 36 height 14
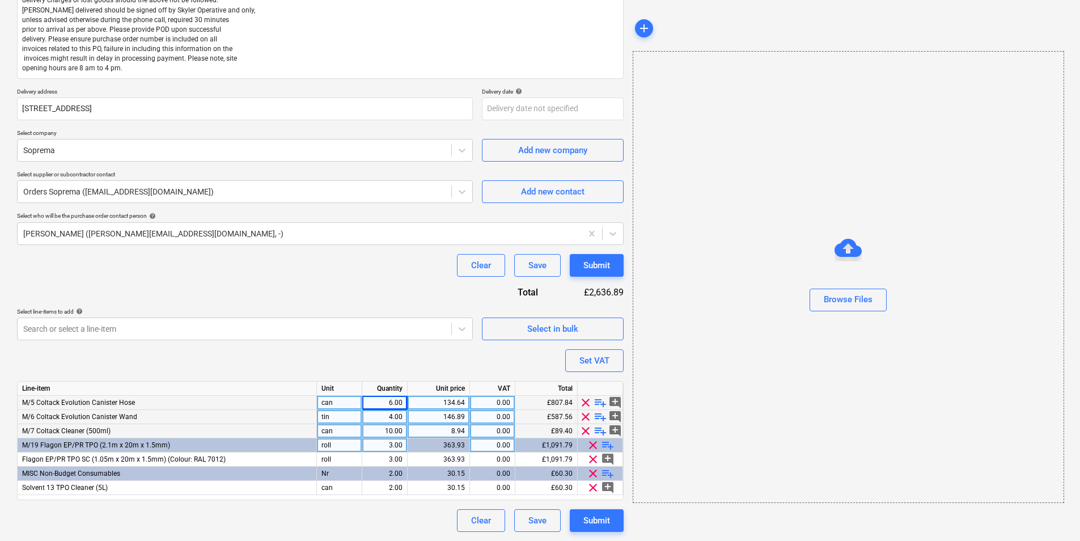
click at [395, 419] on div "4.00" at bounding box center [385, 417] width 36 height 14
click at [598, 520] on div "Submit" at bounding box center [596, 520] width 27 height 15
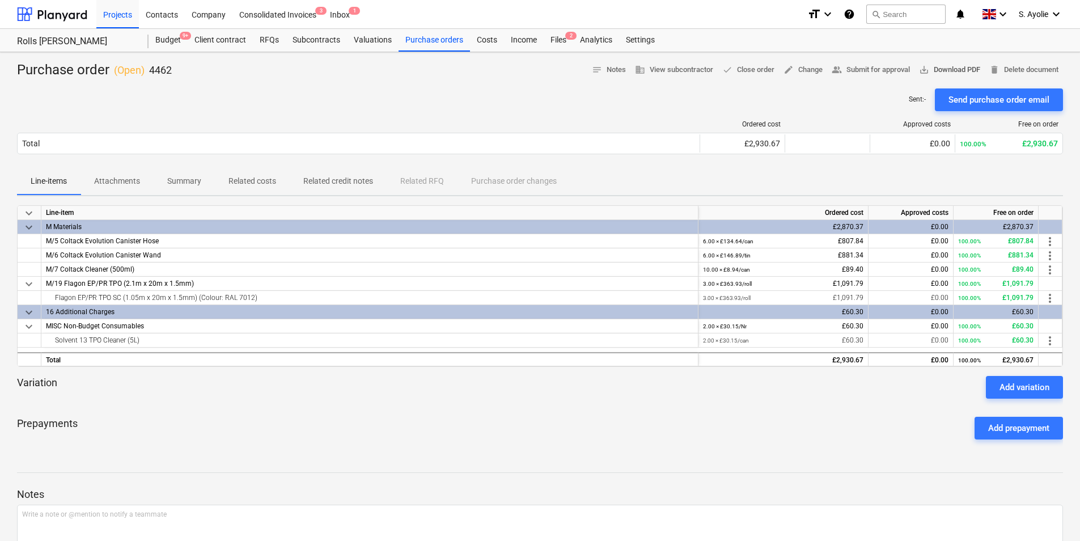
click at [941, 68] on span "save_alt Download PDF" at bounding box center [949, 69] width 61 height 13
click at [423, 49] on div "Purchase orders" at bounding box center [433, 40] width 71 height 23
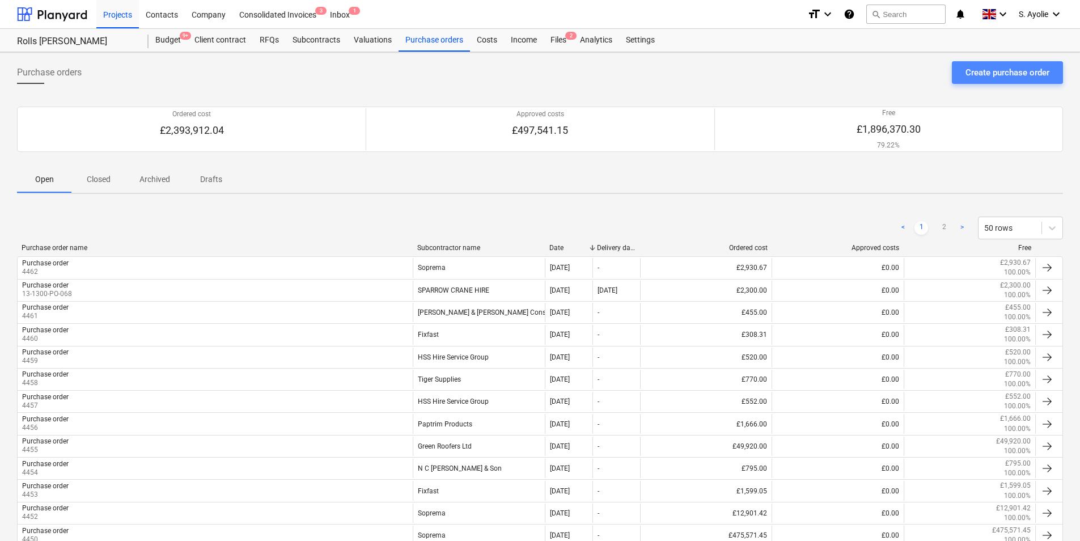
click at [974, 73] on div "Create purchase order" at bounding box center [1007, 72] width 84 height 15
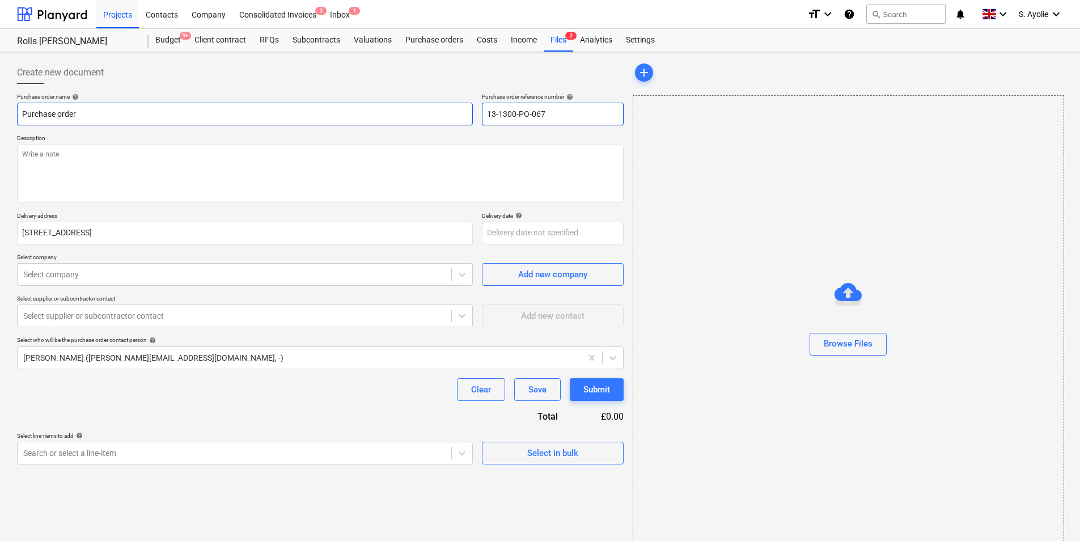
drag, startPoint x: 554, startPoint y: 113, endPoint x: 466, endPoint y: 104, distance: 88.3
click at [466, 104] on div "Purchase order name help Purchase order Purchase order reference number help 13…" at bounding box center [320, 109] width 607 height 32
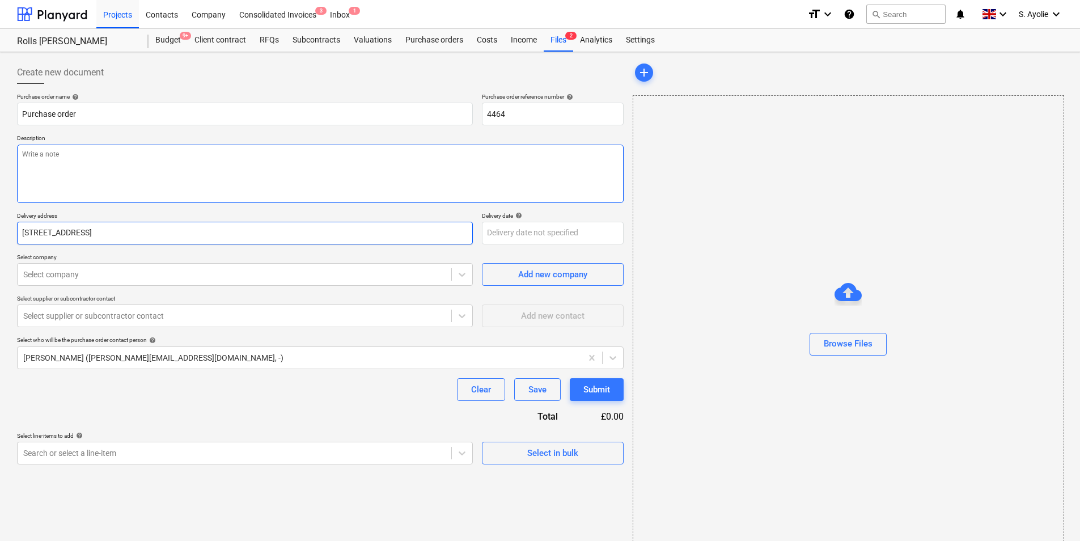
drag, startPoint x: 167, startPoint y: 190, endPoint x: 78, endPoint y: 235, distance: 99.1
click at [167, 190] on textarea at bounding box center [320, 174] width 607 height 58
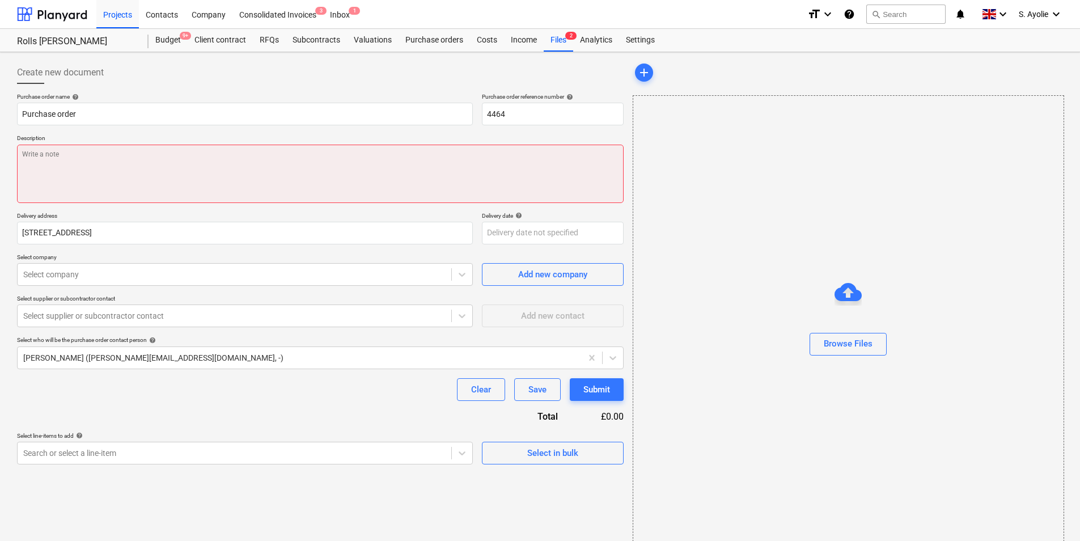
click at [60, 183] on textarea at bounding box center [320, 174] width 607 height 58
paste textarea "Site Contact [PERSON_NAME] [PHONE_NUMBER] or Skyler Office 01634791810.Driver t…"
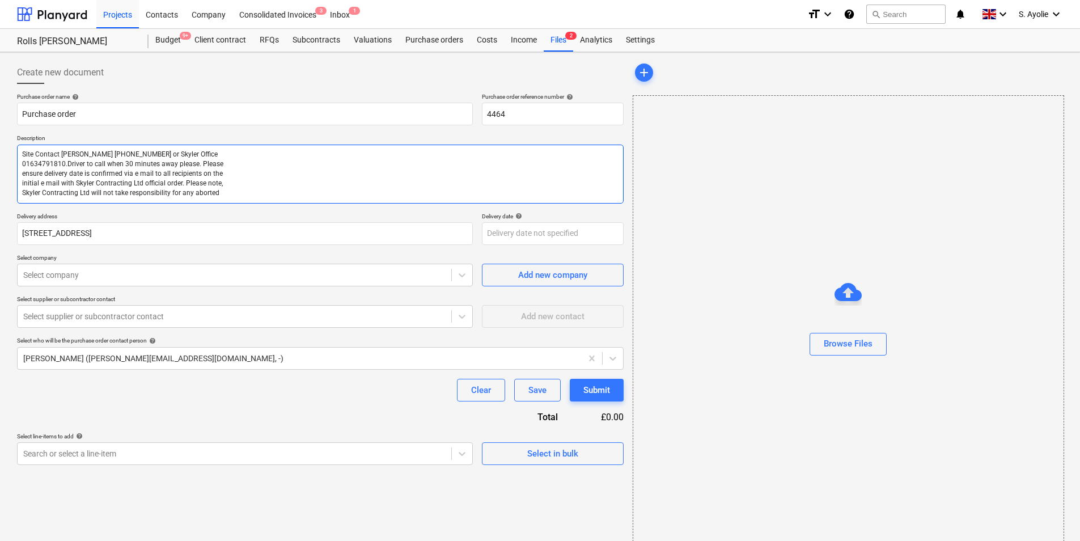
click at [225, 192] on textarea "Site Contact [PERSON_NAME] [PHONE_NUMBER] or Skyler Office 01634791810.Driver t…" at bounding box center [320, 174] width 607 height 59
click at [225, 194] on textarea "Site Contact [PERSON_NAME] [PHONE_NUMBER] or Skyler Office 01634791810.Driver t…" at bounding box center [320, 174] width 607 height 59
paste textarea "delivery charges or lost goods should the above not be followed. [PERSON_NAME] …"
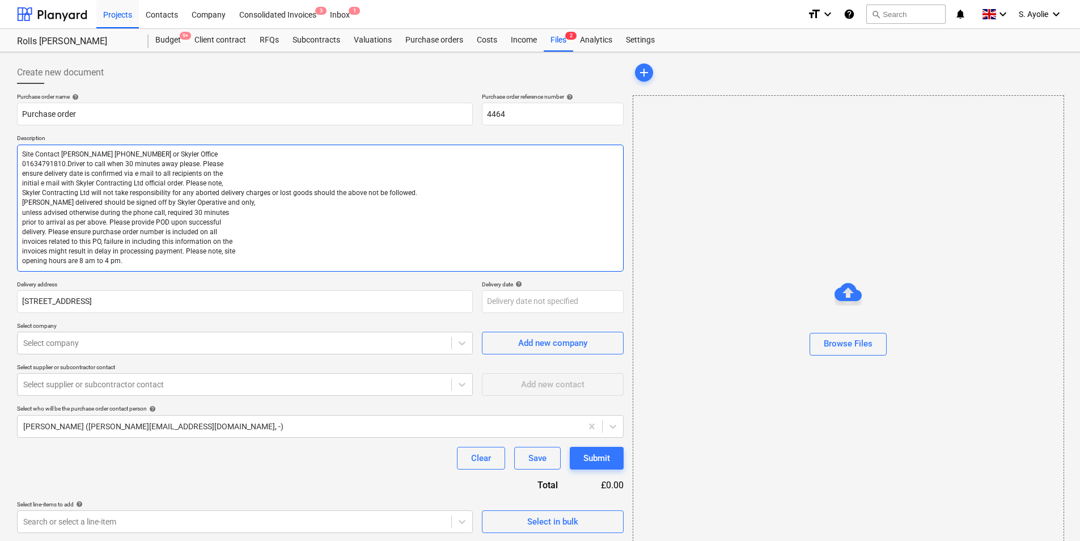
drag, startPoint x: 105, startPoint y: 273, endPoint x: 122, endPoint y: 283, distance: 19.1
click at [113, 285] on div "Purchase order name help Purchase order Purchase order reference number help 44…" at bounding box center [320, 313] width 607 height 440
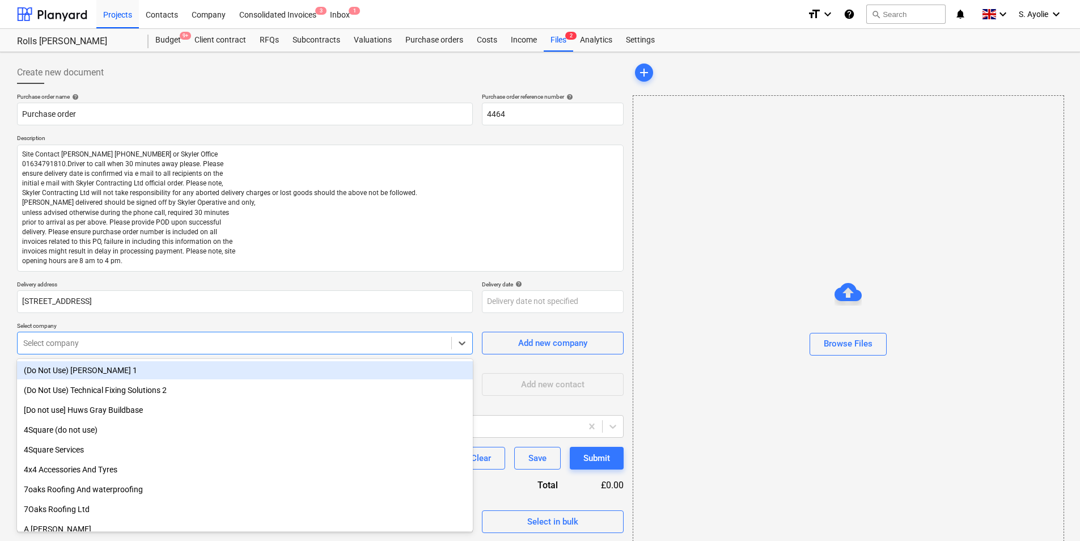
click at [133, 346] on div at bounding box center [234, 342] width 422 height 11
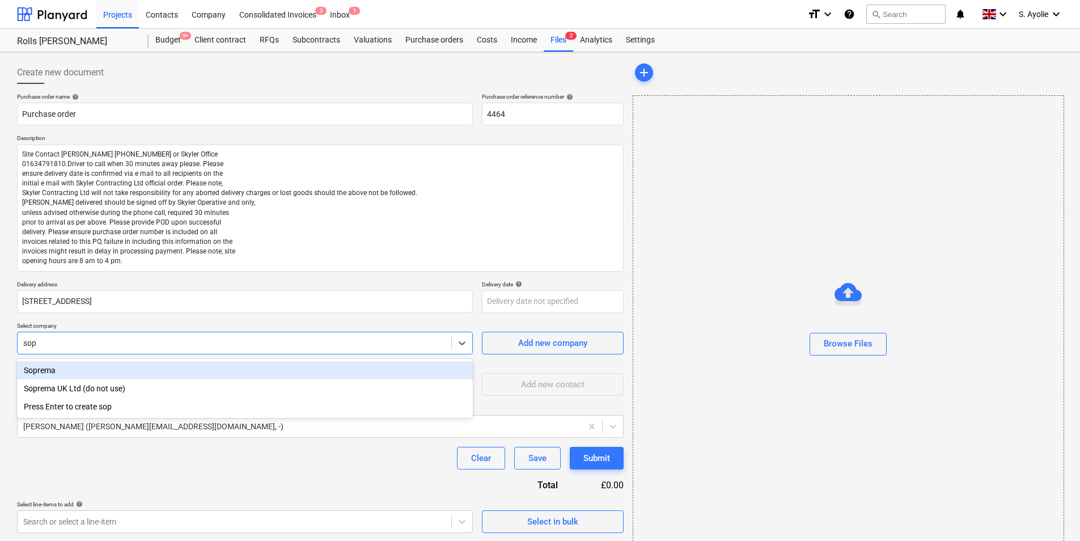
click at [61, 372] on div "Soprema" at bounding box center [245, 370] width 456 height 18
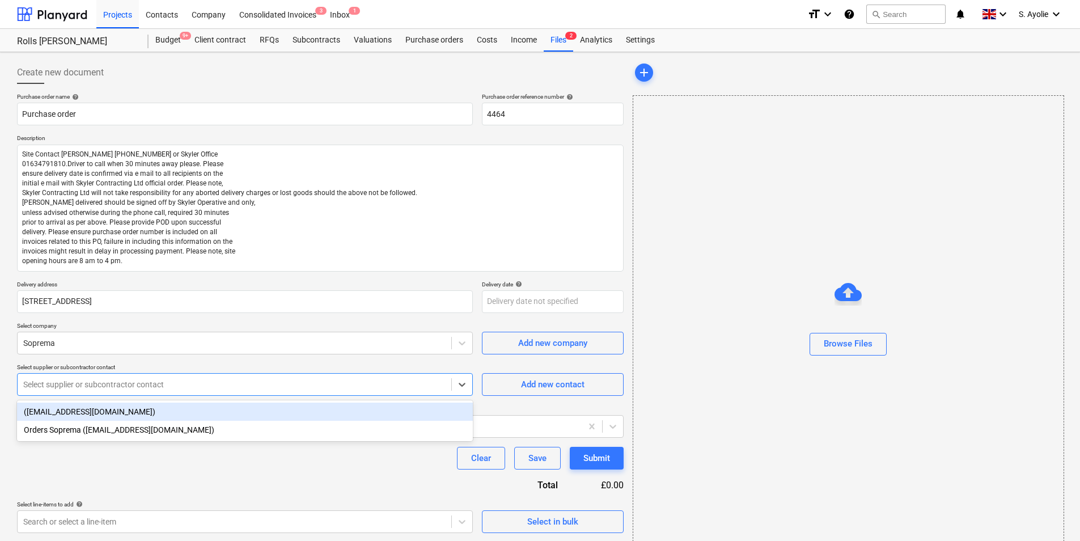
click at [106, 381] on div at bounding box center [234, 384] width 422 height 11
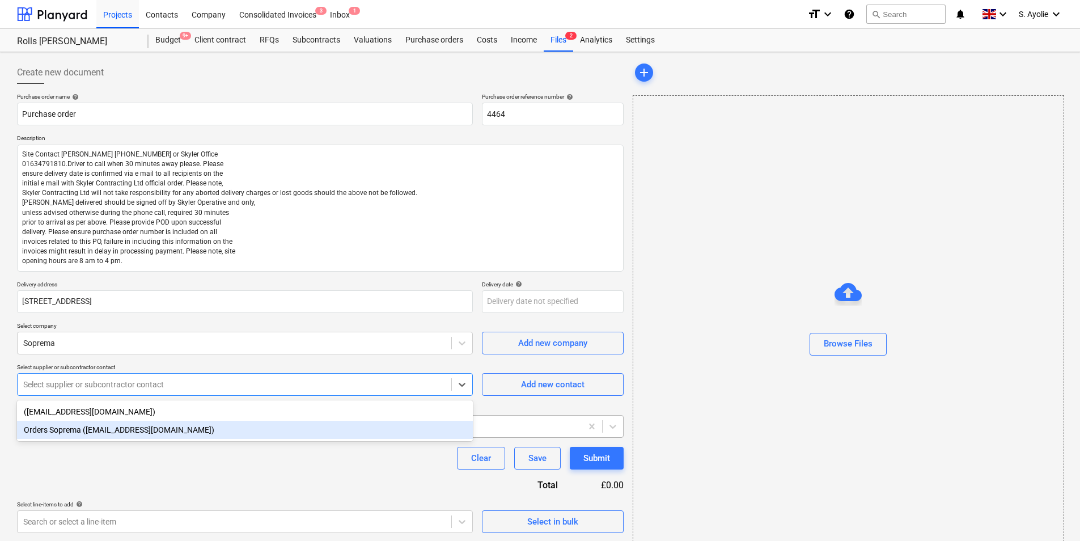
click at [95, 423] on div "Orders Soprema ([EMAIL_ADDRESS][DOMAIN_NAME])" at bounding box center [245, 430] width 456 height 18
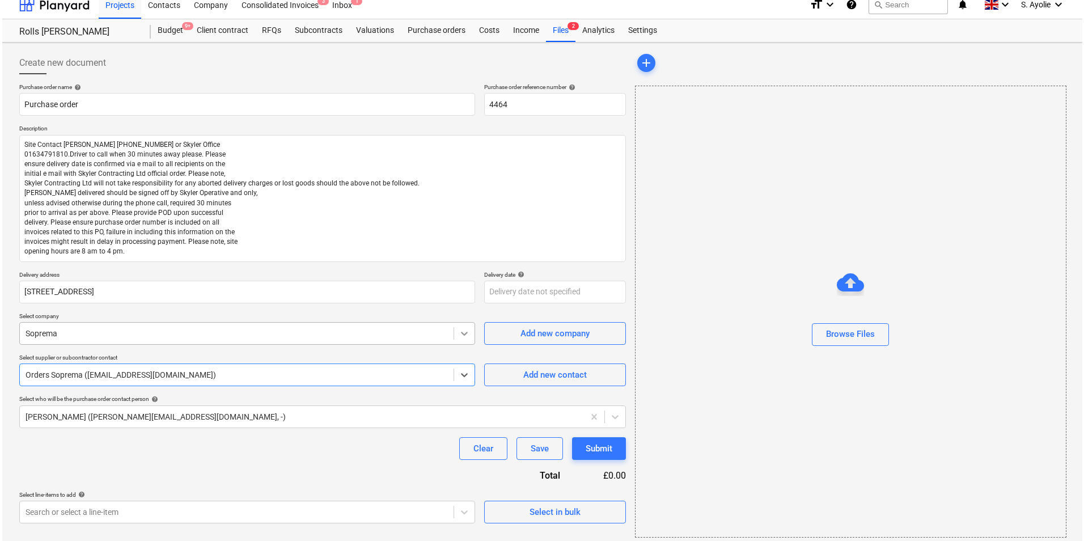
scroll to position [15, 0]
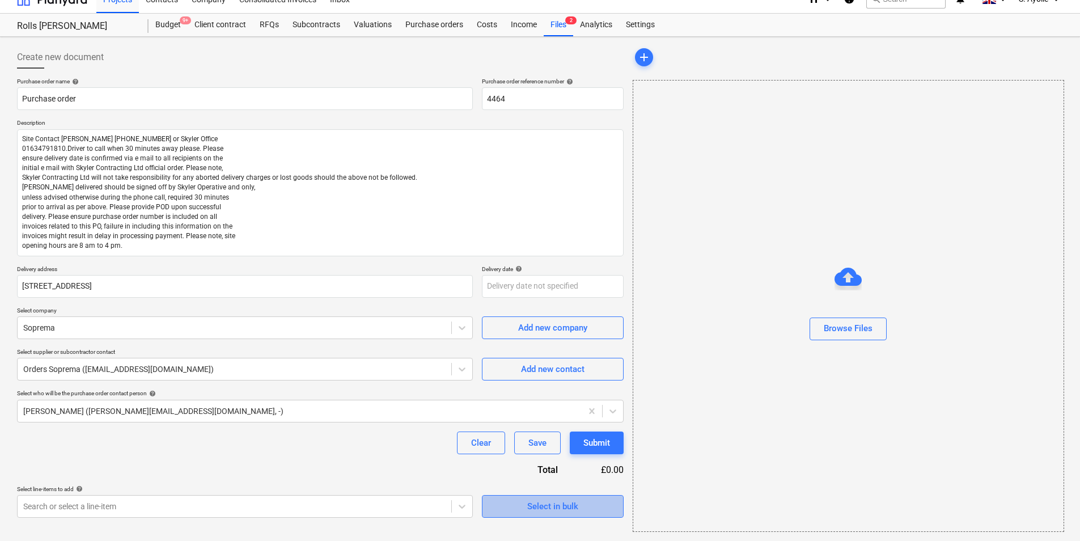
click at [578, 499] on div "Select in bulk" at bounding box center [552, 506] width 51 height 15
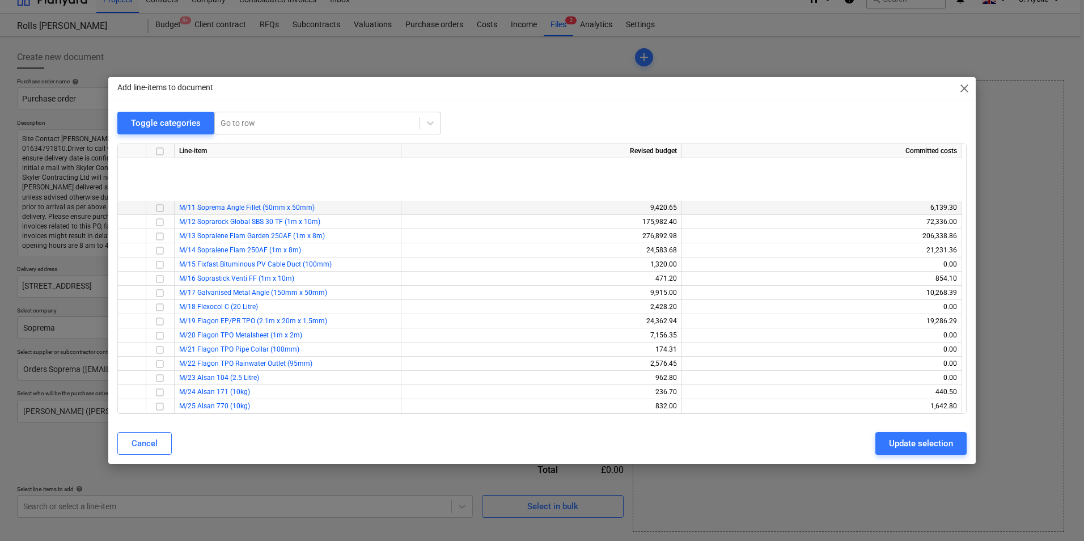
scroll to position [0, 0]
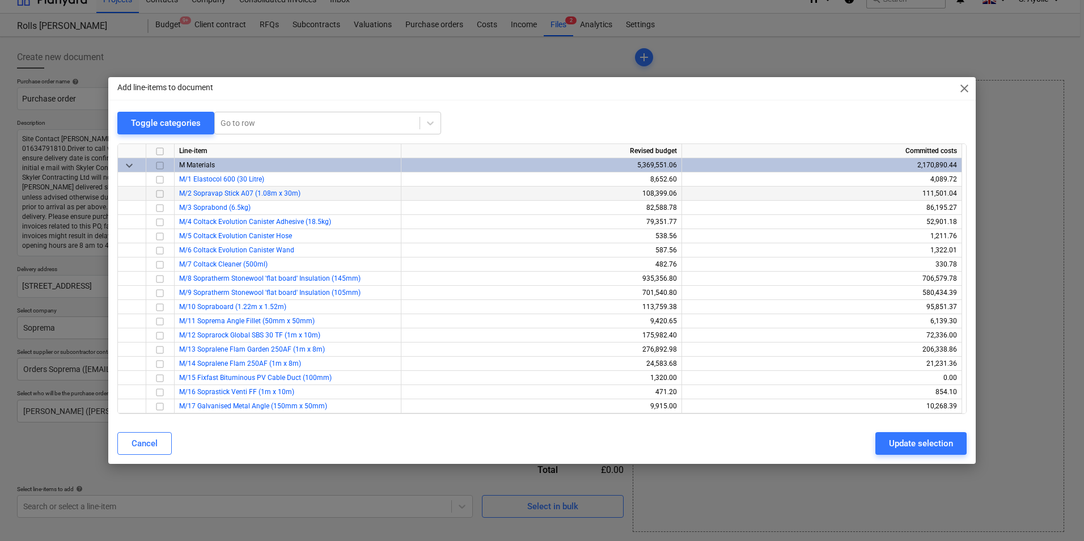
click at [222, 195] on span "M/2 Sopravap Stick A07 (1.08m x 30m)" at bounding box center [239, 193] width 121 height 8
click at [161, 194] on input "checkbox" at bounding box center [160, 194] width 14 height 14
click at [160, 320] on input "checkbox" at bounding box center [160, 322] width 14 height 14
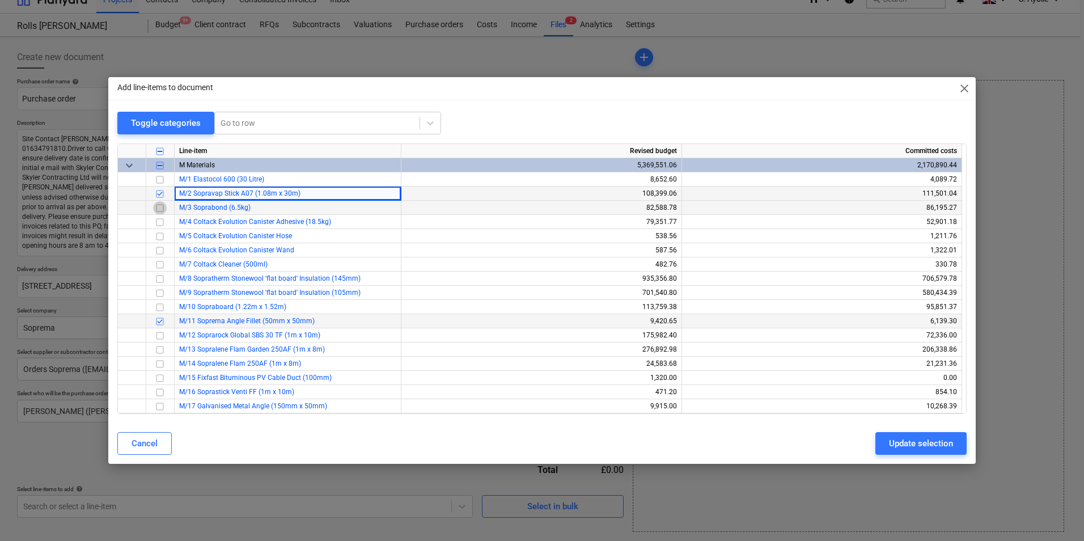
click at [162, 204] on input "checkbox" at bounding box center [160, 208] width 14 height 14
click at [159, 279] on input "checkbox" at bounding box center [160, 279] width 14 height 14
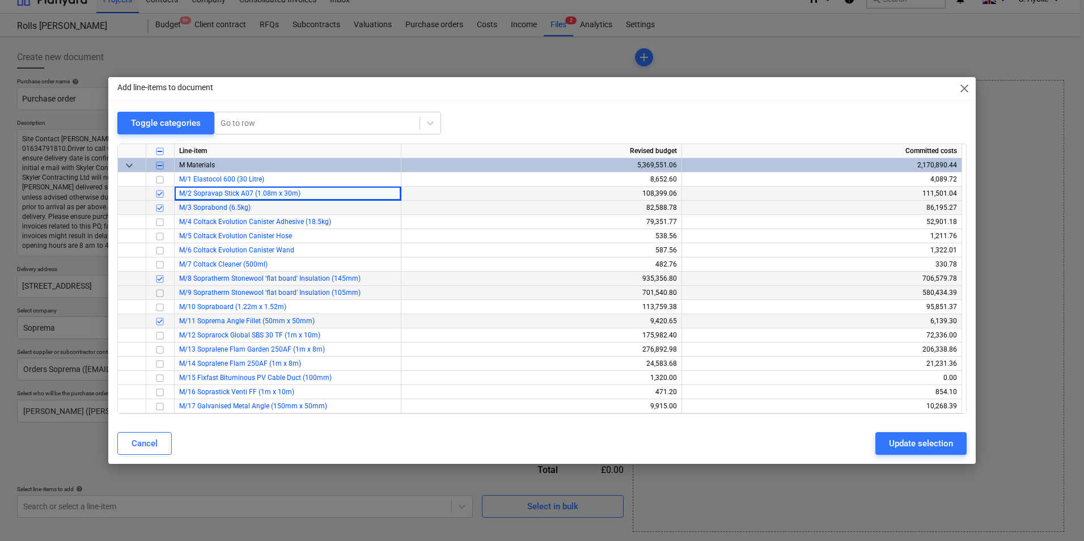
click at [158, 289] on input "checkbox" at bounding box center [160, 293] width 14 height 14
click at [159, 308] on input "checkbox" at bounding box center [160, 307] width 14 height 14
click at [160, 335] on input "checkbox" at bounding box center [160, 336] width 14 height 14
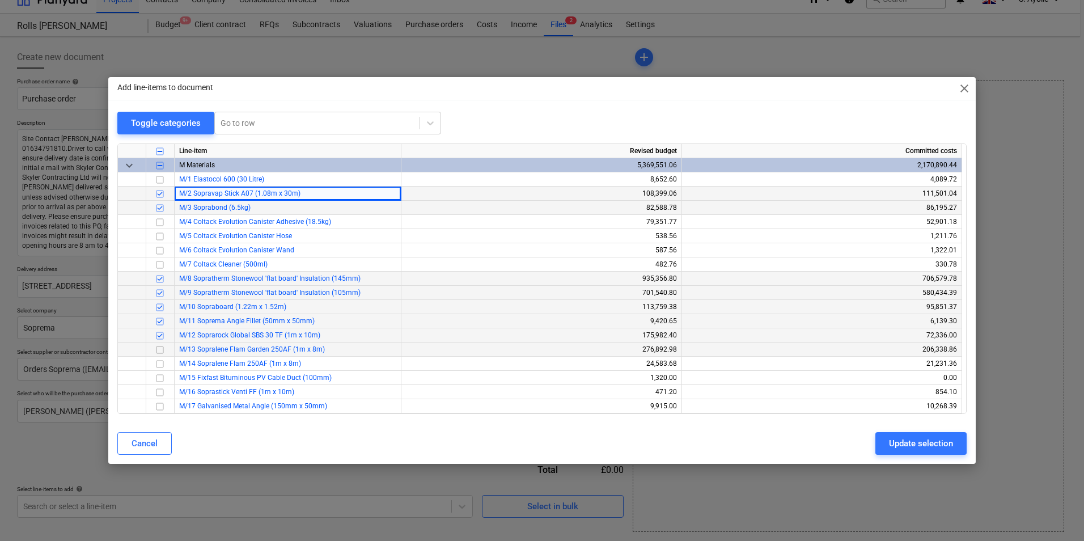
click at [159, 351] on input "checkbox" at bounding box center [160, 350] width 14 height 14
click at [159, 364] on input "checkbox" at bounding box center [160, 364] width 14 height 14
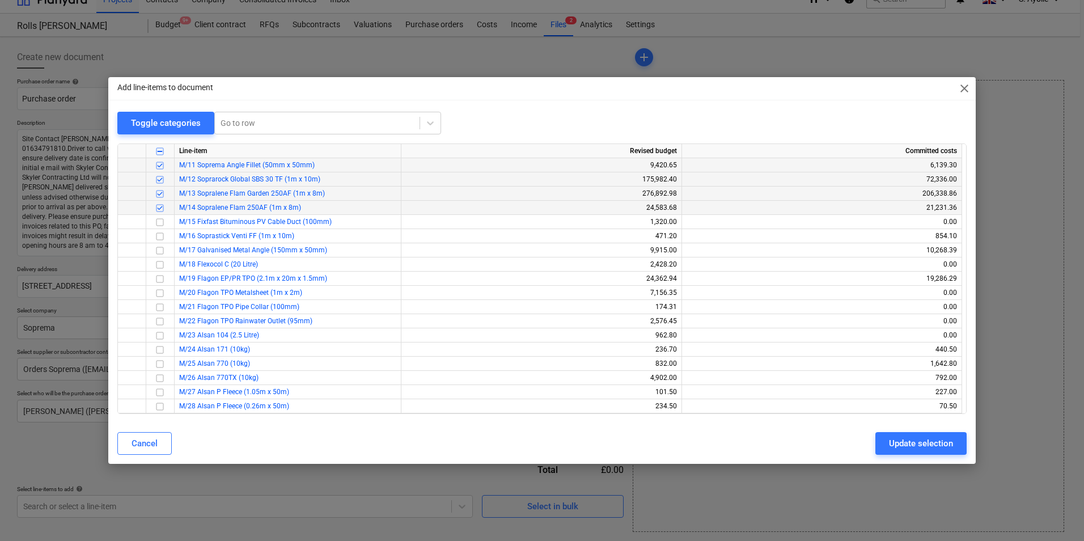
scroll to position [170, 0]
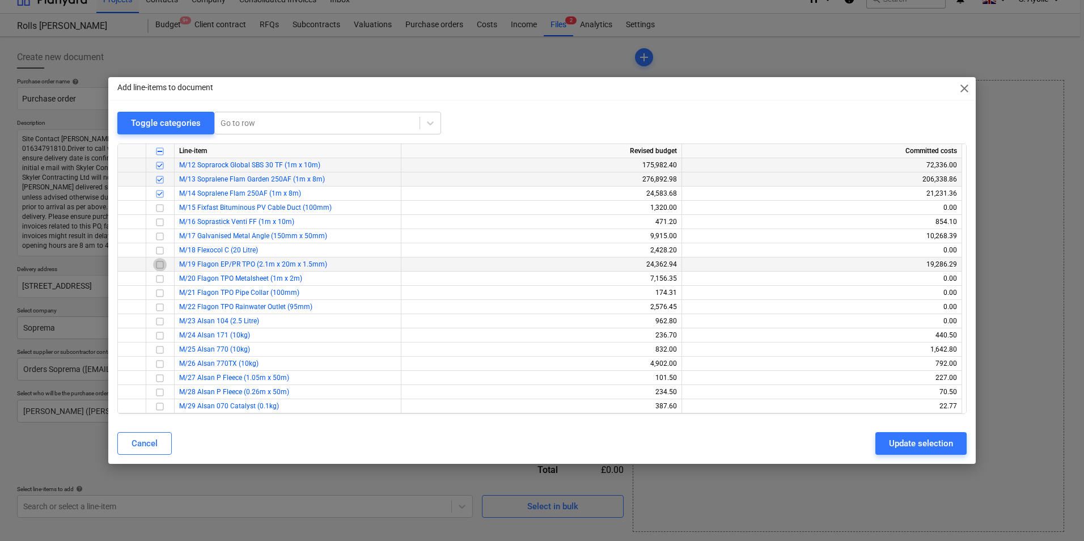
click at [160, 265] on input "checkbox" at bounding box center [160, 265] width 14 height 14
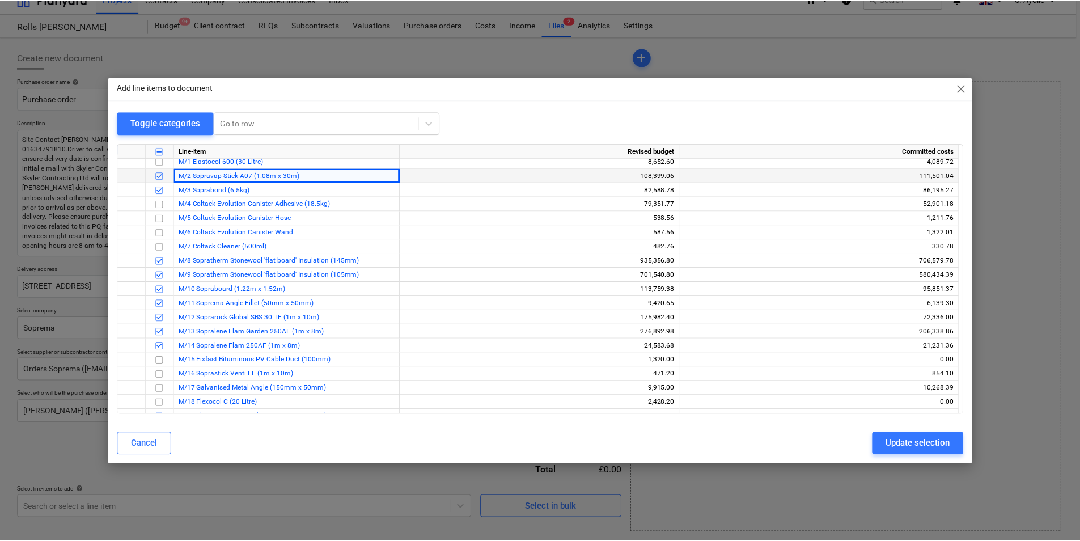
scroll to position [0, 0]
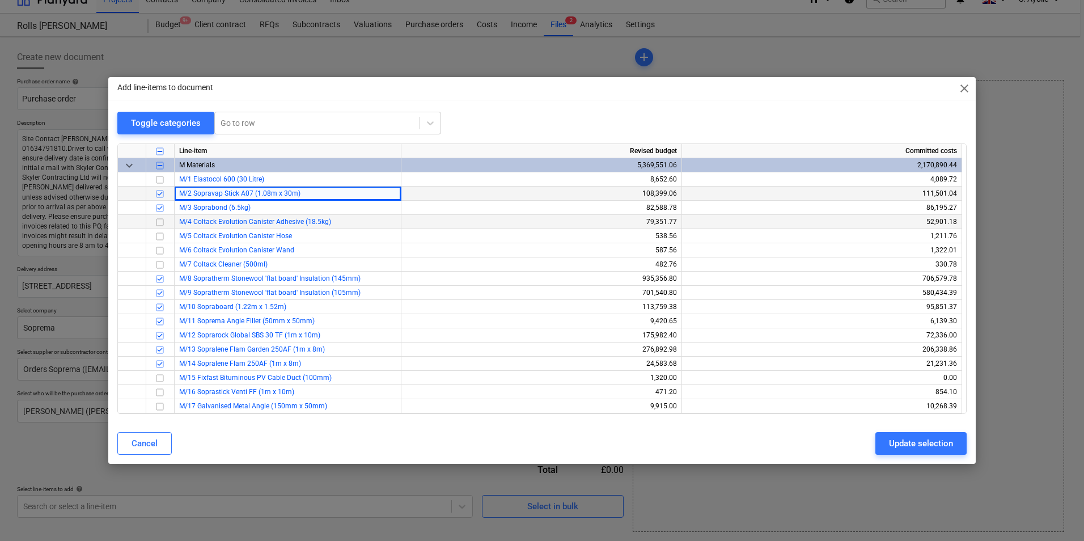
click at [160, 226] on input "checkbox" at bounding box center [160, 222] width 14 height 14
click at [914, 442] on div "Update selection" at bounding box center [921, 443] width 64 height 15
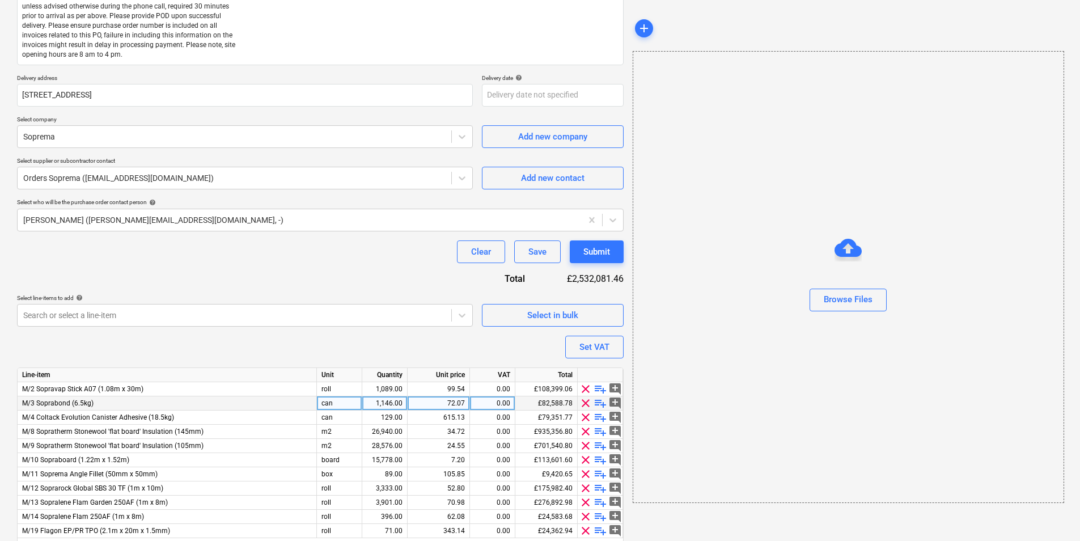
scroll to position [207, 0]
click at [385, 390] on div "1,089.00" at bounding box center [385, 388] width 36 height 14
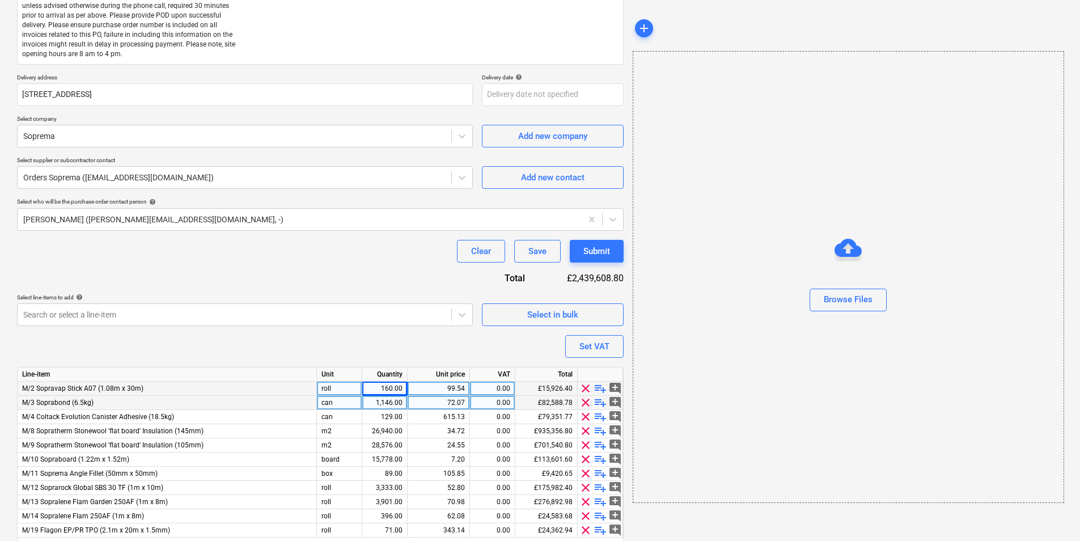
click at [401, 402] on div "1,146.00" at bounding box center [385, 403] width 36 height 14
click at [396, 420] on div "129.00" at bounding box center [385, 417] width 36 height 14
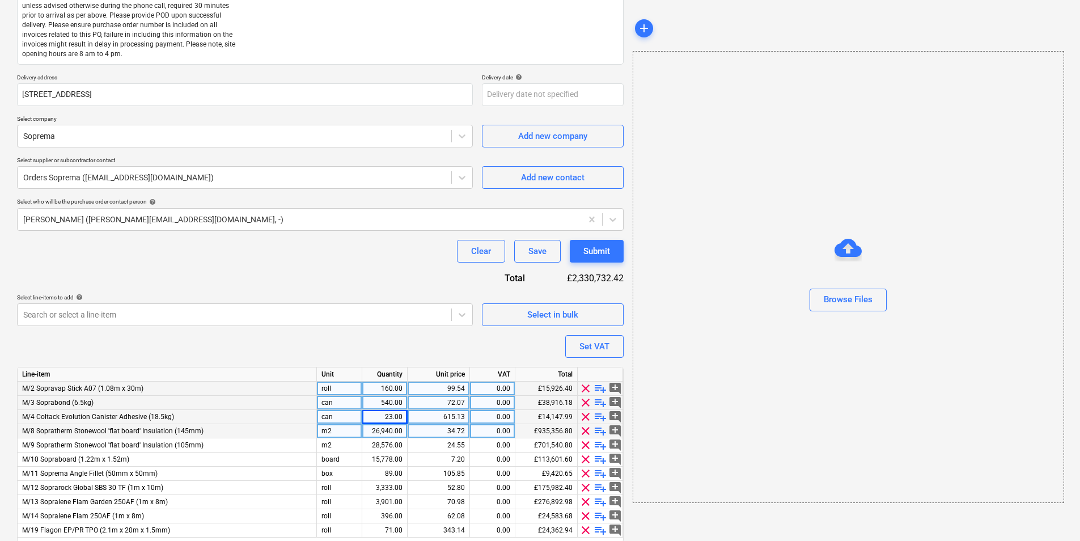
click at [382, 431] on div "26,940.00" at bounding box center [385, 431] width 36 height 14
click at [397, 444] on div "28,576.00" at bounding box center [385, 445] width 36 height 14
click at [457, 447] on div "24.55" at bounding box center [438, 445] width 53 height 14
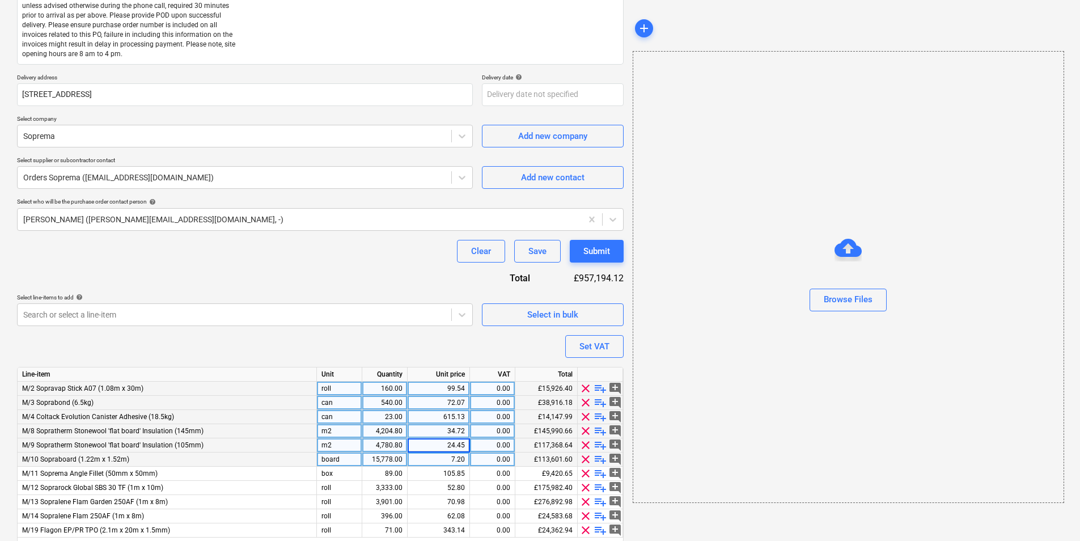
click at [388, 460] on div "15,778.00" at bounding box center [385, 459] width 36 height 14
click at [448, 461] on div "7.20" at bounding box center [438, 459] width 53 height 14
click at [396, 474] on div "89.00" at bounding box center [385, 474] width 36 height 14
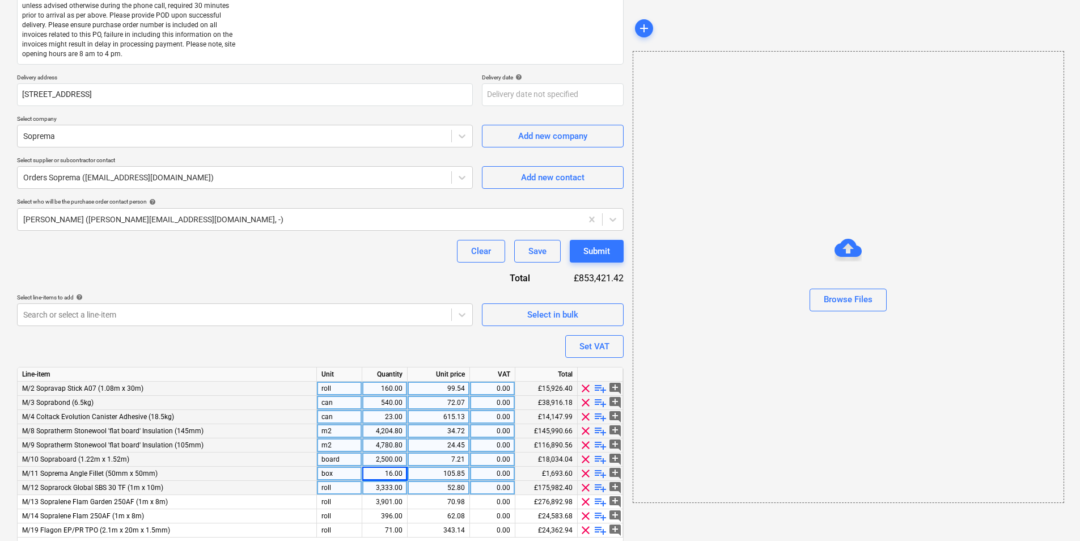
click at [394, 487] on div "3,333.00" at bounding box center [385, 488] width 36 height 14
click at [383, 499] on div "3,901.00" at bounding box center [385, 502] width 36 height 14
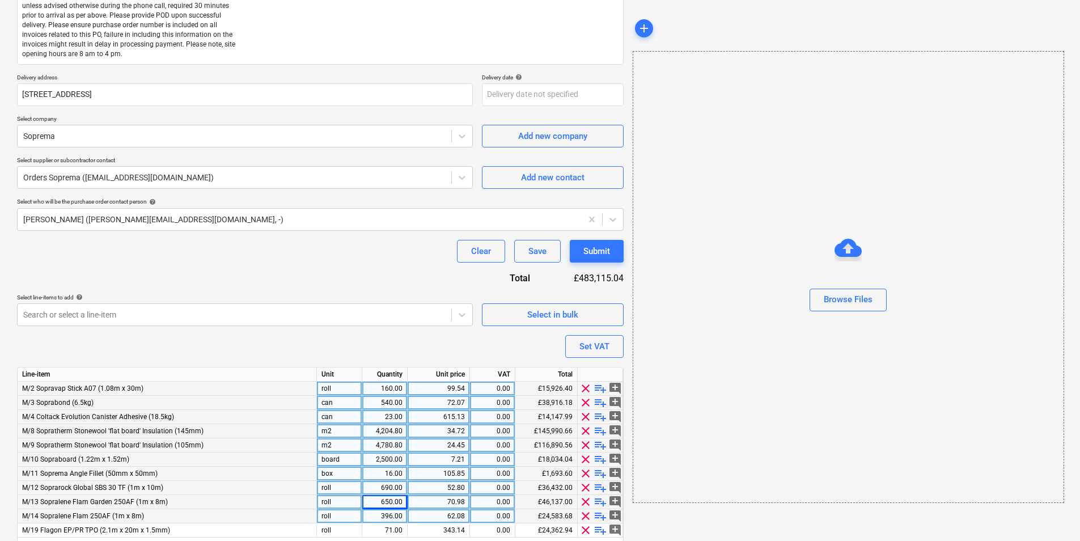
click at [389, 519] on div "396.00" at bounding box center [385, 516] width 36 height 14
click at [397, 532] on div "71.00" at bounding box center [385, 530] width 36 height 14
click at [449, 531] on div "343.14" at bounding box center [438, 530] width 53 height 14
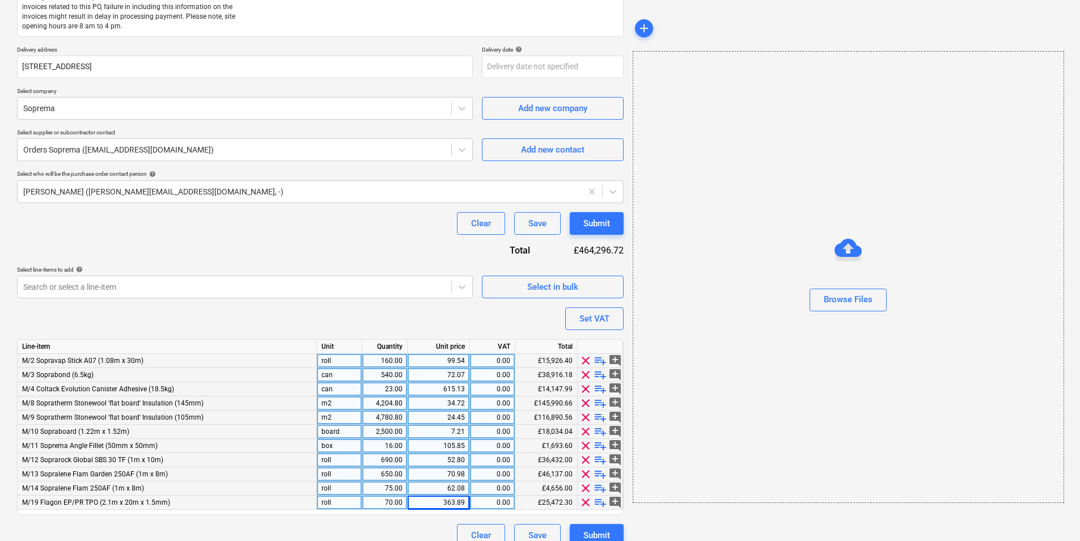
scroll to position [249, 0]
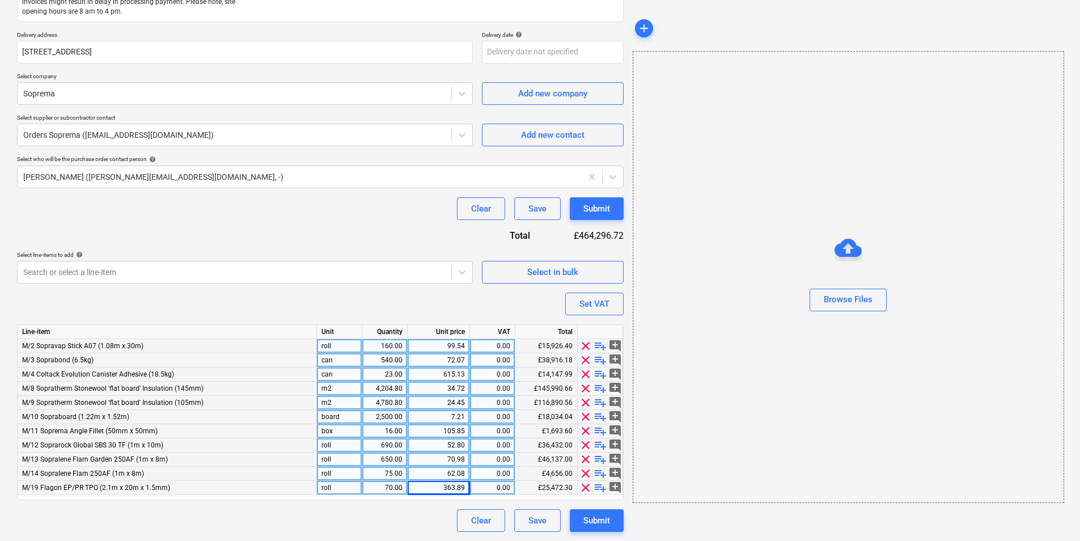
click at [448, 418] on div "7.21" at bounding box center [438, 417] width 53 height 14
click at [463, 418] on input "7.2136" at bounding box center [439, 417] width 62 height 14
click at [465, 418] on input "7.2136" at bounding box center [439, 417] width 62 height 14
drag, startPoint x: 290, startPoint y: 513, endPoint x: 275, endPoint y: 505, distance: 17.2
drag, startPoint x: 275, startPoint y: 505, endPoint x: 746, endPoint y: 403, distance: 482.0
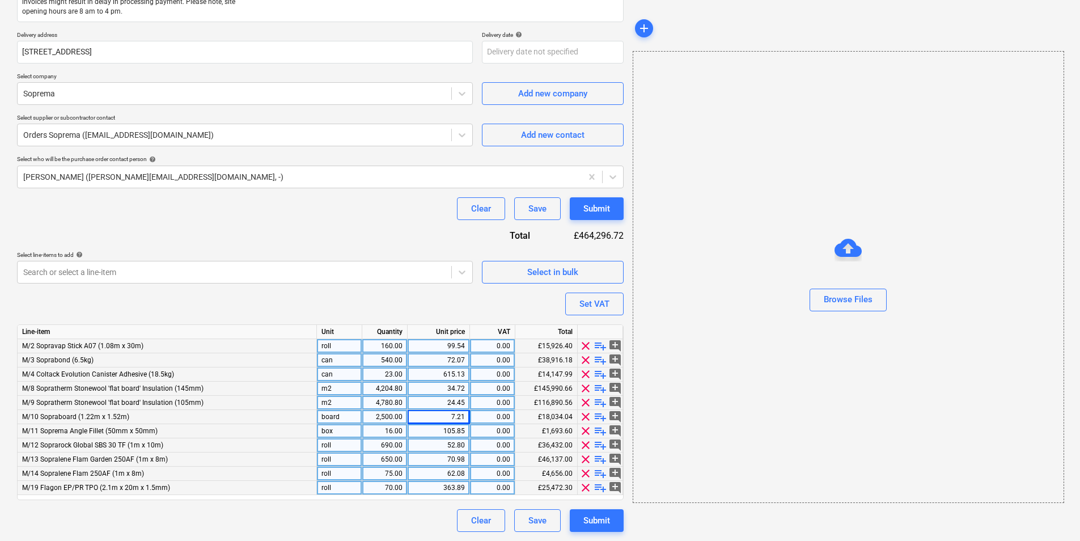
click at [746, 403] on div "Browse Files" at bounding box center [848, 277] width 431 height 452
click at [437, 359] on div "72.07" at bounding box center [438, 360] width 53 height 14
click at [464, 361] on input "72.067" at bounding box center [439, 360] width 62 height 14
click at [633, 419] on div "Browse Files" at bounding box center [848, 277] width 431 height 452
click at [601, 517] on div "Submit" at bounding box center [596, 520] width 27 height 15
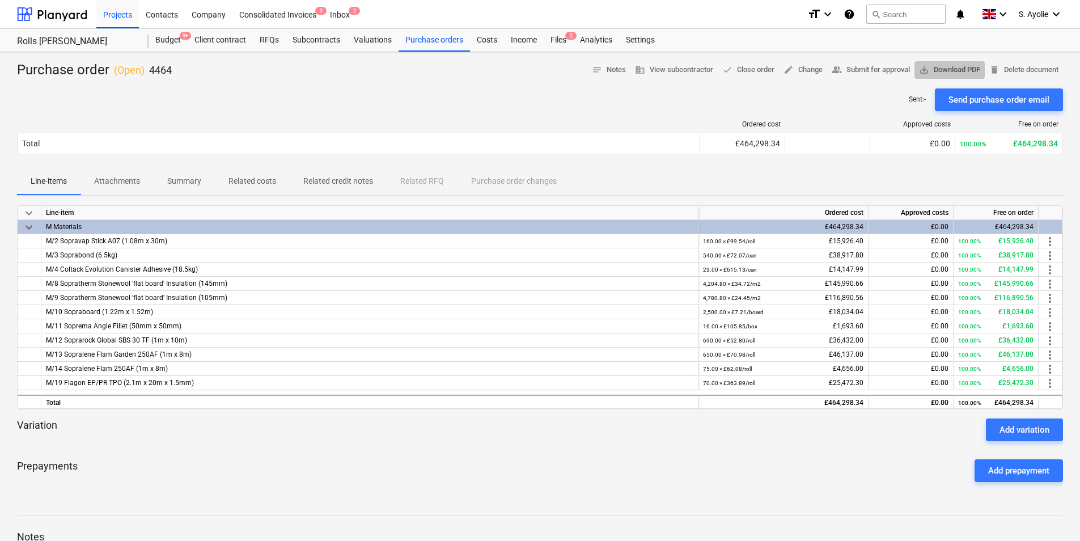
click at [945, 66] on span "save_alt Download PDF" at bounding box center [949, 69] width 61 height 13
click at [422, 39] on div "Purchase orders" at bounding box center [433, 40] width 71 height 23
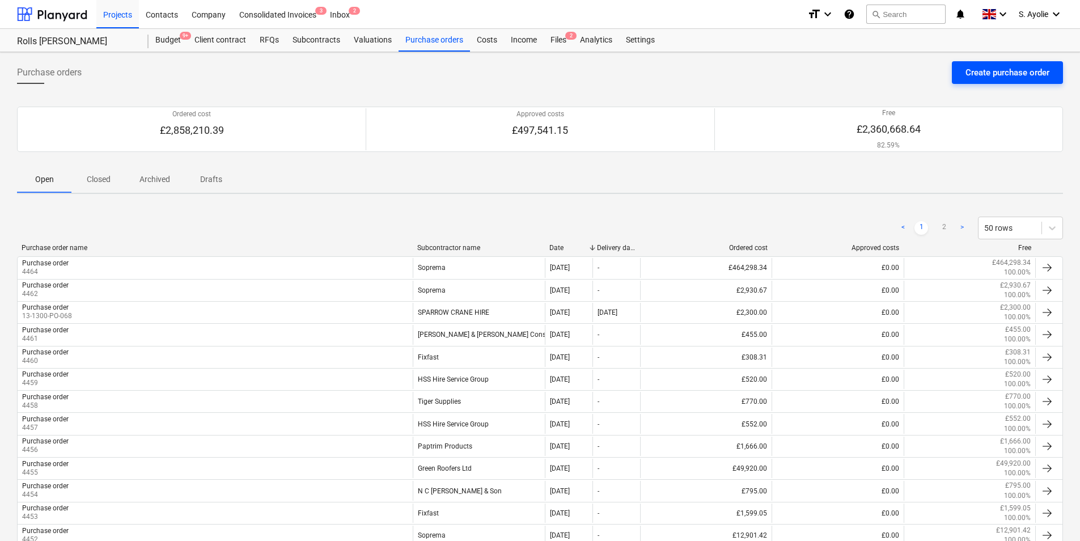
click at [1017, 73] on div "Create purchase order" at bounding box center [1007, 72] width 84 height 15
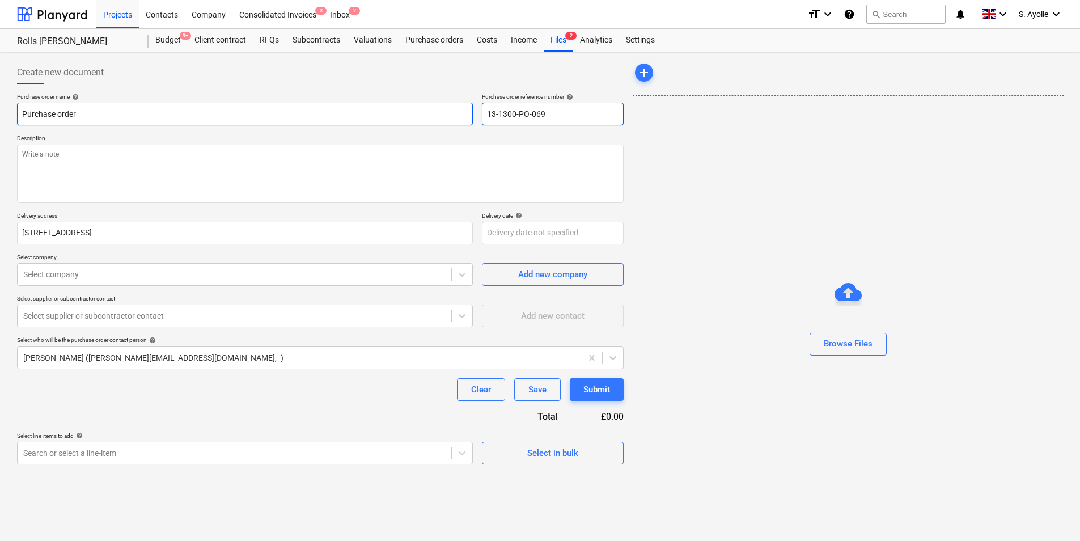
drag, startPoint x: 565, startPoint y: 112, endPoint x: 383, endPoint y: 107, distance: 182.0
click at [384, 103] on div "Purchase order name help Purchase order Purchase order reference number help 13…" at bounding box center [320, 109] width 607 height 32
click at [328, 209] on div "Purchase order name help Purchase order Purchase order reference number help 44…" at bounding box center [320, 278] width 607 height 371
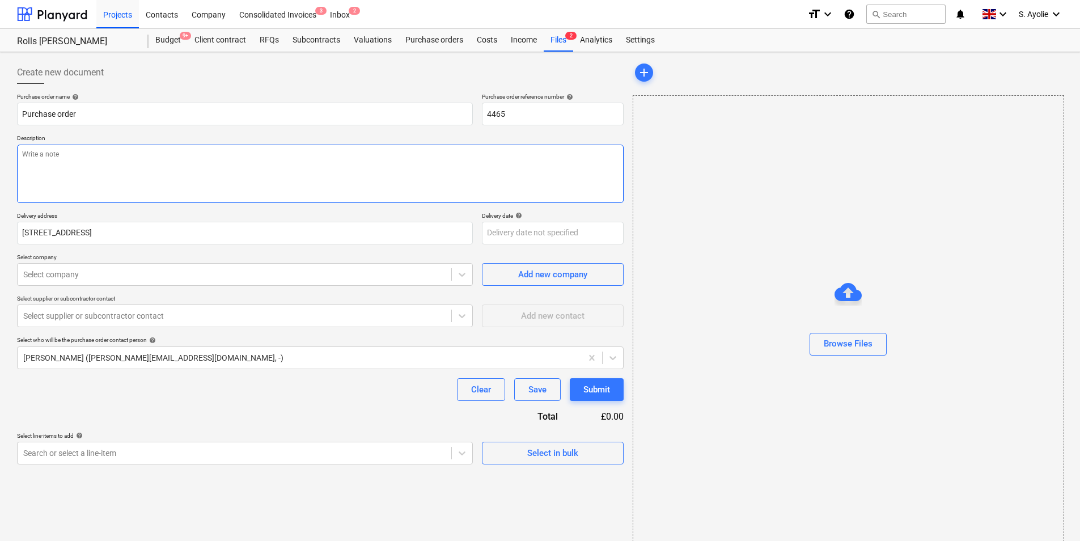
click at [279, 190] on textarea at bounding box center [320, 174] width 607 height 58
paste textarea "Site Contact [PERSON_NAME] [PHONE_NUMBER] or Skyler Office 01634791810.Driver t…"
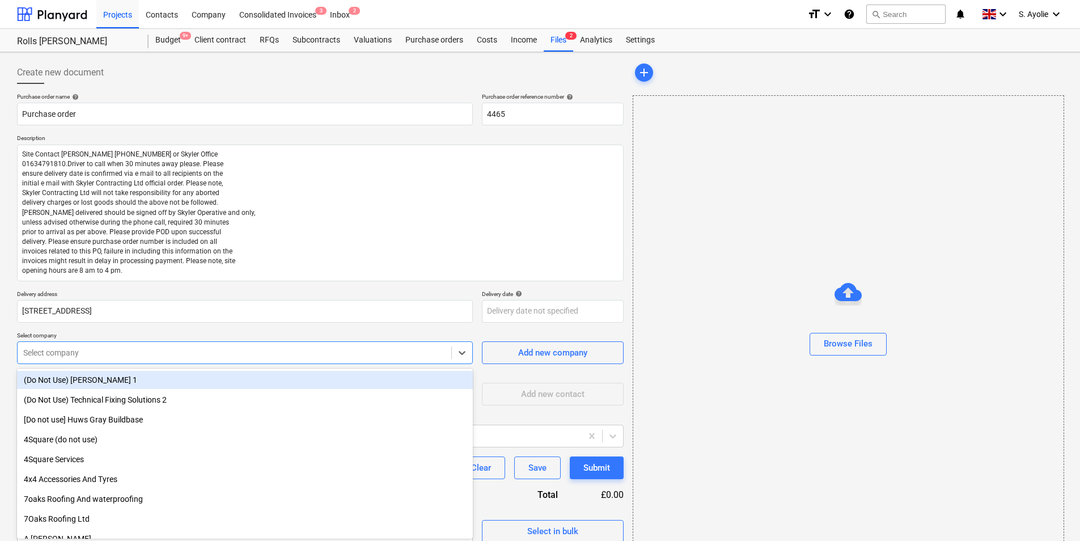
scroll to position [5, 0]
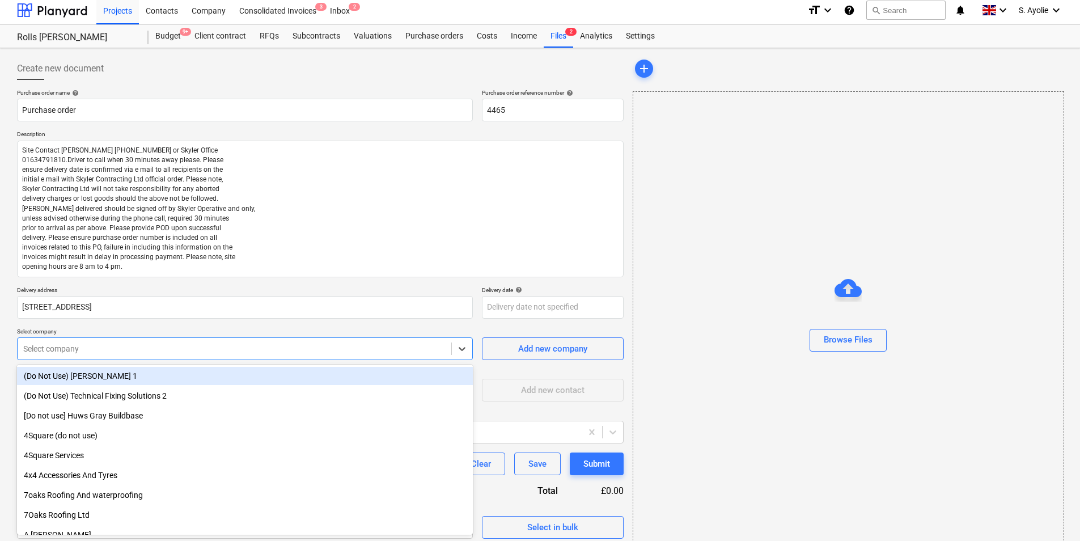
click at [159, 346] on div "Select company" at bounding box center [235, 349] width 434 height 16
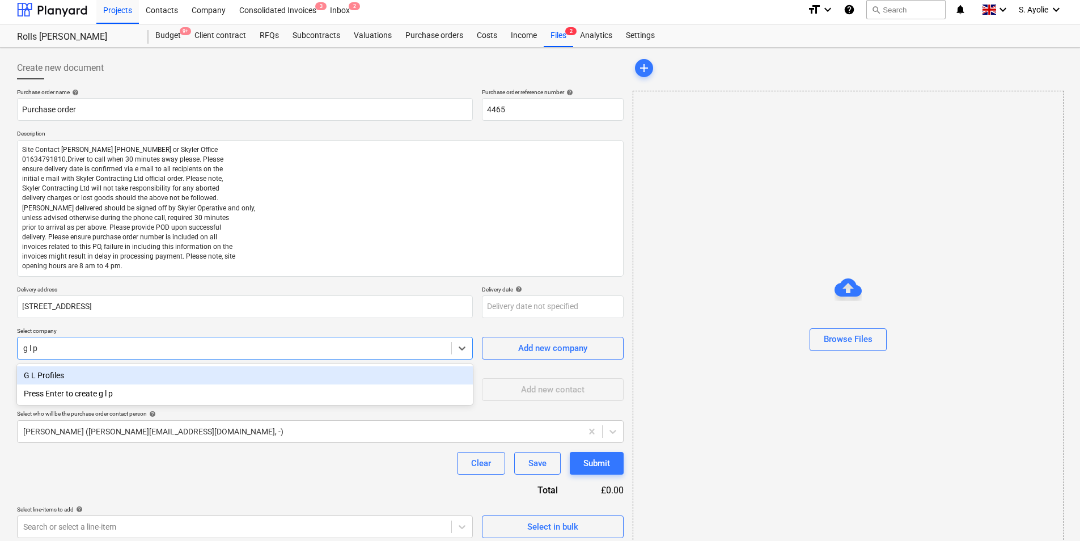
click at [88, 379] on div "G L Profiles" at bounding box center [245, 375] width 456 height 18
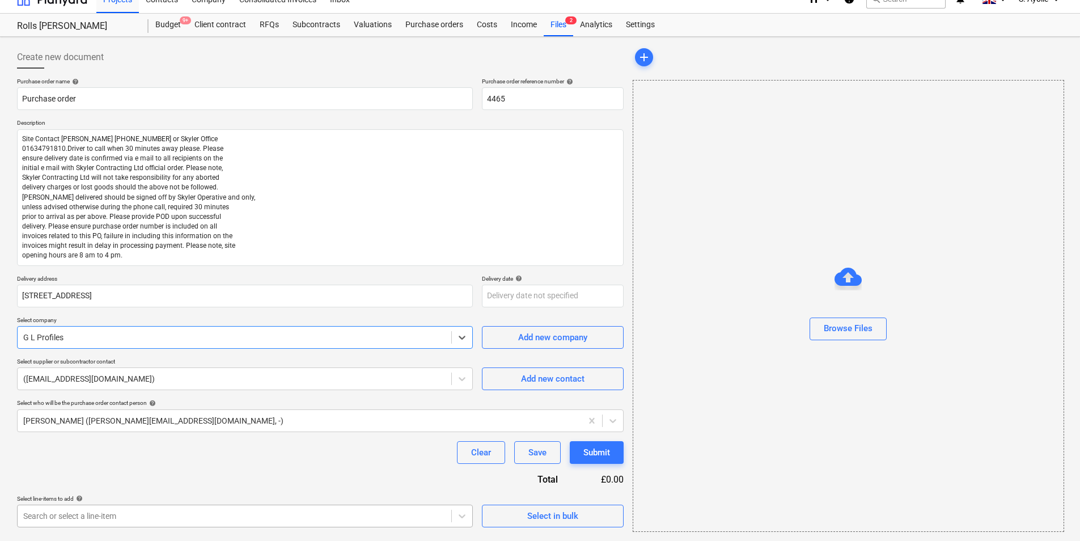
scroll to position [179, 0]
click at [416, 521] on body "Projects Contacts Company Consolidated Invoices 3 Inbox 2 format_size keyboard_…" at bounding box center [540, 255] width 1080 height 541
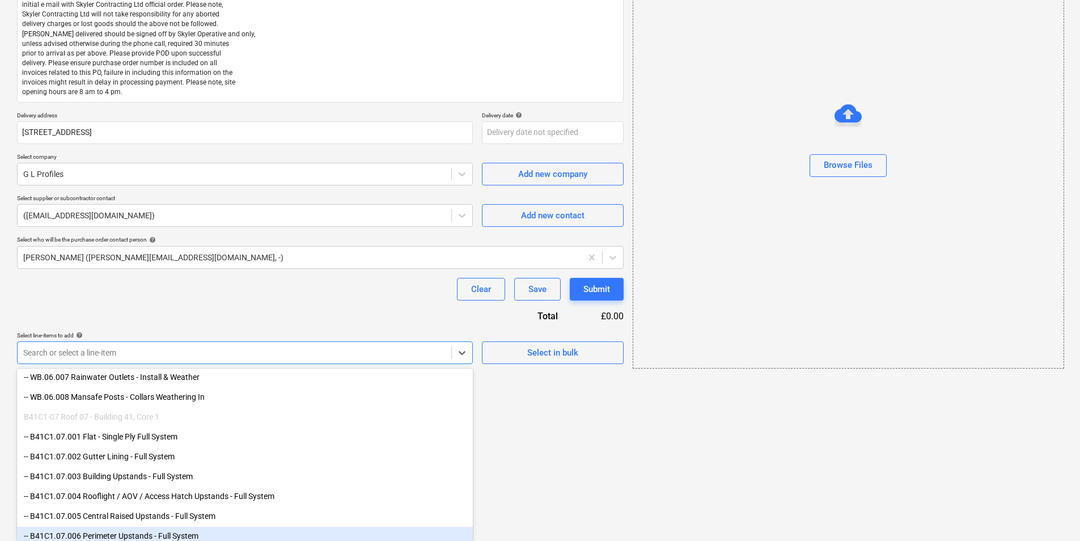
scroll to position [15, 0]
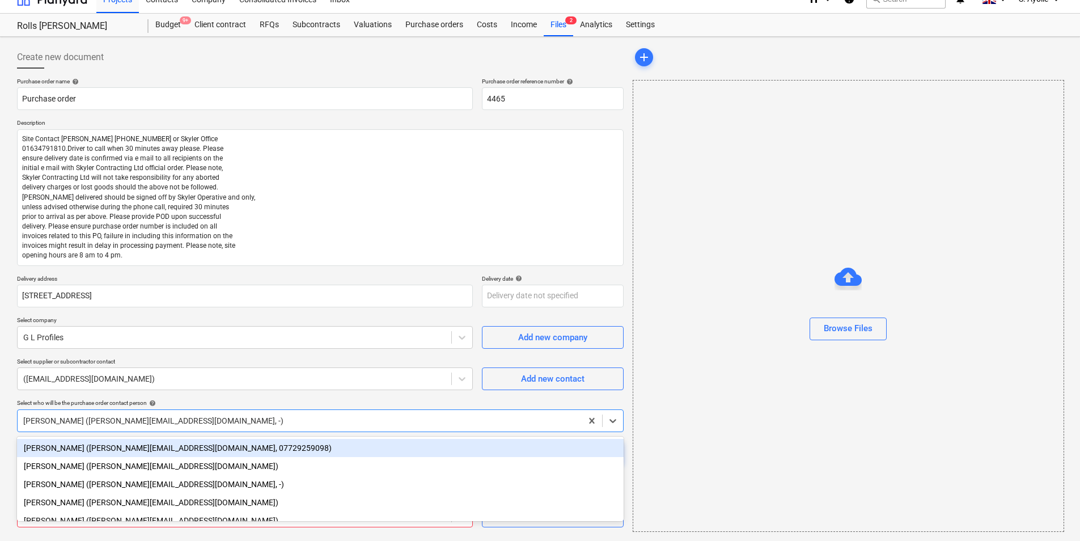
drag, startPoint x: 405, startPoint y: 424, endPoint x: 272, endPoint y: 432, distance: 133.5
click at [282, 432] on div "Purchase order name help Purchase order Purchase order reference number help 44…" at bounding box center [320, 303] width 607 height 450
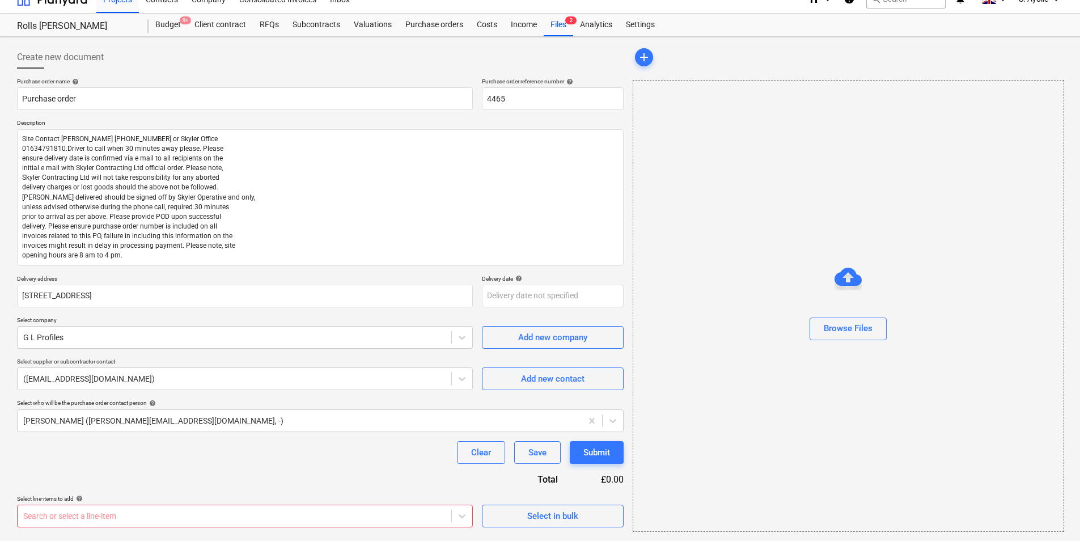
click at [176, 397] on div "Purchase order name help Purchase order Purchase order reference number help 44…" at bounding box center [320, 303] width 607 height 450
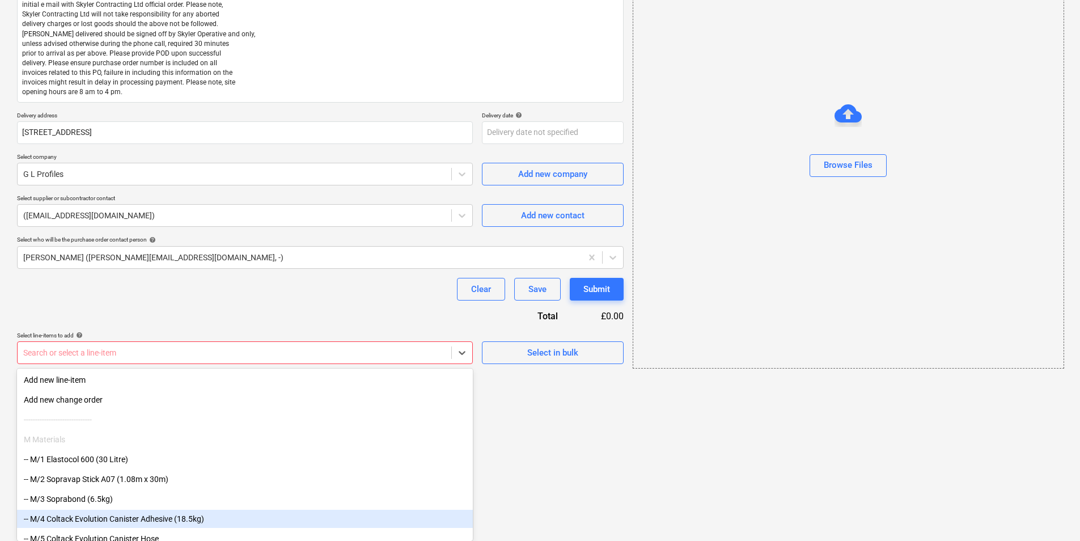
click at [342, 362] on body "Projects Contacts Company Consolidated Invoices 3 Inbox 2 format_size keyboard_…" at bounding box center [540, 91] width 1080 height 541
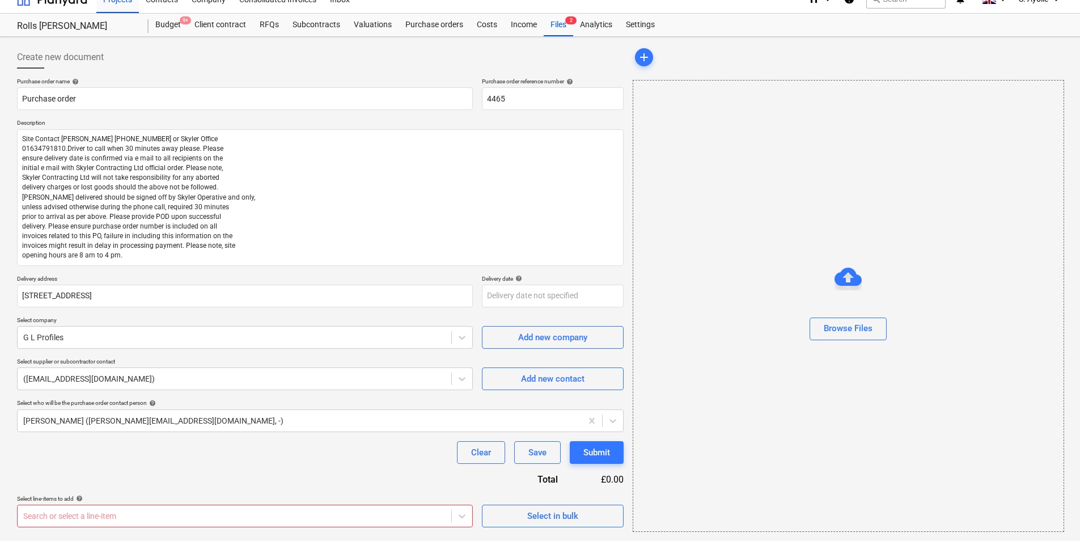
scroll to position [15, 0]
click at [324, 44] on div "Create new document Purchase order name help Purchase order Purchase order refe…" at bounding box center [320, 288] width 616 height 495
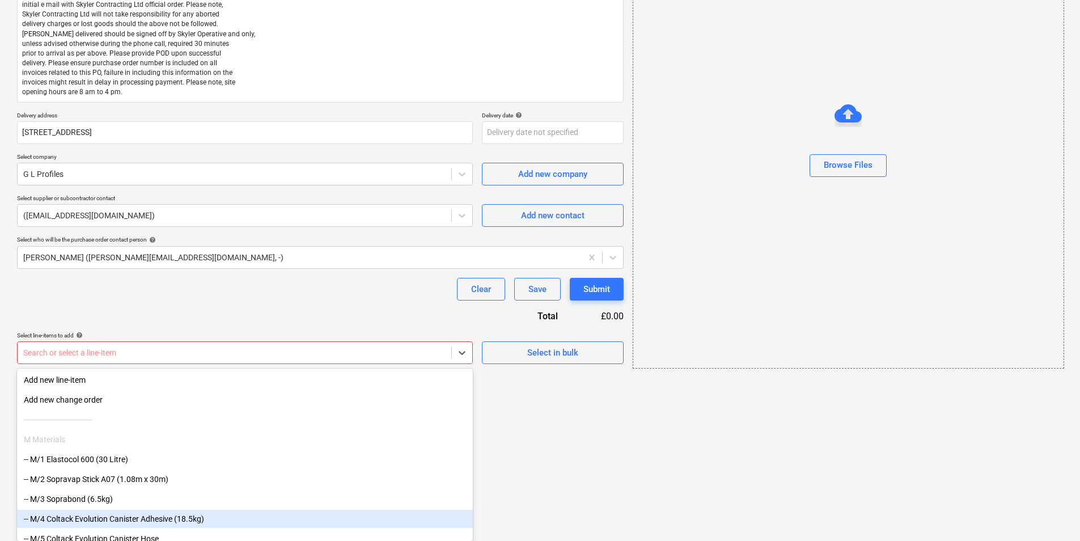
click at [160, 362] on body "Projects Contacts Company Consolidated Invoices 3 Inbox 2 format_size keyboard_…" at bounding box center [540, 91] width 1080 height 541
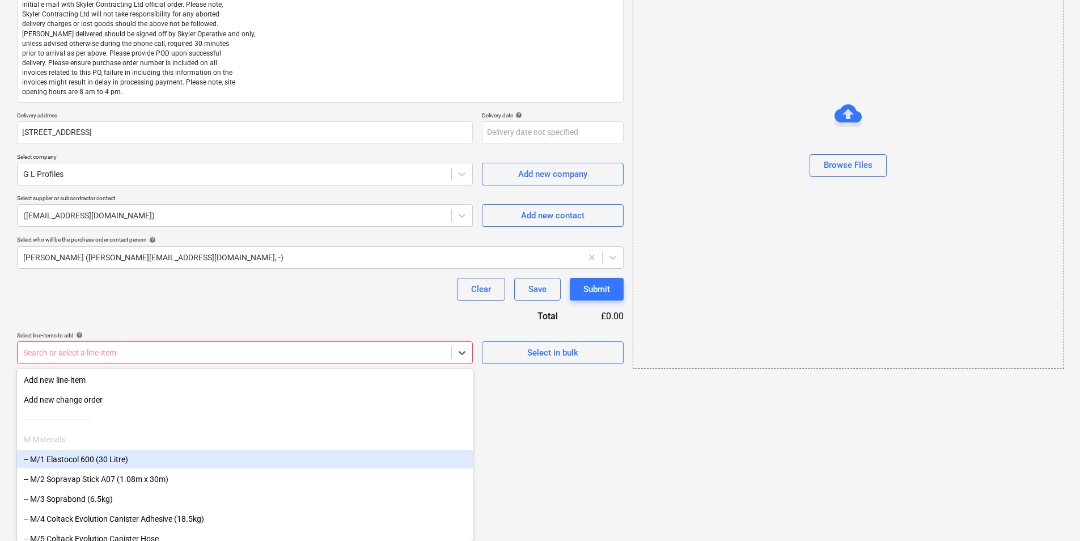
click at [124, 453] on div "-- M/1 Elastocol 600 (30 Litre)" at bounding box center [245, 459] width 456 height 18
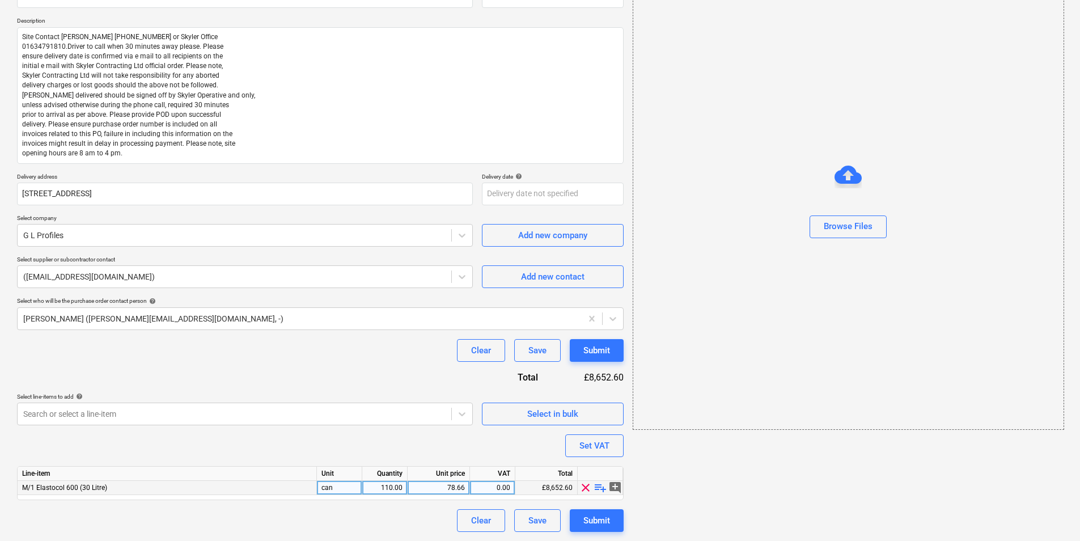
click at [168, 492] on div "M/1 Elastocol 600 (30 Litre)" at bounding box center [167, 488] width 299 height 14
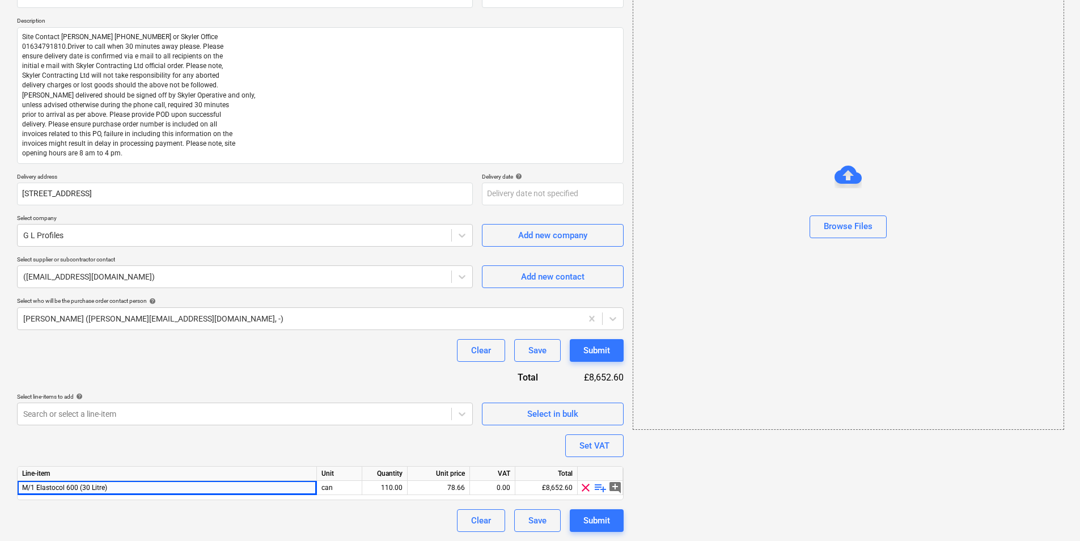
click at [581, 494] on span "clear" at bounding box center [586, 488] width 14 height 14
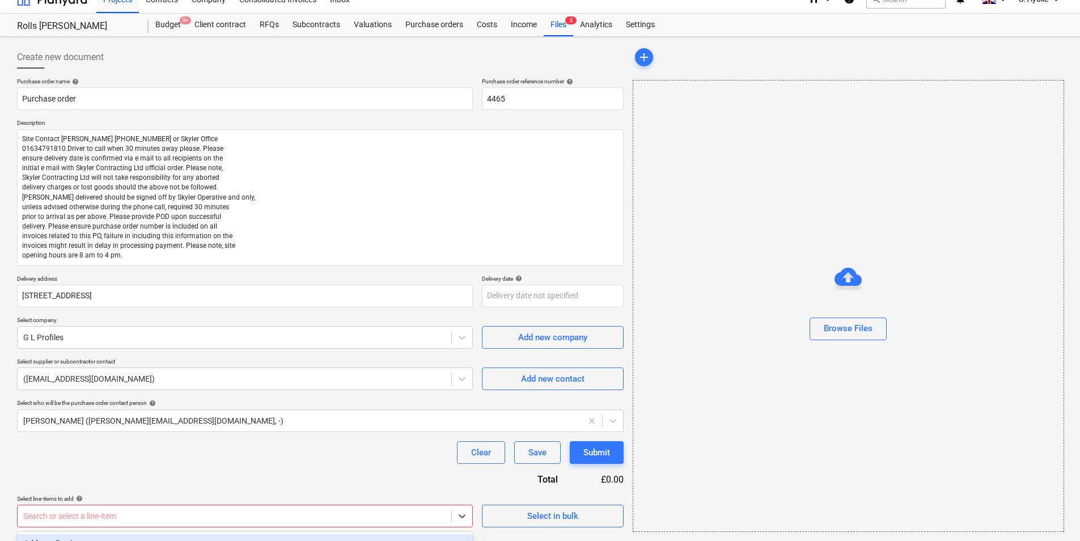
scroll to position [179, 0]
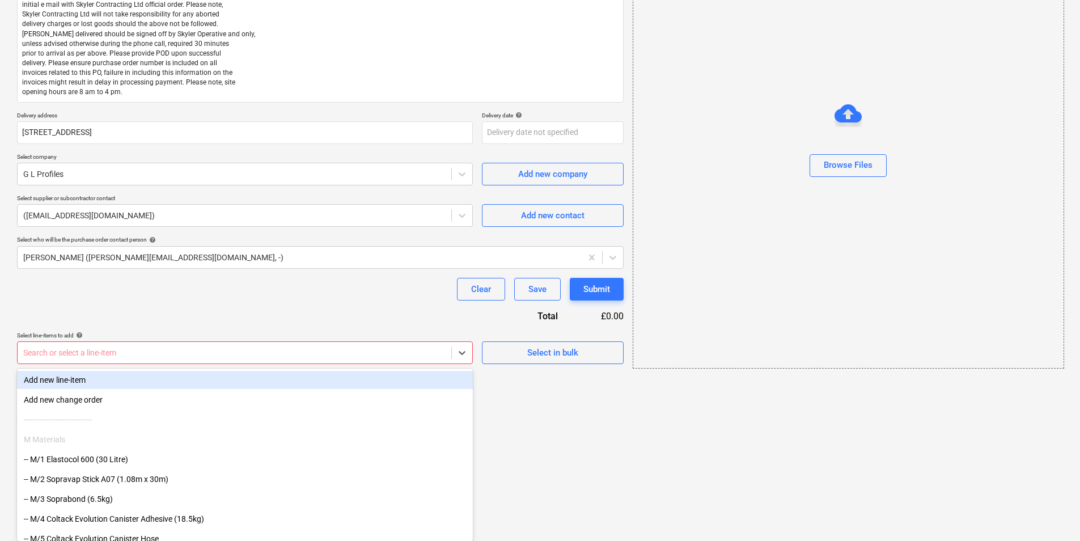
click at [160, 362] on body "Projects Contacts Company Consolidated Invoices 3 Inbox 2 format_size keyboard_…" at bounding box center [540, 91] width 1080 height 541
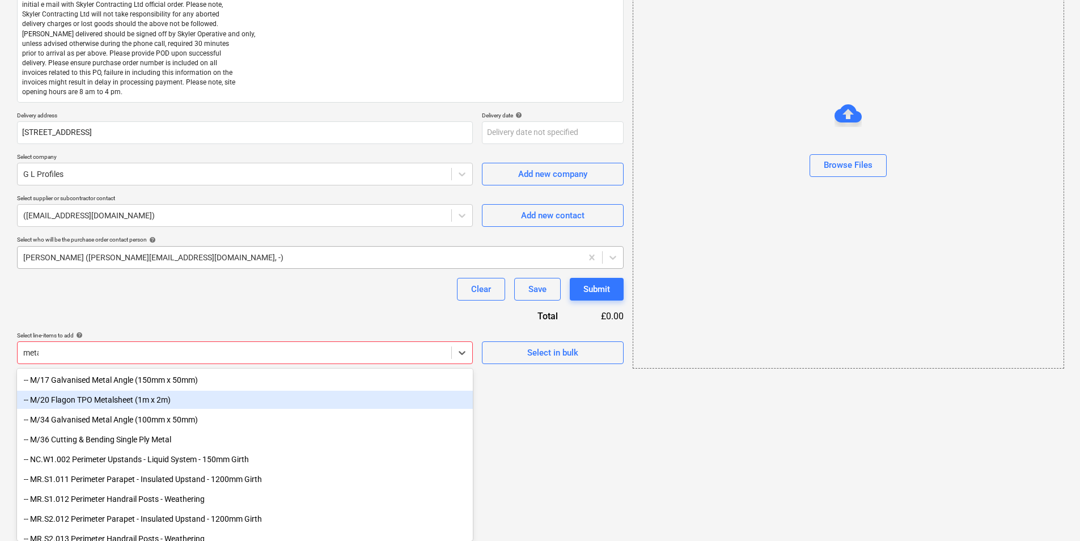
scroll to position [104, 0]
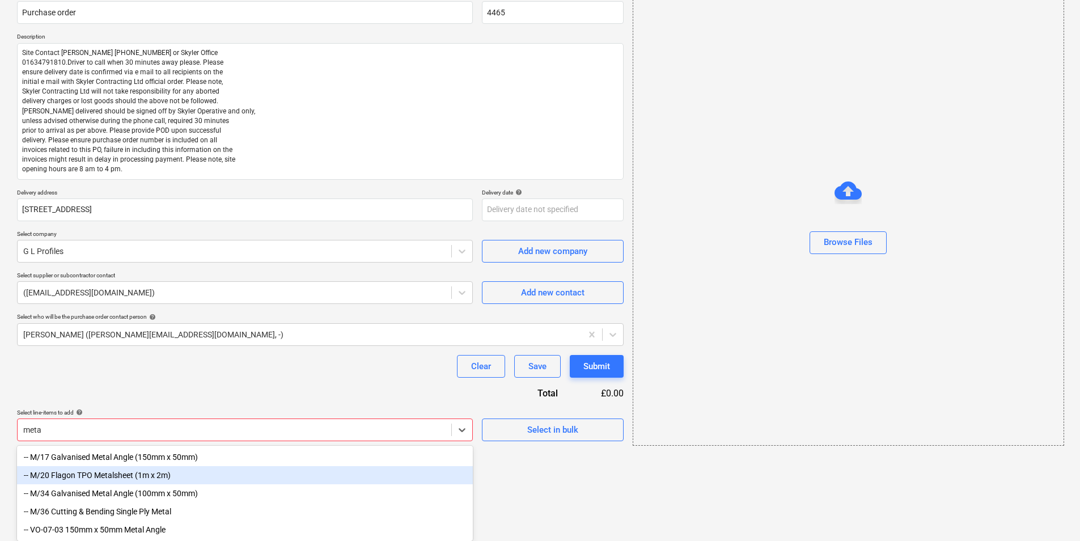
click at [121, 474] on div "-- M/20 Flagon TPO Metalsheet (1m x 2m)" at bounding box center [245, 475] width 456 height 18
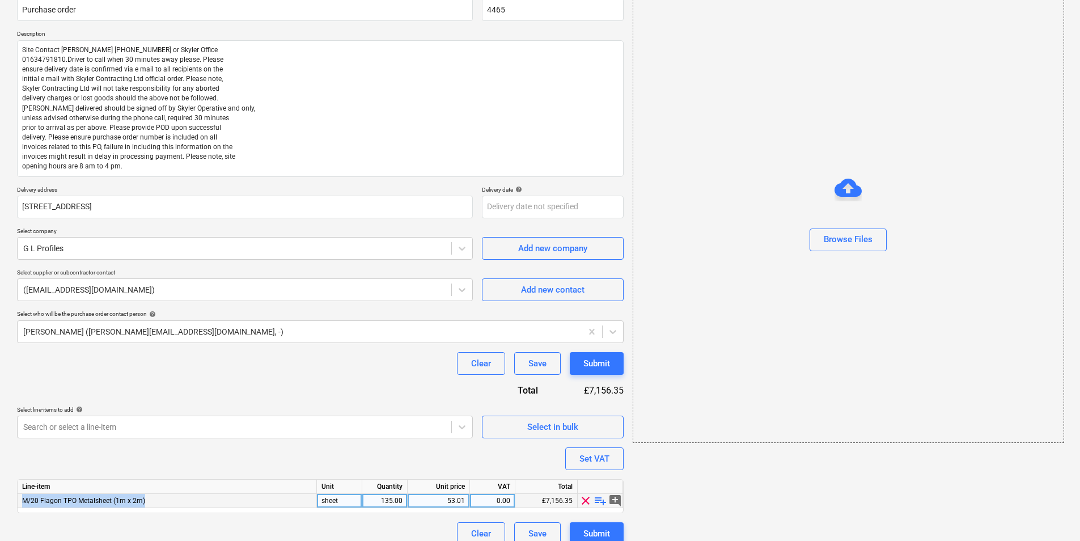
drag, startPoint x: 132, startPoint y: 502, endPoint x: 19, endPoint y: 502, distance: 113.4
click at [19, 502] on div "M/20 Flagon TPO Metalsheet (1m x 2m)" at bounding box center [167, 501] width 299 height 14
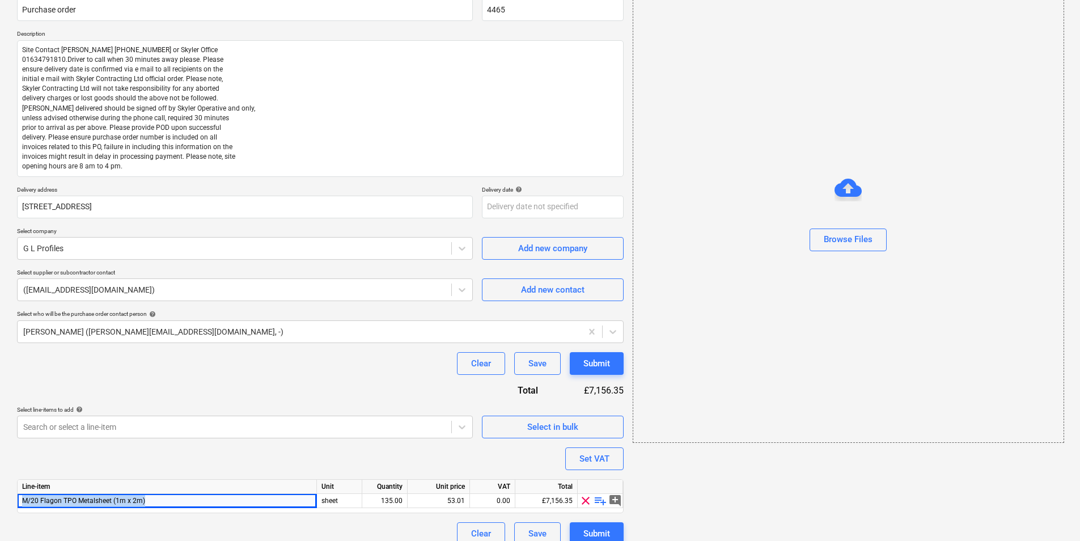
copy span "M/20 Flagon TPO Metalsheet (1m x 2m)"
click at [583, 502] on span "clear" at bounding box center [586, 501] width 14 height 14
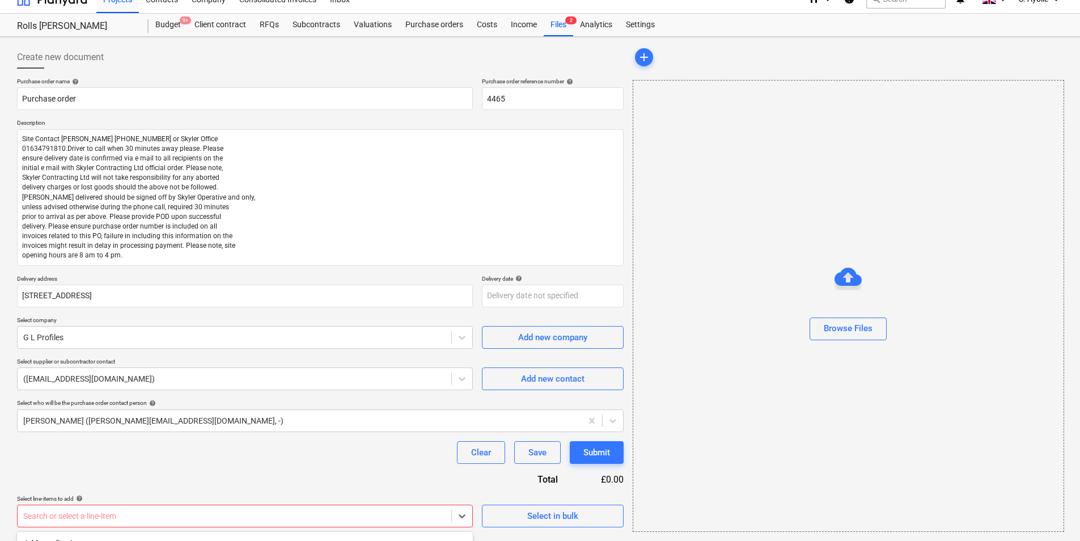
scroll to position [179, 0]
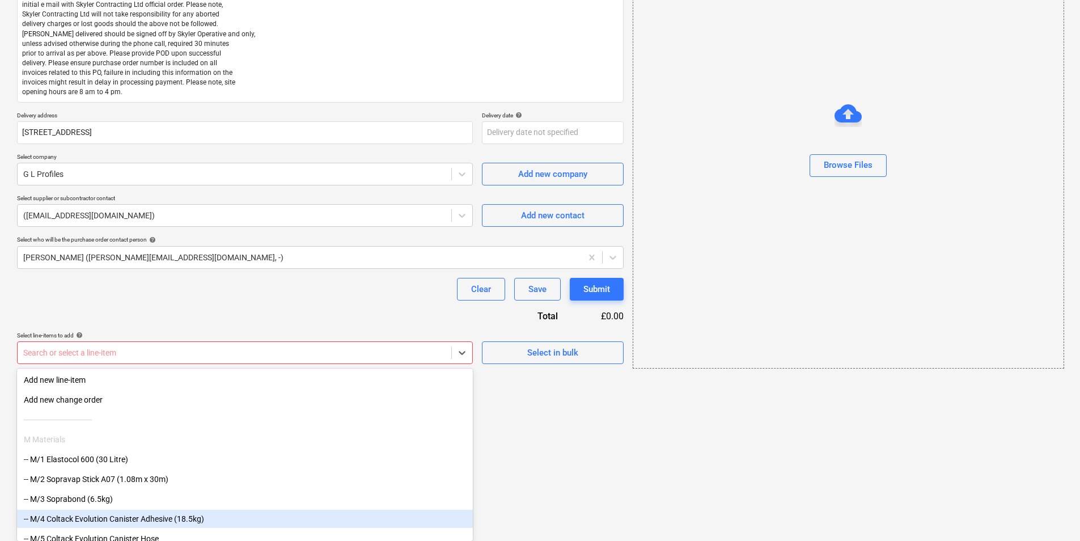
click at [191, 362] on body "Projects Contacts Company Consolidated Invoices 3 Inbox 2 format_size keyboard_…" at bounding box center [540, 91] width 1080 height 541
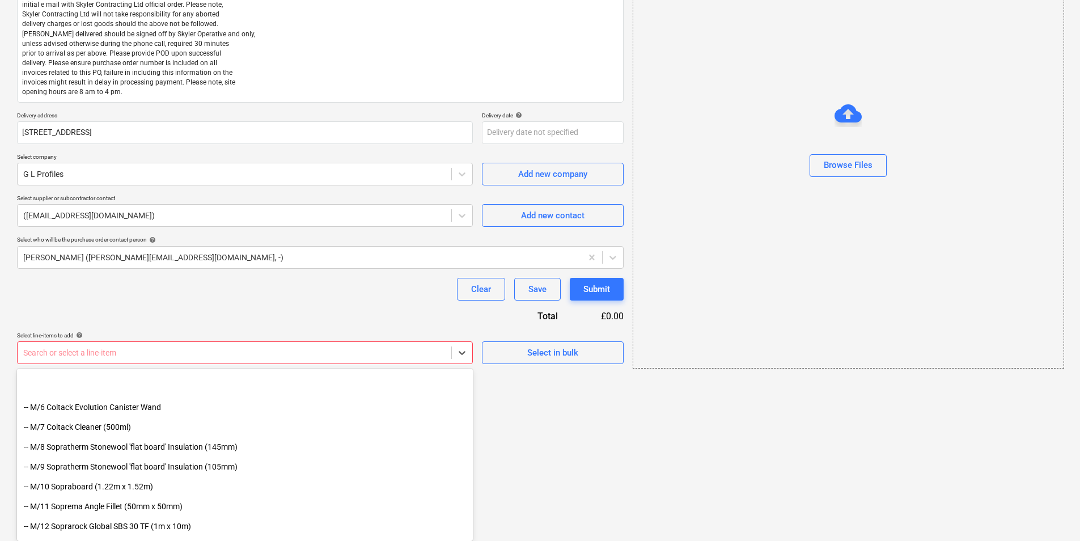
scroll to position [283, 0]
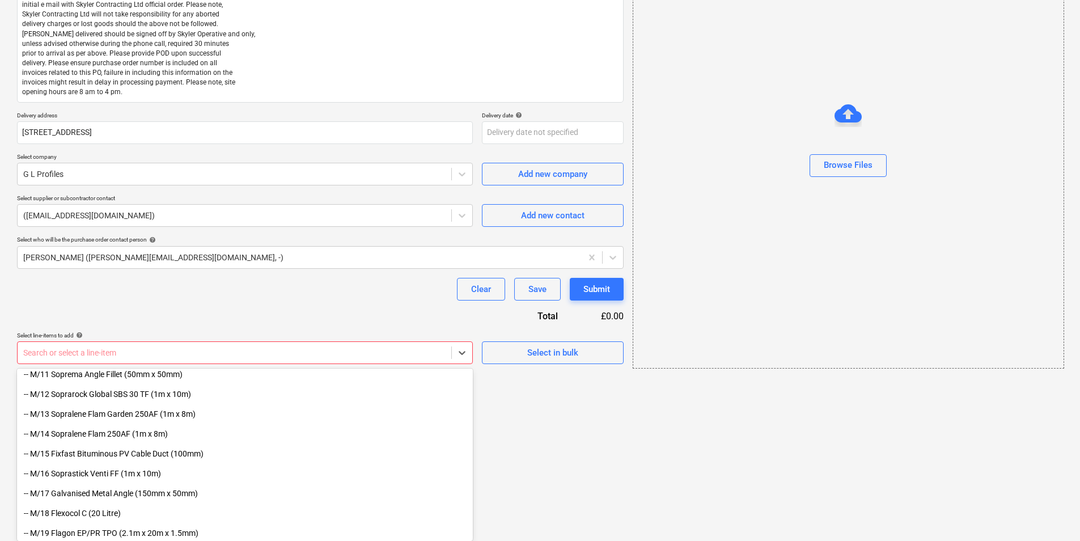
click at [139, 436] on div "-- M/10 Sopraboard (1.22m x 1.52m) -- M/11 Soprema Angle Fillet (50mm x 50mm) -…" at bounding box center [245, 456] width 456 height 170
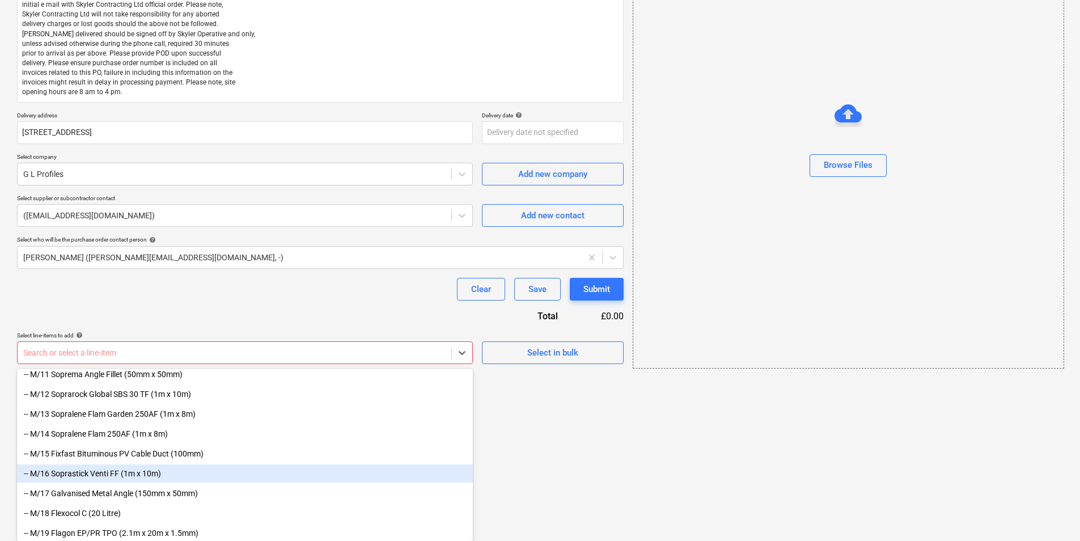
click at [158, 480] on div "-- M/16 Soprastick Venti FF (1m x 10m)" at bounding box center [245, 473] width 456 height 18
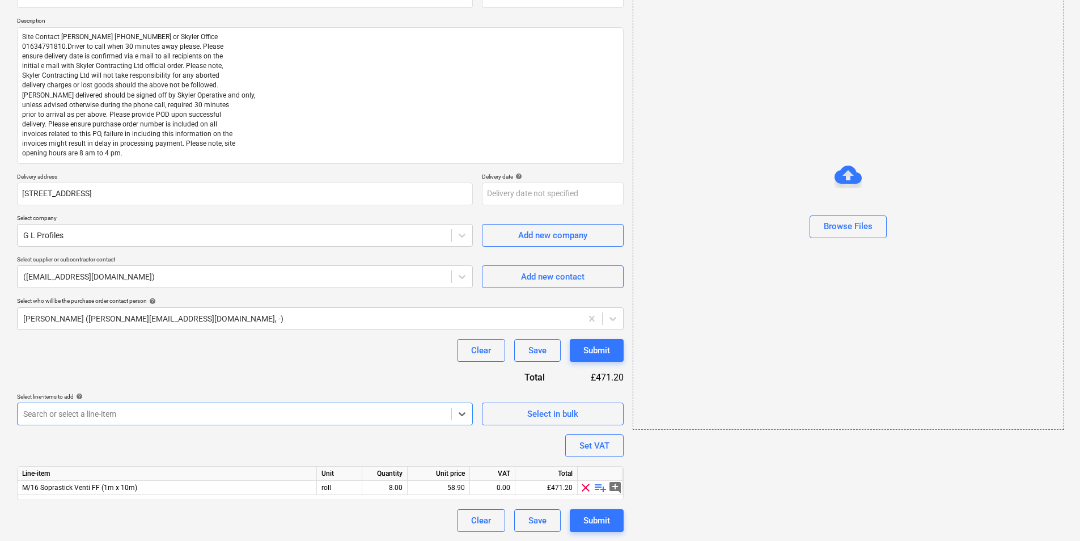
scroll to position [117, 0]
click at [161, 482] on div "M/16 Soprastick Venti FF (1m x 10m)" at bounding box center [167, 488] width 299 height 14
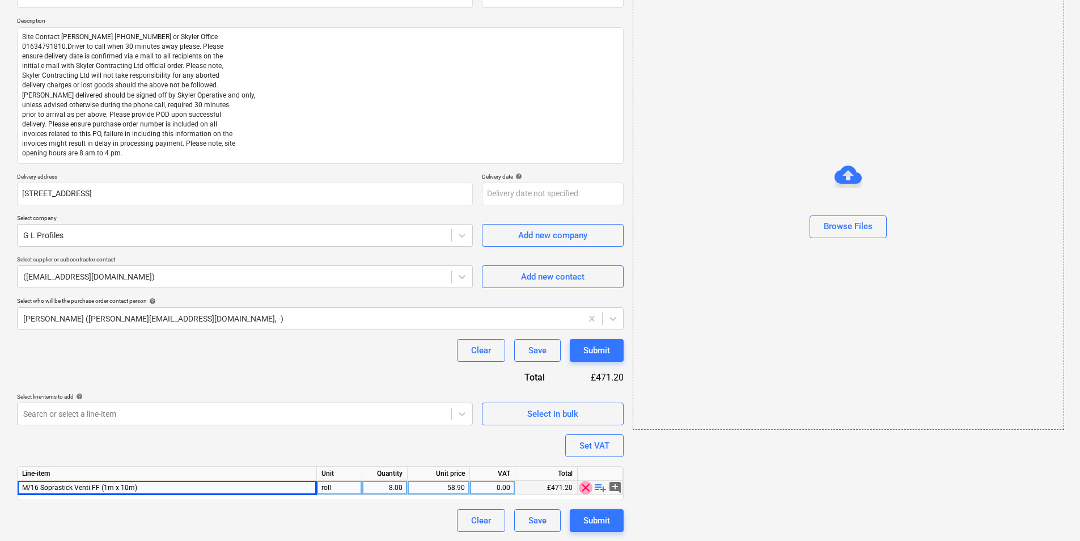
click at [586, 491] on span "clear" at bounding box center [586, 488] width 14 height 14
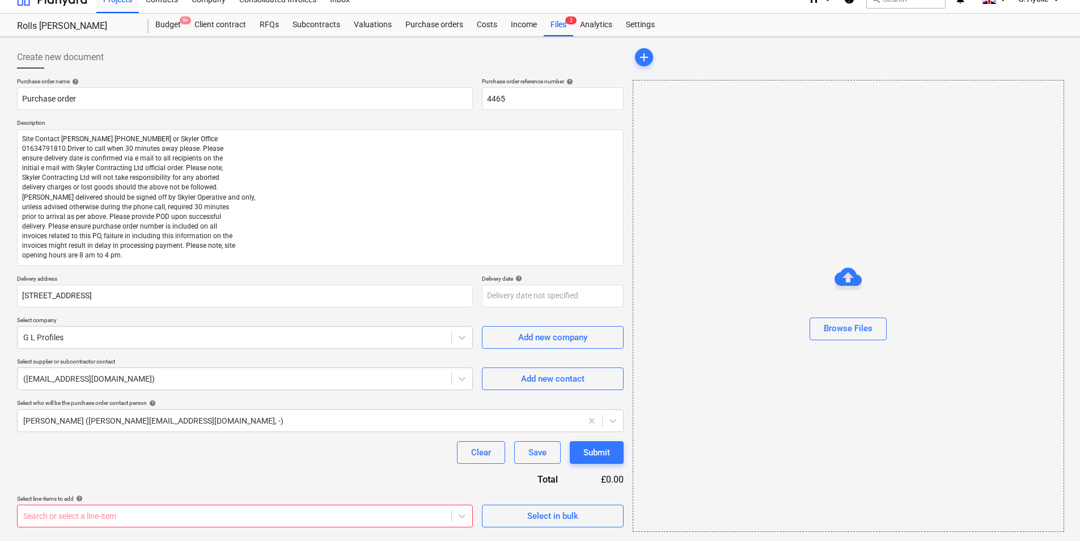
scroll to position [179, 0]
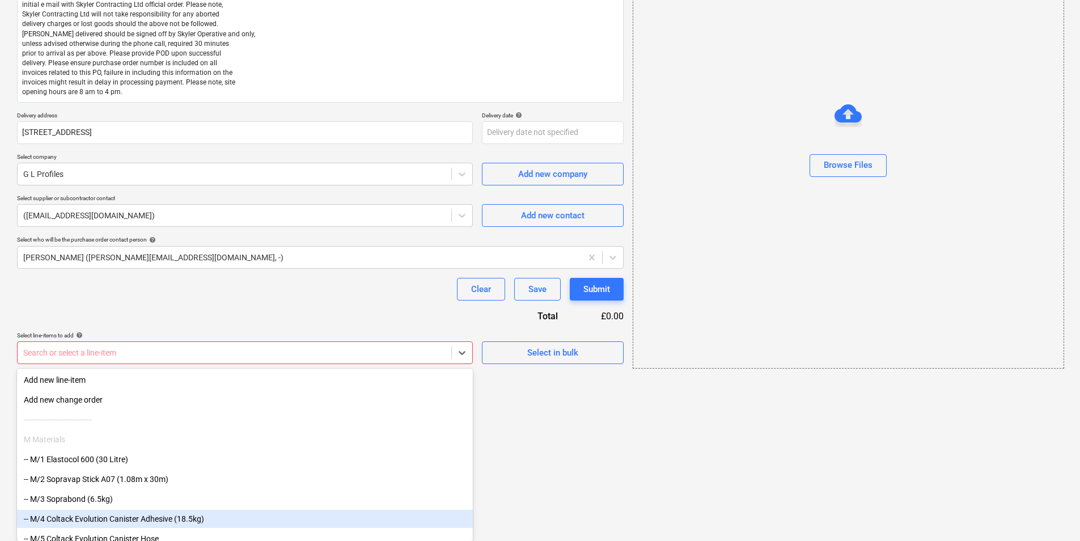
click at [211, 362] on body "Projects Contacts Company Consolidated Invoices 3 Inbox 2 format_size keyboard_…" at bounding box center [540, 91] width 1080 height 541
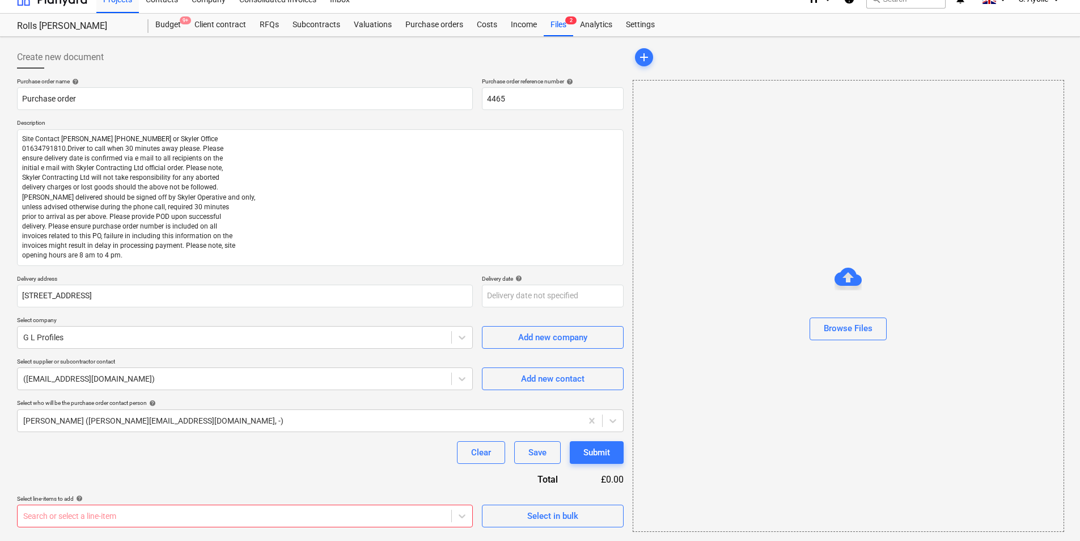
scroll to position [15, 0]
